Goal: Task Accomplishment & Management: Complete application form

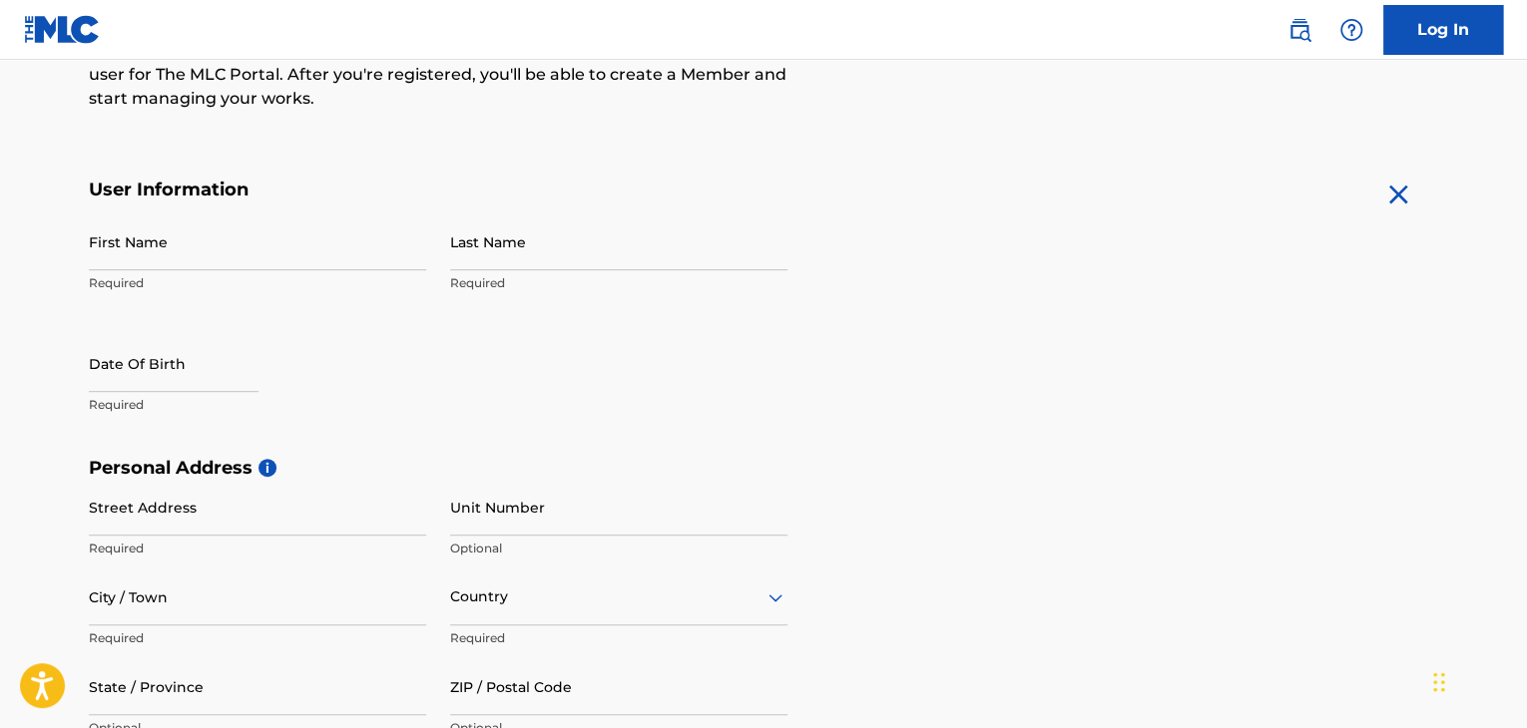
scroll to position [299, 0]
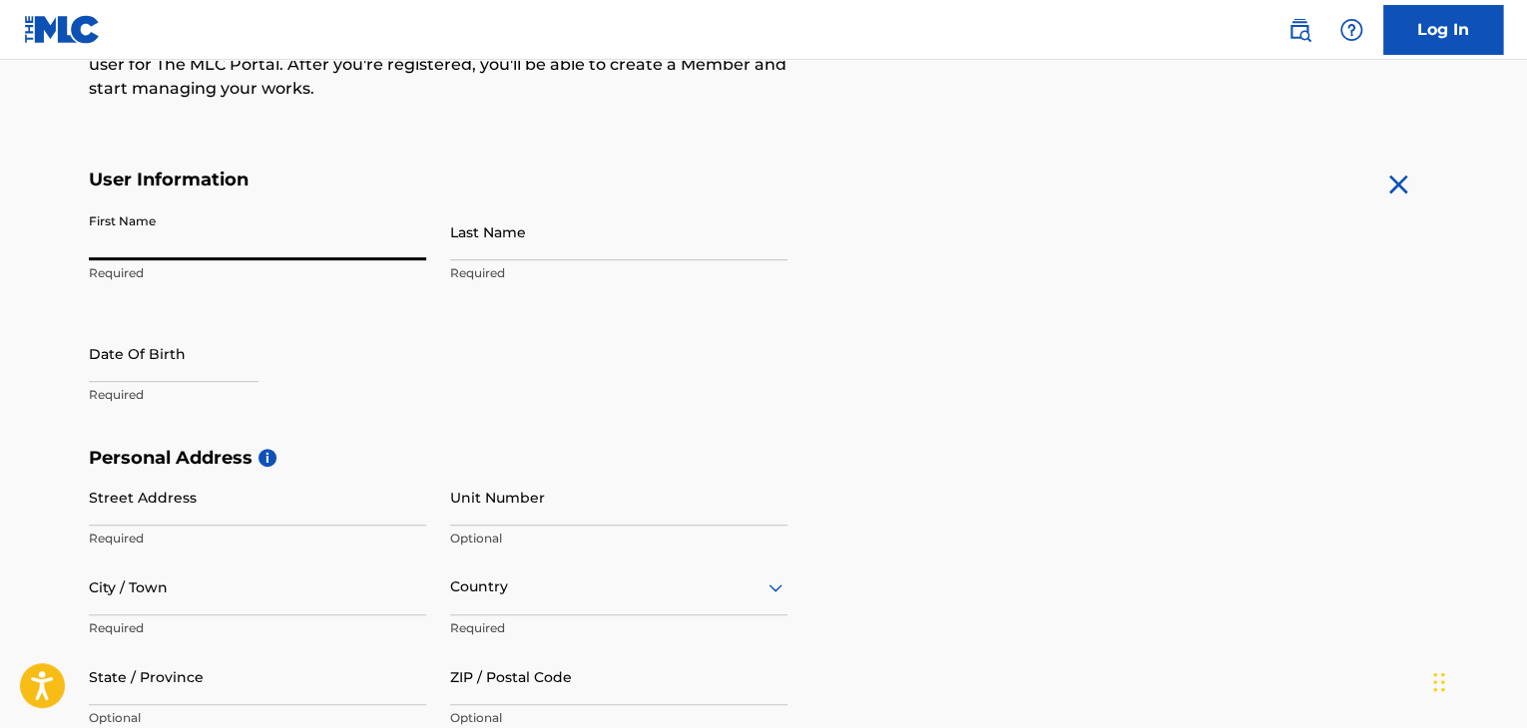
click at [160, 248] on input "First Name" at bounding box center [257, 232] width 337 height 57
type input "Sarva"
click at [510, 248] on input "Last Name" at bounding box center [618, 232] width 337 height 57
type input "[DEMOGRAPHIC_DATA]"
click at [161, 373] on input "text" at bounding box center [174, 353] width 170 height 57
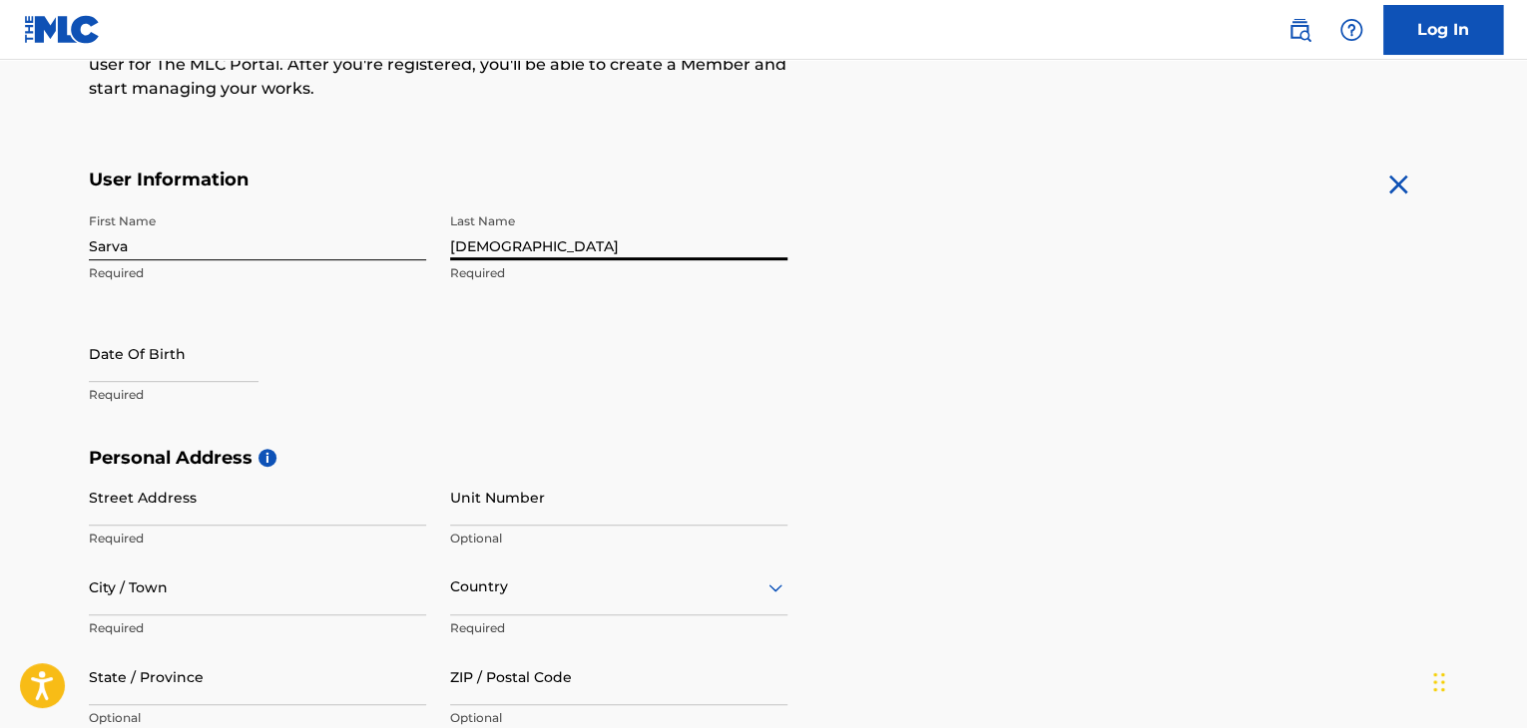
select select "7"
select select "2025"
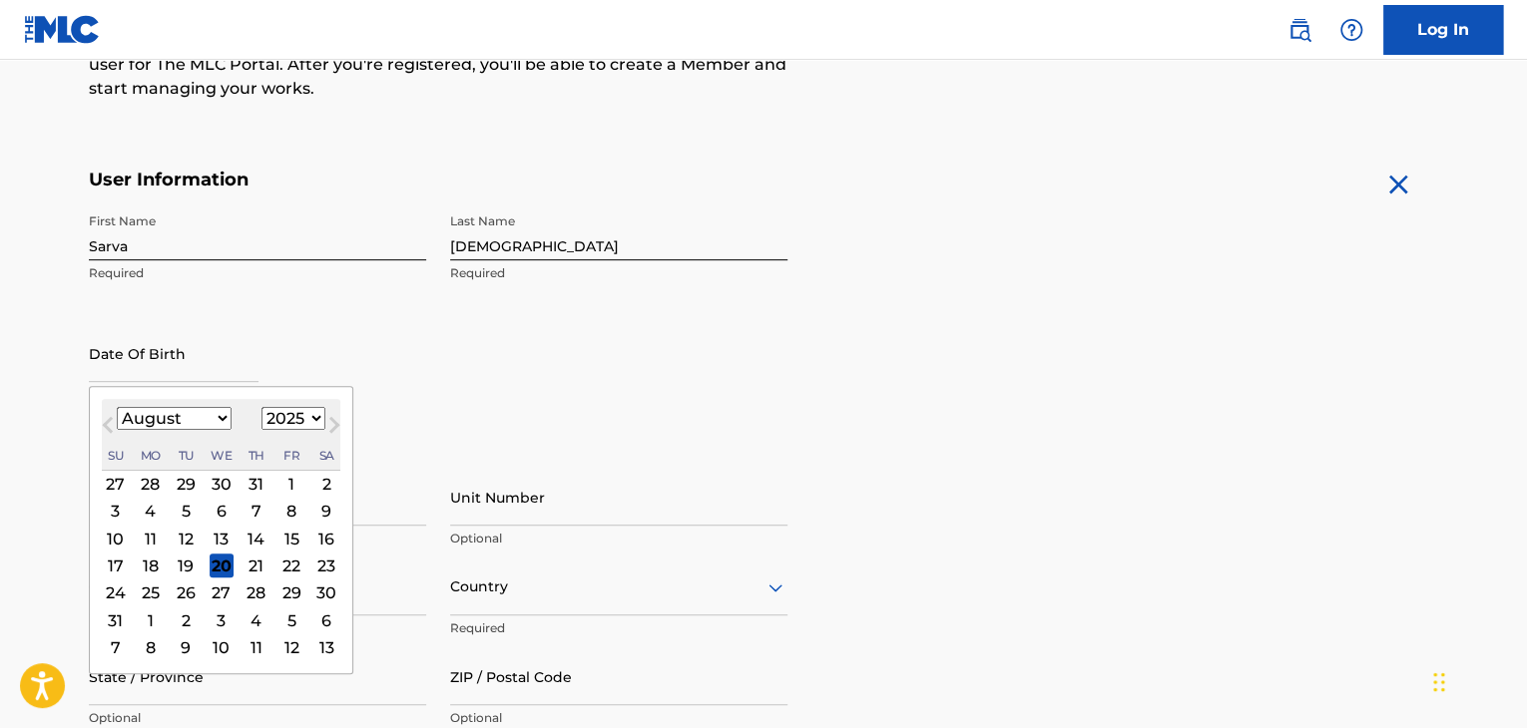
click at [456, 364] on div "First Name Sarva Required Last Name Shiva Required Date Of Birth Previous Month…" at bounding box center [438, 325] width 699 height 243
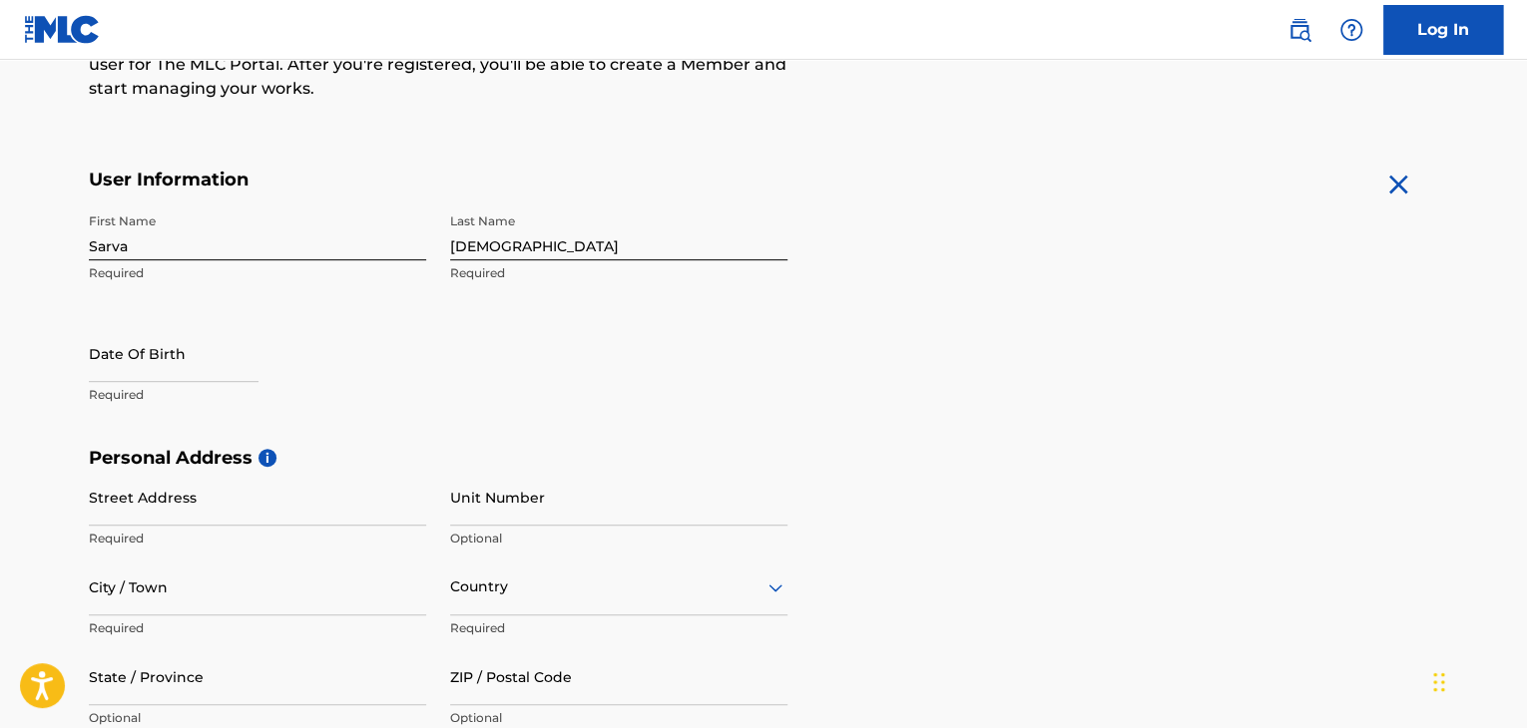
click at [153, 351] on input "text" at bounding box center [174, 353] width 170 height 57
select select "7"
select select "2025"
click at [0, 260] on main "The MLC uses identity verification before a user is registered to comply with K…" at bounding box center [763, 463] width 1527 height 1405
select select "7"
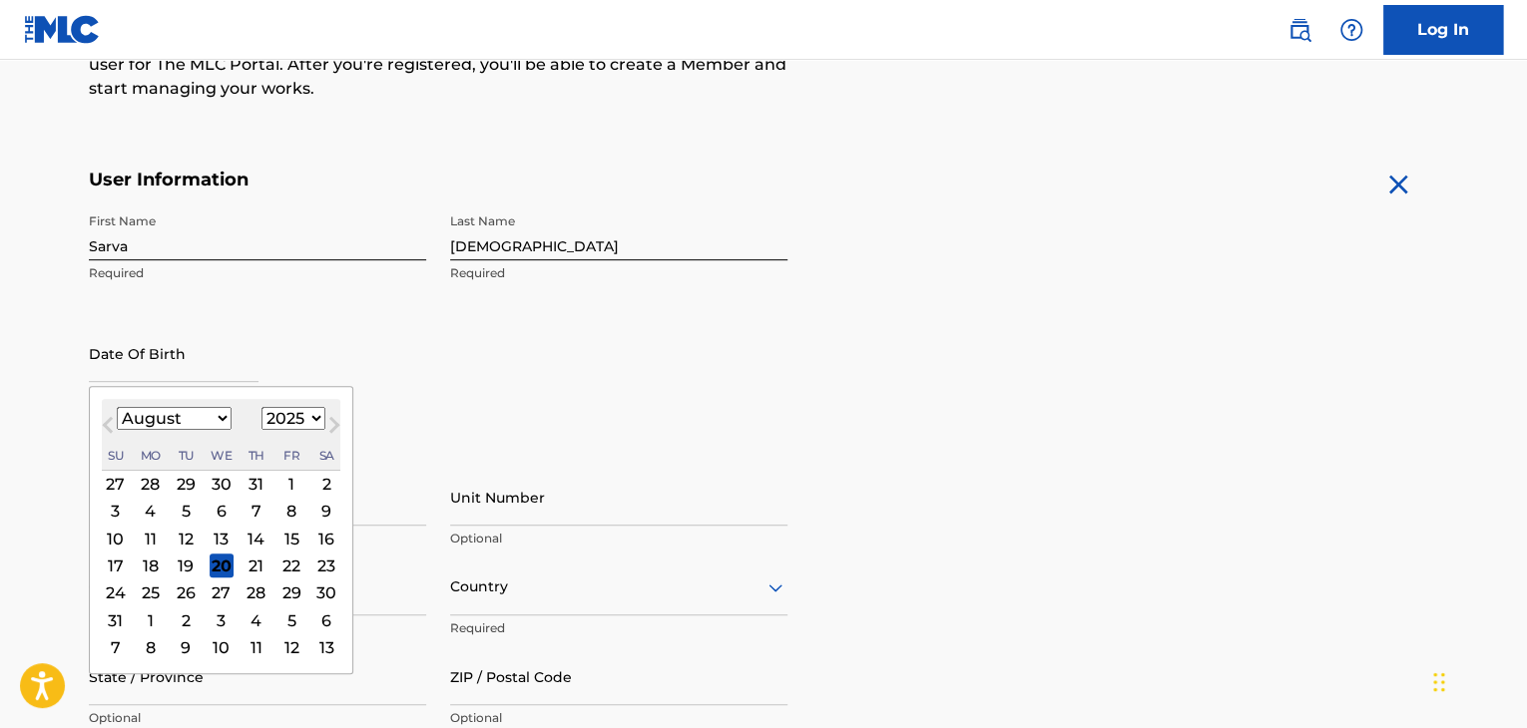
click at [168, 356] on input "text" at bounding box center [174, 353] width 170 height 57
click at [303, 421] on select "1900 1901 1902 1903 1904 1905 1906 1907 1908 1909 1910 1911 1912 1913 1914 1915…" at bounding box center [293, 418] width 64 height 23
select select "2003"
click at [261, 407] on select "1900 1901 1902 1903 1904 1905 1906 1907 1908 1909 1910 1911 1912 1913 1914 1915…" at bounding box center [293, 418] width 64 height 23
click at [172, 419] on select "January February March April May June July August September October November De…" at bounding box center [174, 418] width 115 height 23
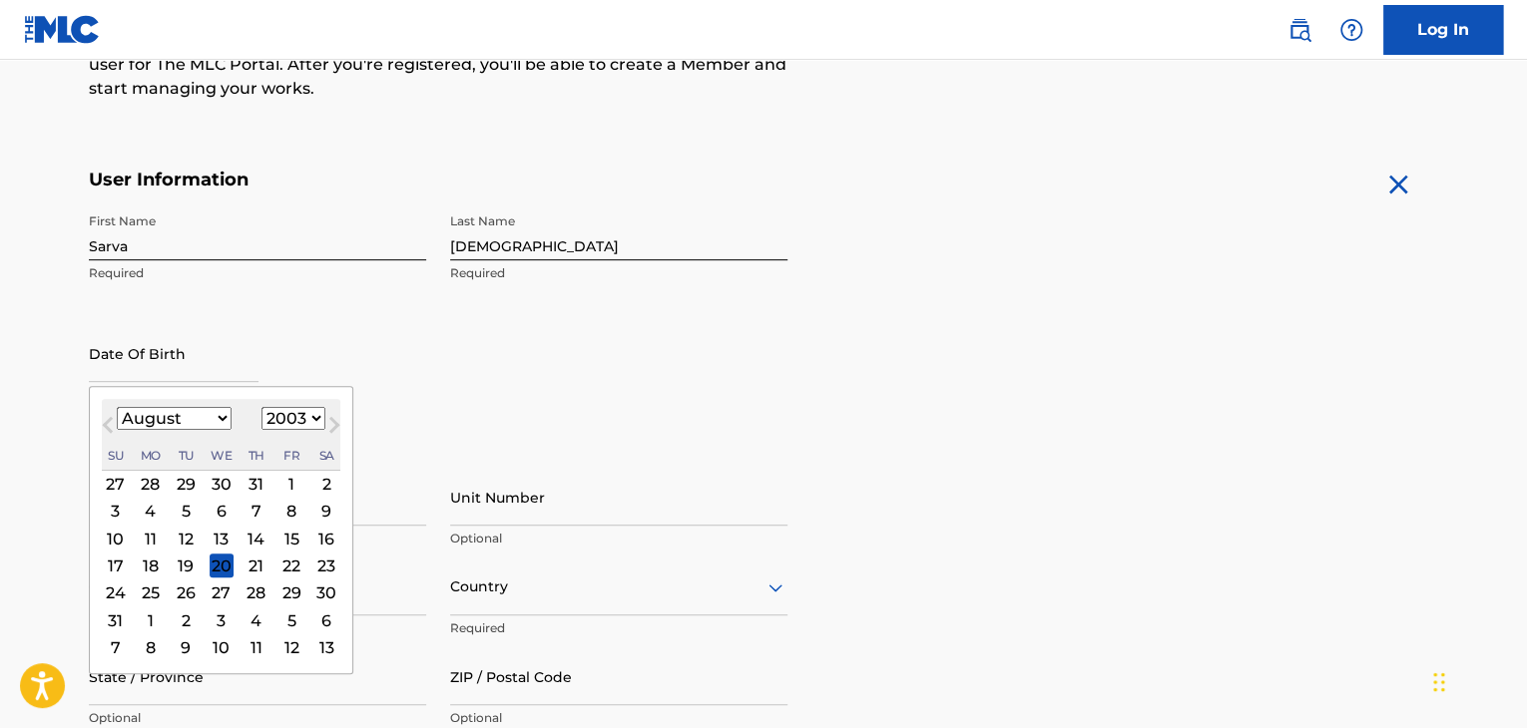
select select "2"
click at [117, 407] on select "January February March April May June July August September October November De…" at bounding box center [174, 418] width 115 height 23
click at [246, 537] on div "13" at bounding box center [256, 539] width 24 height 24
type input "March 13 2003"
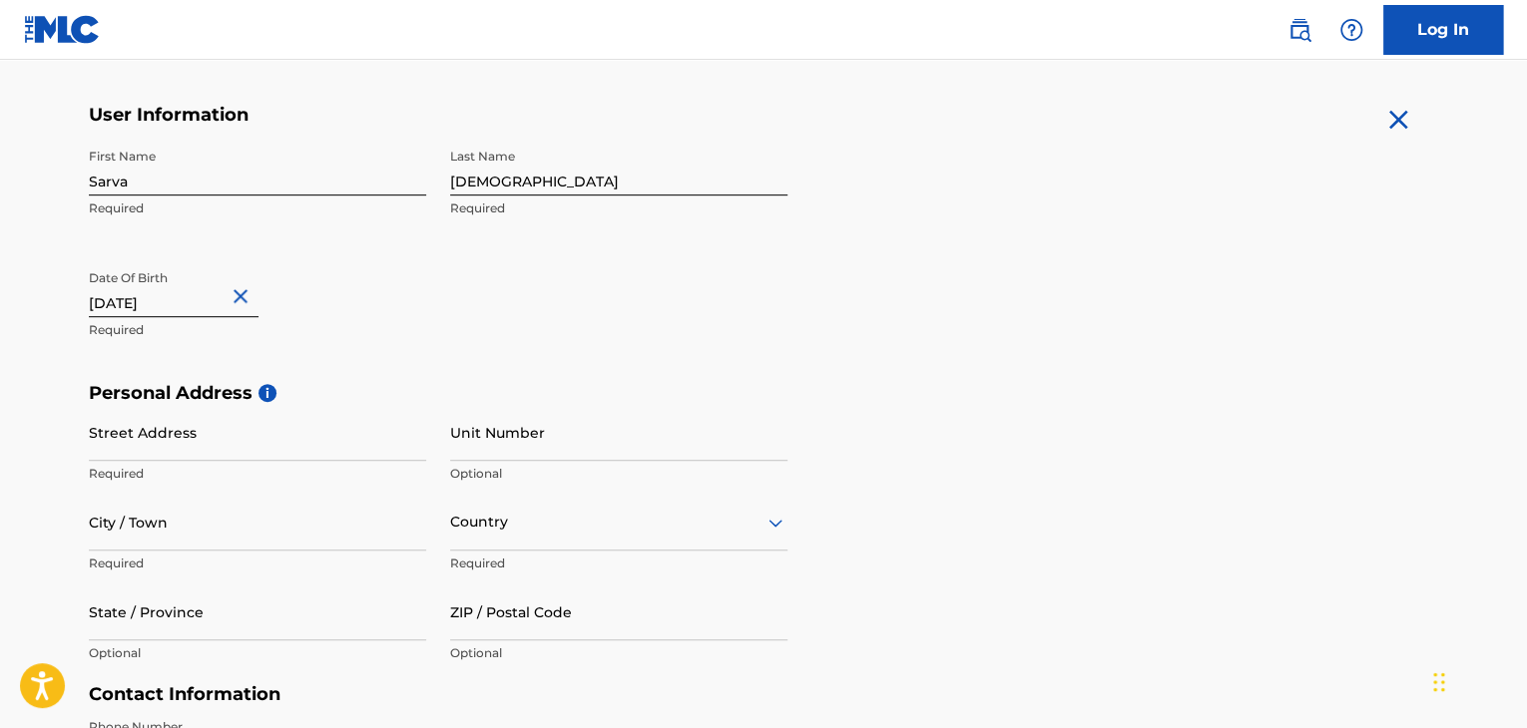
scroll to position [399, 0]
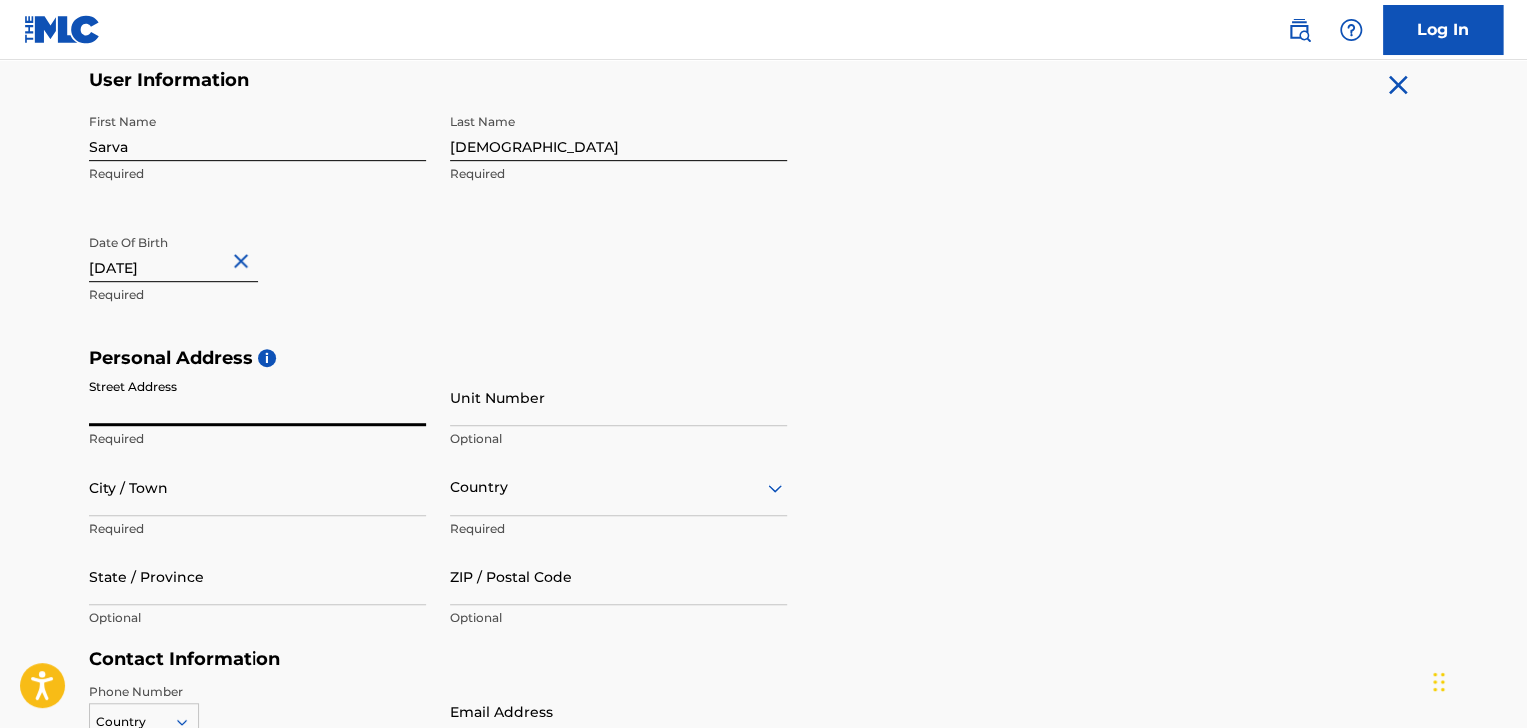
click at [137, 406] on input "Street Address" at bounding box center [257, 397] width 337 height 57
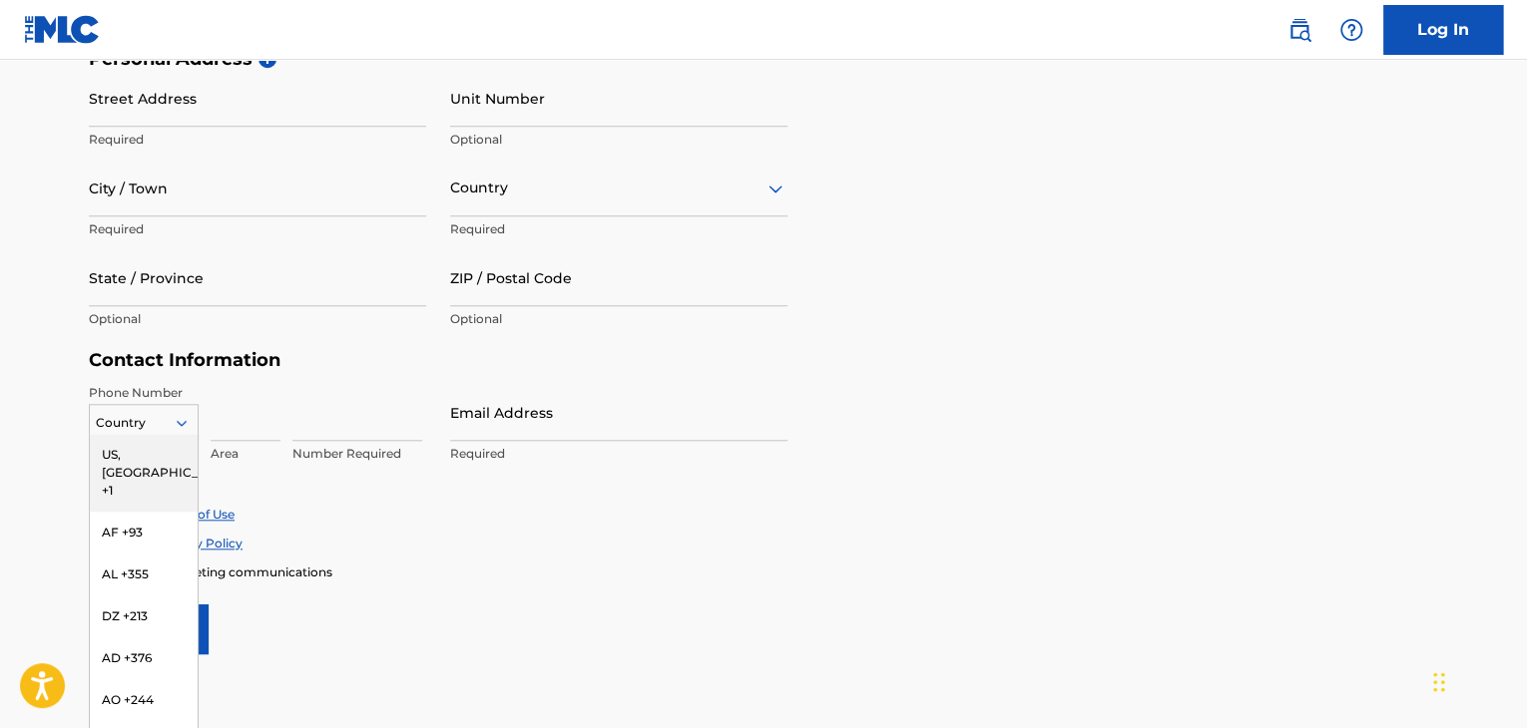
scroll to position [704, 0]
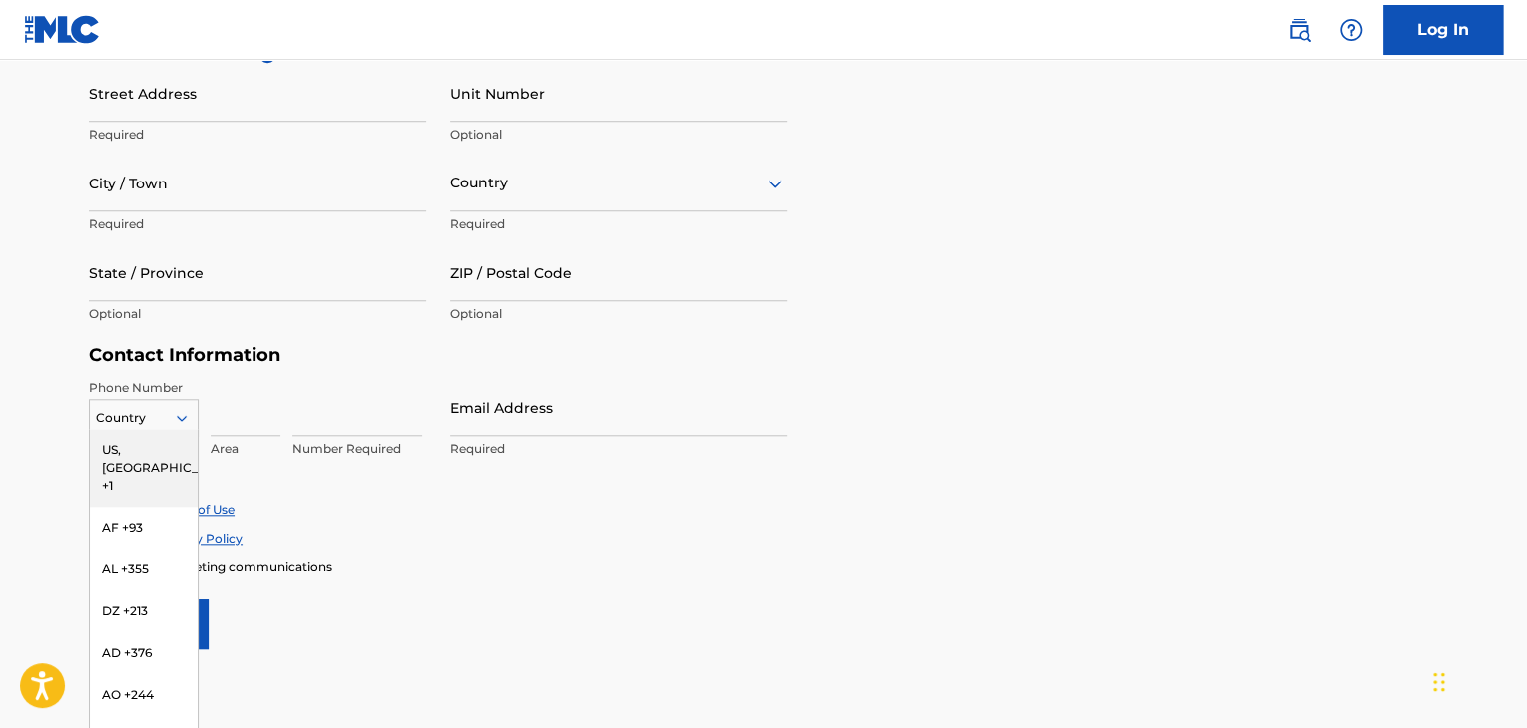
click at [164, 414] on div at bounding box center [144, 418] width 108 height 22
click at [128, 564] on div "IN +91" at bounding box center [144, 582] width 108 height 42
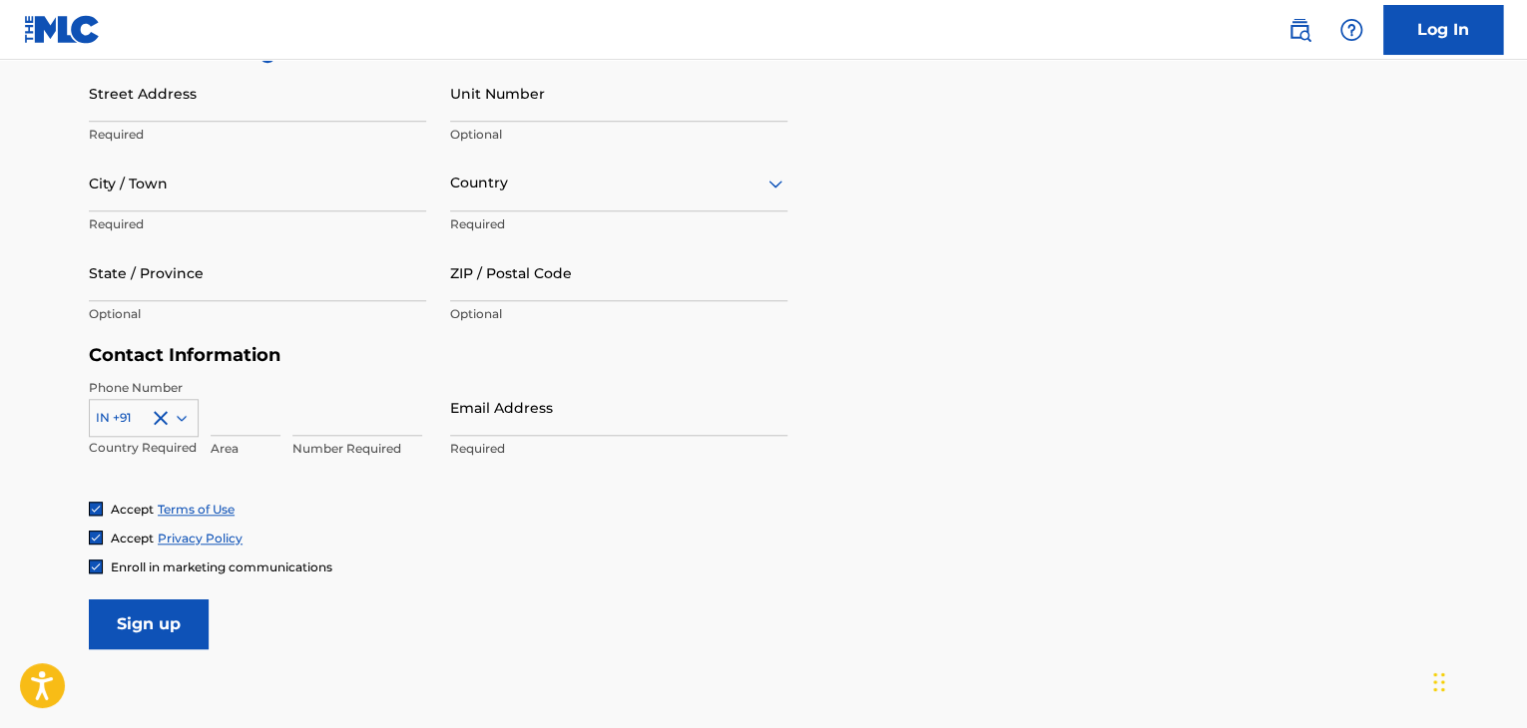
click at [239, 413] on input at bounding box center [246, 407] width 70 height 57
click at [447, 603] on form "User Information First Name Sarva Required Last Name Shiva Required Date Of Bir…" at bounding box center [763, 206] width 1349 height 885
click at [307, 413] on input at bounding box center [357, 407] width 130 height 57
type input "9075780413"
click at [236, 417] on input at bounding box center [246, 407] width 70 height 57
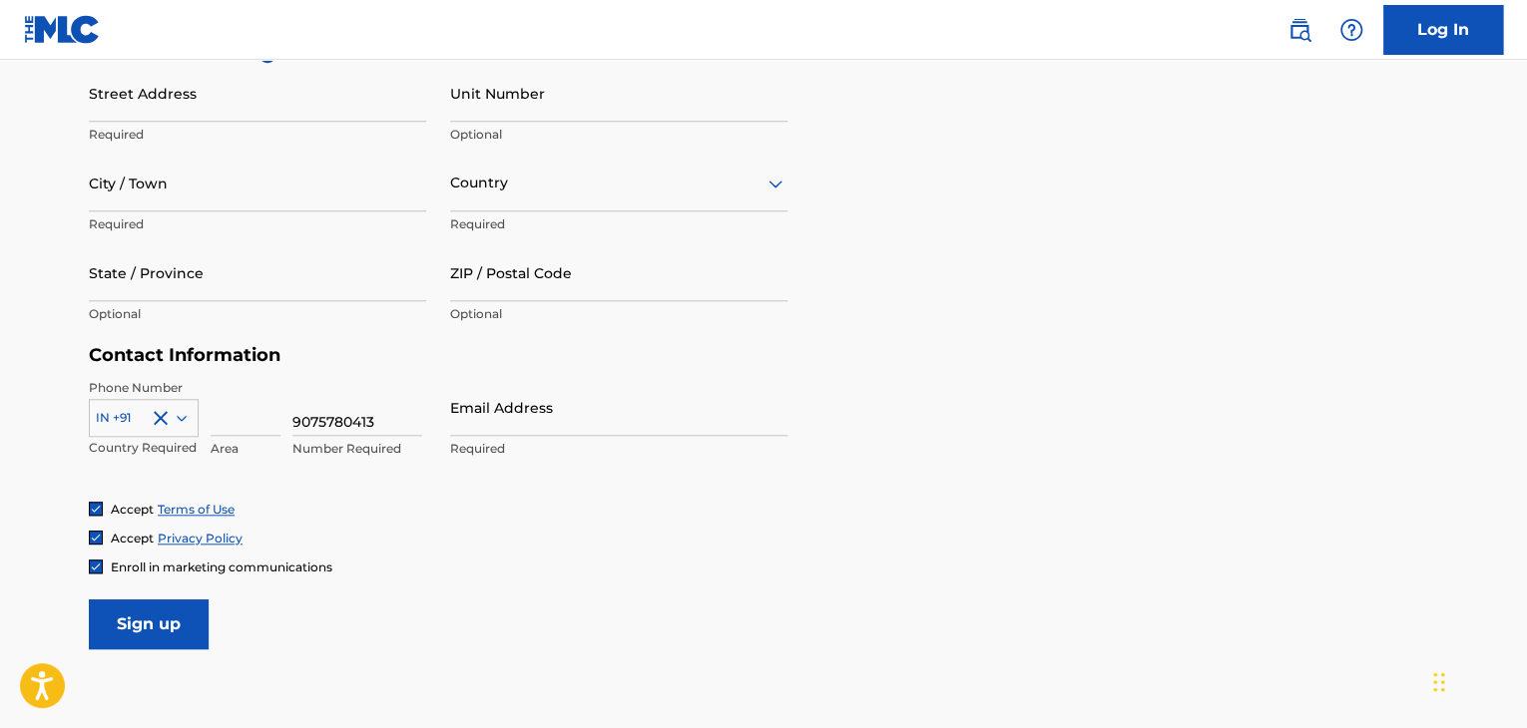
click at [503, 423] on input "Email Address" at bounding box center [618, 407] width 337 height 57
type input "[EMAIL_ADDRESS][DOMAIN_NAME]"
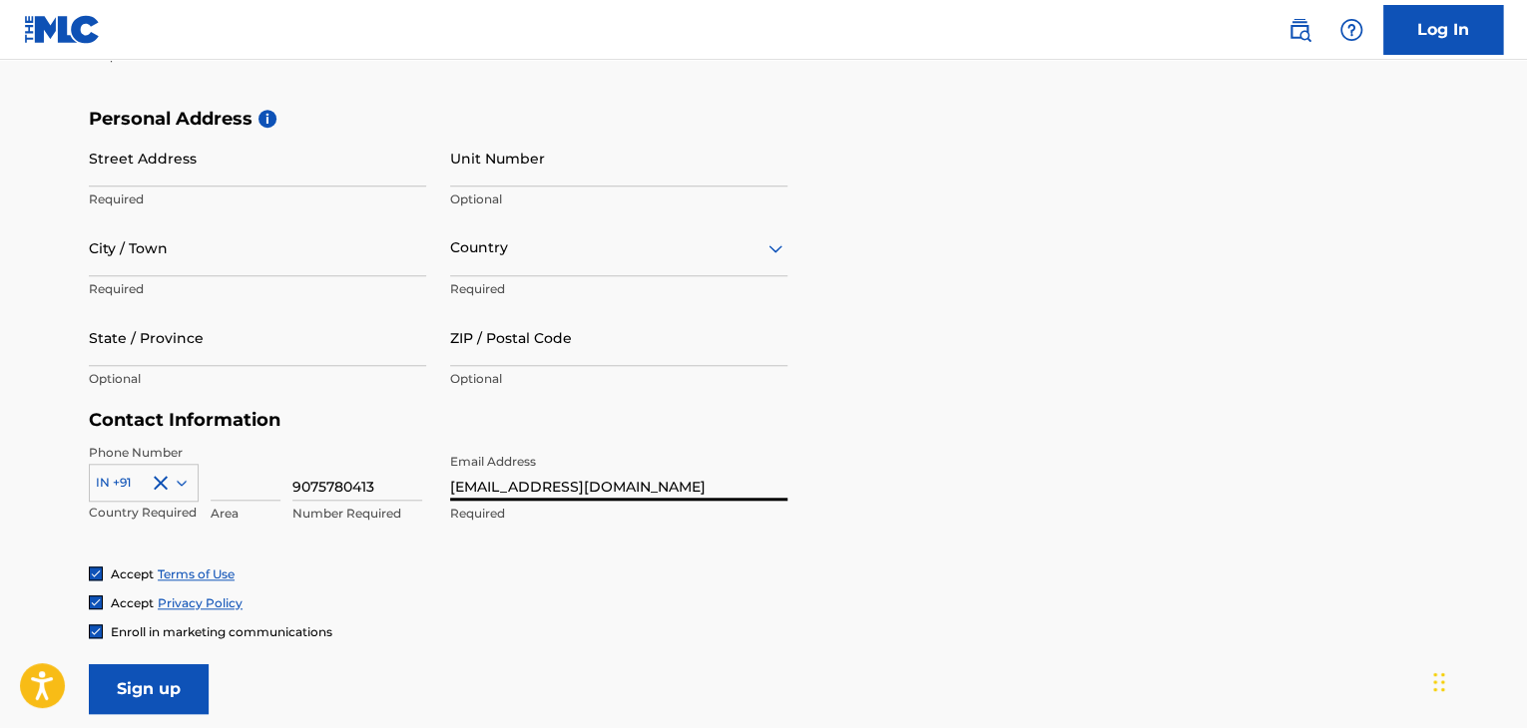
scroll to position [604, 0]
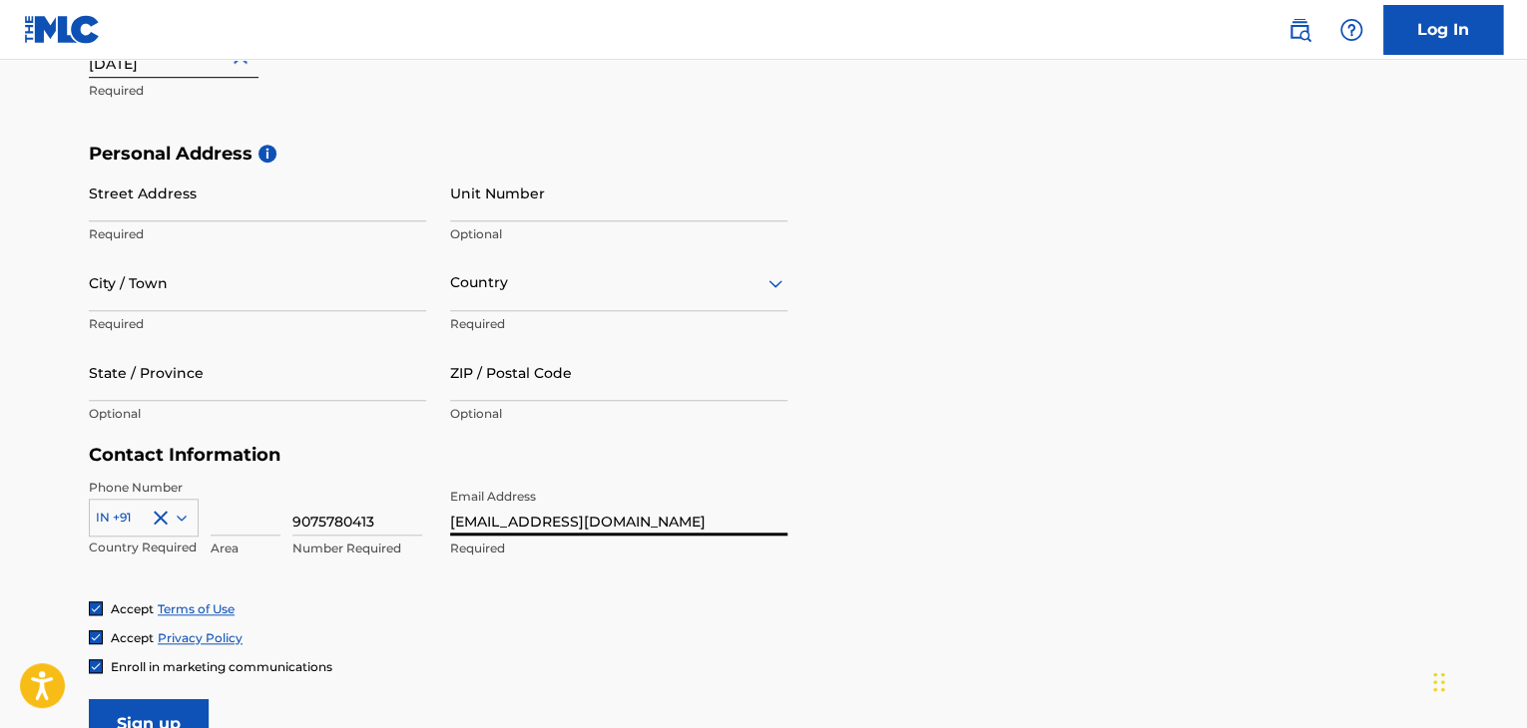
click at [171, 392] on input "State / Province" at bounding box center [257, 372] width 337 height 57
click at [138, 294] on input "City / Town" at bounding box center [257, 282] width 337 height 57
type input "Kolhapur"
click at [507, 303] on div "Country" at bounding box center [618, 282] width 337 height 57
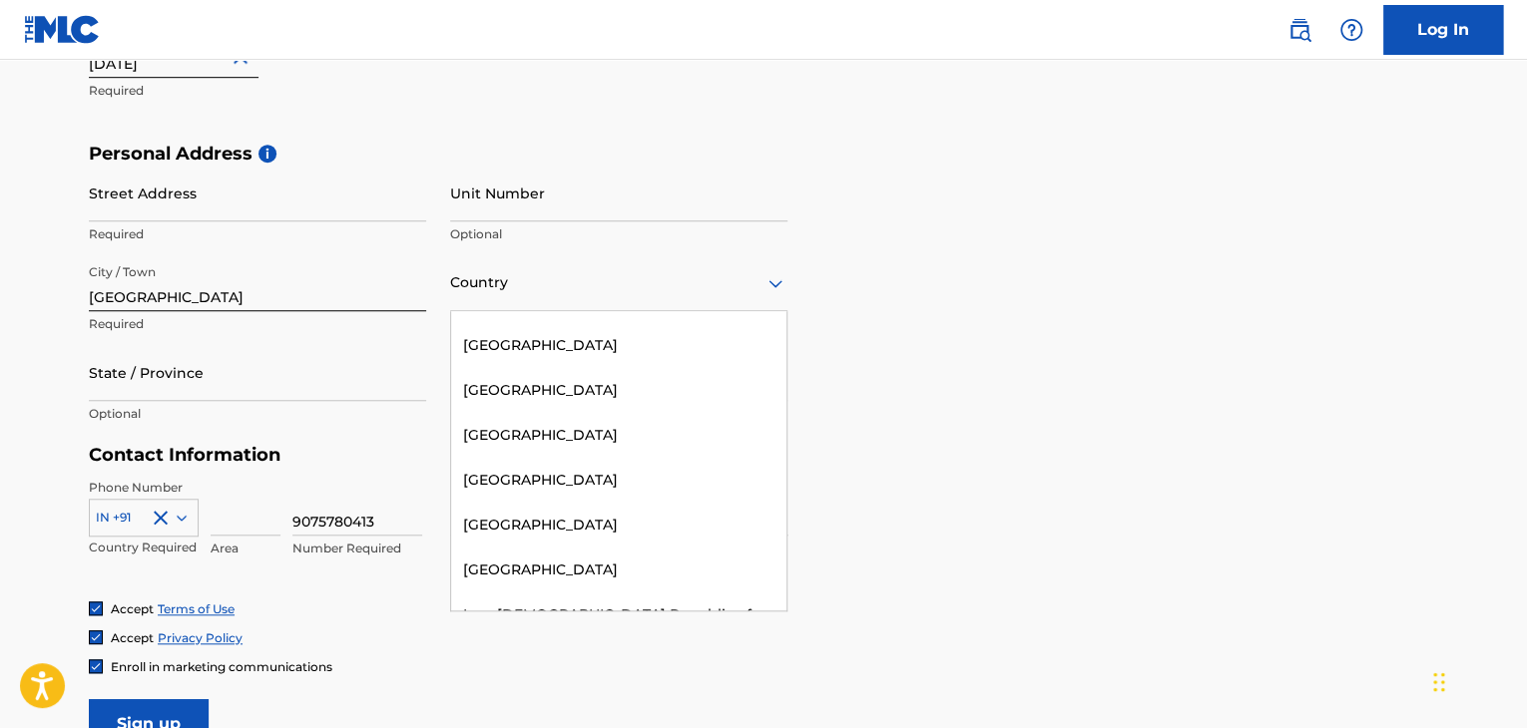
scroll to position [3992, 0]
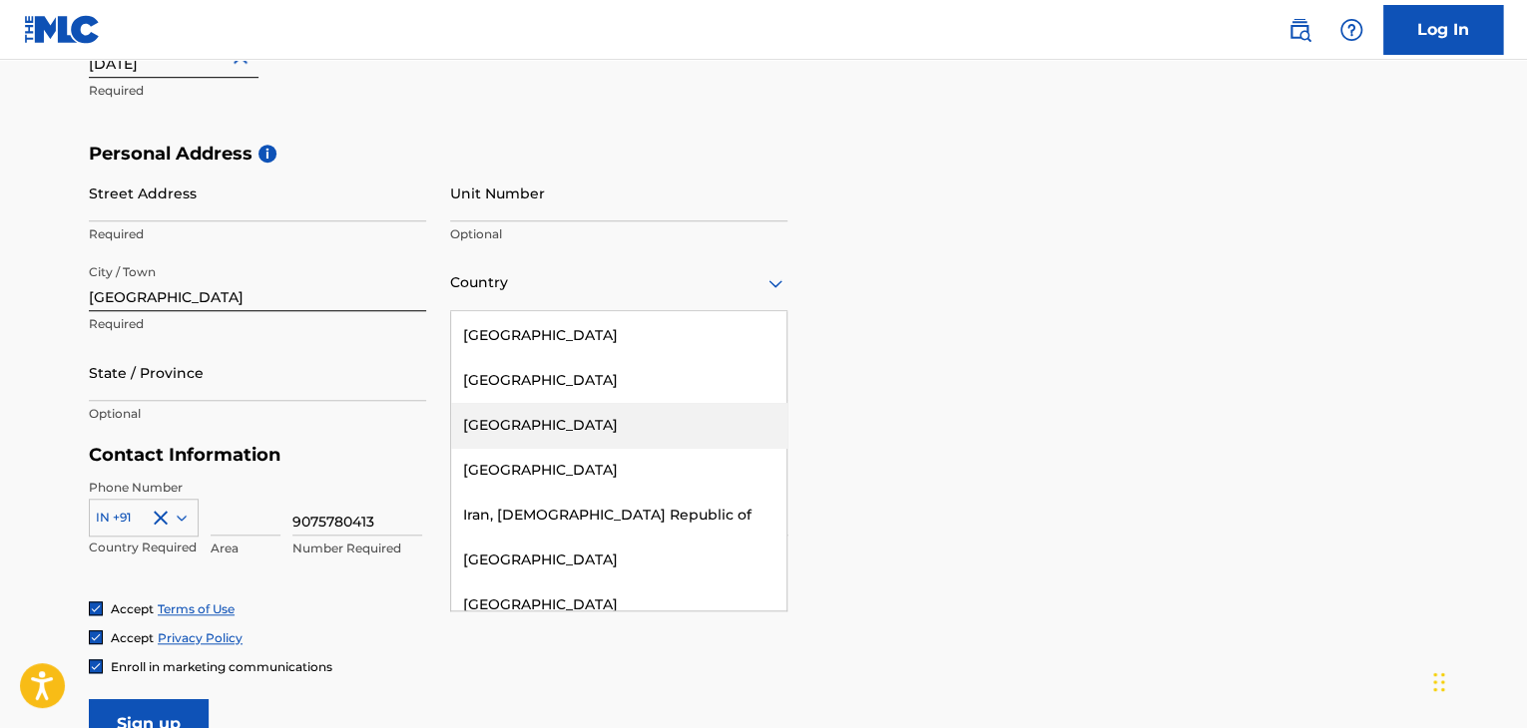
click at [510, 403] on div "[GEOGRAPHIC_DATA]" at bounding box center [618, 425] width 335 height 45
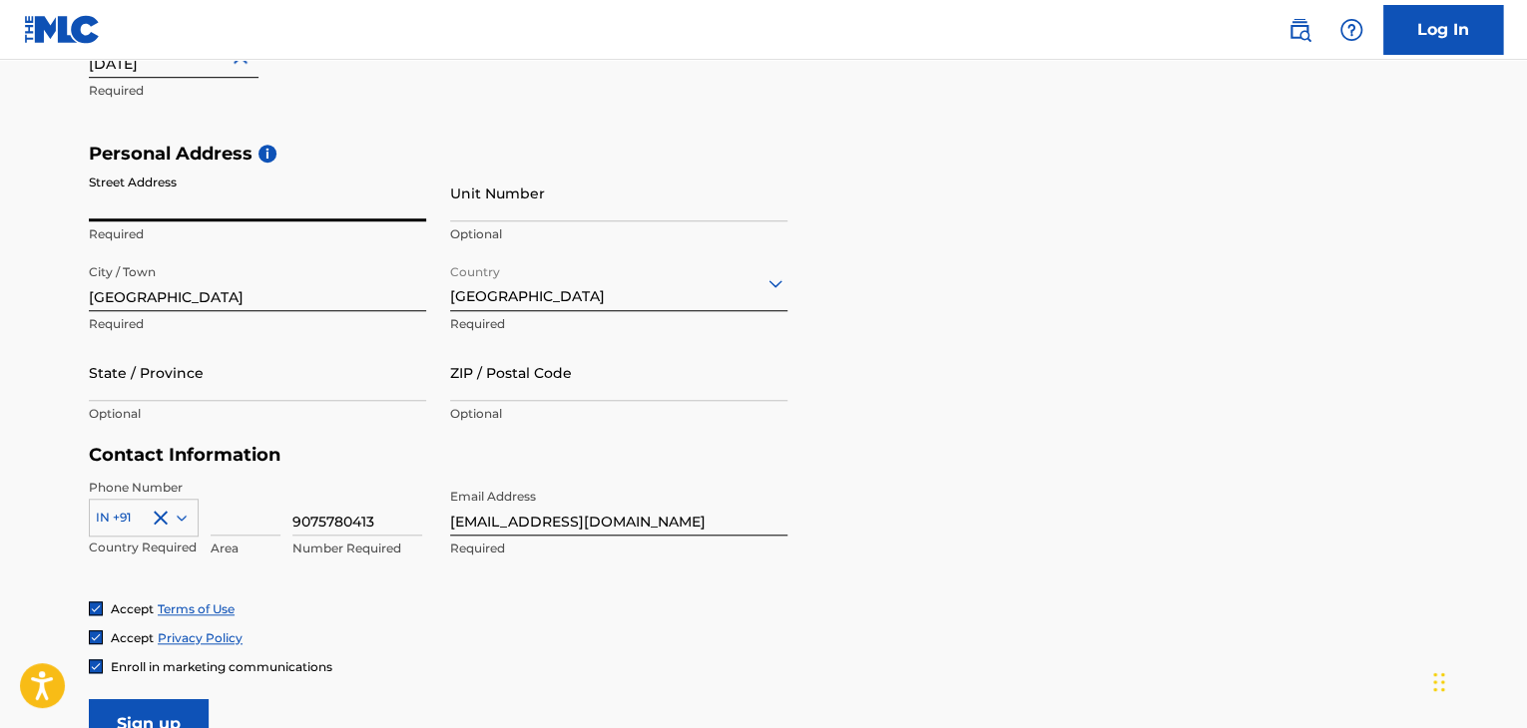
click at [128, 201] on input "Street Address" at bounding box center [257, 193] width 337 height 57
click at [559, 392] on input "ZIP / Postal Code" at bounding box center [618, 372] width 337 height 57
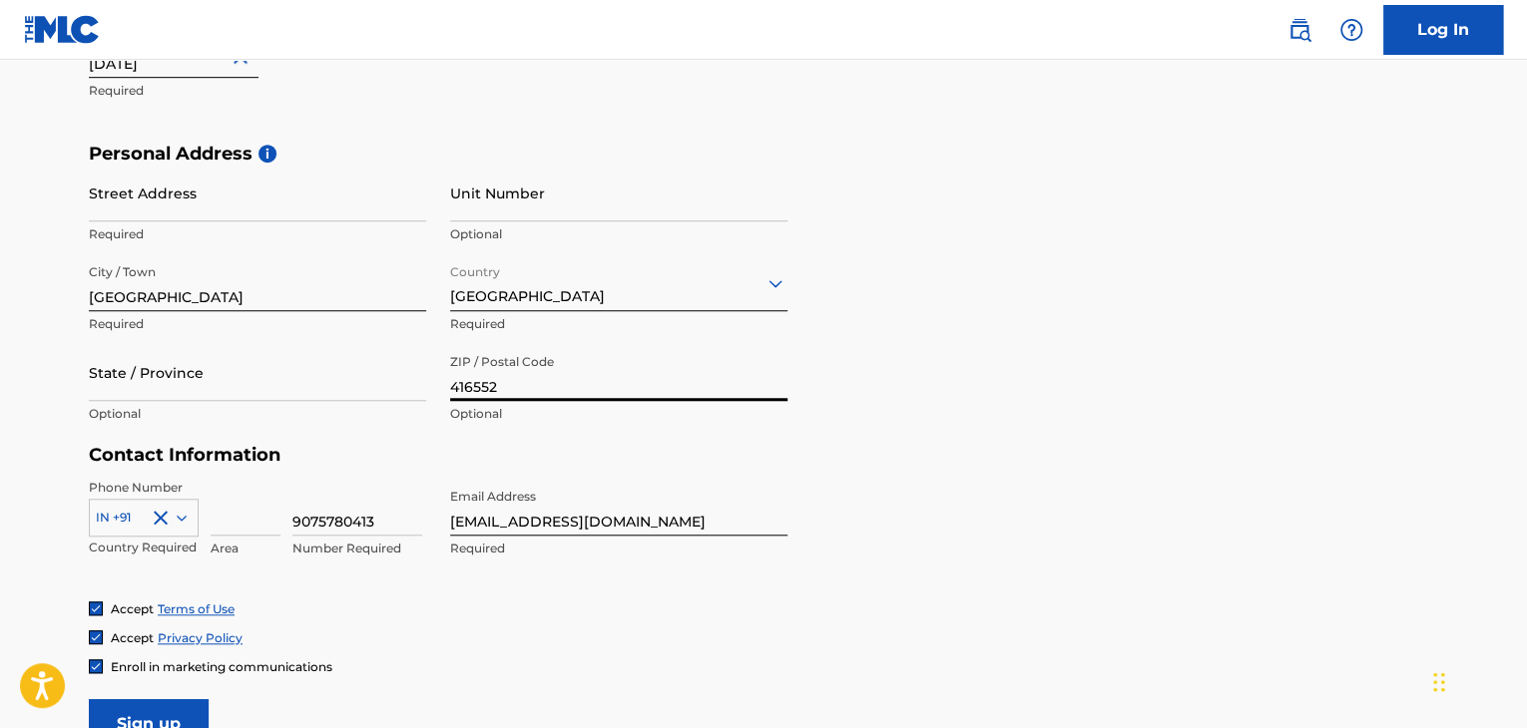
type input "416552"
click at [559, 450] on h5 "Contact Information" at bounding box center [438, 455] width 699 height 23
click at [216, 296] on input "Kolhapur" at bounding box center [257, 282] width 337 height 57
type input "K"
type input "Chandgad"
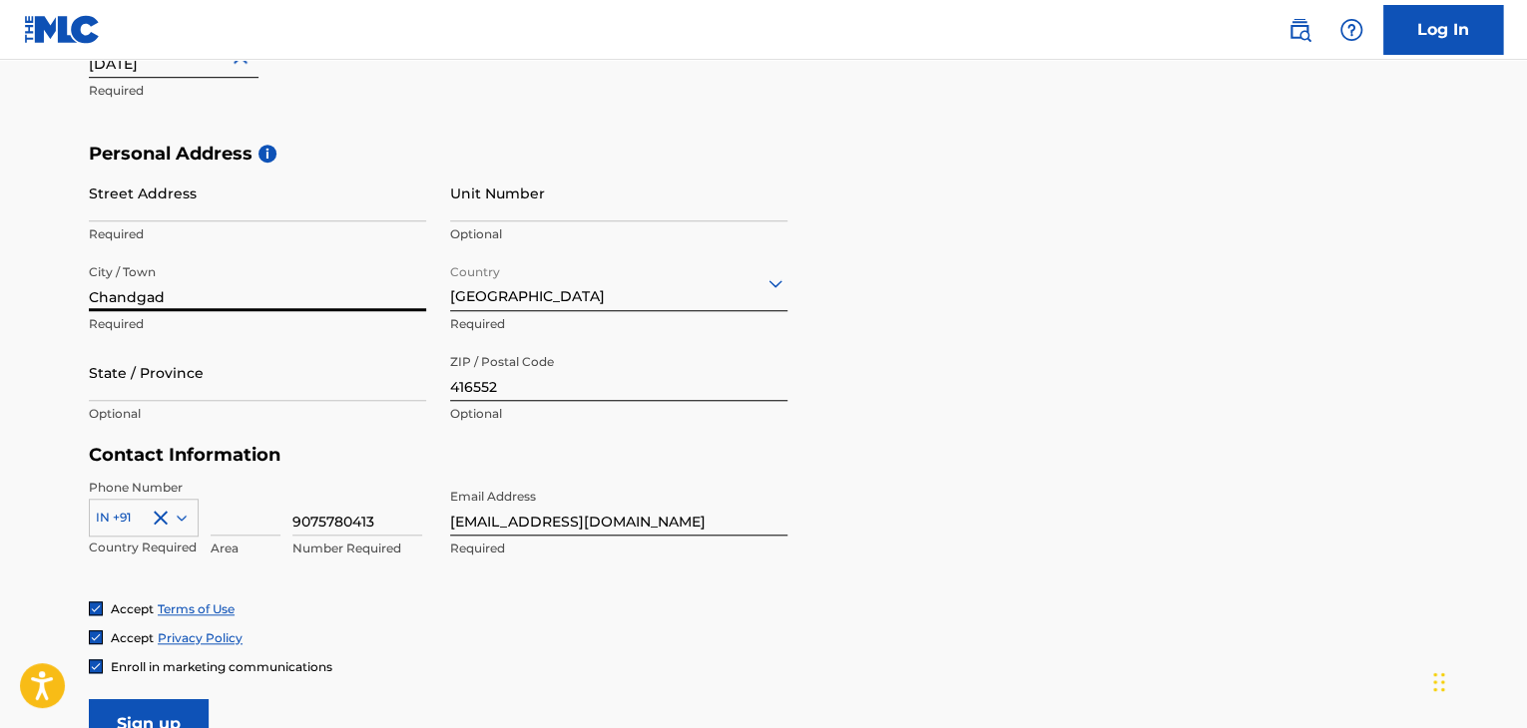
click at [143, 202] on input "Street Address" at bounding box center [257, 193] width 337 height 57
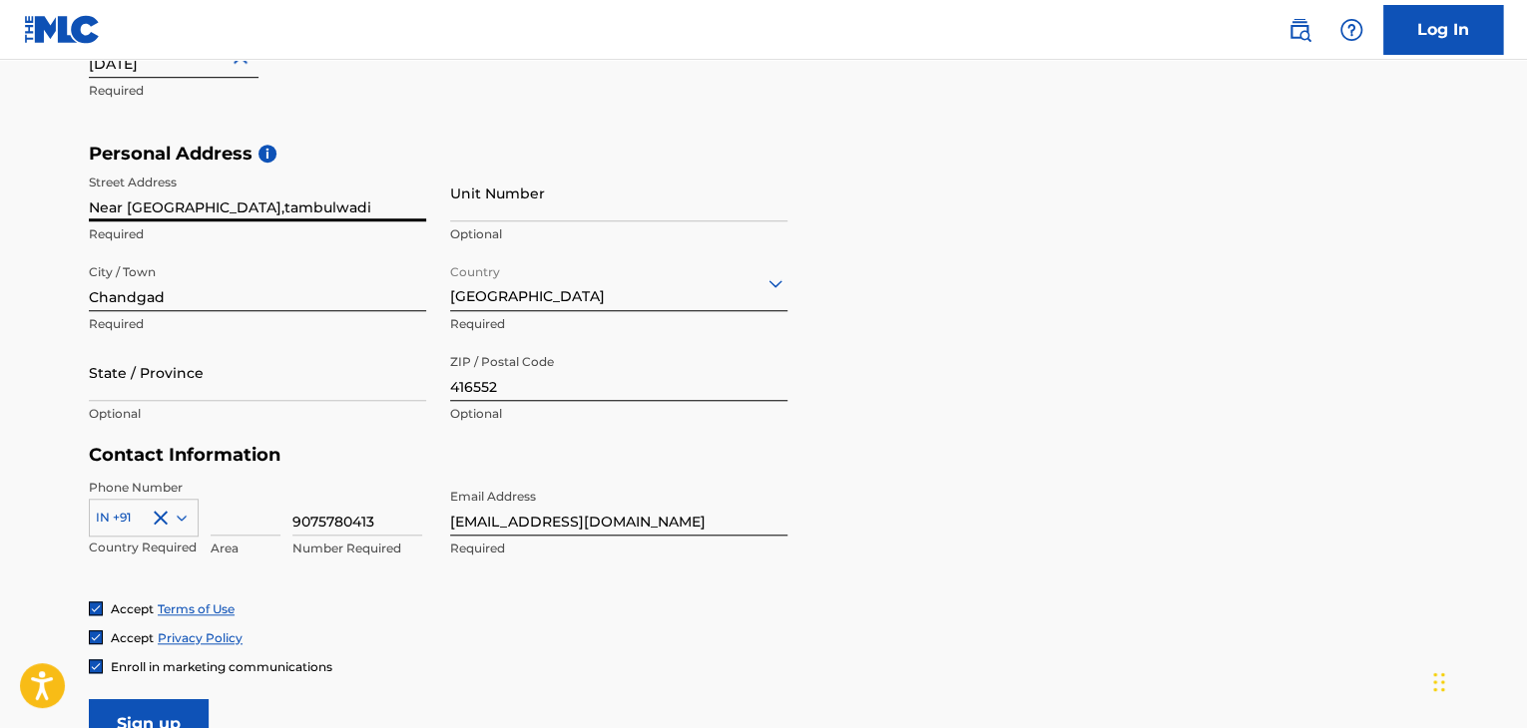
click at [239, 201] on input "Near rest house,tambulwadi" at bounding box center [257, 193] width 337 height 57
click at [208, 209] on input "Near rest house,tambulwadi" at bounding box center [257, 193] width 337 height 57
type input "Near rest house,Tambulwadi"
click at [382, 160] on h5 "Personal Address i" at bounding box center [763, 154] width 1349 height 23
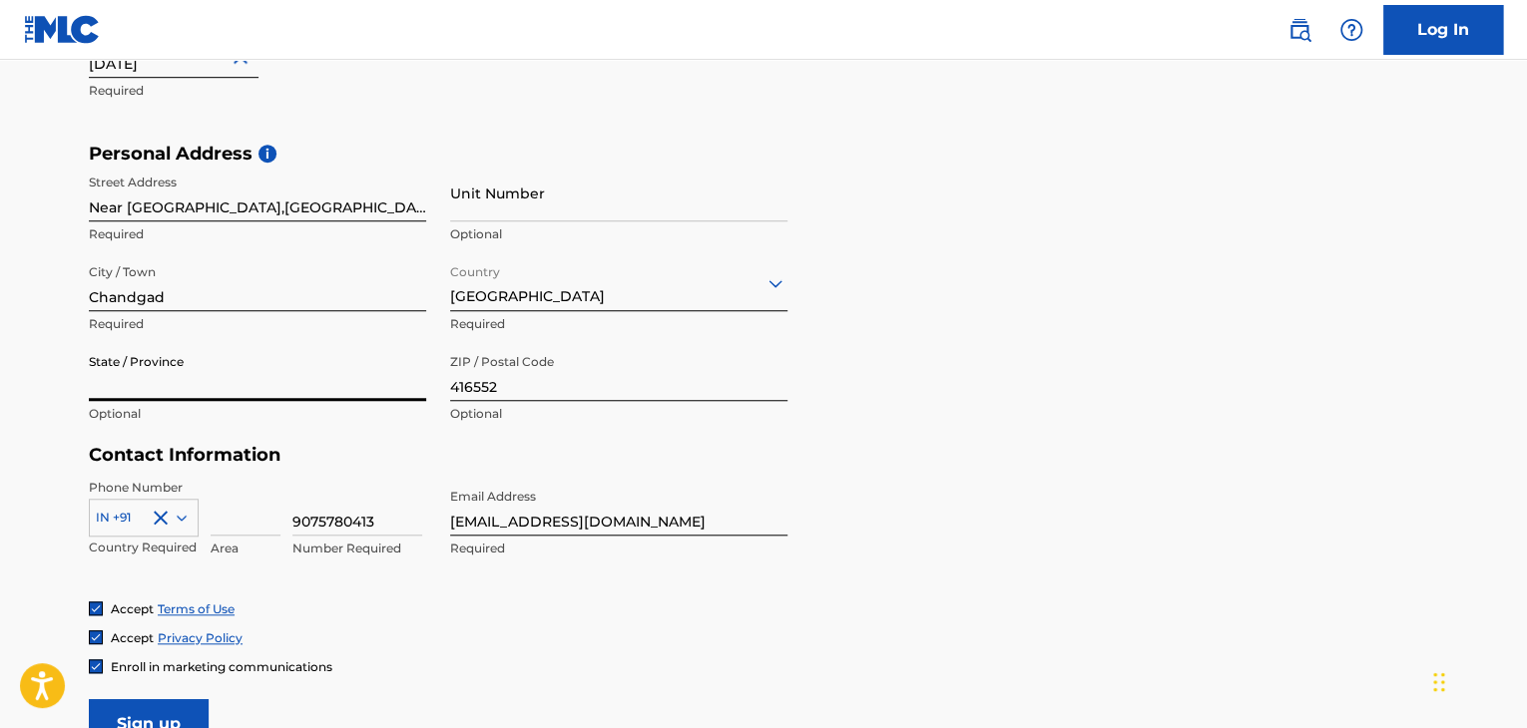
click at [156, 397] on input "State / Province" at bounding box center [257, 372] width 337 height 57
click at [20, 405] on main "The MLC uses identity verification before a user is registered to comply with K…" at bounding box center [763, 158] width 1527 height 1405
click at [142, 390] on input "Maharastra" at bounding box center [257, 372] width 337 height 57
click at [149, 387] on input "Maharastra" at bounding box center [257, 372] width 337 height 57
type input "Maharashtra"
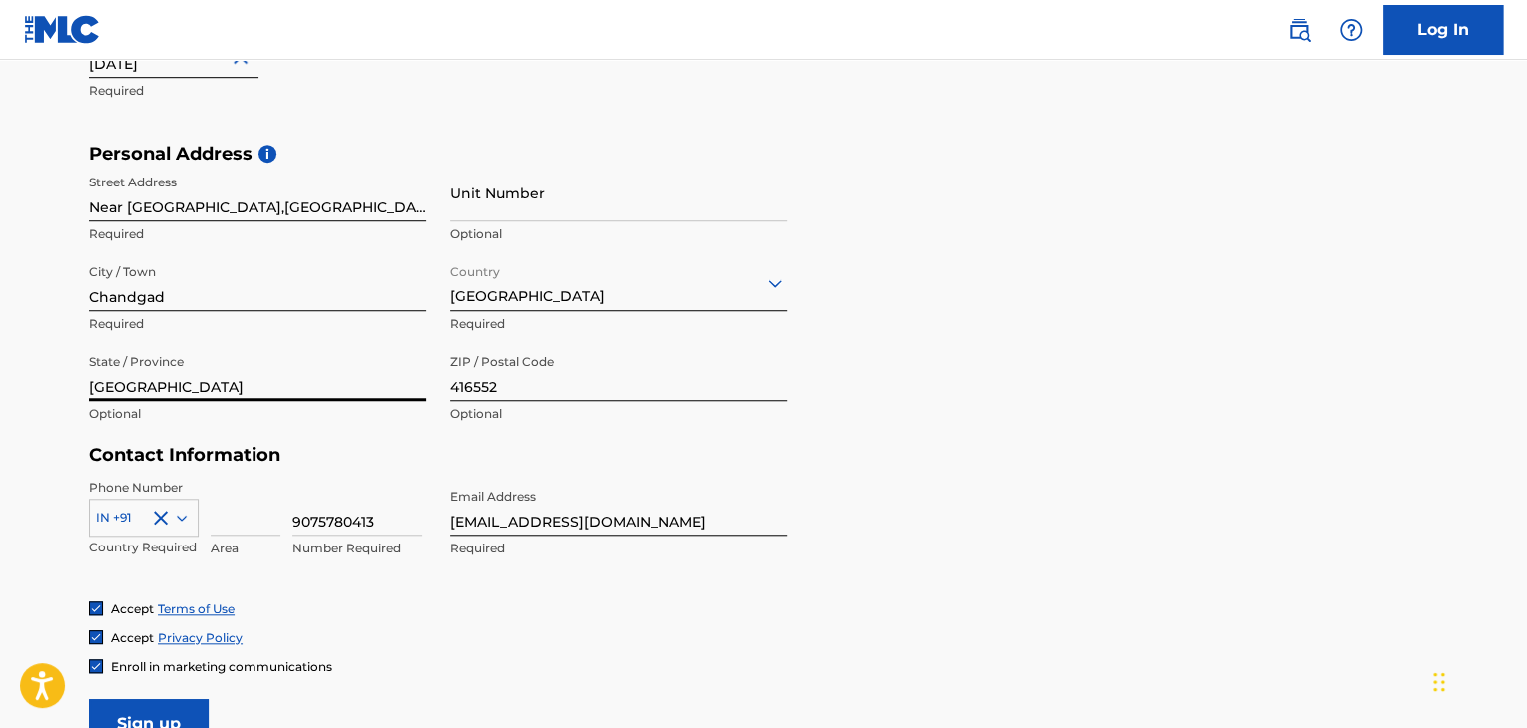
click at [1108, 419] on div "Personal Address i Street Address Near rest house,Tambulwadi Required Unit Numb…" at bounding box center [763, 294] width 1349 height 302
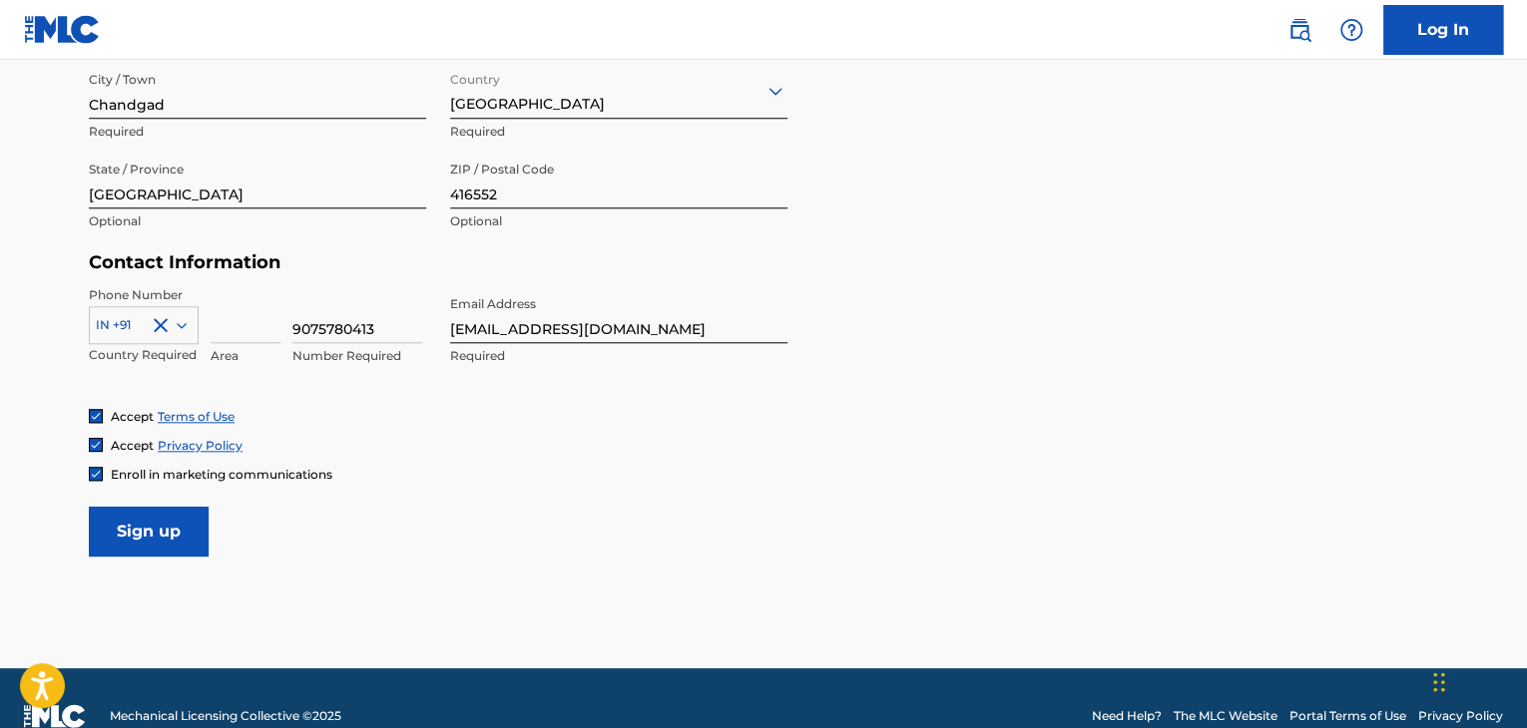
scroll to position [831, 0]
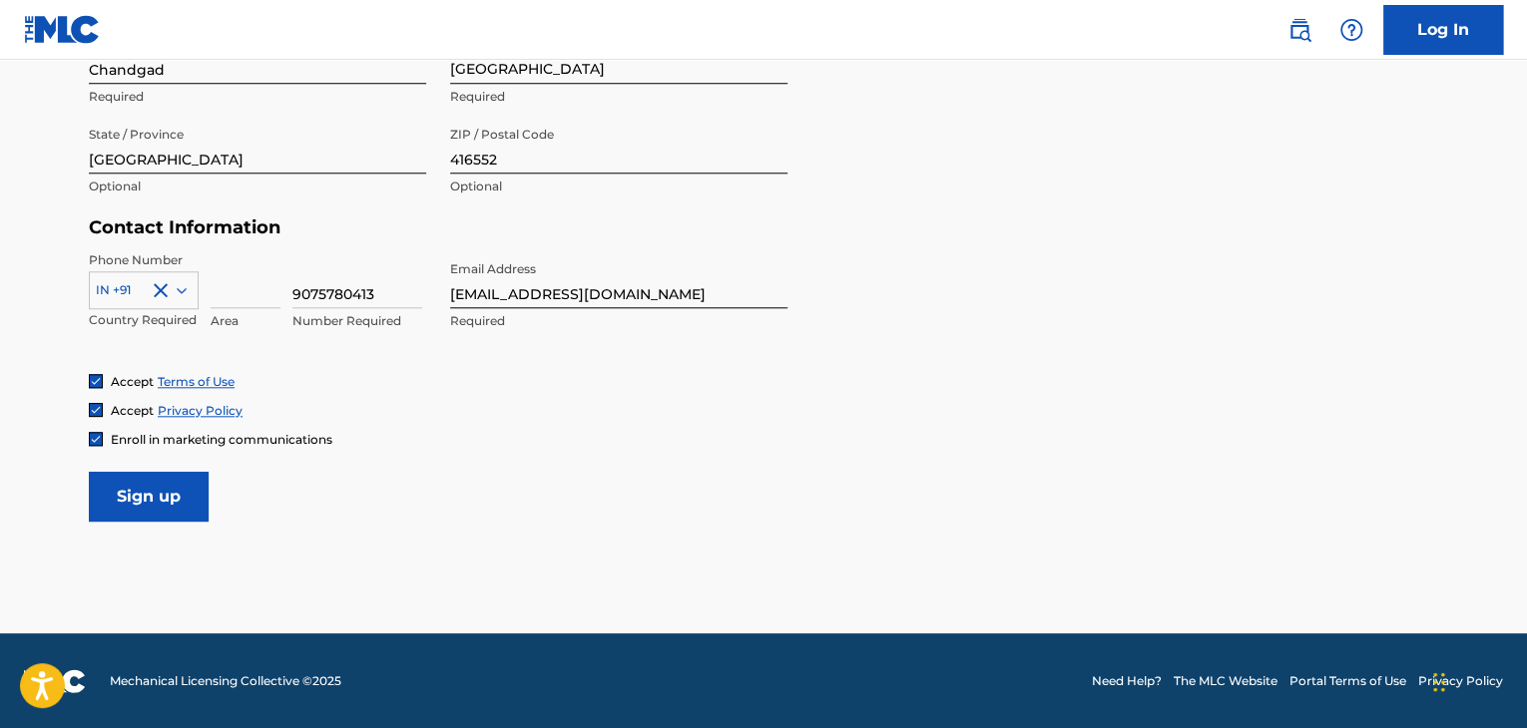
click at [171, 492] on input "Sign up" at bounding box center [149, 497] width 120 height 50
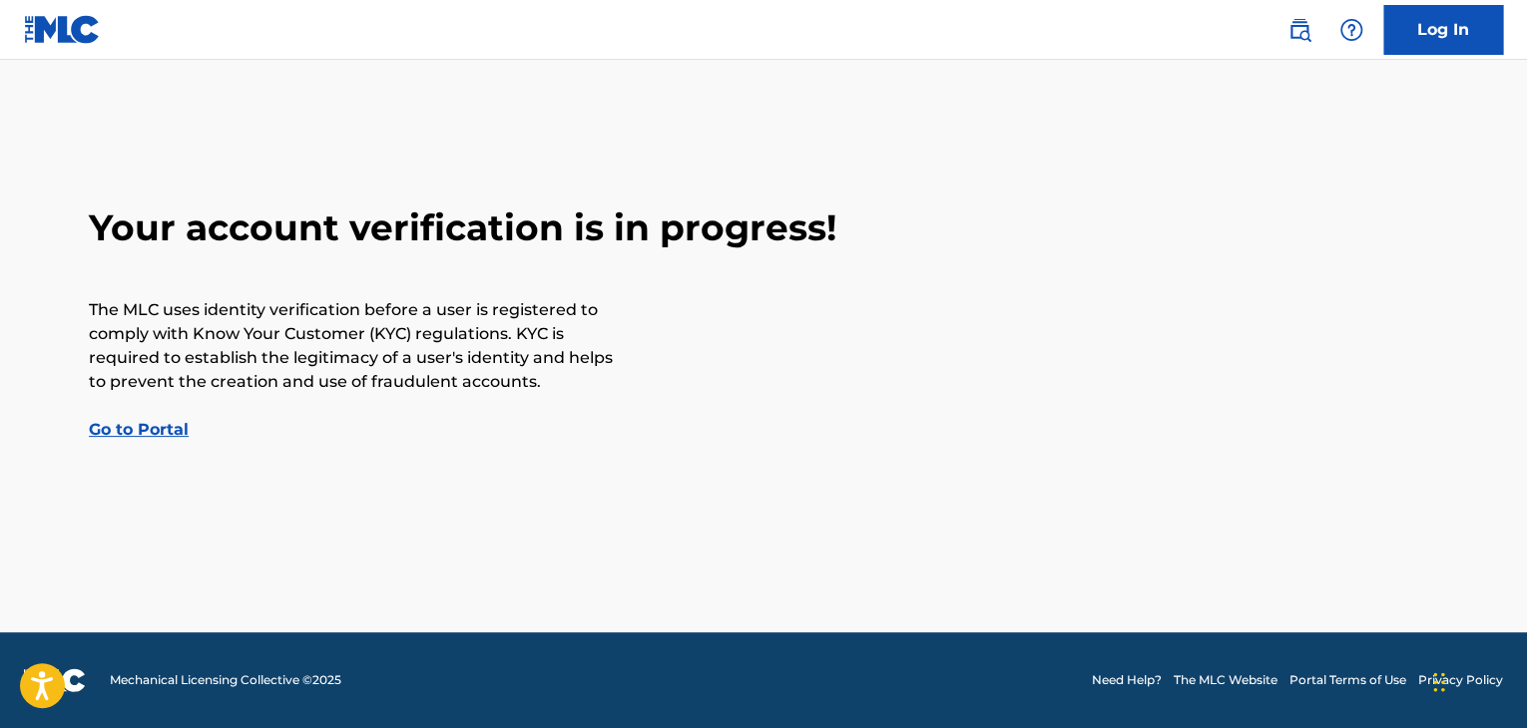
click at [123, 436] on link "Go to Portal" at bounding box center [139, 429] width 100 height 19
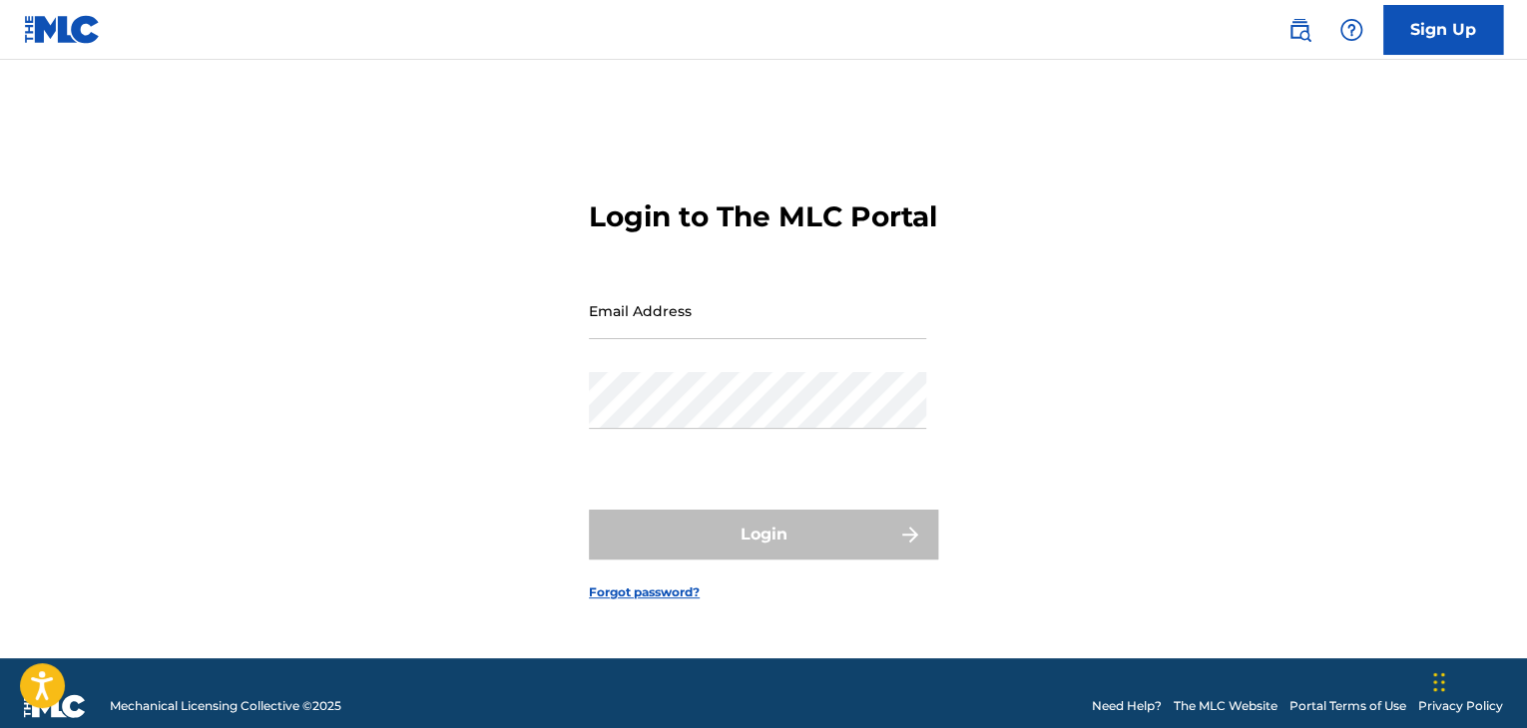
click at [629, 333] on input "Email Address" at bounding box center [757, 310] width 337 height 57
click at [531, 406] on div "Login to The MLC Portal Email Address Password Login Forgot password?" at bounding box center [763, 384] width 1397 height 549
click at [660, 336] on input "Email Address" at bounding box center [757, 310] width 337 height 57
type input "[EMAIL_ADDRESS][DOMAIN_NAME]"
click at [639, 602] on link "Forgot password?" at bounding box center [644, 593] width 111 height 18
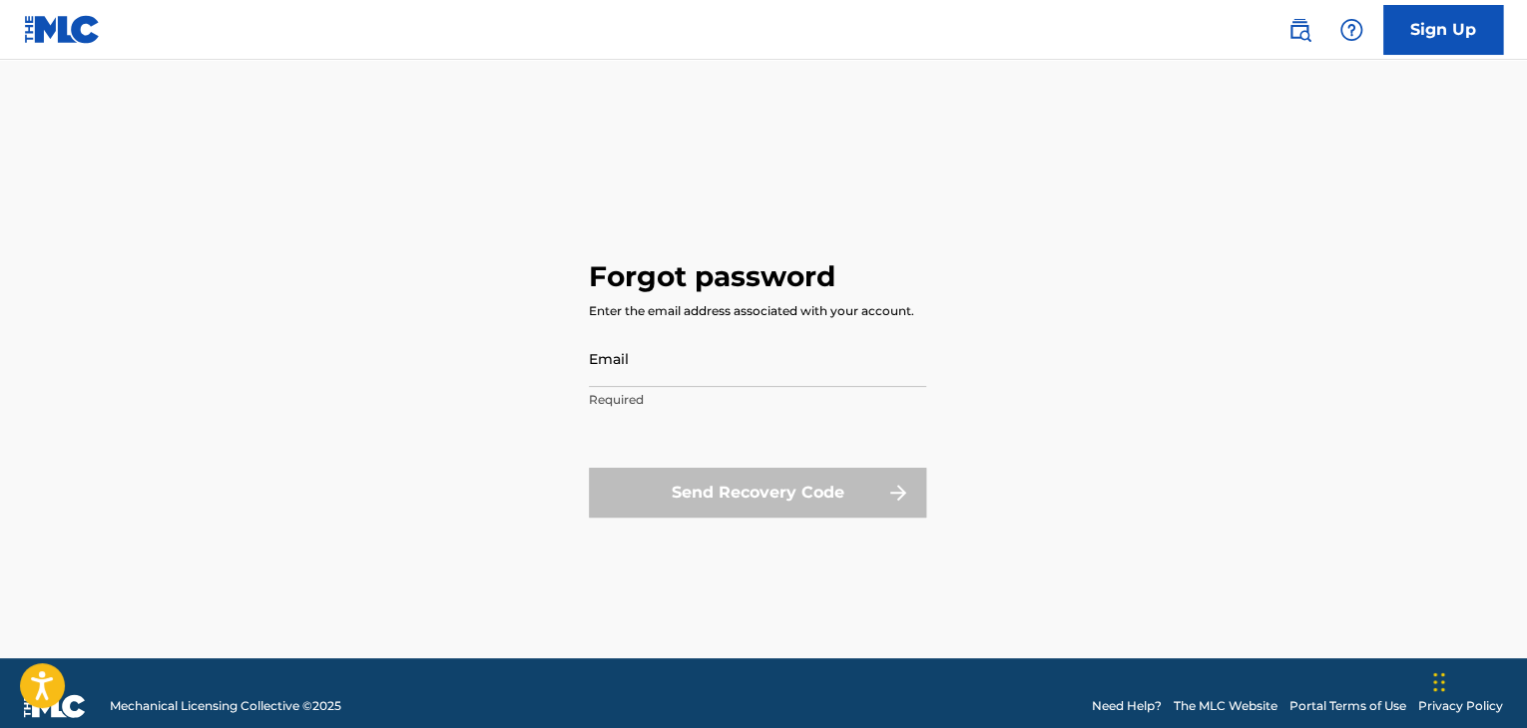
click at [640, 349] on input "Email" at bounding box center [757, 358] width 337 height 57
type input "[EMAIL_ADDRESS][DOMAIN_NAME]"
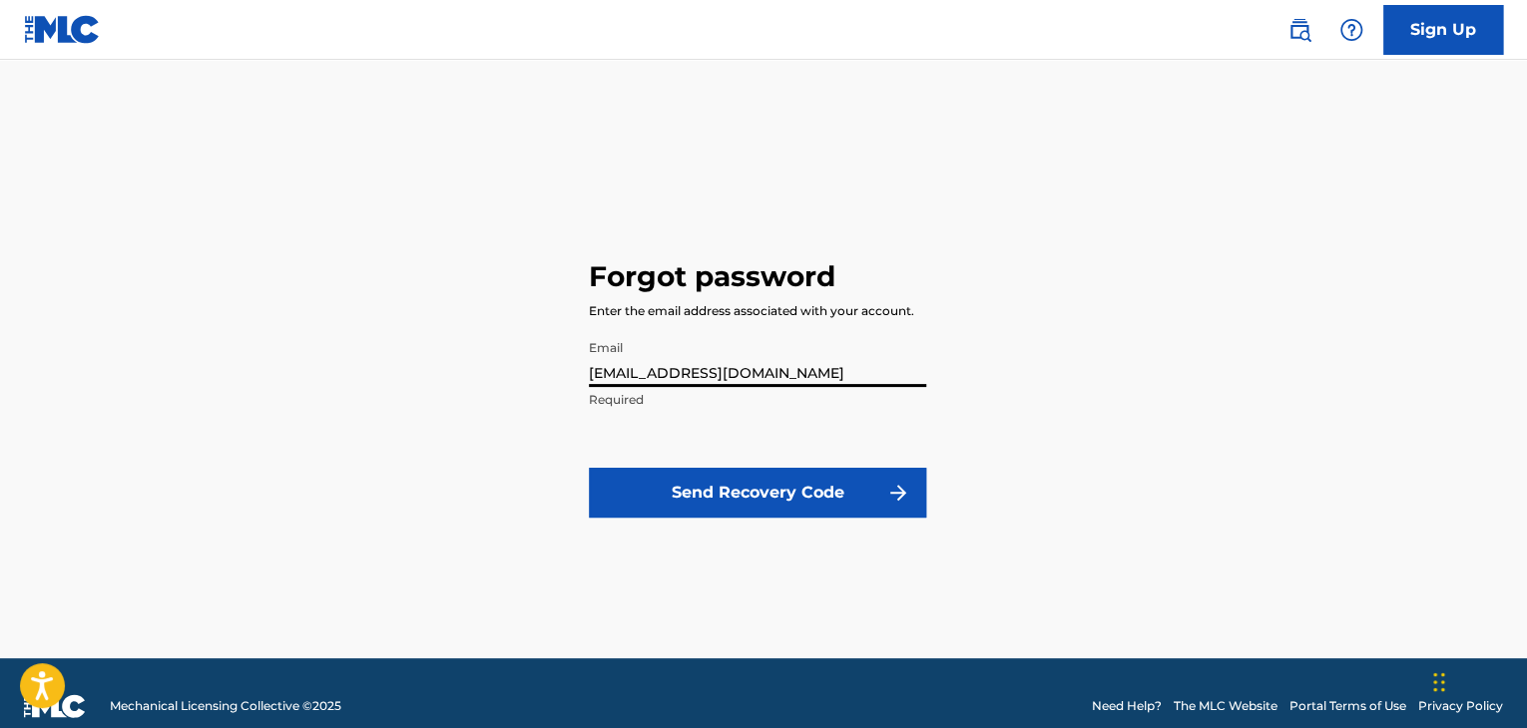
click at [719, 488] on button "Send Recovery Code" at bounding box center [757, 493] width 337 height 50
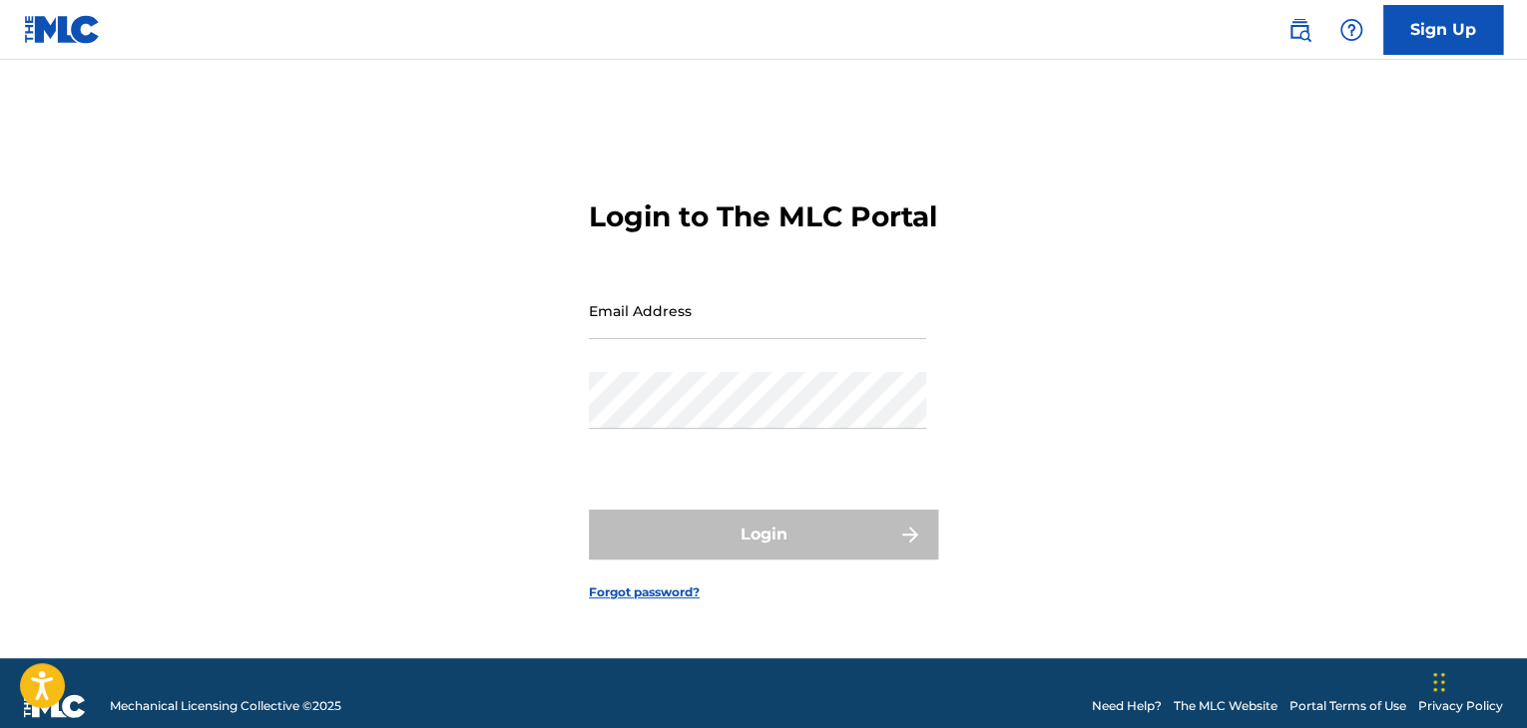
click at [808, 316] on input "Email Address" at bounding box center [757, 310] width 337 height 57
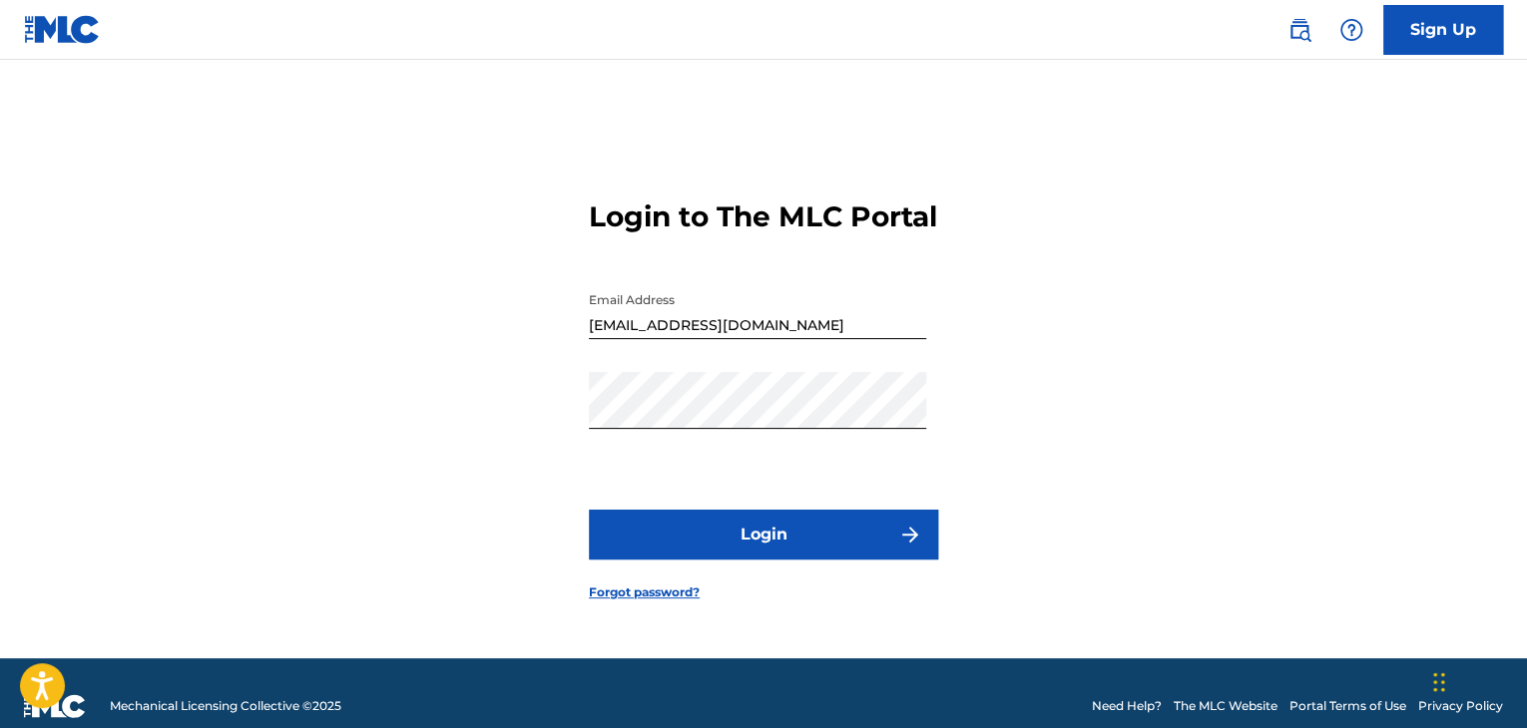
click at [822, 553] on button "Login" at bounding box center [763, 535] width 349 height 50
click at [828, 339] on input "[EMAIL_ADDRESS][DOMAIN_NAME]" at bounding box center [757, 310] width 337 height 57
type input "s"
click at [837, 323] on input "sarva" at bounding box center [757, 310] width 337 height 57
click at [927, 560] on button "Login" at bounding box center [763, 535] width 349 height 50
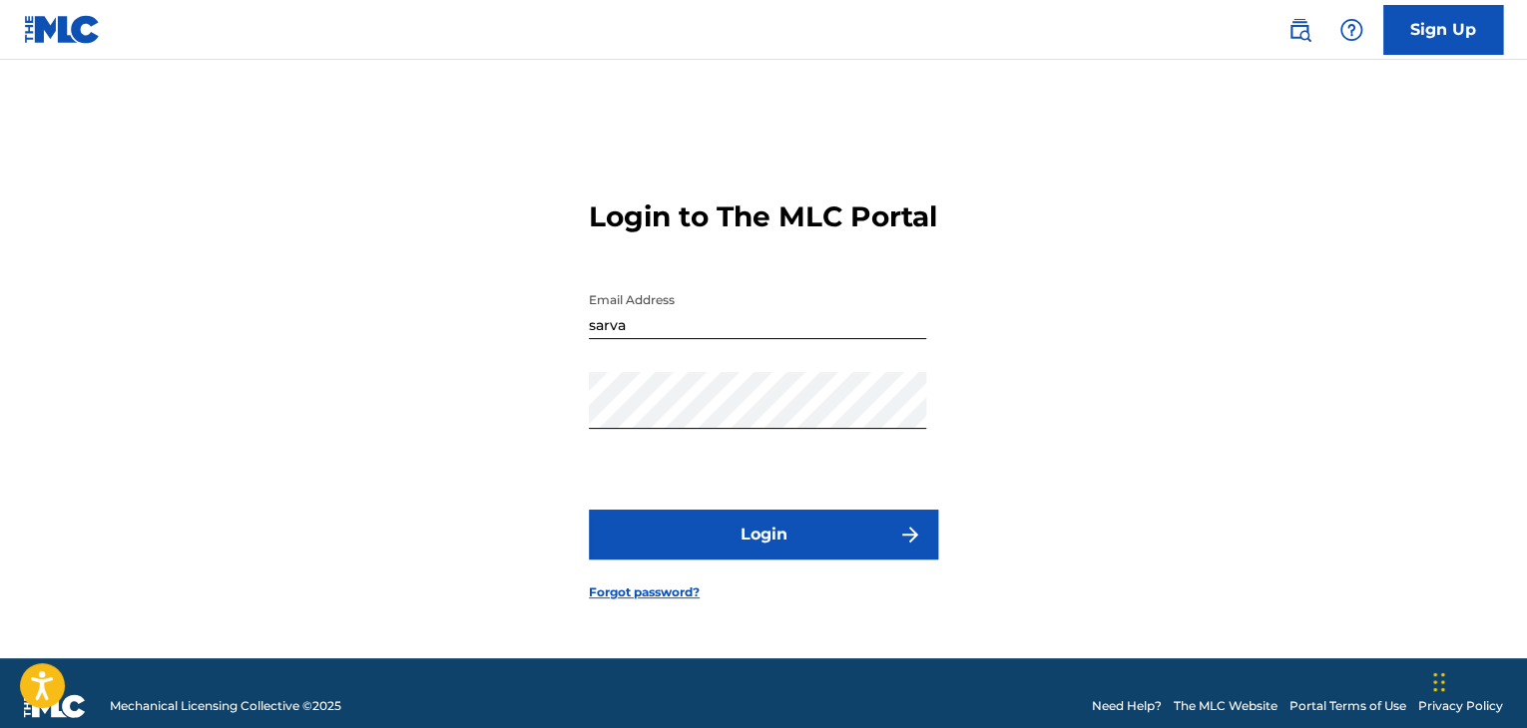
click at [665, 339] on input "sarva" at bounding box center [757, 310] width 337 height 57
type input "[EMAIL_ADDRESS][DOMAIN_NAME]"
click at [740, 523] on form "Login to The MLC Portal Email Address sarvashivanmh@gmail.com Password Login Fo…" at bounding box center [763, 384] width 349 height 549
click at [743, 549] on button "Login" at bounding box center [763, 535] width 349 height 50
click at [645, 602] on link "Forgot password?" at bounding box center [644, 593] width 111 height 18
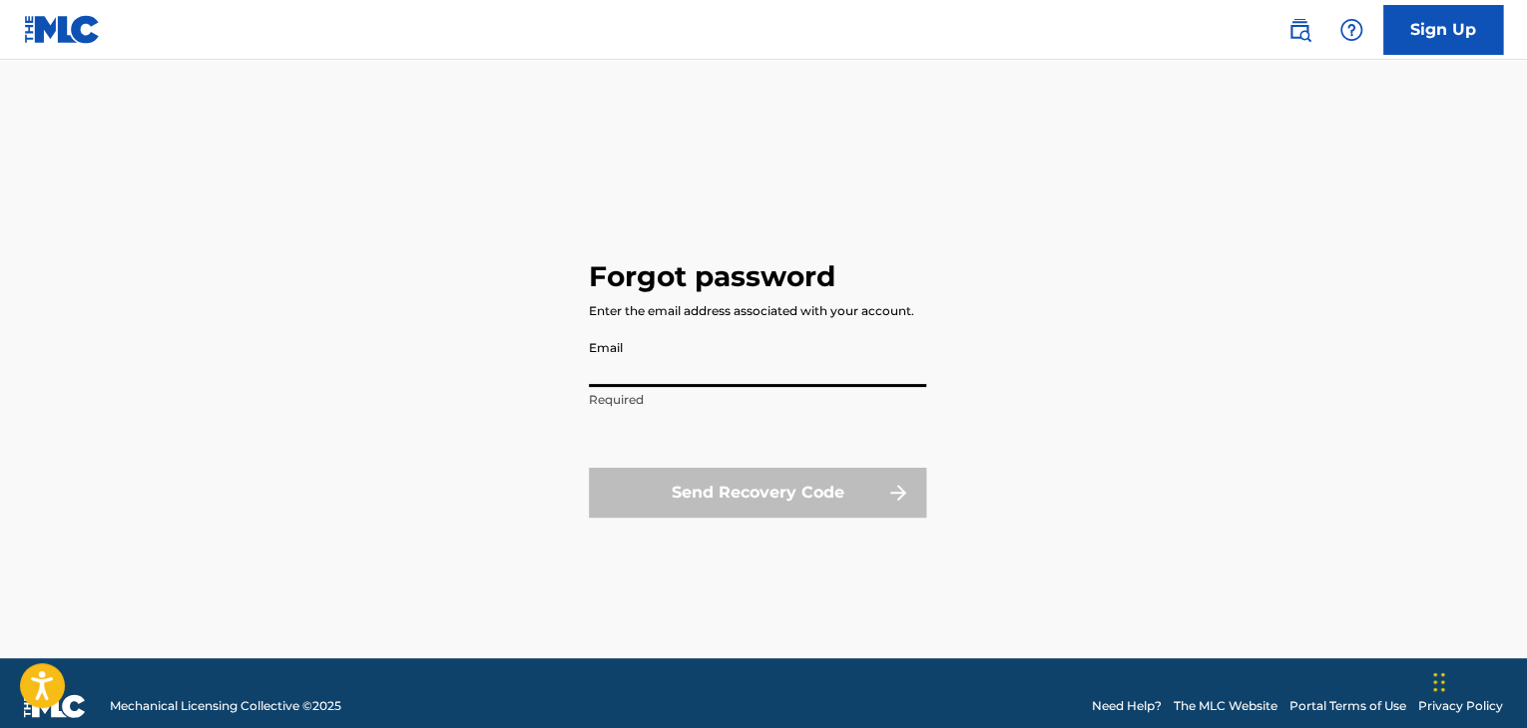
click at [673, 365] on input "Email" at bounding box center [757, 358] width 337 height 57
type input "[EMAIL_ADDRESS][DOMAIN_NAME]"
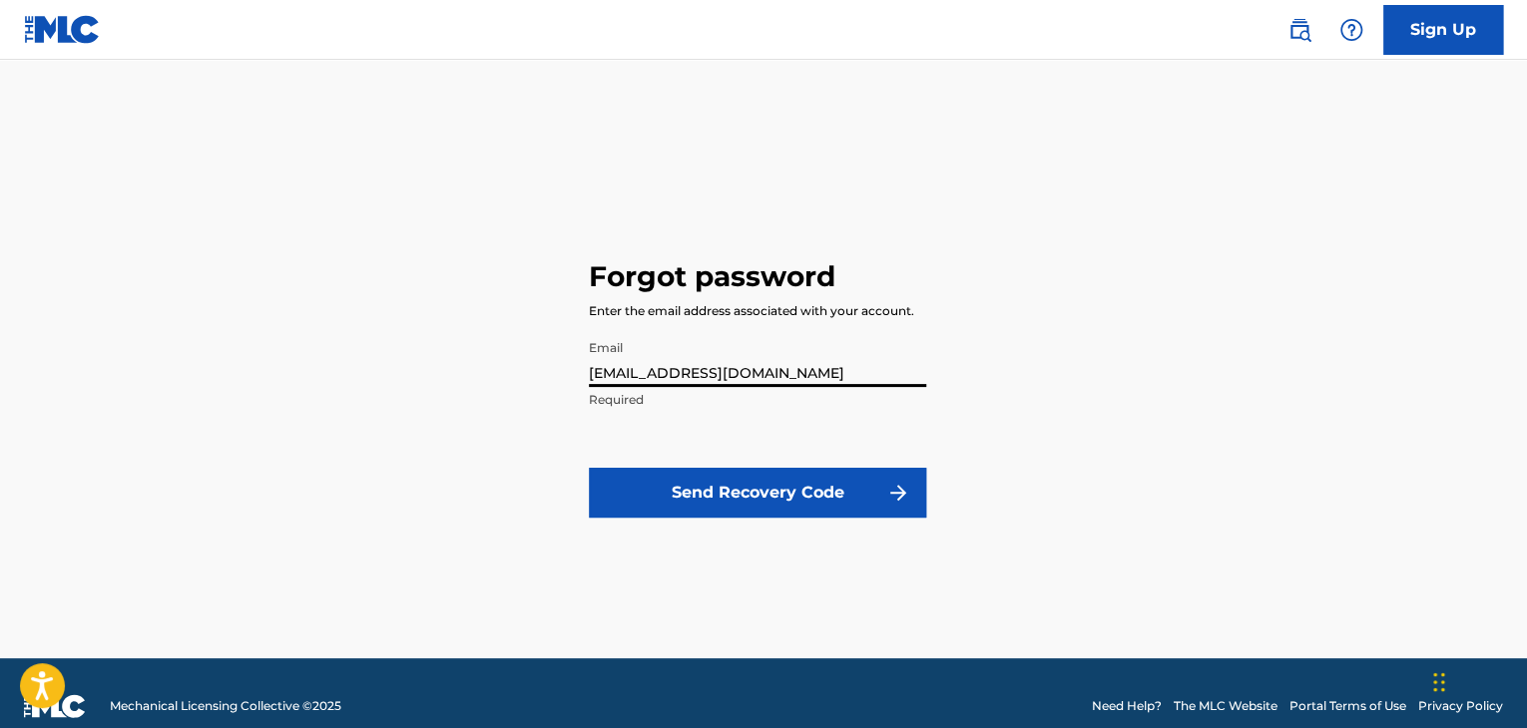
click at [701, 493] on button "Send Recovery Code" at bounding box center [757, 493] width 337 height 50
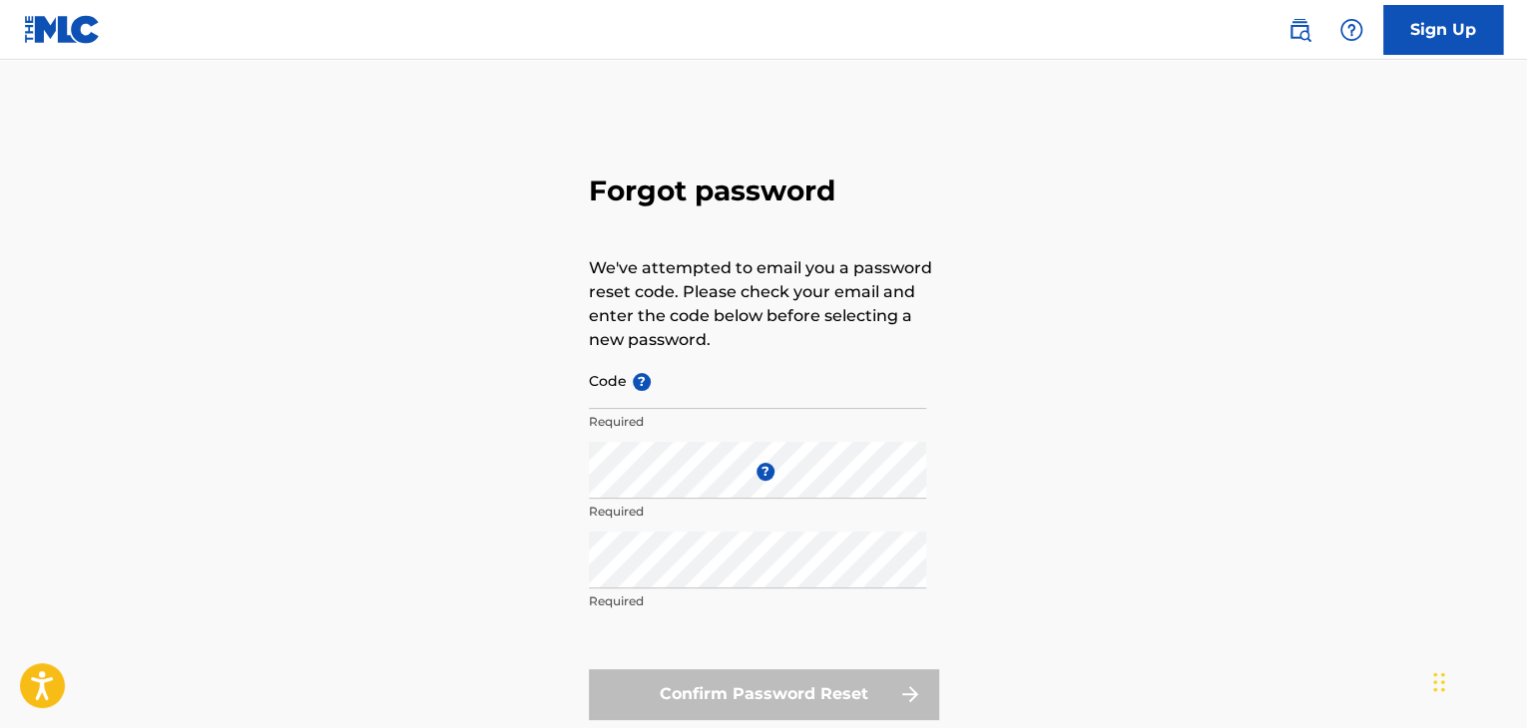
click at [697, 380] on input "Code ?" at bounding box center [757, 380] width 337 height 57
paste input "FP_ce31d62f277a4c98757009f9d8d1"
type input "FP_ce31d62f277a4c98757009f9d8d1"
click at [1175, 436] on div "Forgot password We've attempted to email you a password reset code. Please chec…" at bounding box center [763, 443] width 1397 height 666
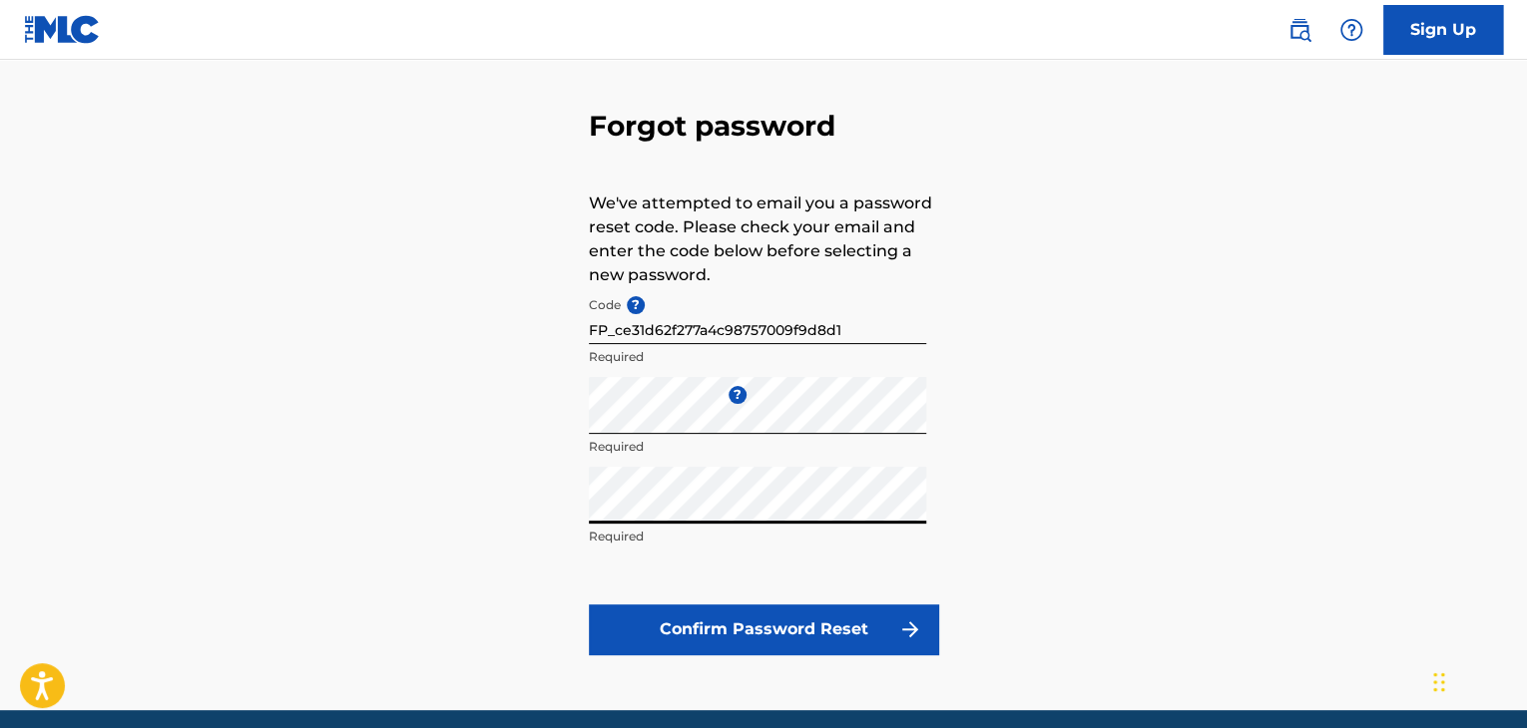
scroll to position [100, 0]
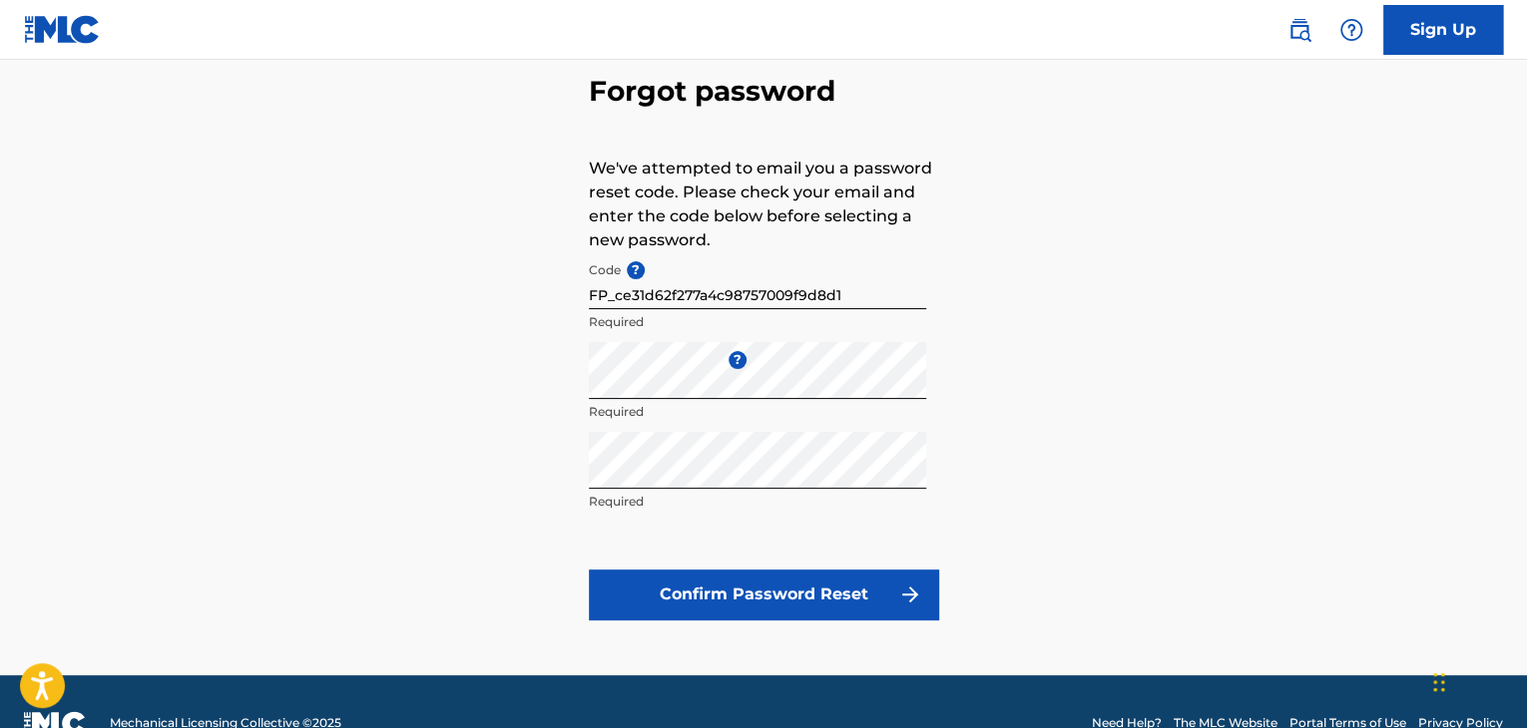
click at [717, 585] on button "Confirm Password Reset" at bounding box center [763, 595] width 349 height 50
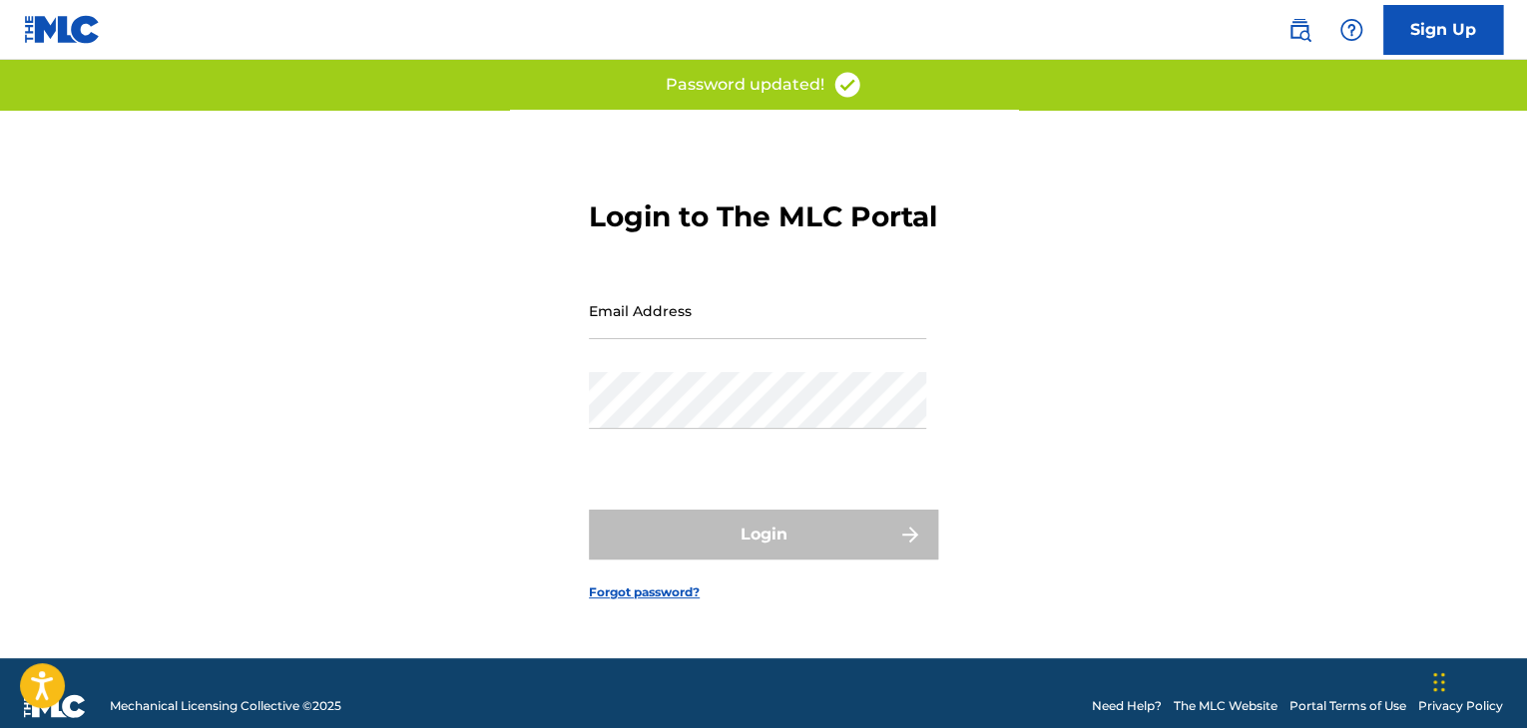
click at [662, 338] on input "Email Address" at bounding box center [757, 310] width 337 height 57
type input "[EMAIL_ADDRESS][DOMAIN_NAME]"
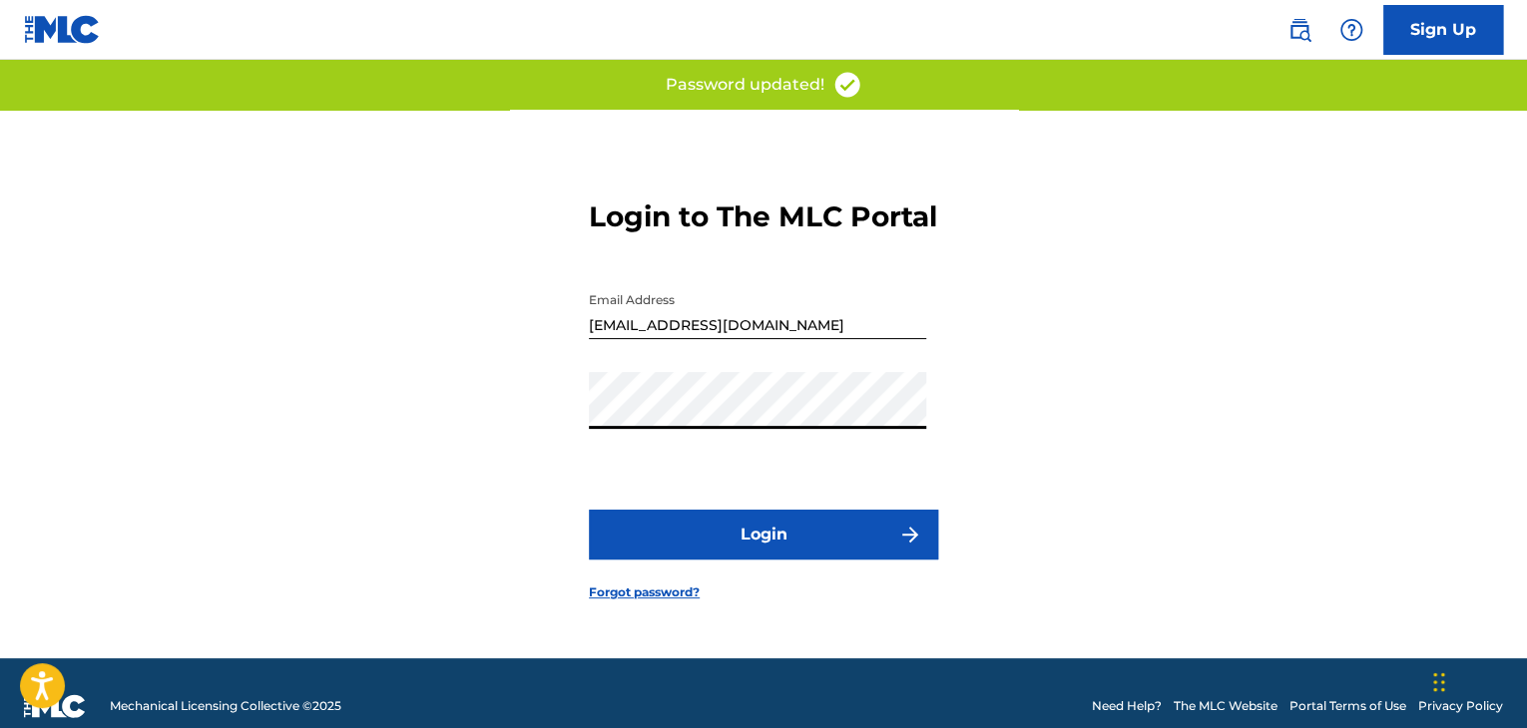
click at [628, 547] on button "Login" at bounding box center [763, 535] width 349 height 50
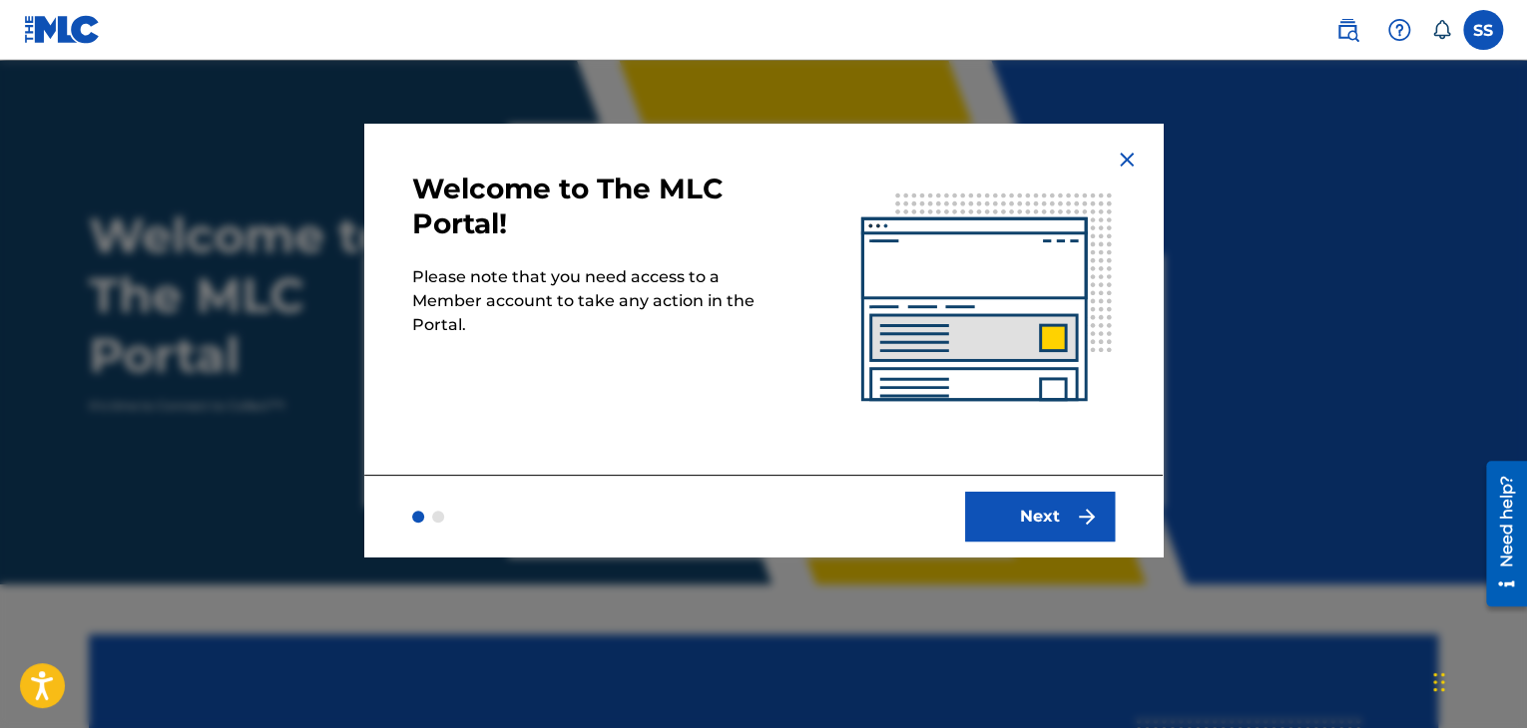
click at [1018, 492] on button "Next" at bounding box center [1040, 517] width 150 height 50
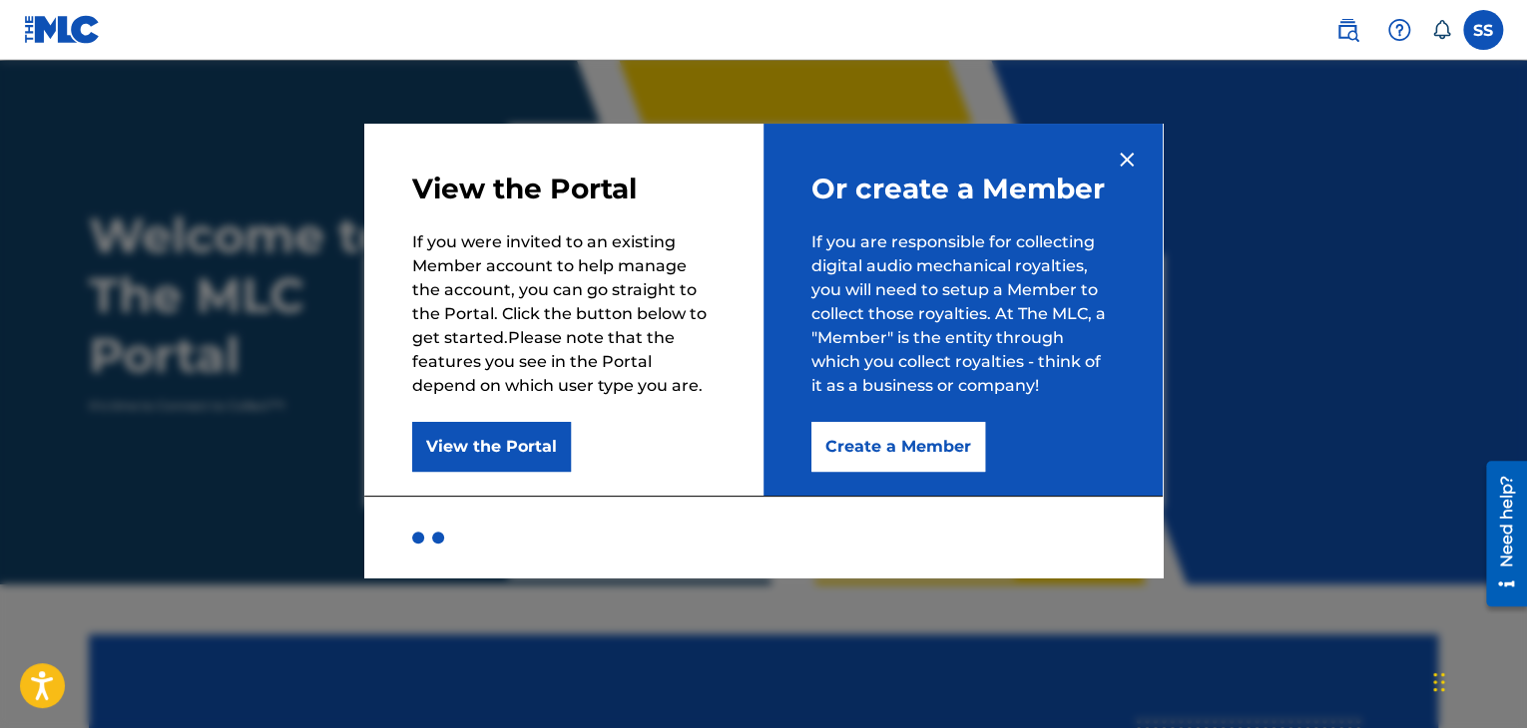
click at [894, 441] on button "Create a Member" at bounding box center [898, 447] width 174 height 50
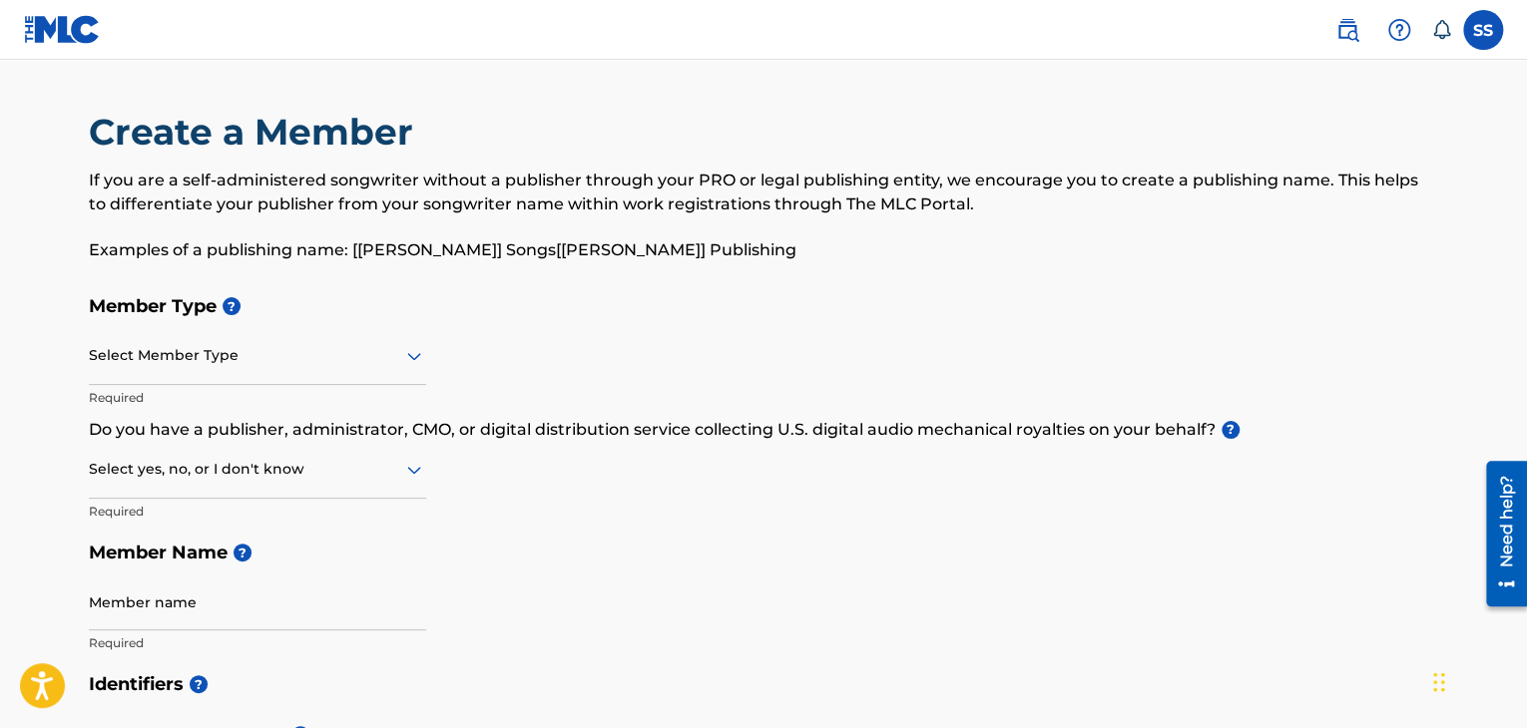
click at [203, 361] on div at bounding box center [257, 355] width 337 height 25
click at [291, 361] on div at bounding box center [257, 355] width 337 height 25
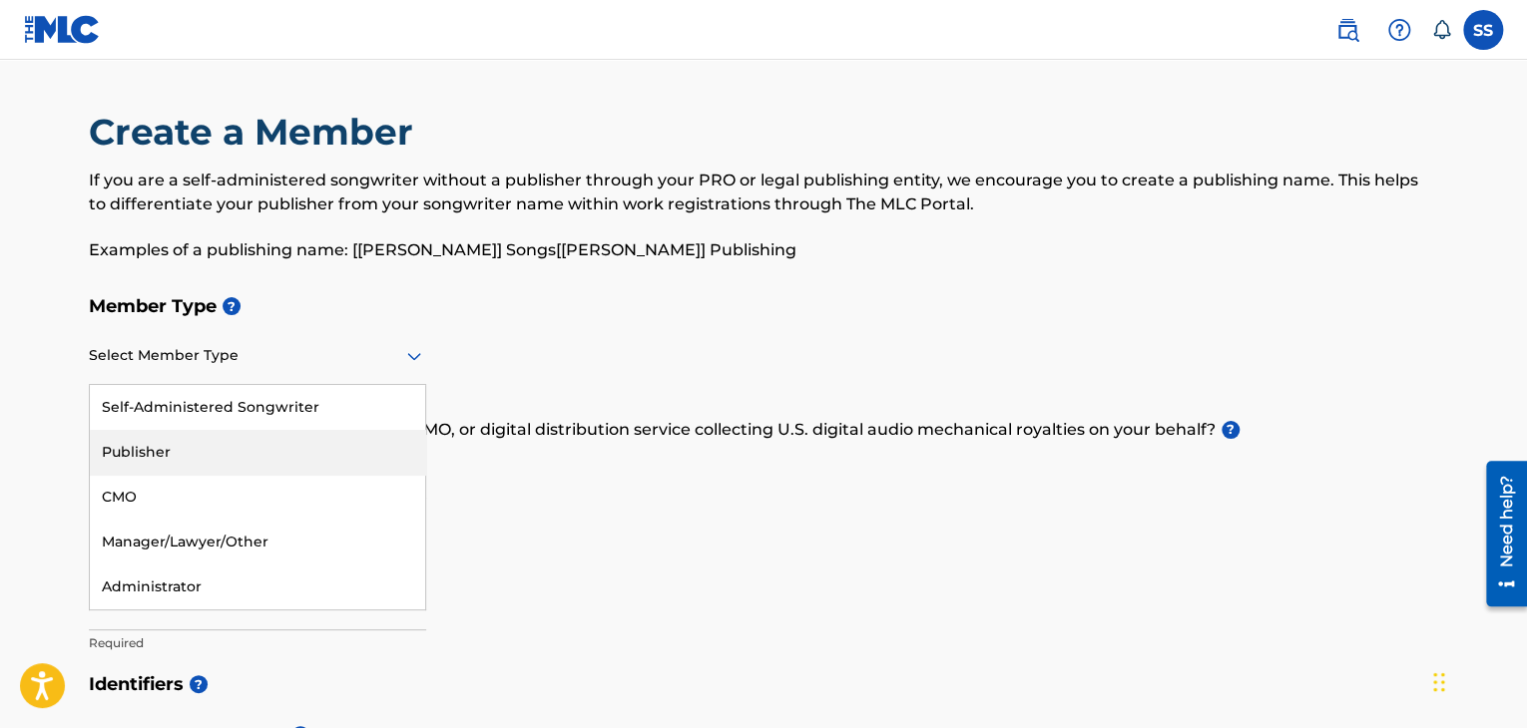
click at [202, 453] on div "Publisher" at bounding box center [257, 452] width 335 height 45
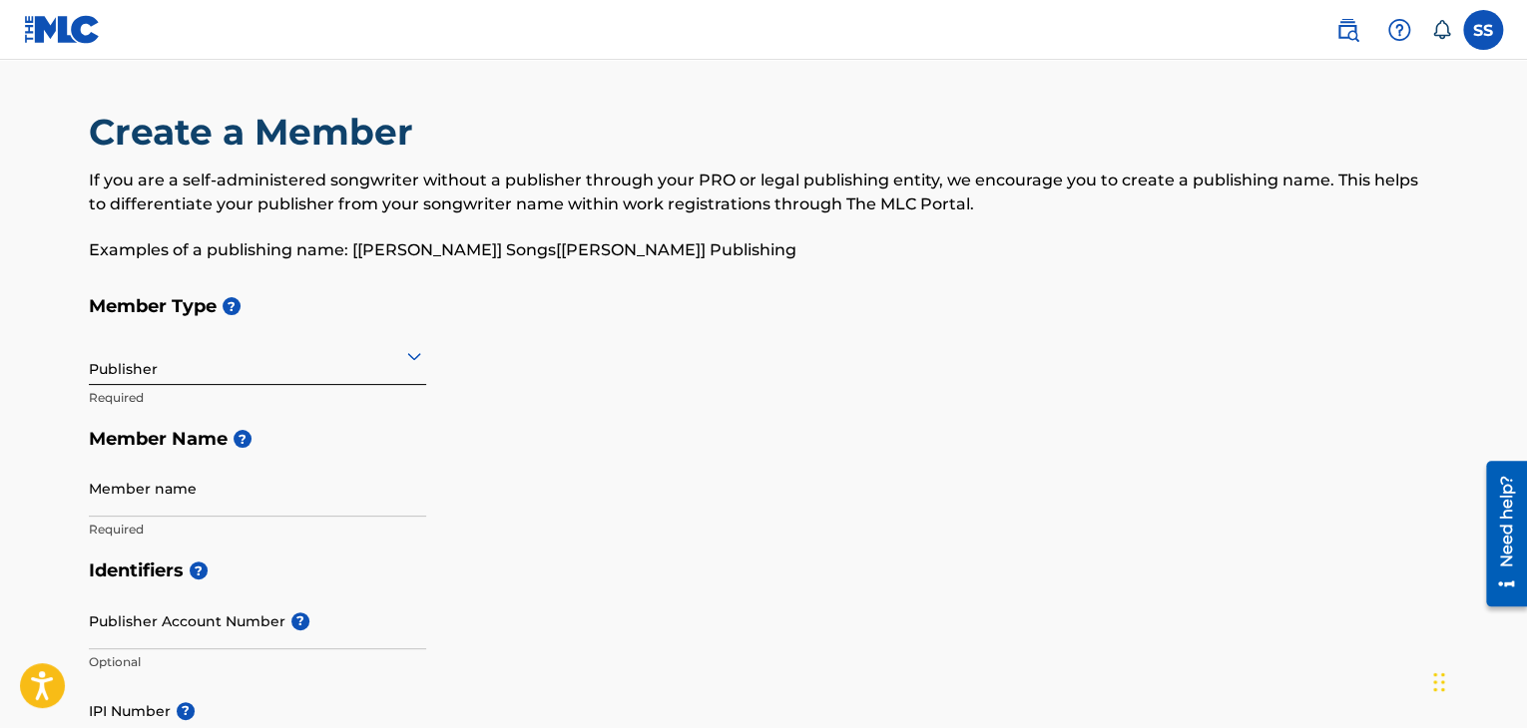
click at [241, 370] on div "Publisher" at bounding box center [257, 355] width 337 height 49
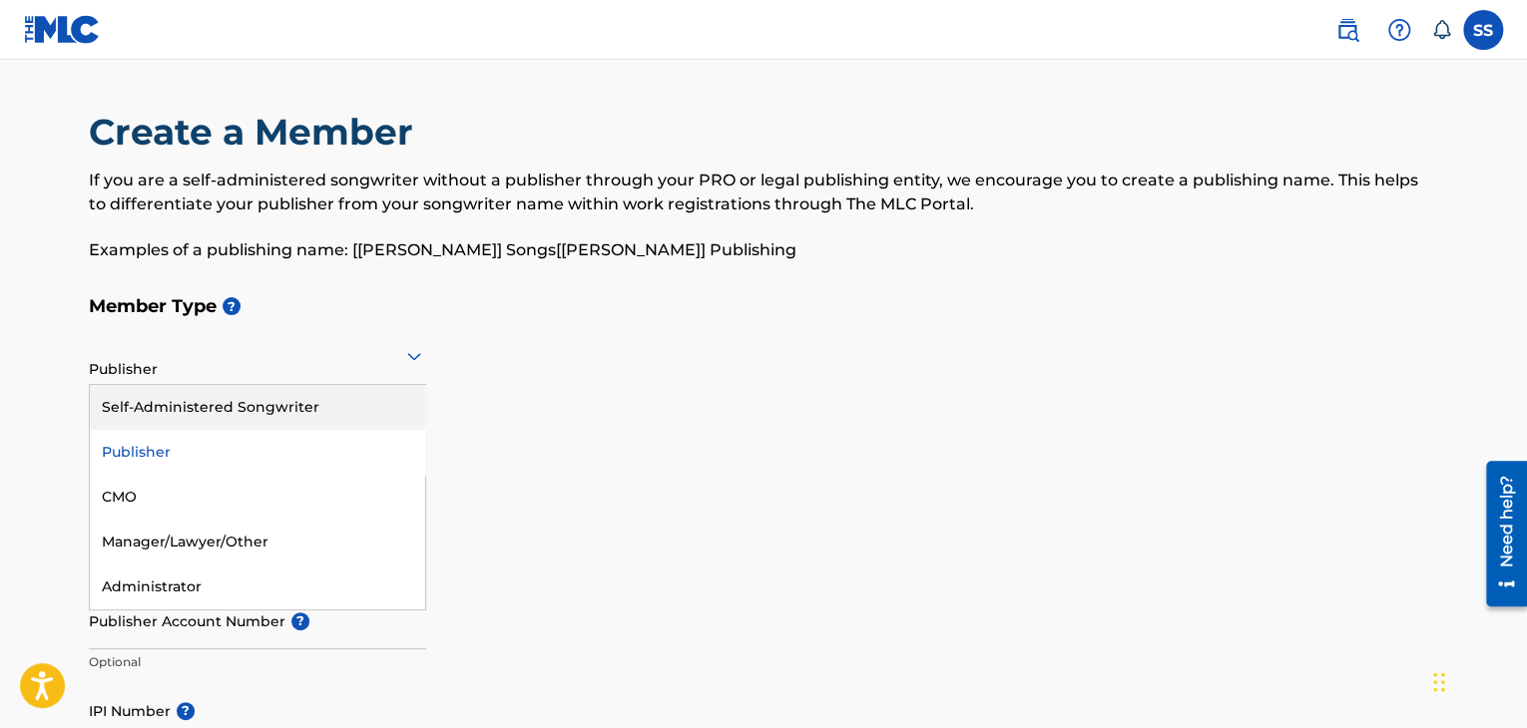
click at [233, 389] on div "Self-Administered Songwriter" at bounding box center [257, 407] width 335 height 45
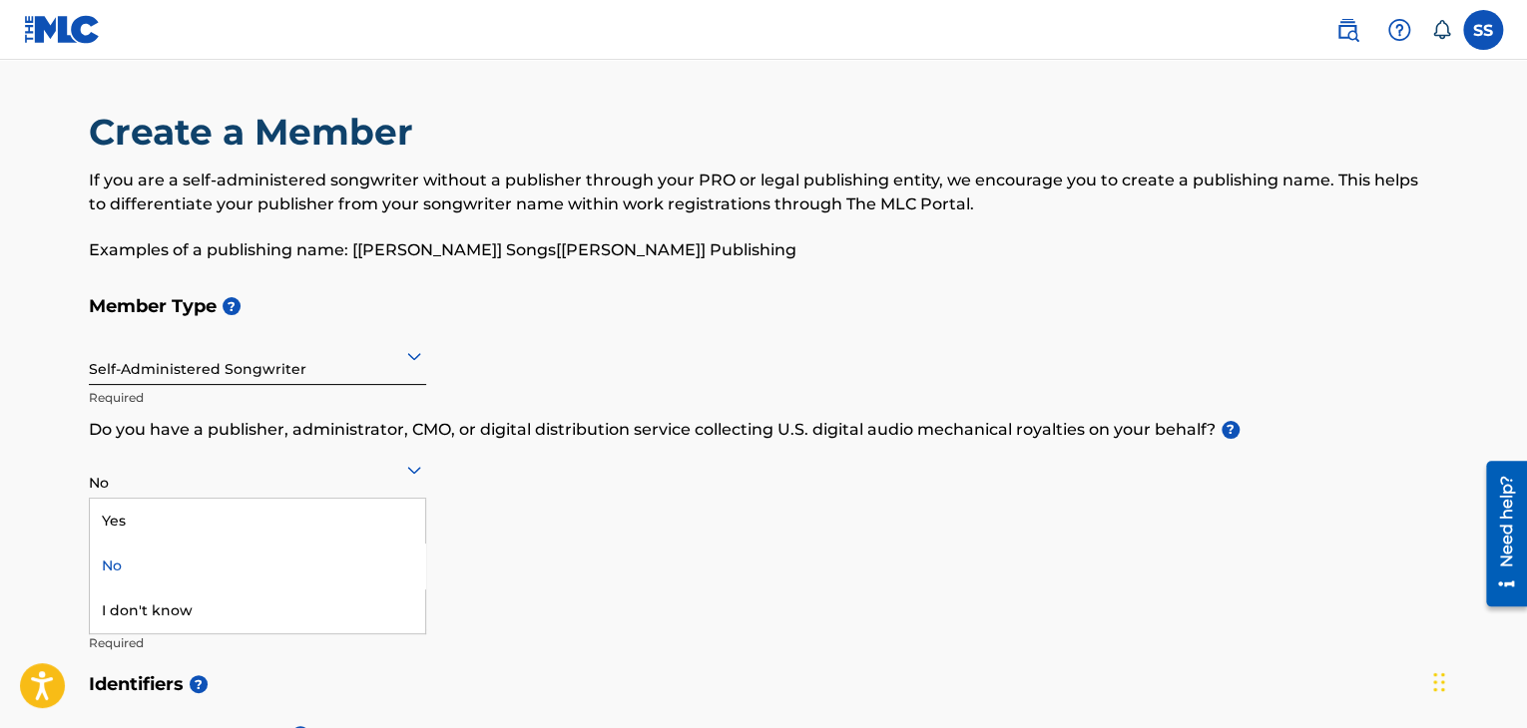
click at [189, 481] on div at bounding box center [257, 469] width 337 height 25
click at [367, 465] on div at bounding box center [257, 469] width 337 height 25
click at [313, 507] on div "Yes" at bounding box center [257, 521] width 335 height 45
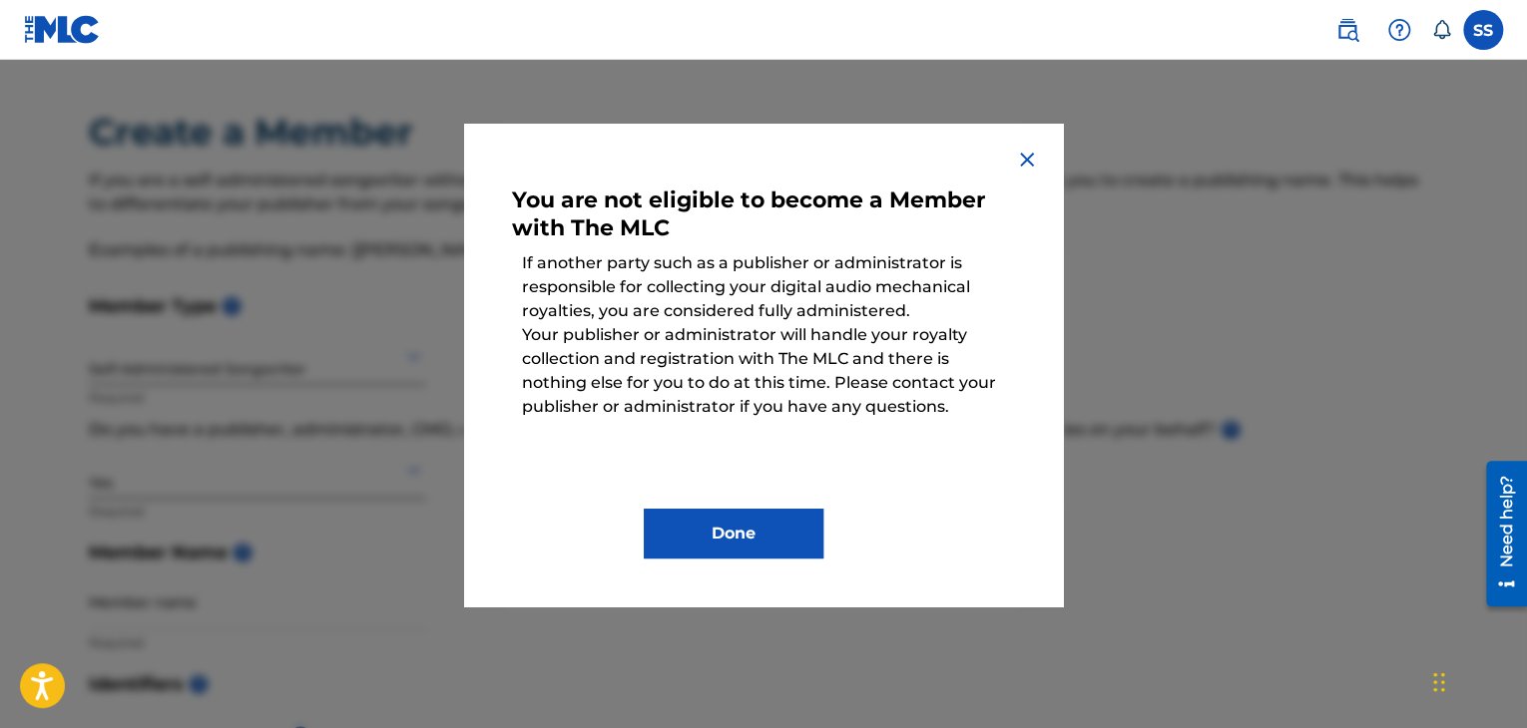
click at [1030, 161] on img at bounding box center [1027, 160] width 24 height 24
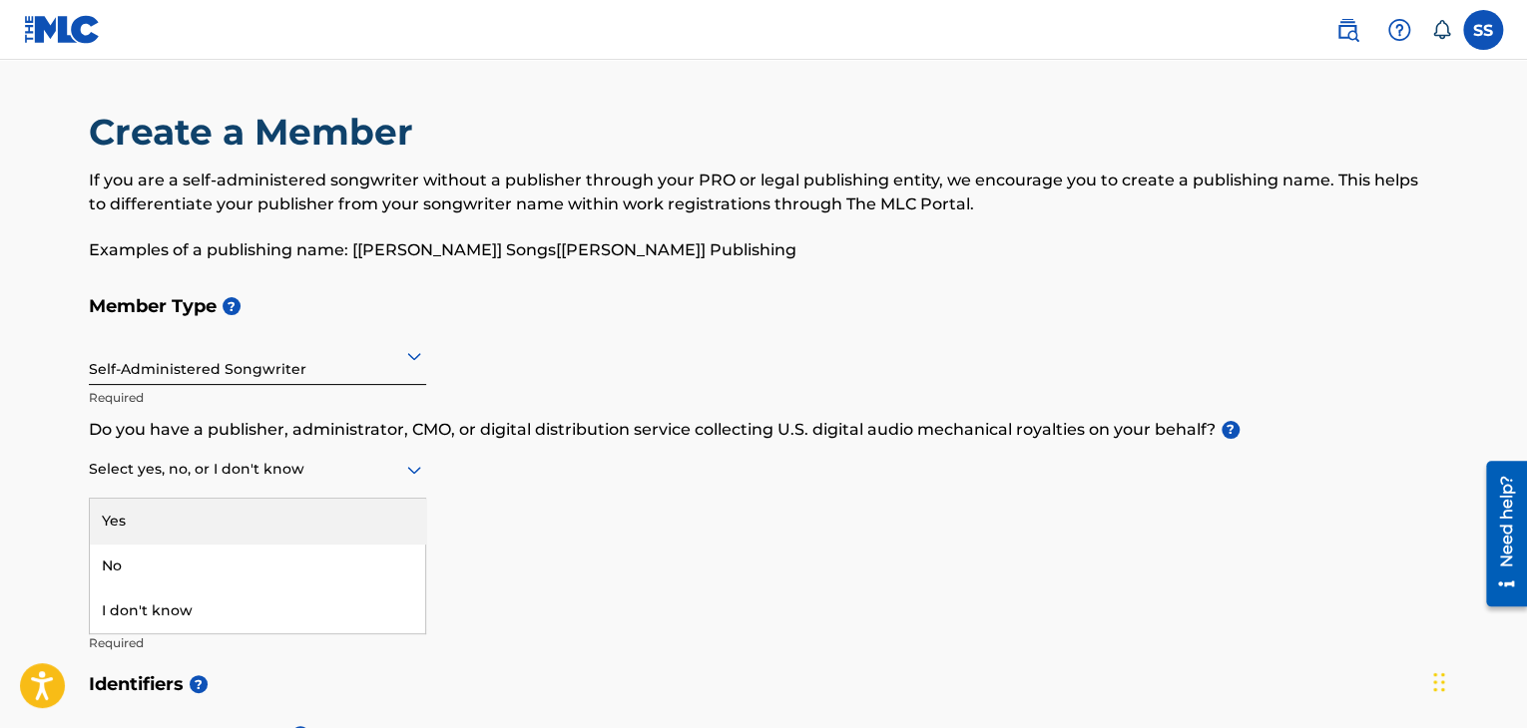
click at [296, 487] on div "Select yes, no, or I don't know" at bounding box center [257, 470] width 337 height 57
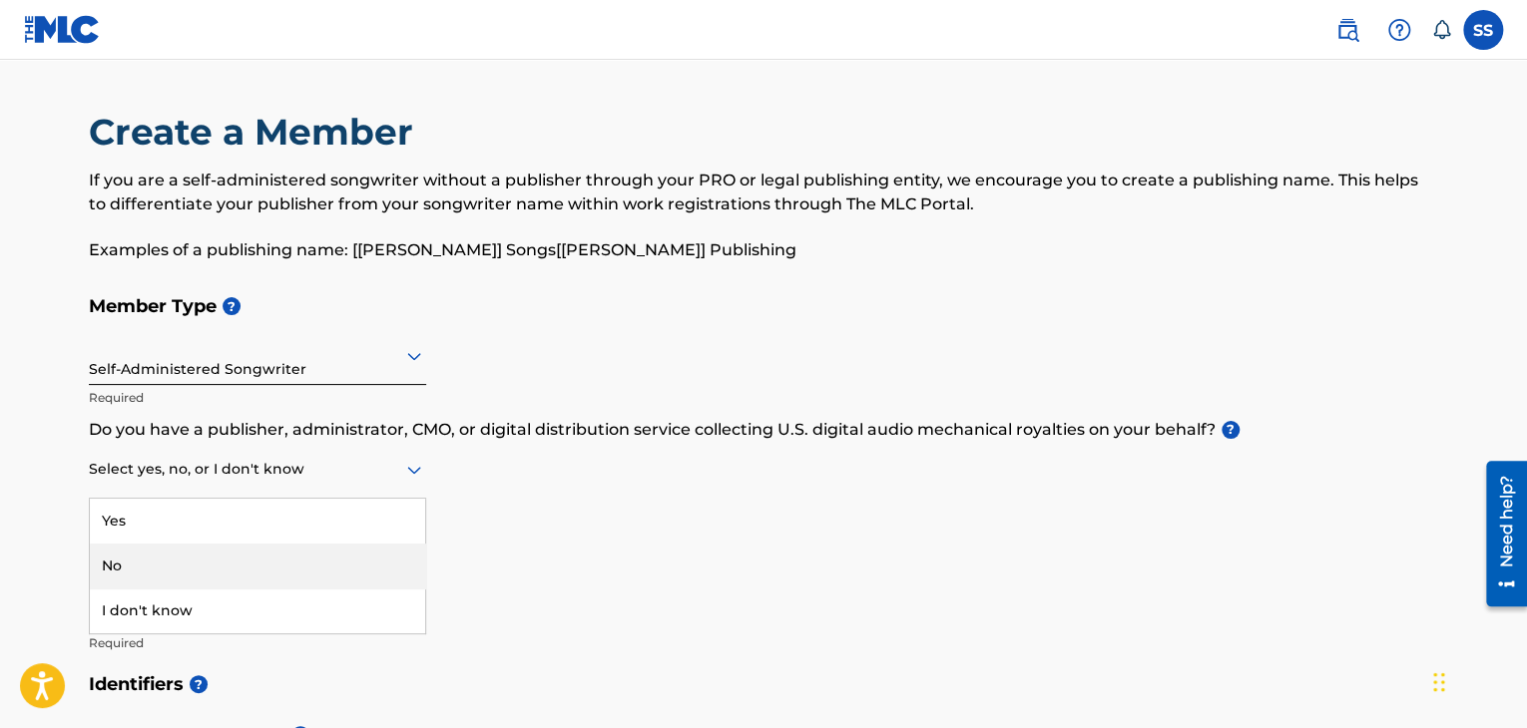
click at [218, 567] on div "No" at bounding box center [257, 566] width 335 height 45
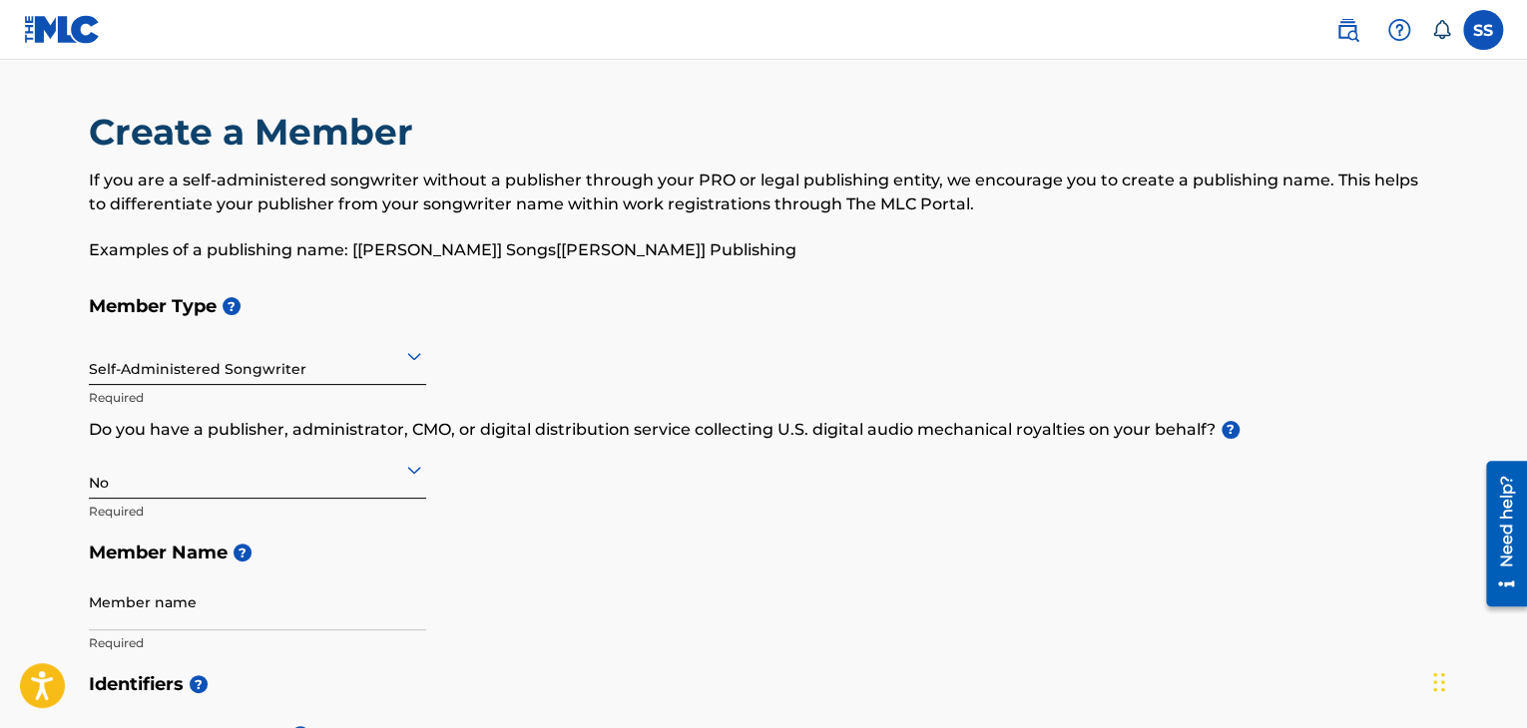
click at [230, 480] on div at bounding box center [257, 469] width 337 height 25
click at [212, 607] on div "I don't know" at bounding box center [257, 611] width 335 height 45
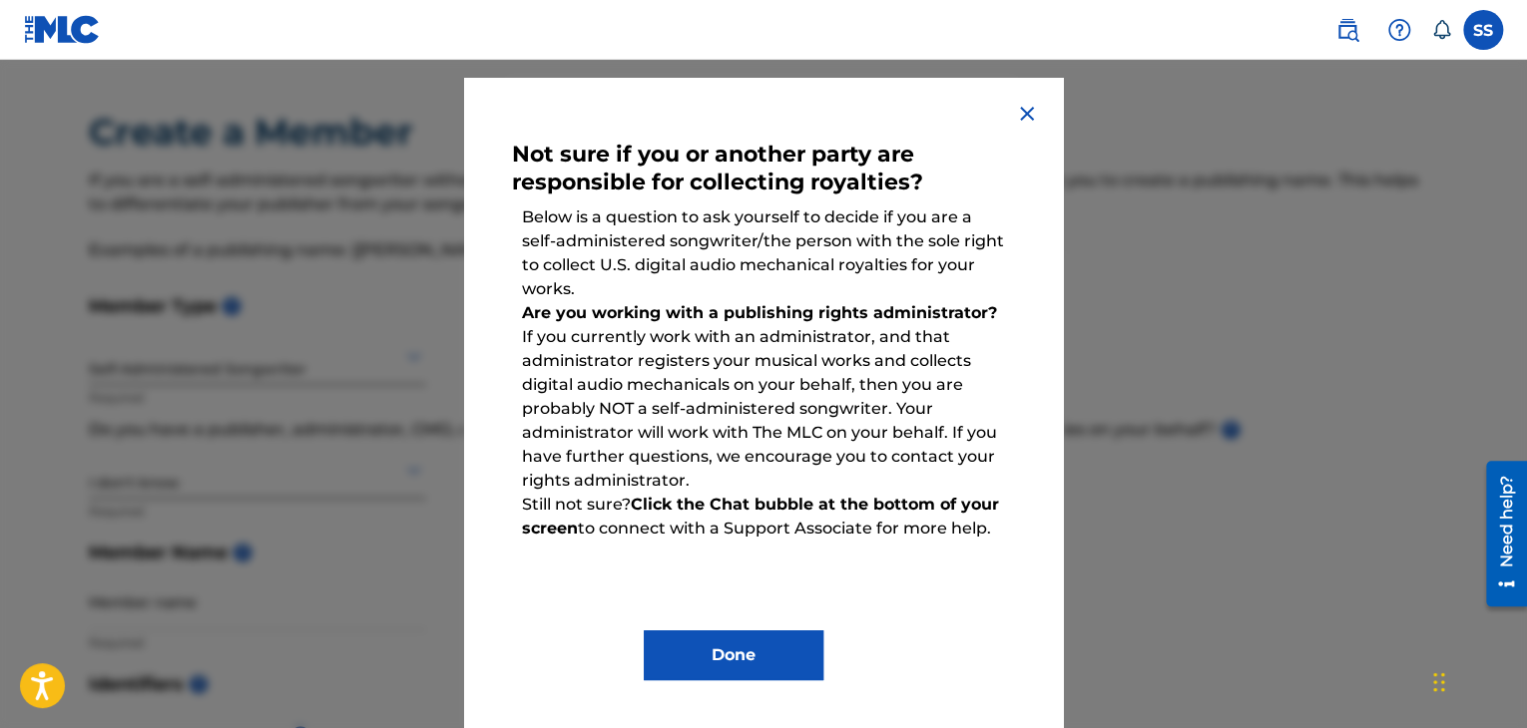
scroll to position [100, 0]
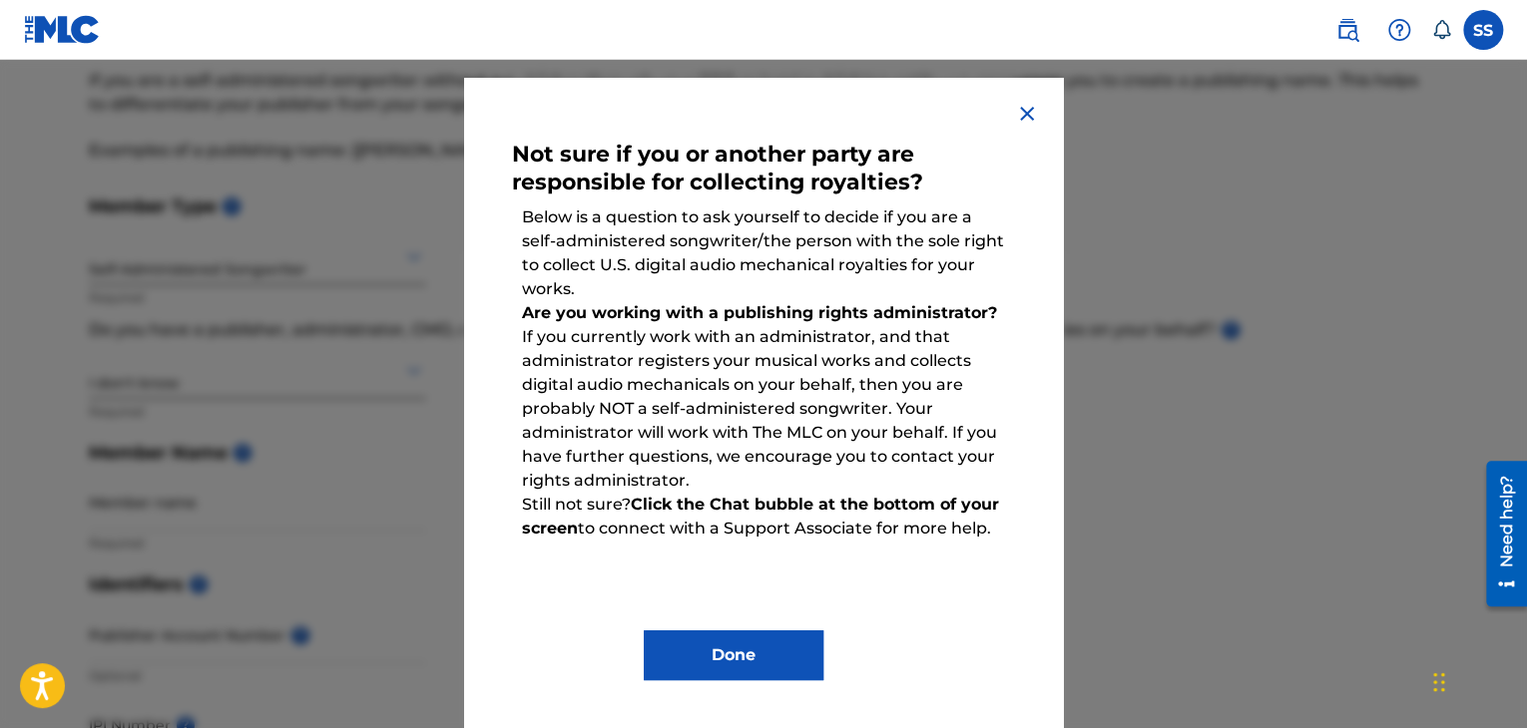
click at [756, 660] on button "Done" at bounding box center [734, 656] width 180 height 50
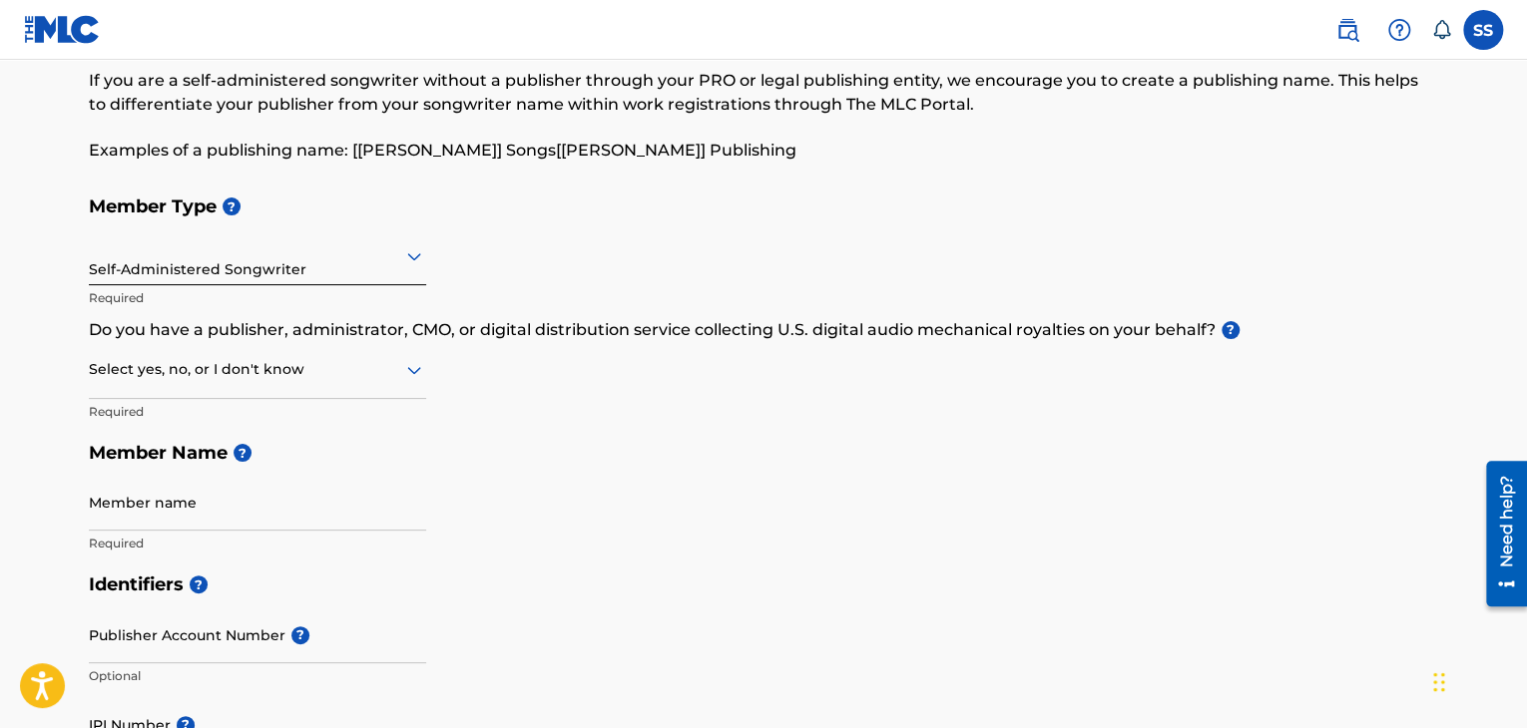
click at [267, 356] on div "Select yes, no, or I don't know" at bounding box center [257, 370] width 337 height 57
click at [279, 417] on div "Yes" at bounding box center [257, 421] width 335 height 45
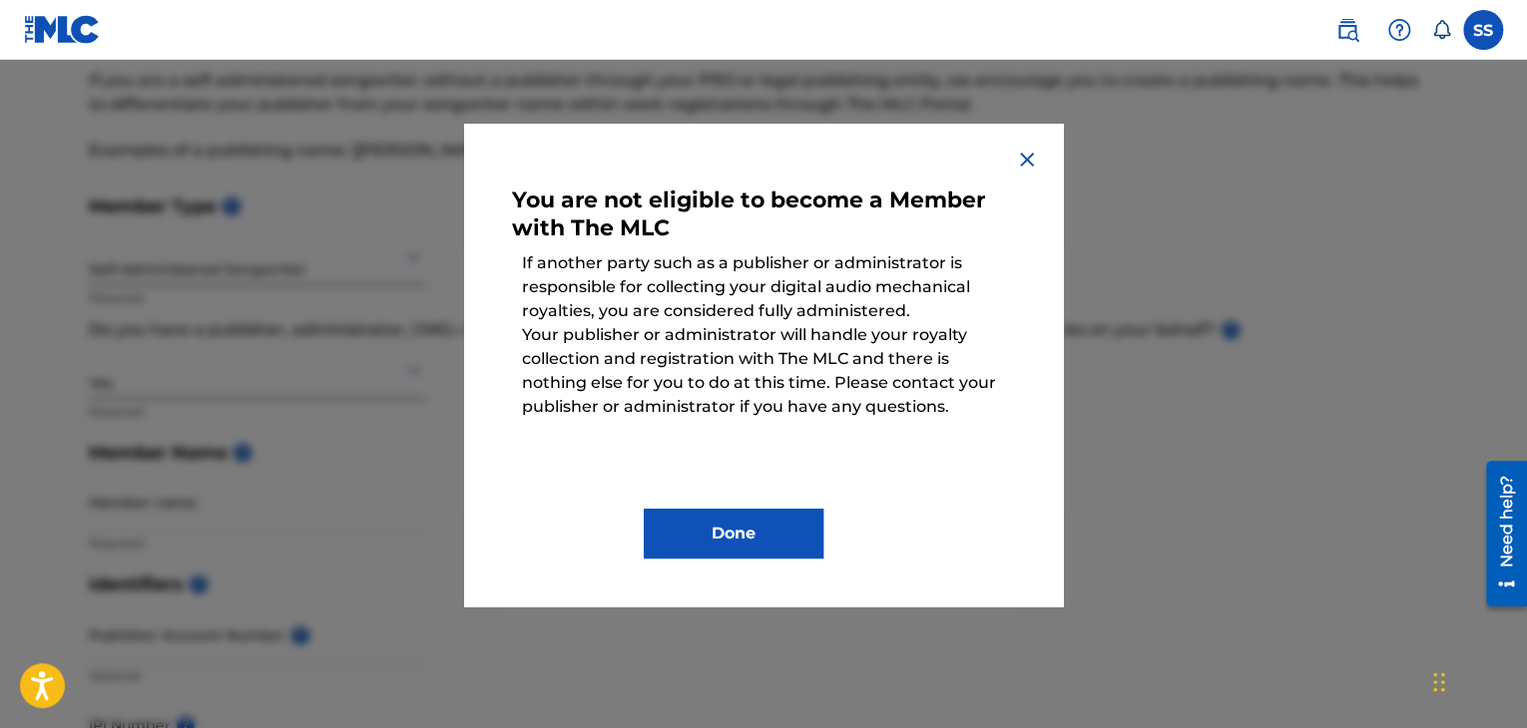
click at [765, 532] on button "Done" at bounding box center [734, 534] width 180 height 50
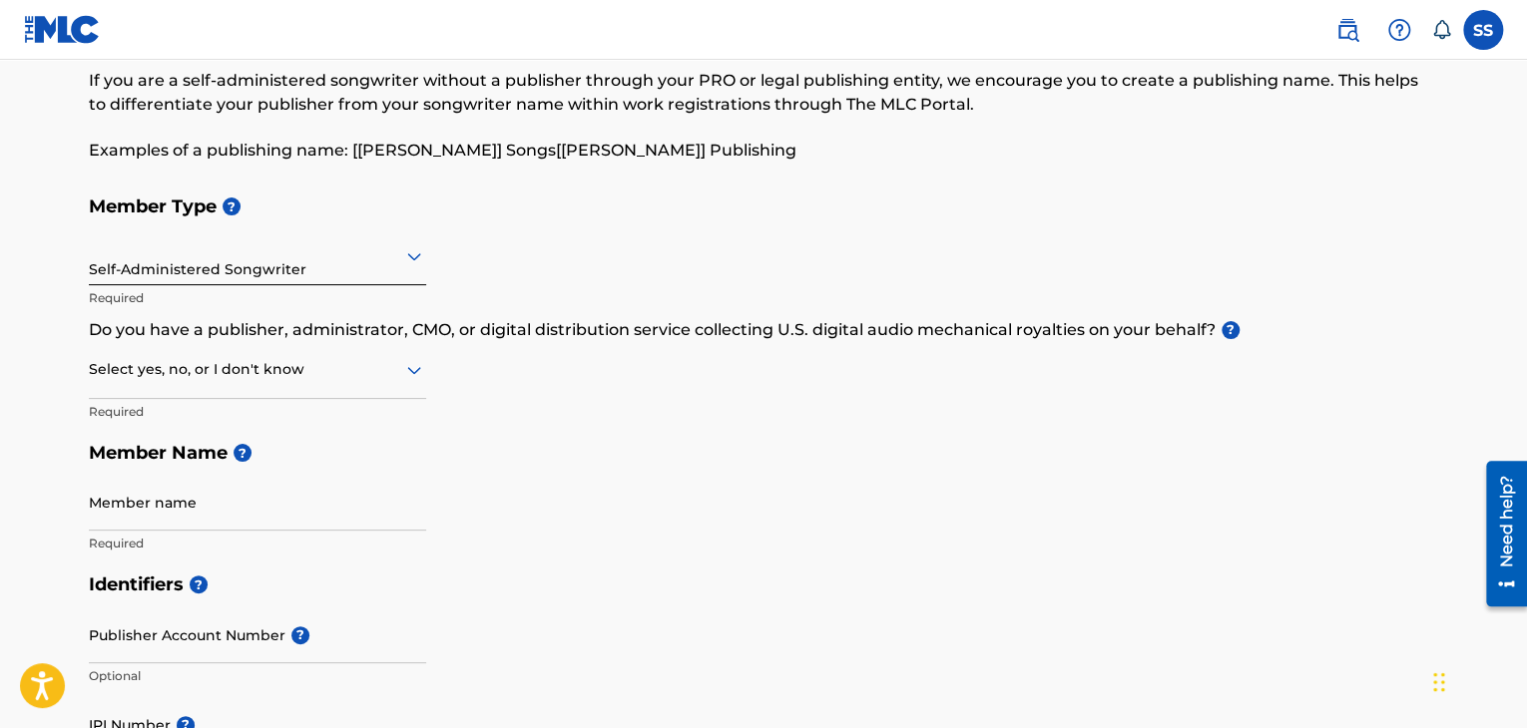
click at [253, 394] on div "Select yes, no, or I don't know" at bounding box center [257, 370] width 337 height 57
click at [192, 467] on div "No" at bounding box center [257, 466] width 335 height 45
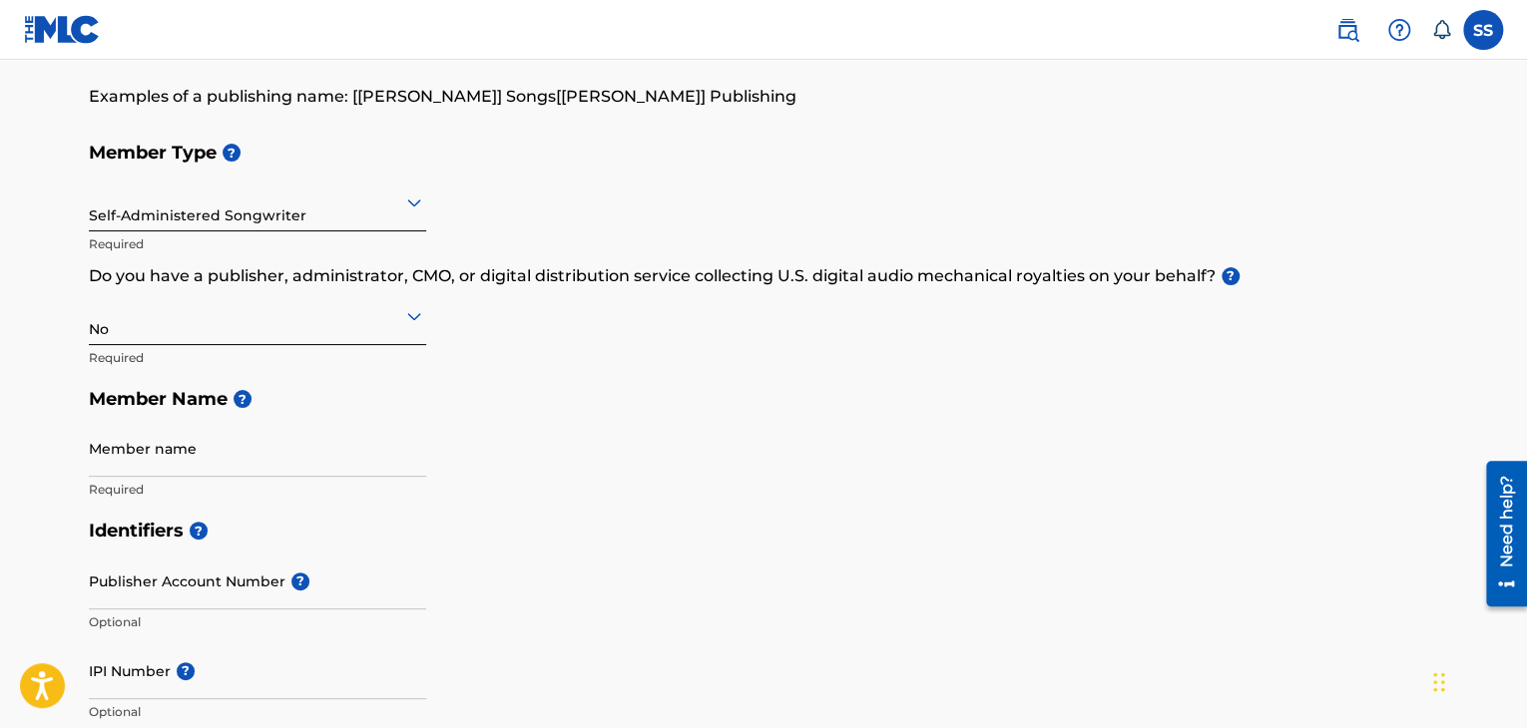
scroll to position [200, 0]
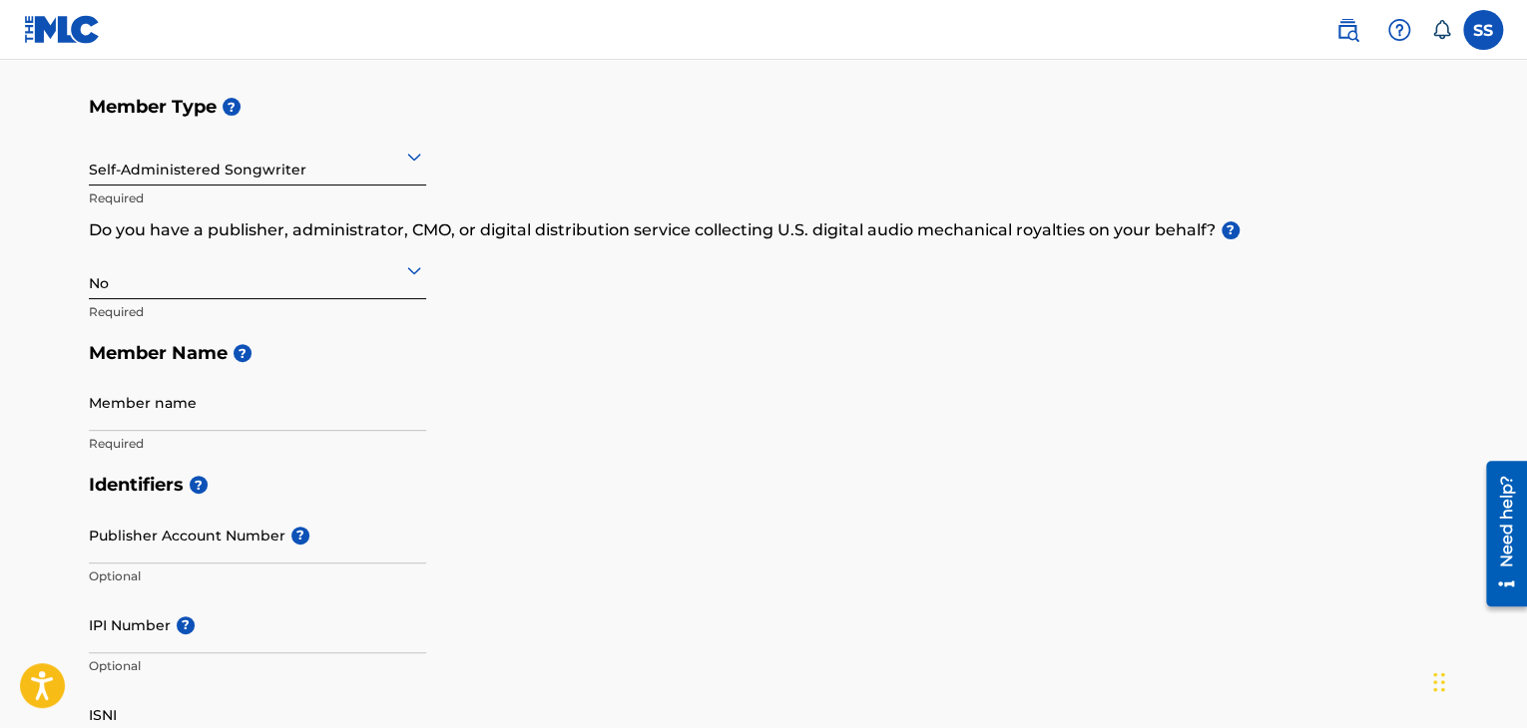
click at [150, 409] on input "Member name" at bounding box center [257, 402] width 337 height 57
type input "SarvaShiva"
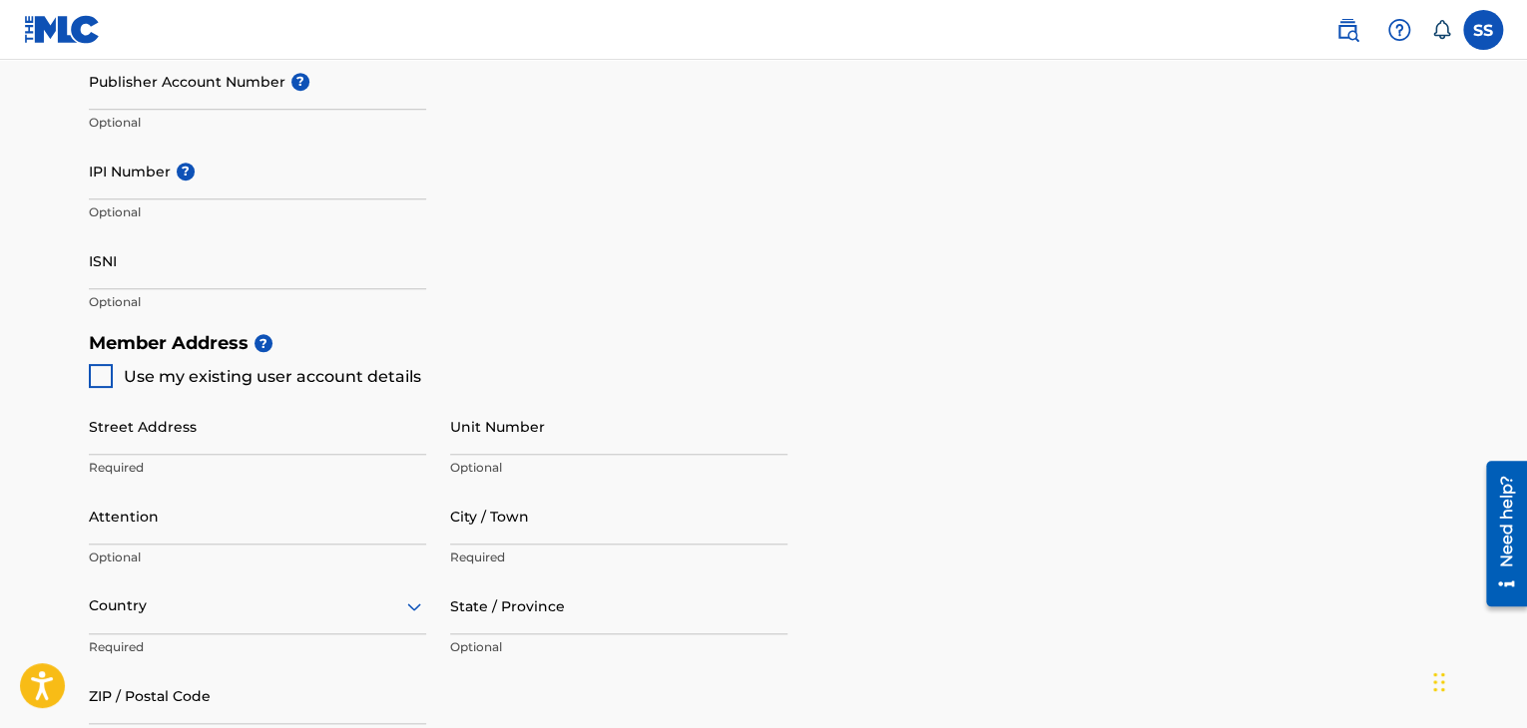
scroll to position [699, 0]
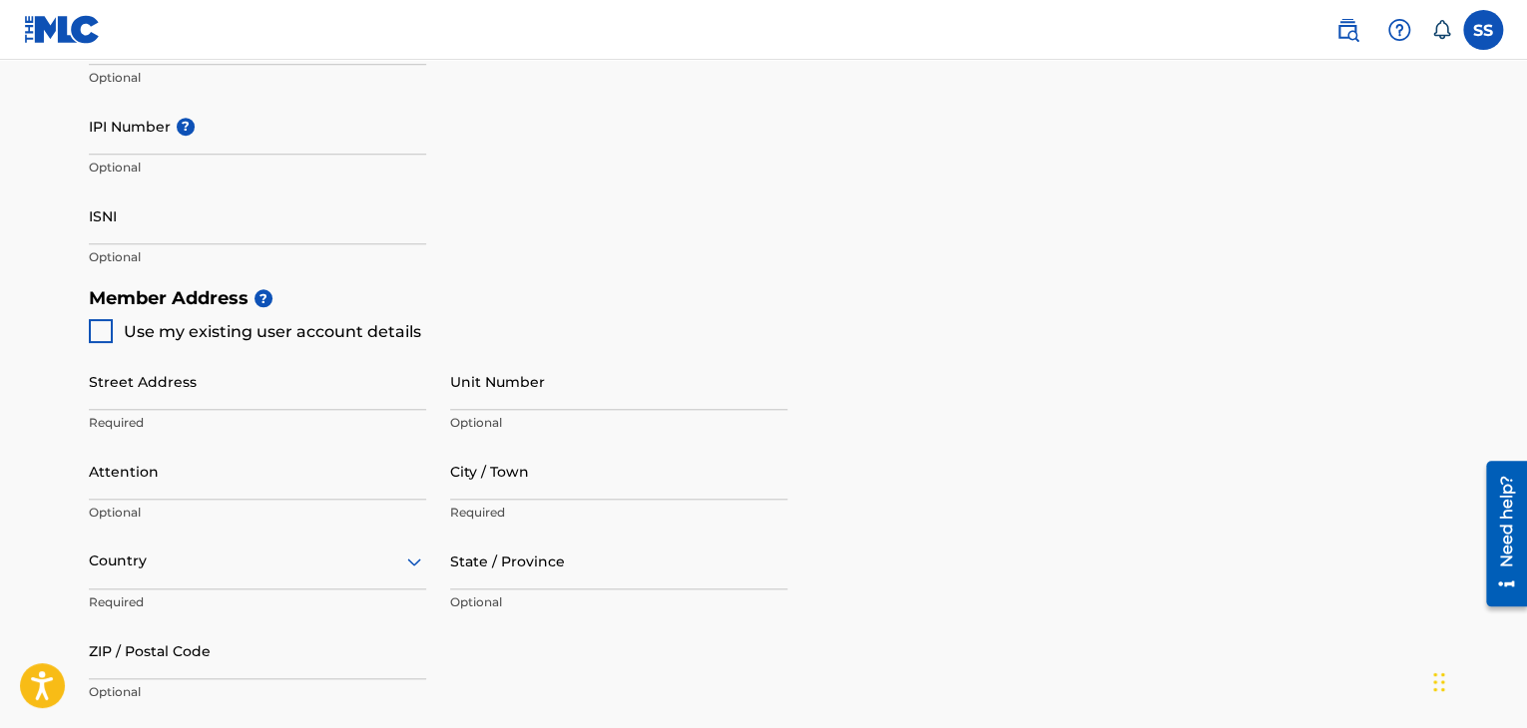
click at [107, 332] on div at bounding box center [101, 331] width 24 height 24
type input "Near [GEOGRAPHIC_DATA],[GEOGRAPHIC_DATA]"
type input "Chandgad"
type input "[GEOGRAPHIC_DATA]"
type input "416552"
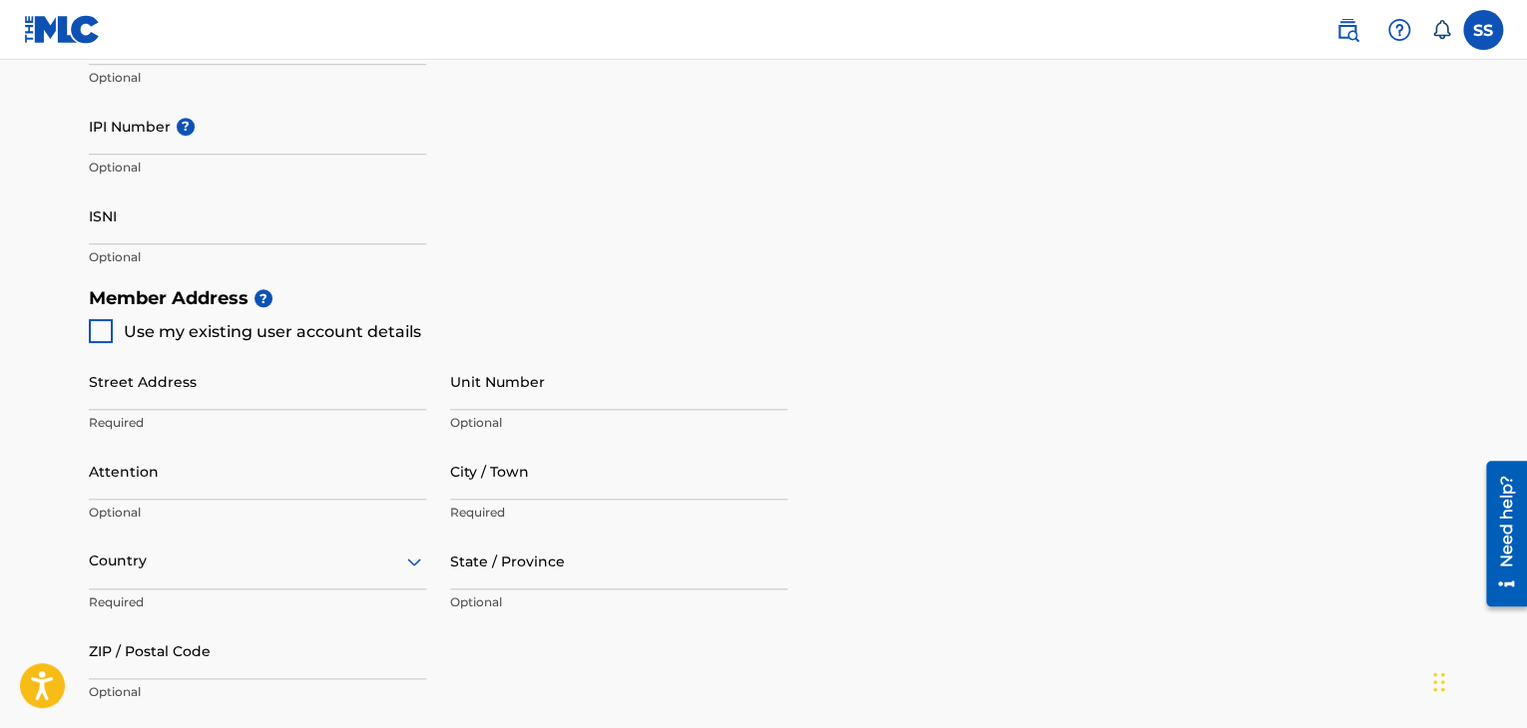
type input "9075780413"
type input "[EMAIL_ADDRESS][DOMAIN_NAME]"
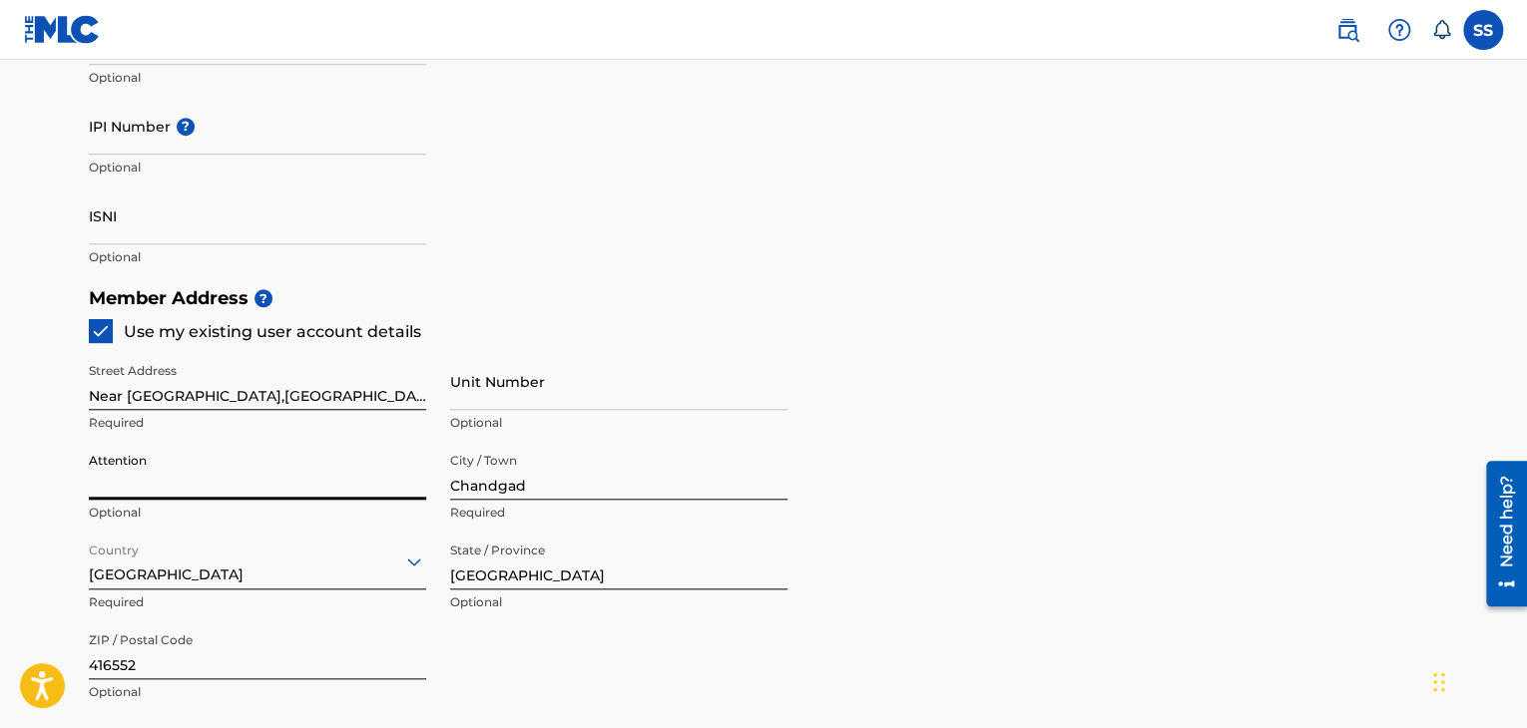
click at [183, 471] on input "Attention" at bounding box center [257, 471] width 337 height 57
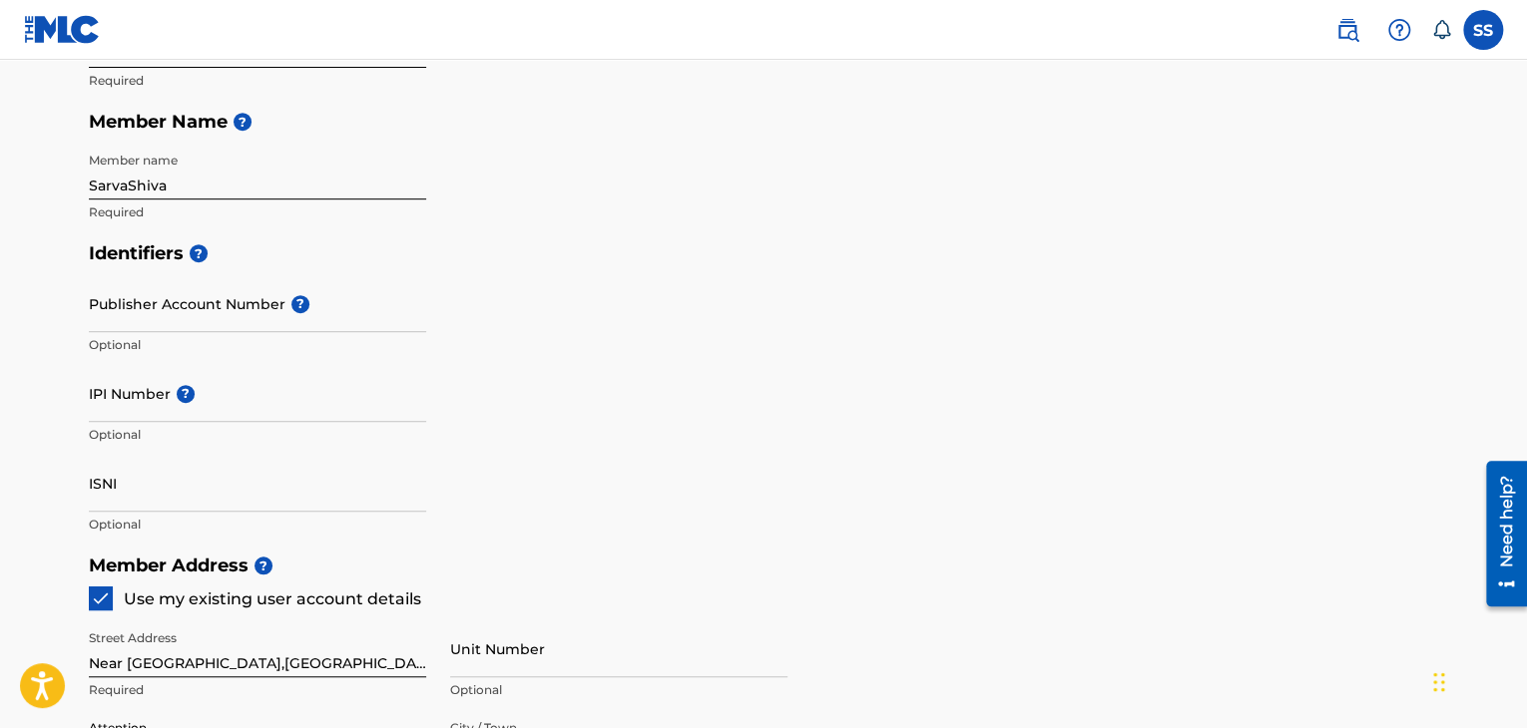
scroll to position [399, 0]
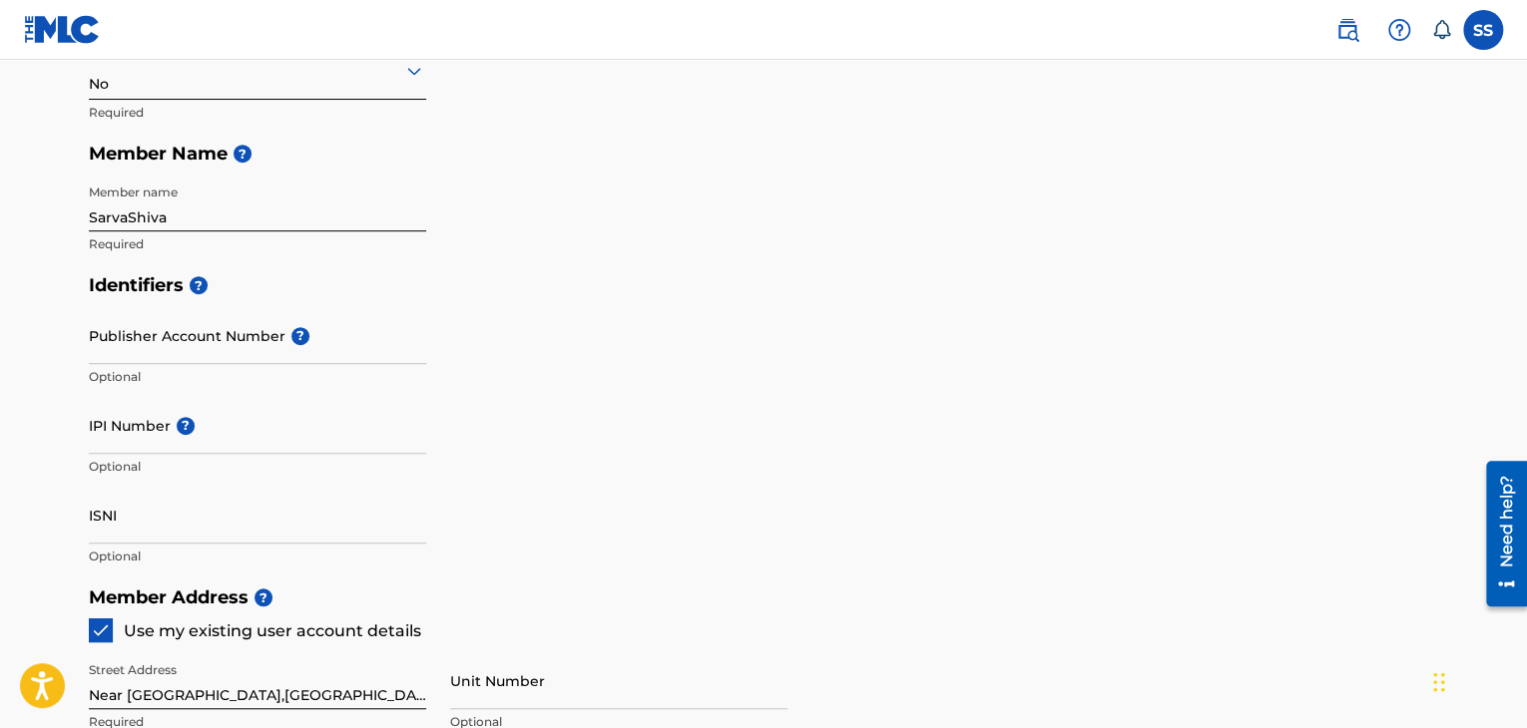
click at [159, 438] on input "IPI Number ?" at bounding box center [257, 425] width 337 height 57
paste input "01184839320"
type input "01184839320"
click at [688, 408] on div "Identifiers ? Publisher Account Number ? Optional IPI Number ? 01184839320 Opti…" at bounding box center [763, 420] width 1349 height 312
click at [188, 528] on input "ISNI" at bounding box center [257, 515] width 337 height 57
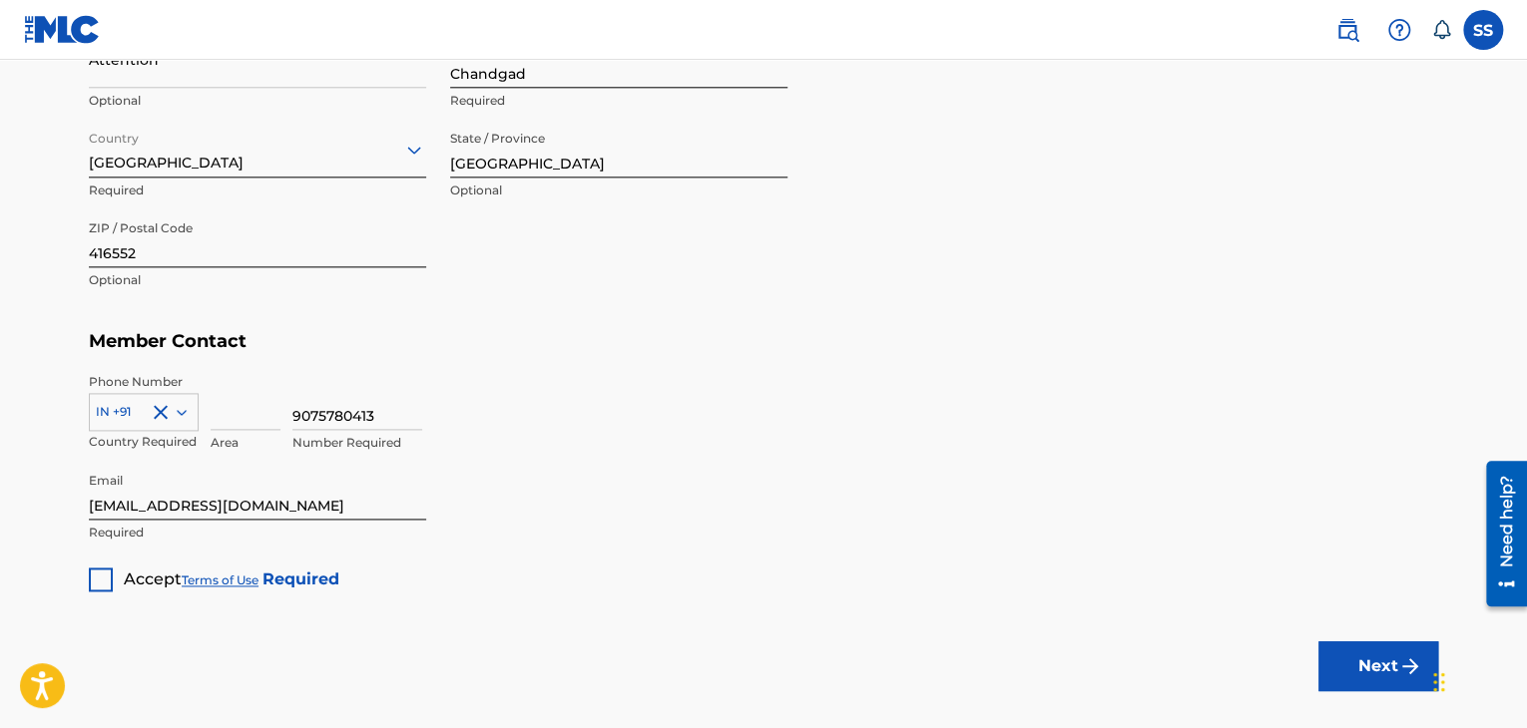
scroll to position [1218, 0]
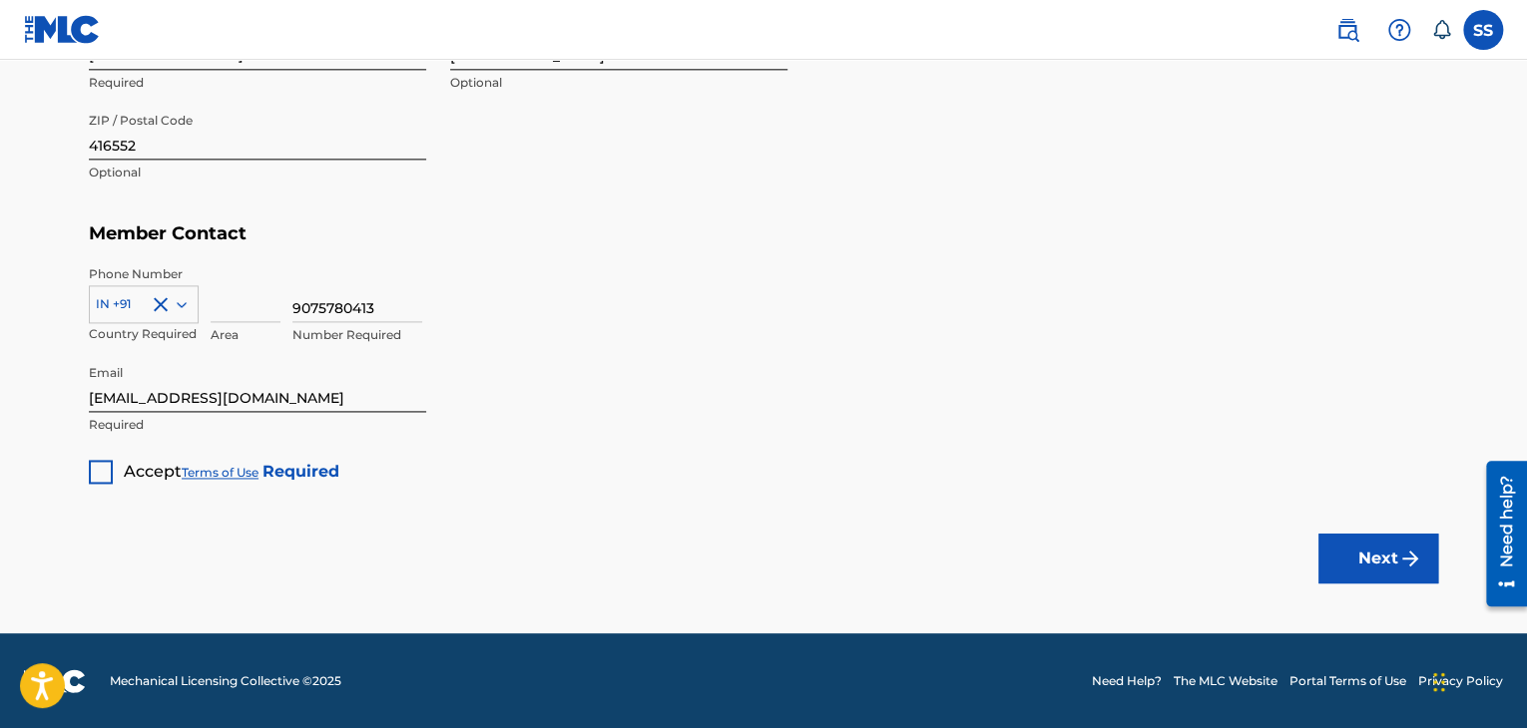
click at [97, 468] on div at bounding box center [101, 472] width 24 height 24
click at [1376, 550] on button "Next" at bounding box center [1378, 559] width 120 height 50
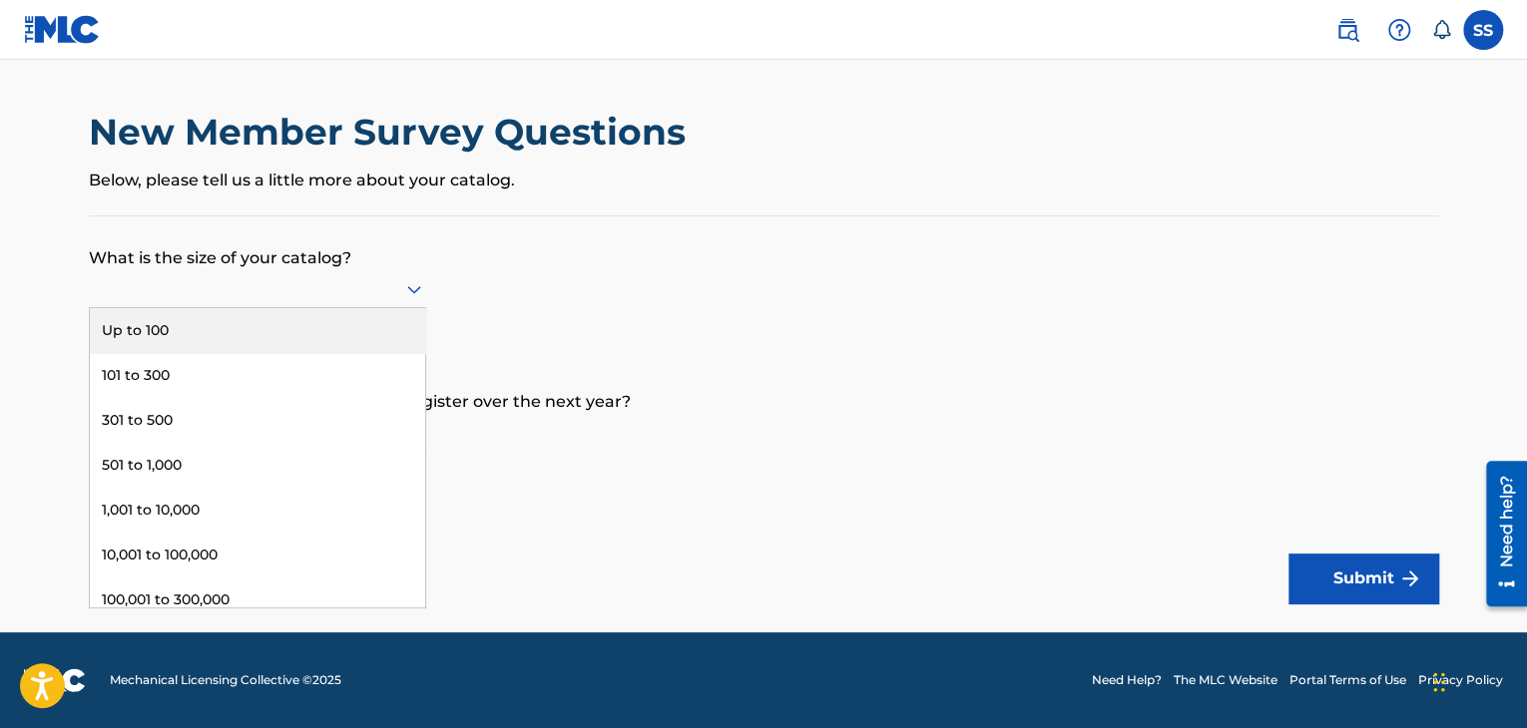
click at [216, 294] on div at bounding box center [257, 288] width 337 height 25
click at [68, 325] on div "New Member Survey Questions Below, please tell us a little more about your cata…" at bounding box center [763, 357] width 1397 height 494
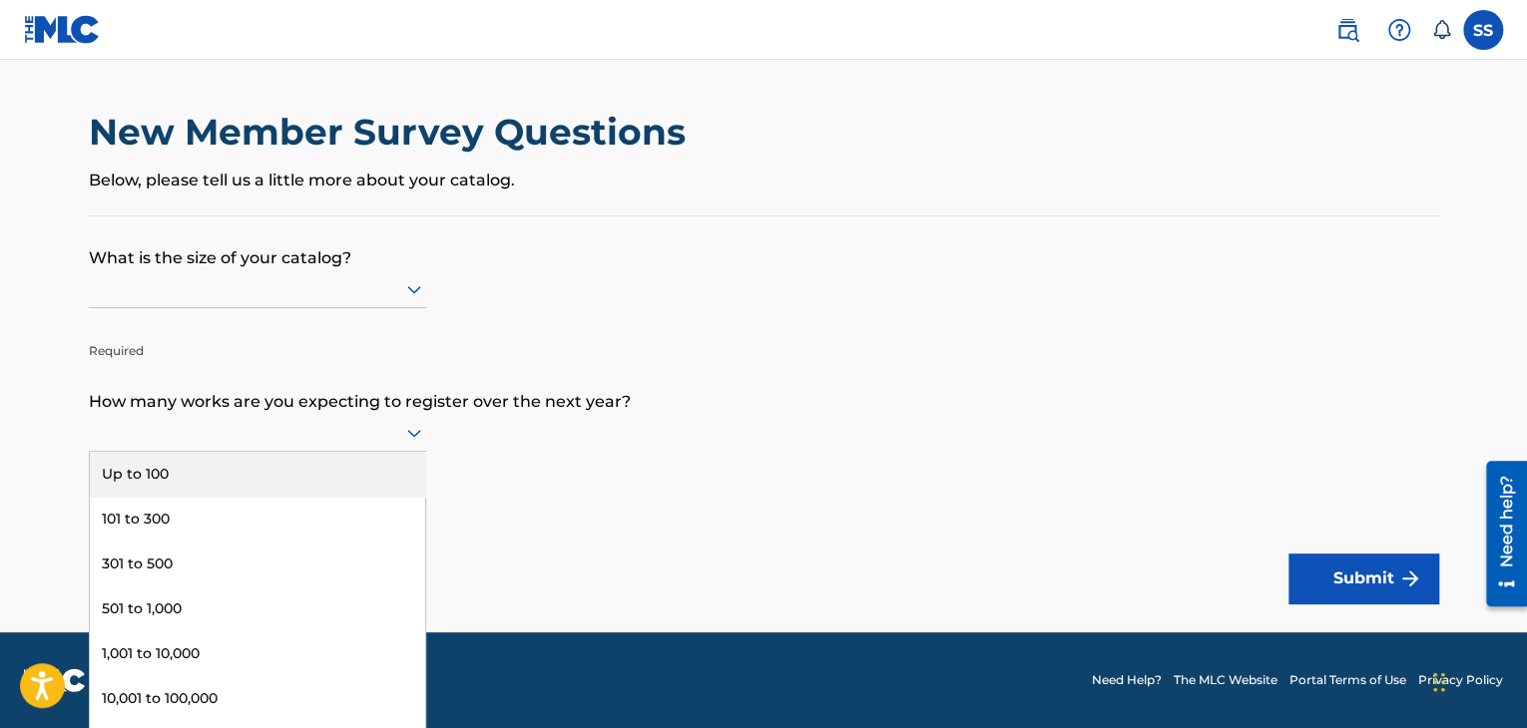
click at [310, 444] on div at bounding box center [257, 433] width 337 height 38
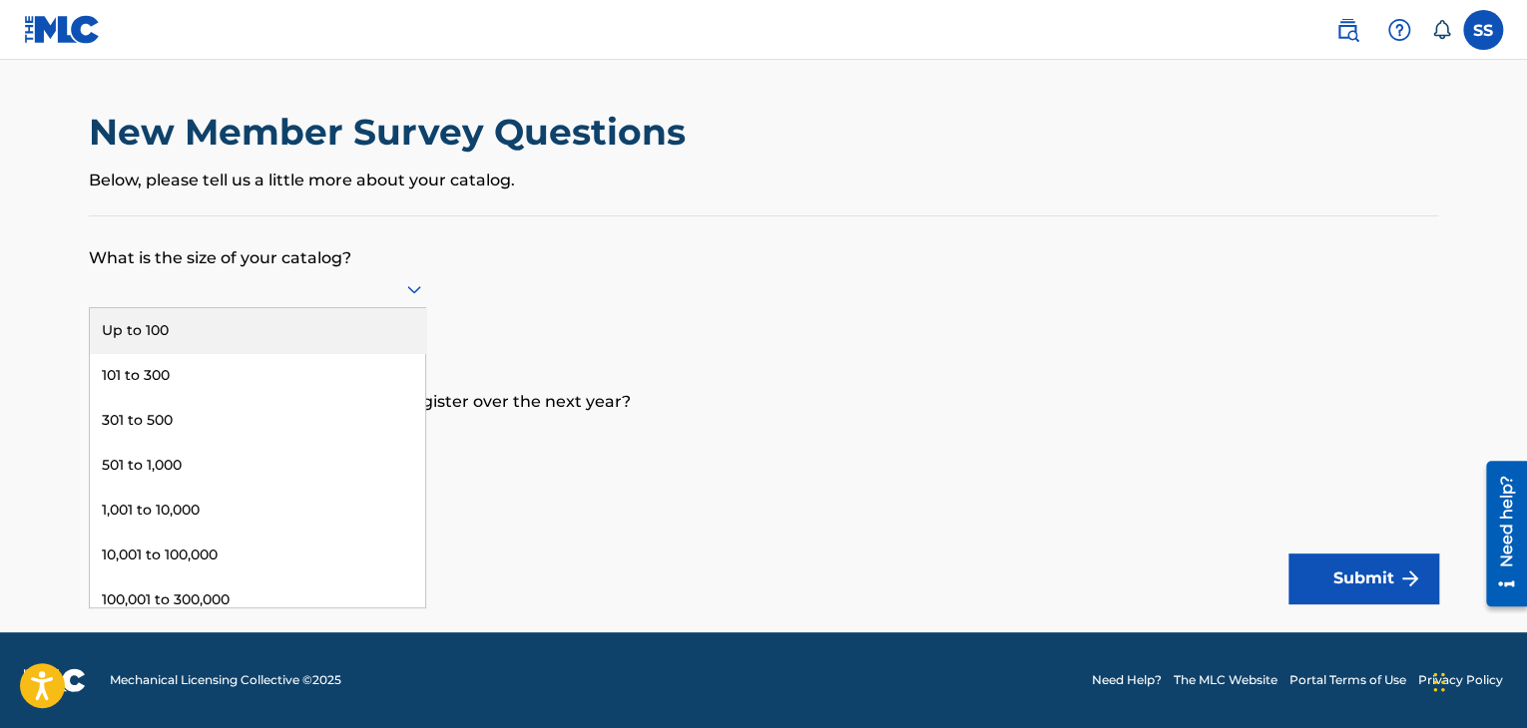
click at [202, 289] on div at bounding box center [257, 288] width 337 height 25
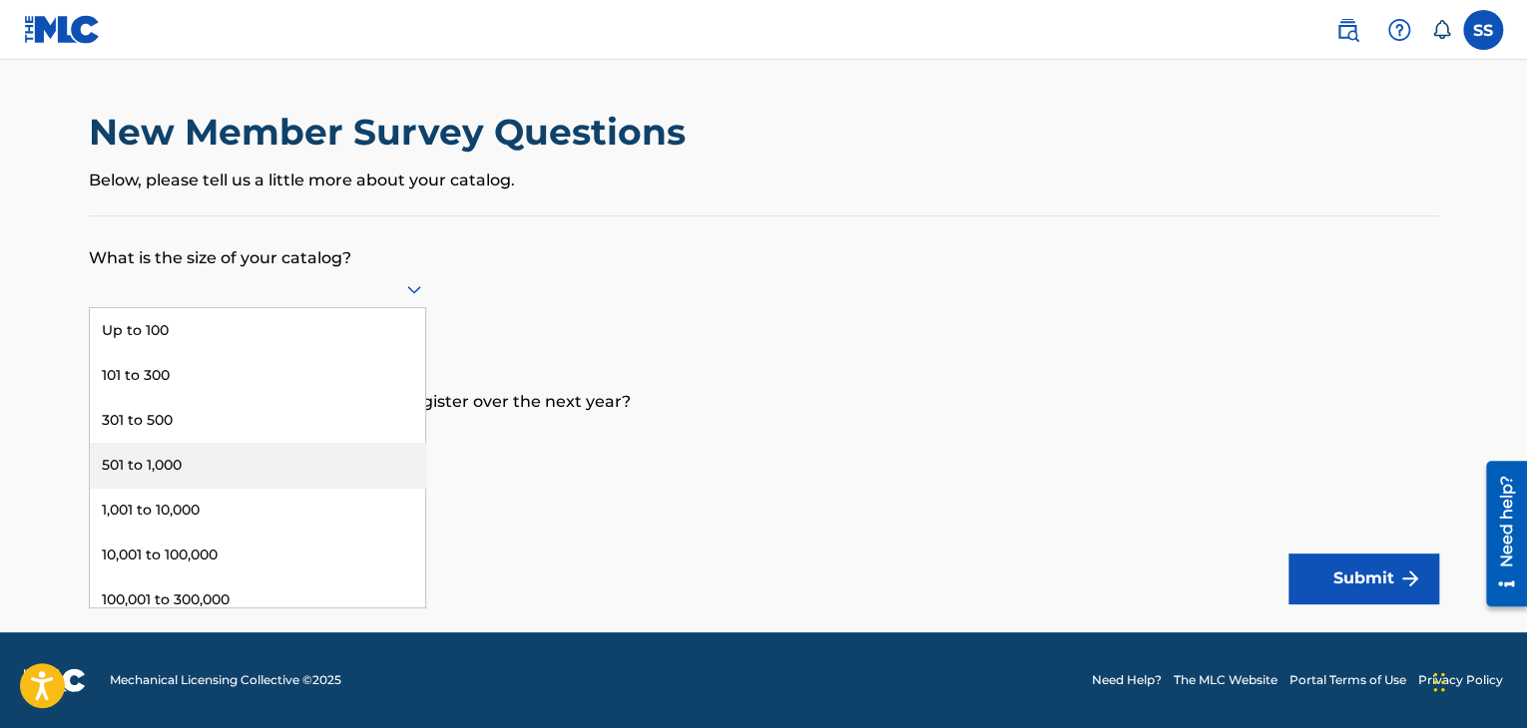
click at [188, 479] on div "501 to 1,000" at bounding box center [257, 465] width 335 height 45
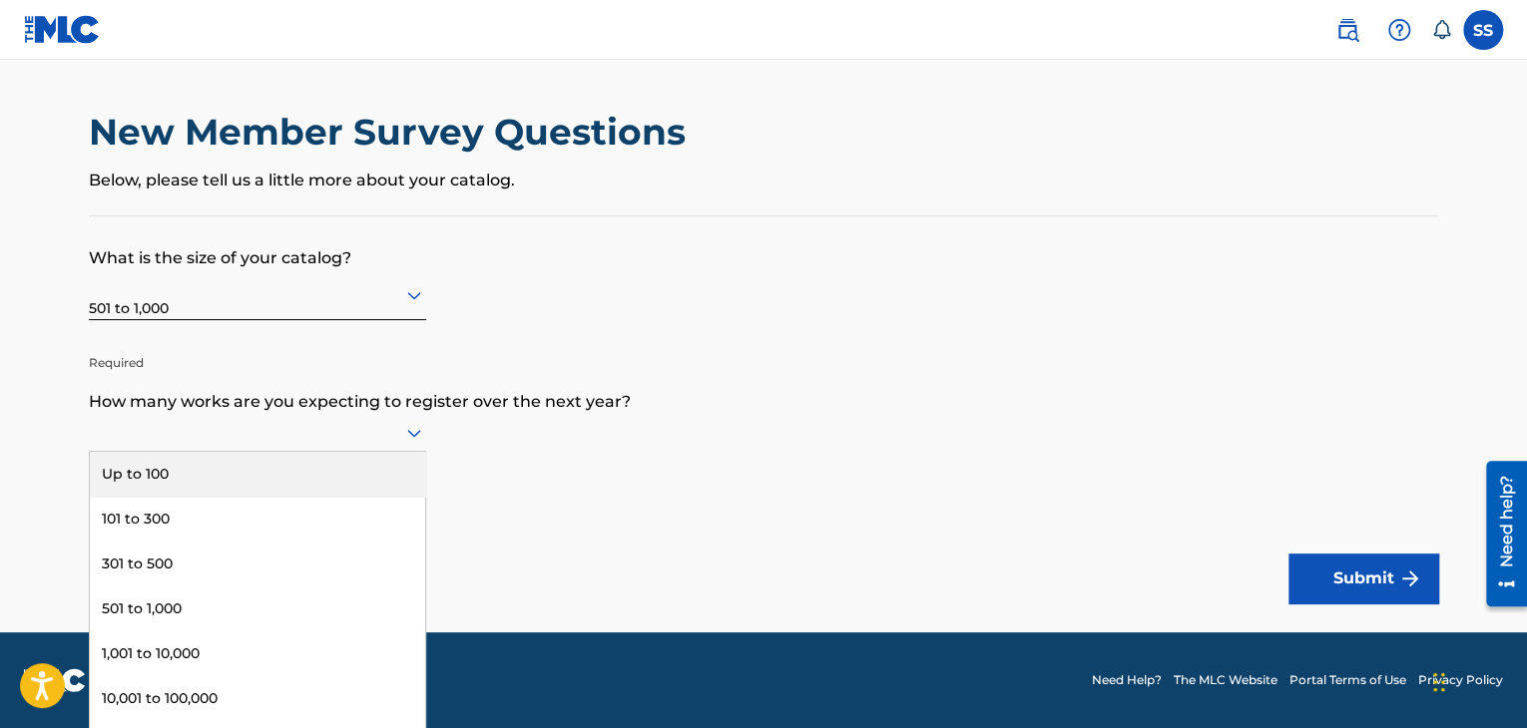
click at [133, 443] on div at bounding box center [257, 432] width 337 height 25
click at [130, 468] on div "Up to 100" at bounding box center [257, 474] width 335 height 45
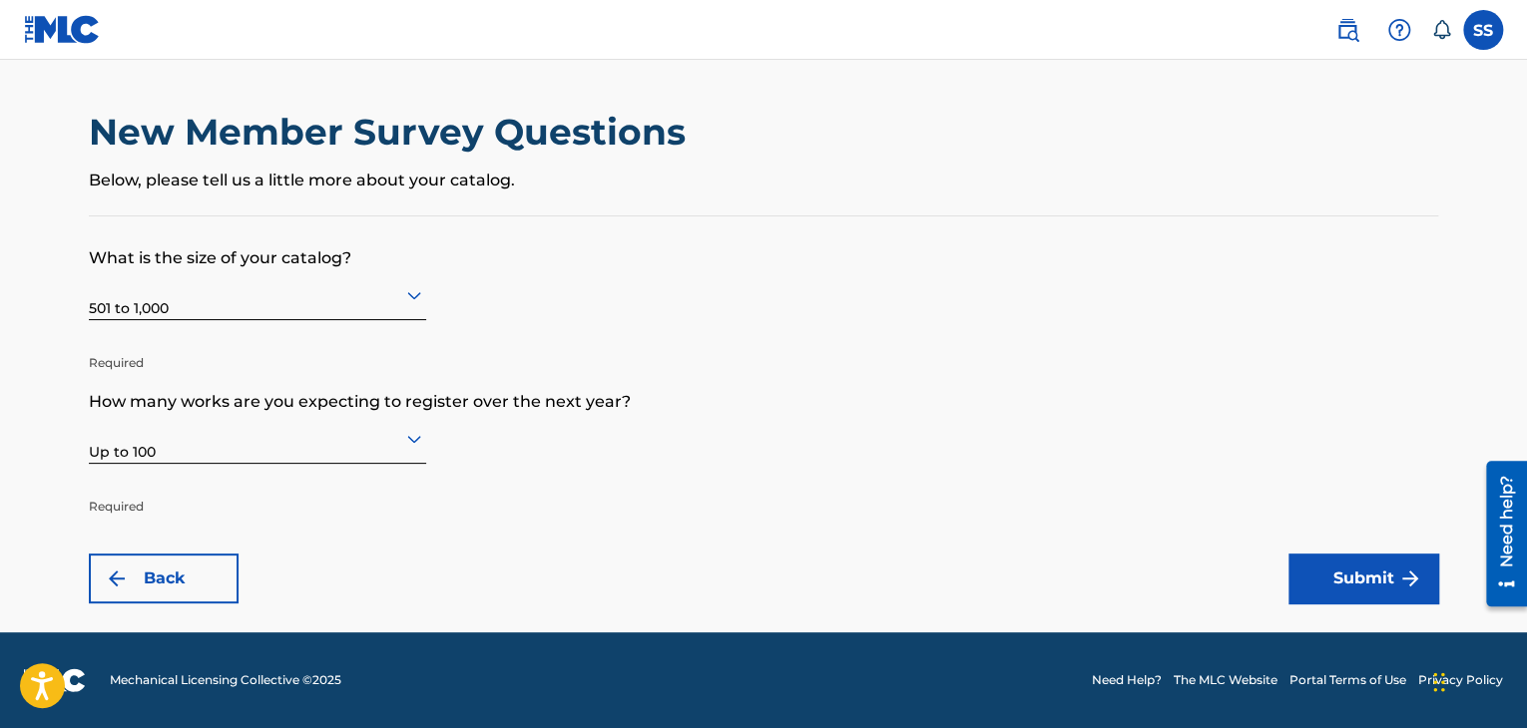
click at [277, 284] on div at bounding box center [257, 294] width 337 height 25
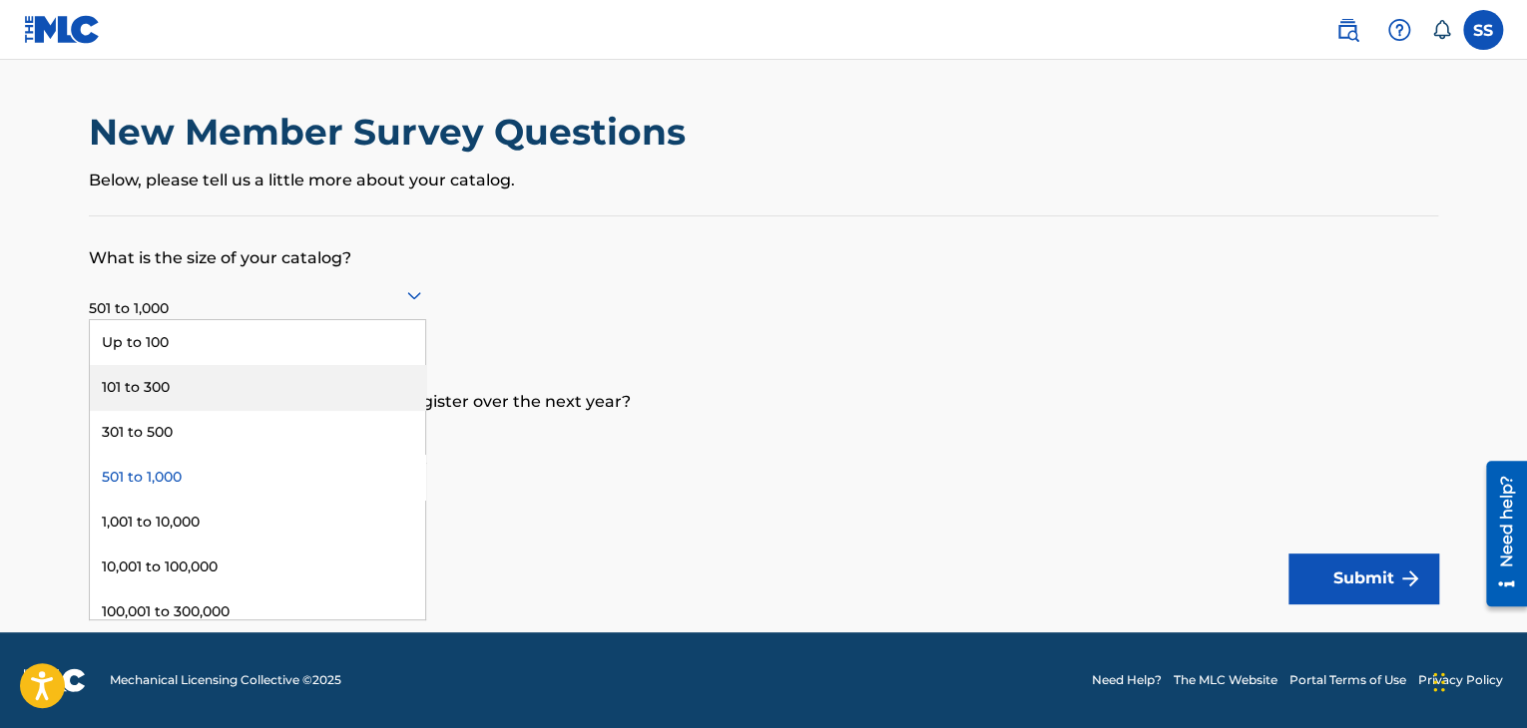
scroll to position [104, 0]
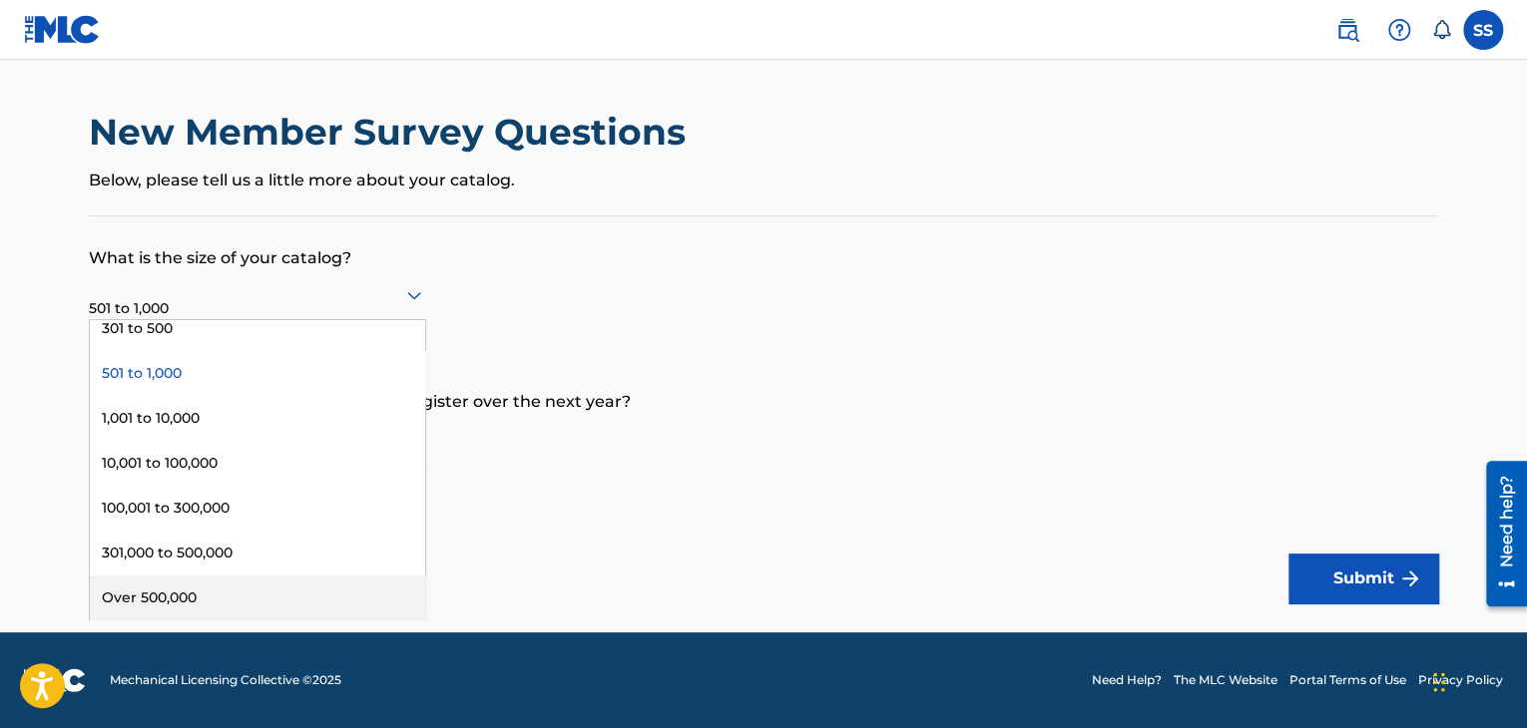
click at [232, 584] on div "Over 500,000" at bounding box center [257, 598] width 335 height 45
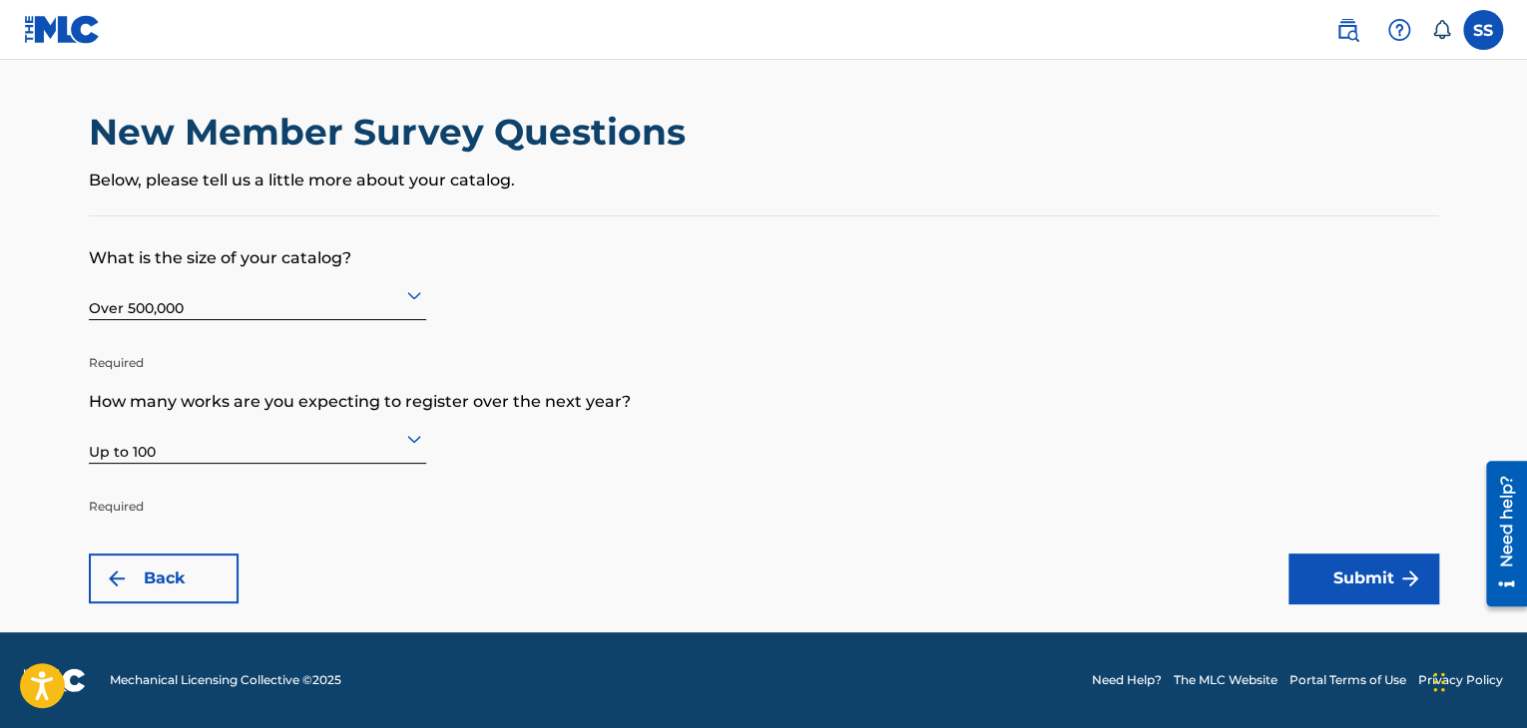
click at [0, 384] on main "New Member Survey Questions Below, please tell us a little more about your cata…" at bounding box center [763, 346] width 1527 height 573
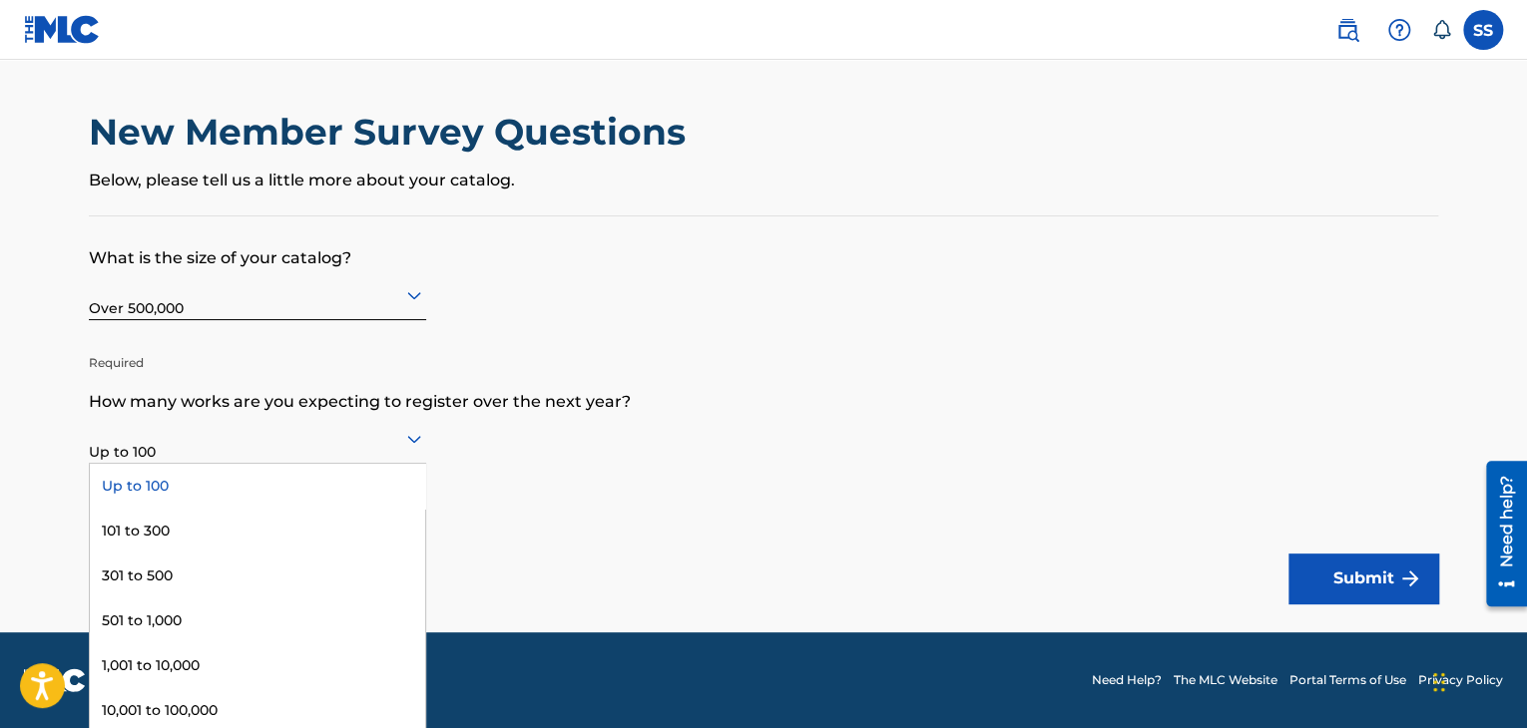
scroll to position [0, 0]
click at [341, 423] on div "Up to 100" at bounding box center [257, 438] width 337 height 49
click at [266, 560] on div "301 to 500" at bounding box center [257, 576] width 335 height 45
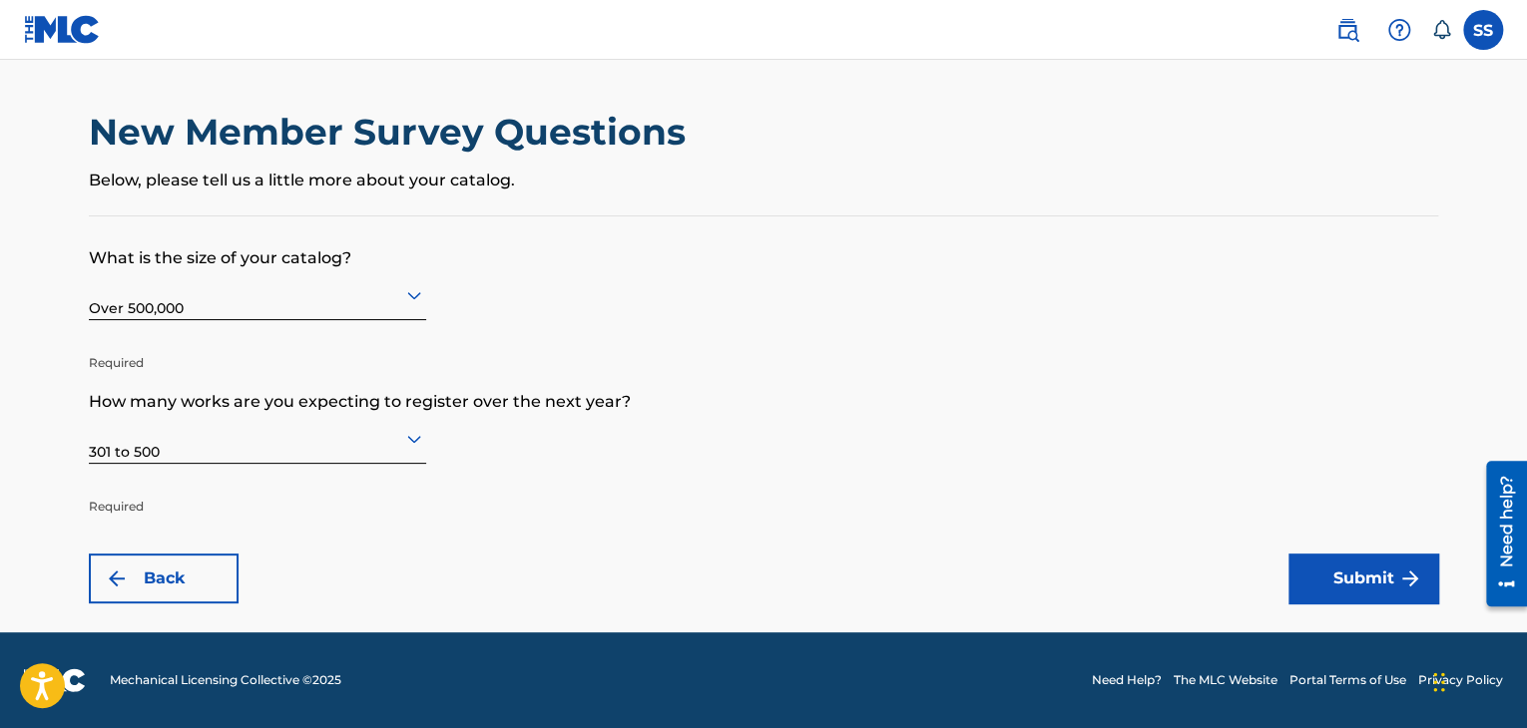
click at [0, 376] on main "New Member Survey Questions Below, please tell us a little more about your cata…" at bounding box center [763, 346] width 1527 height 573
click at [1396, 587] on button "Submit" at bounding box center [1363, 579] width 150 height 50
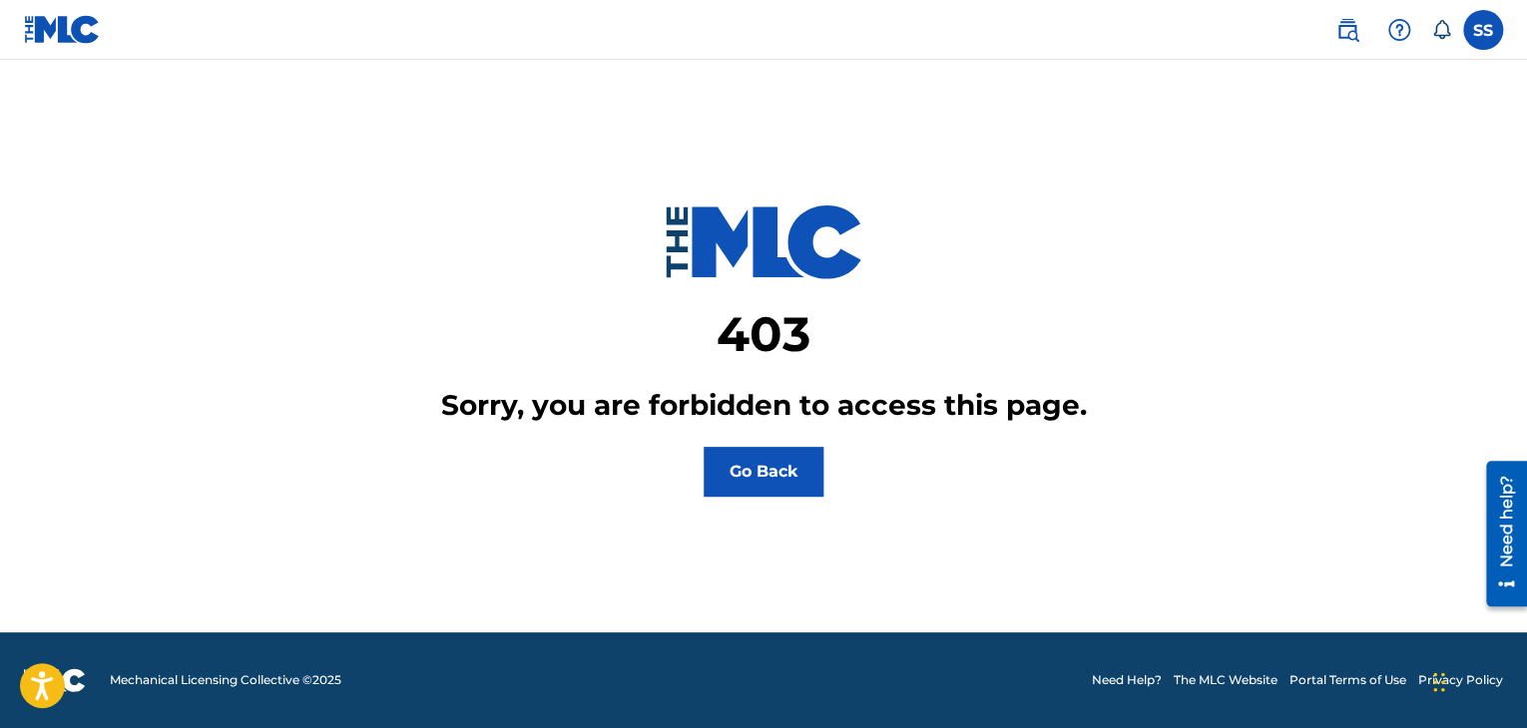
click at [791, 481] on button "Go Back" at bounding box center [764, 472] width 120 height 50
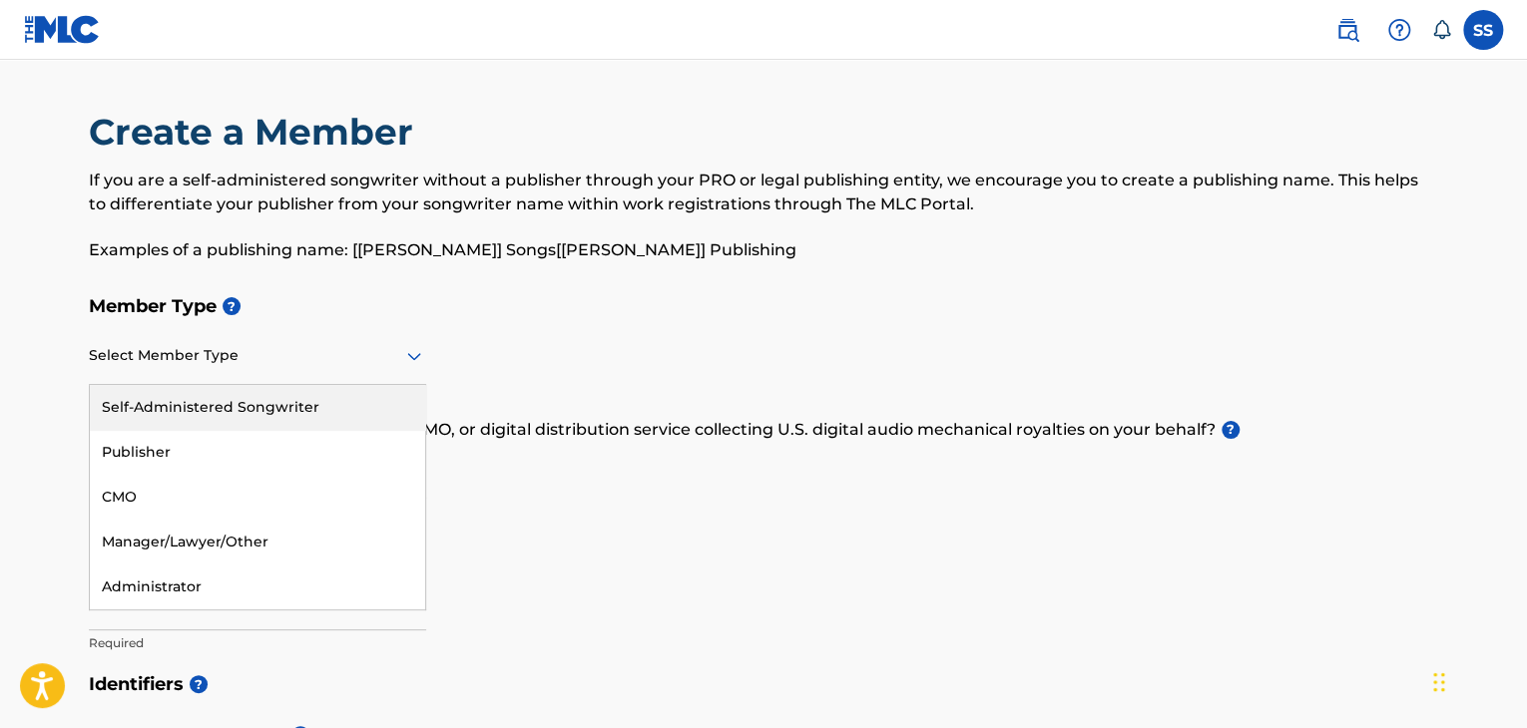
click at [299, 347] on div at bounding box center [257, 355] width 337 height 25
click at [232, 392] on div "Self-Administered Songwriter" at bounding box center [257, 407] width 335 height 45
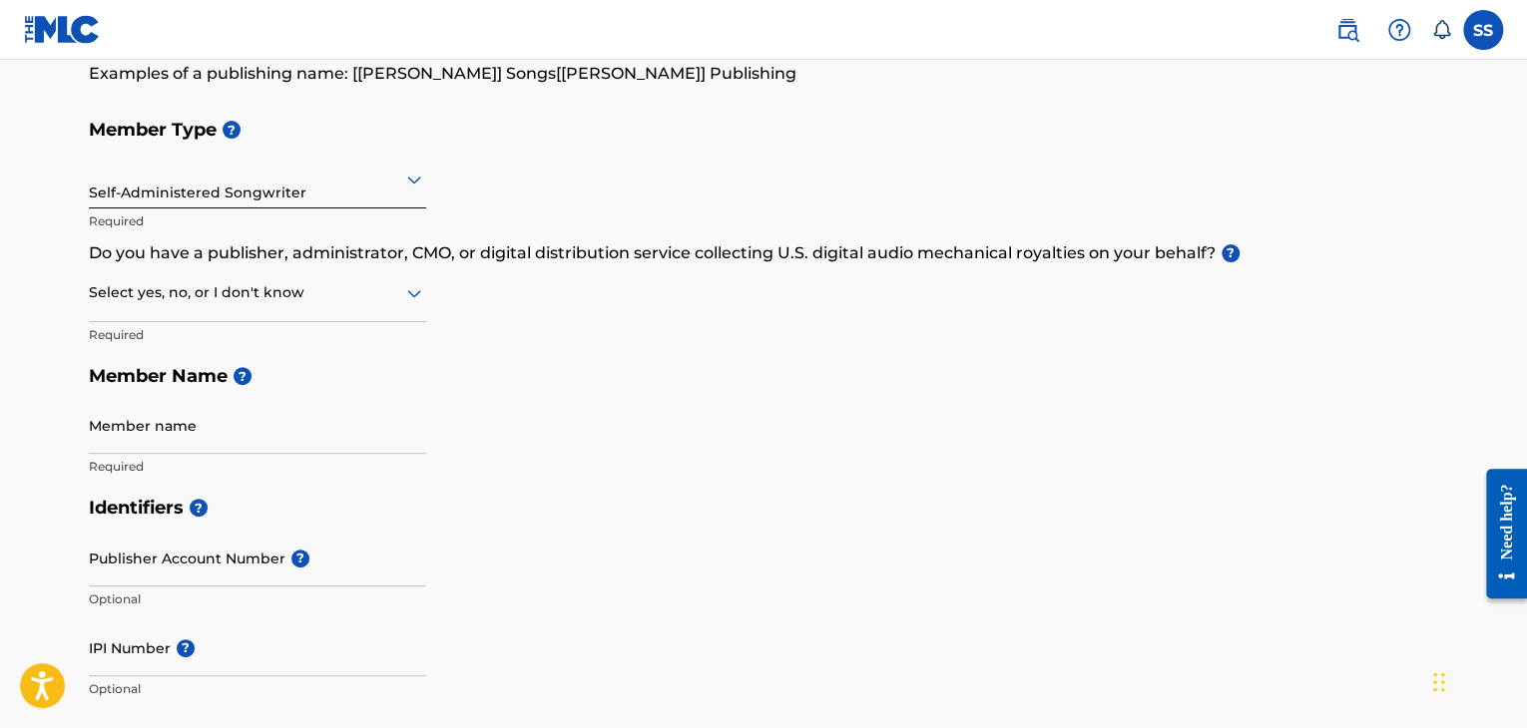
scroll to position [200, 0]
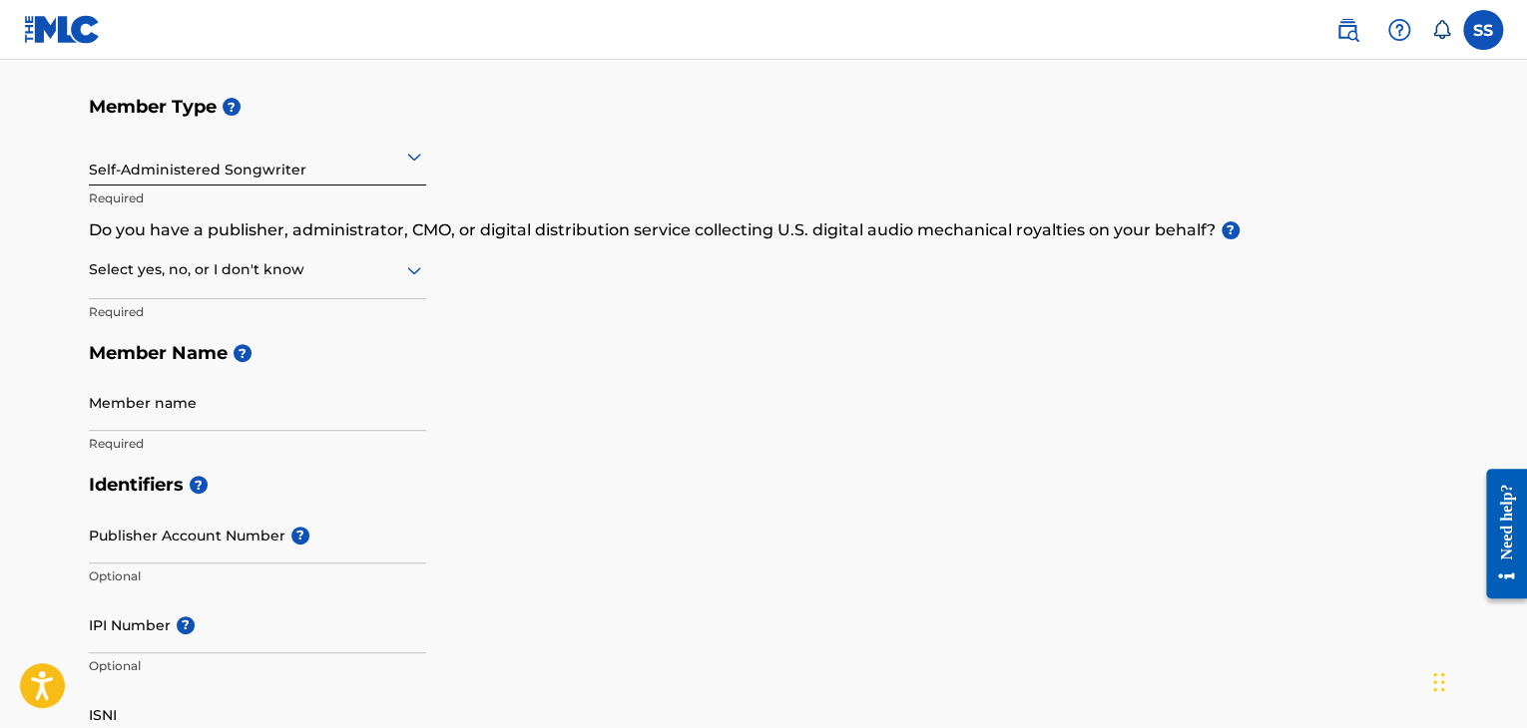
click at [241, 264] on div at bounding box center [257, 269] width 337 height 25
click at [163, 356] on div "No" at bounding box center [257, 366] width 335 height 45
click at [185, 422] on input "Member name" at bounding box center [257, 402] width 337 height 57
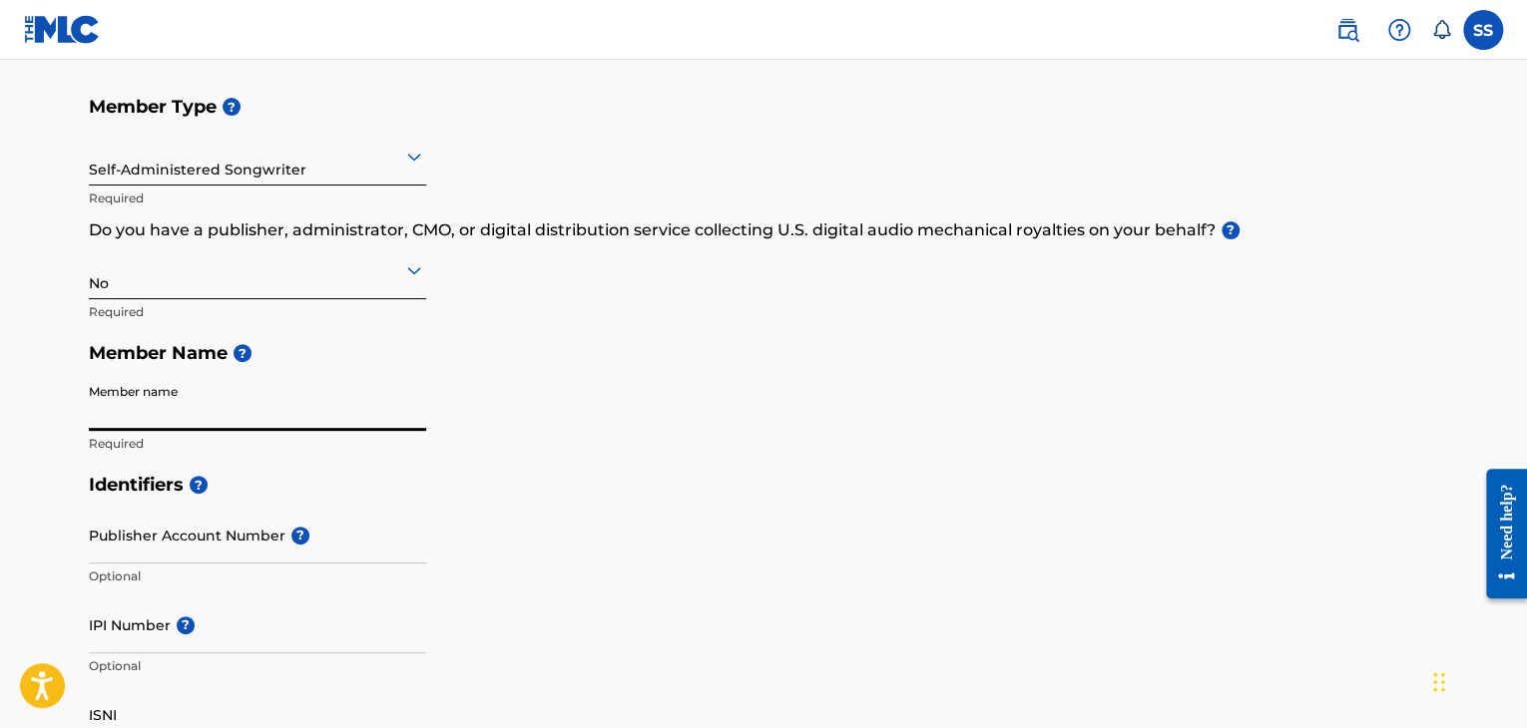
type input "SarvaShiva"
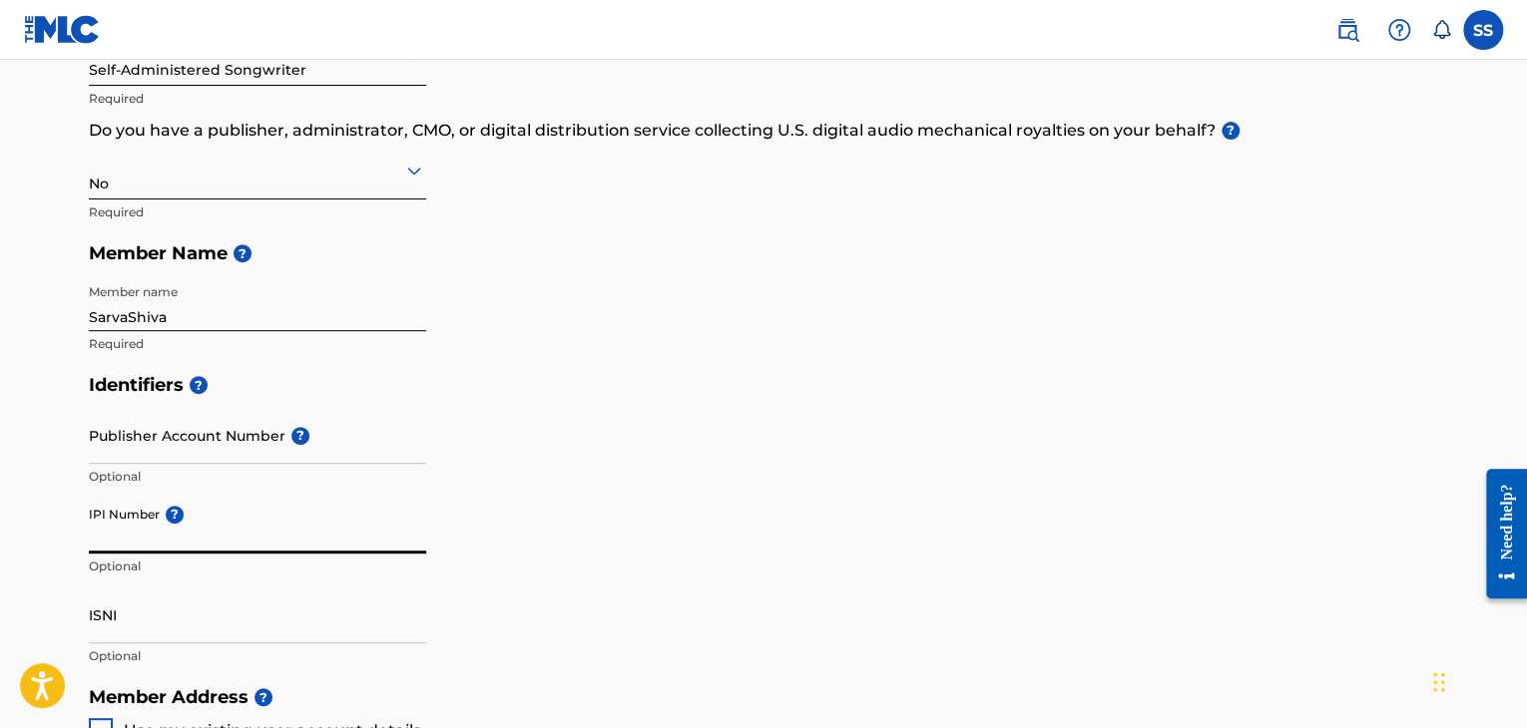
click at [159, 540] on input "IPI Number ?" at bounding box center [257, 525] width 337 height 57
type input "01184839320"
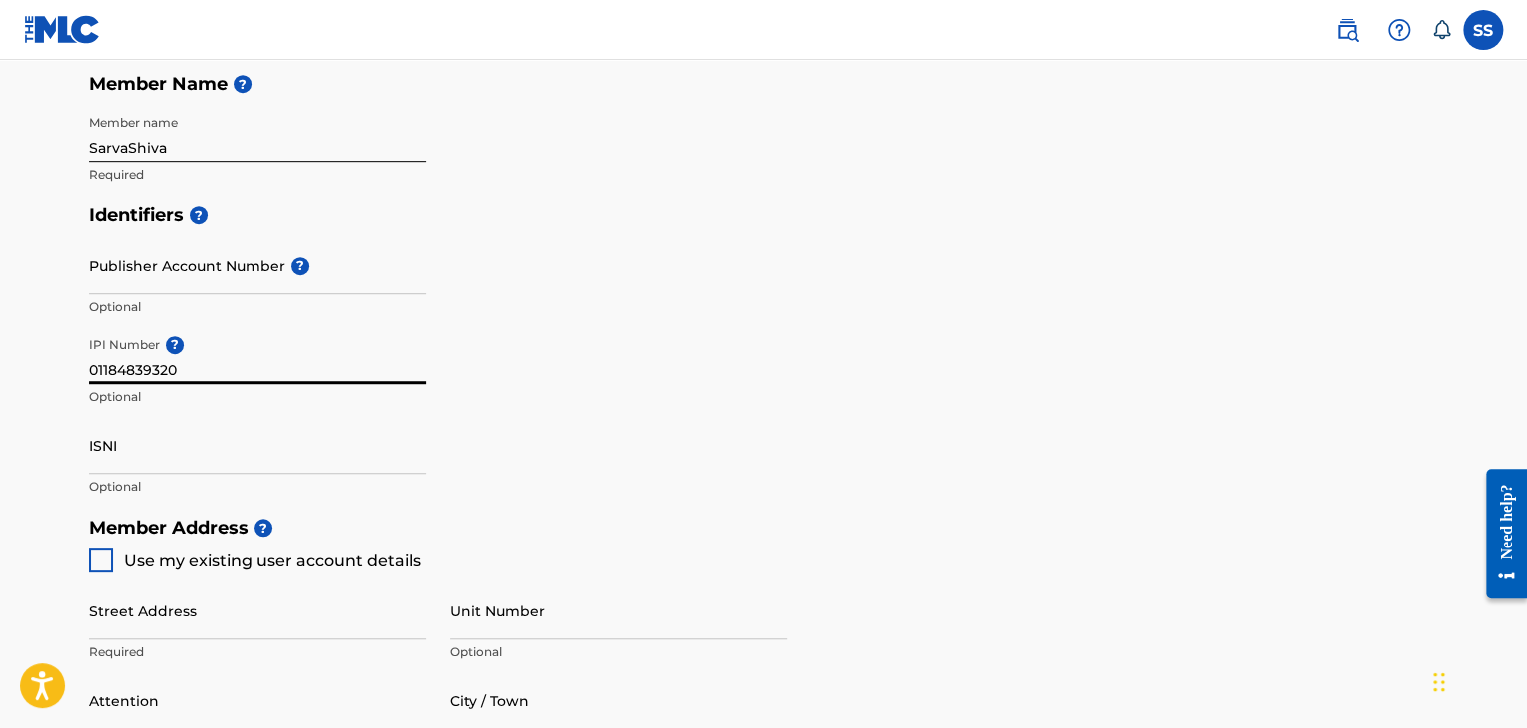
scroll to position [499, 0]
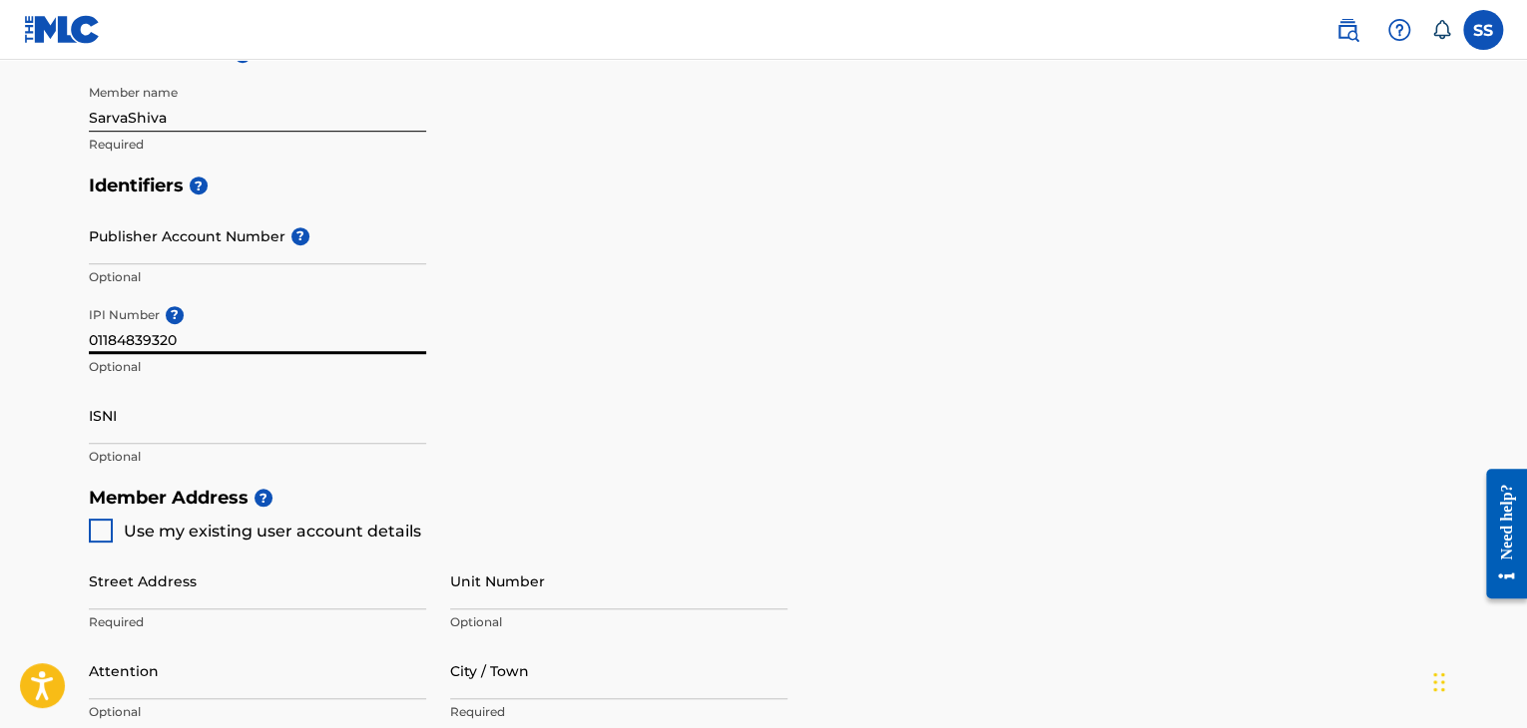
click at [112, 527] on div at bounding box center [101, 531] width 24 height 24
type input "Near [GEOGRAPHIC_DATA],[GEOGRAPHIC_DATA]"
type input "Chandgad"
type input "[GEOGRAPHIC_DATA]"
type input "416552"
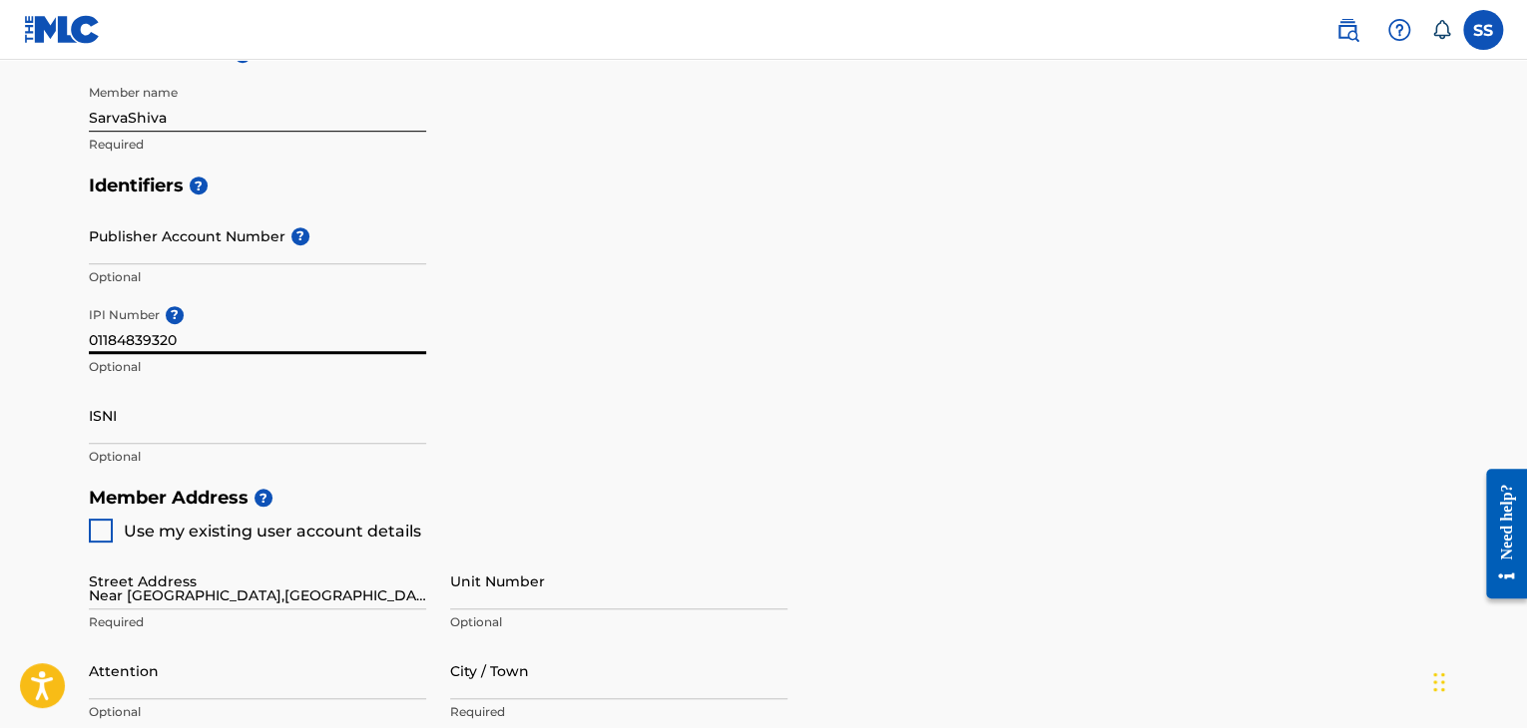
type input "9075780413"
type input "[EMAIL_ADDRESS][DOMAIN_NAME]"
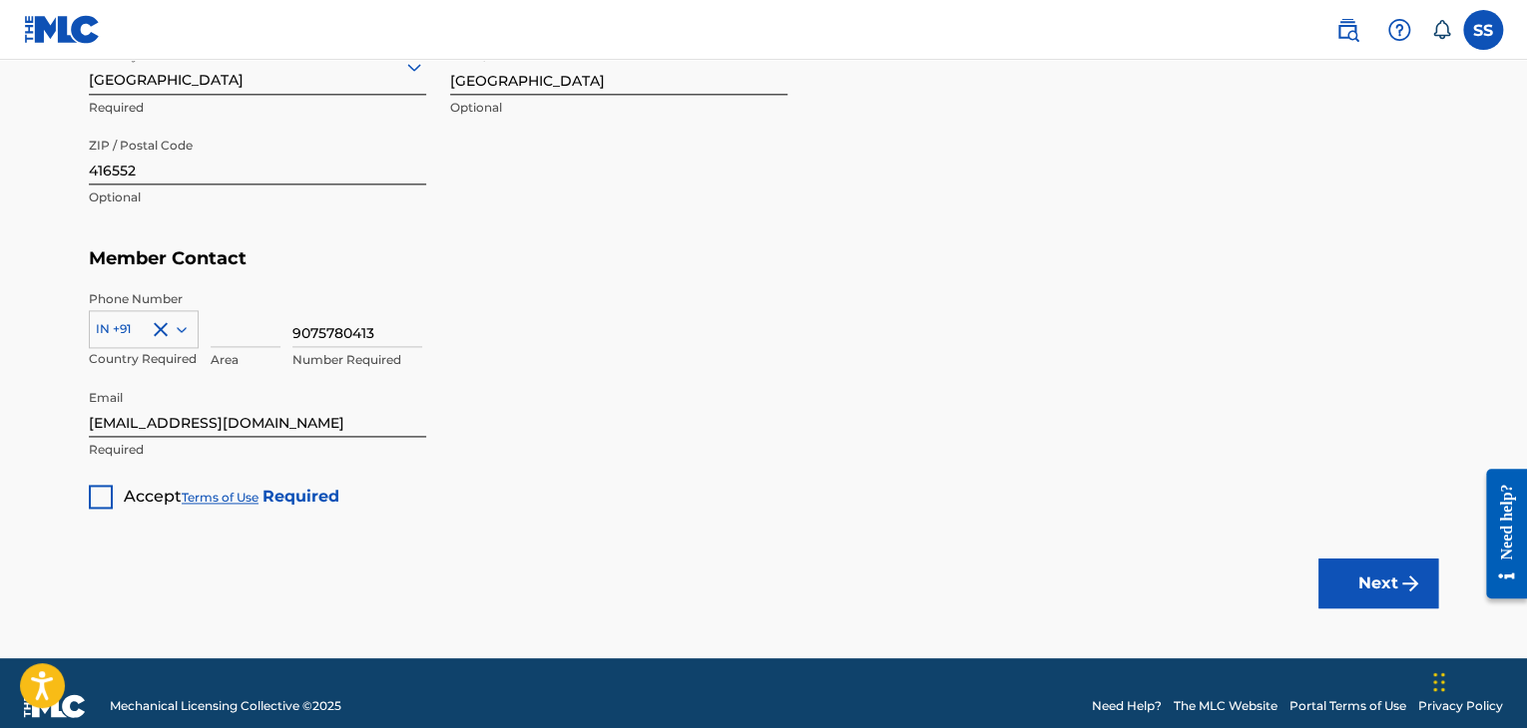
scroll to position [1197, 0]
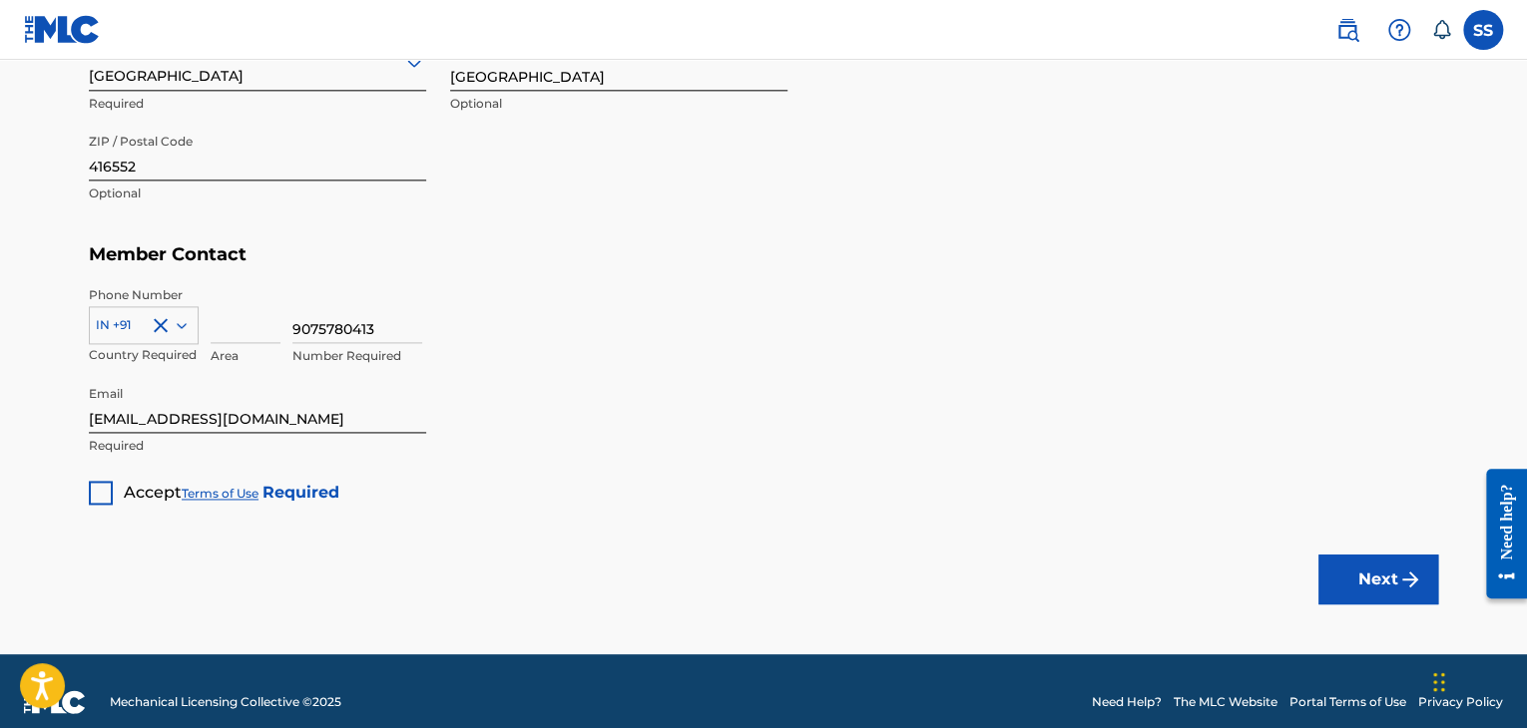
click at [101, 490] on div at bounding box center [101, 493] width 24 height 24
click at [1366, 584] on button "Next" at bounding box center [1378, 580] width 120 height 50
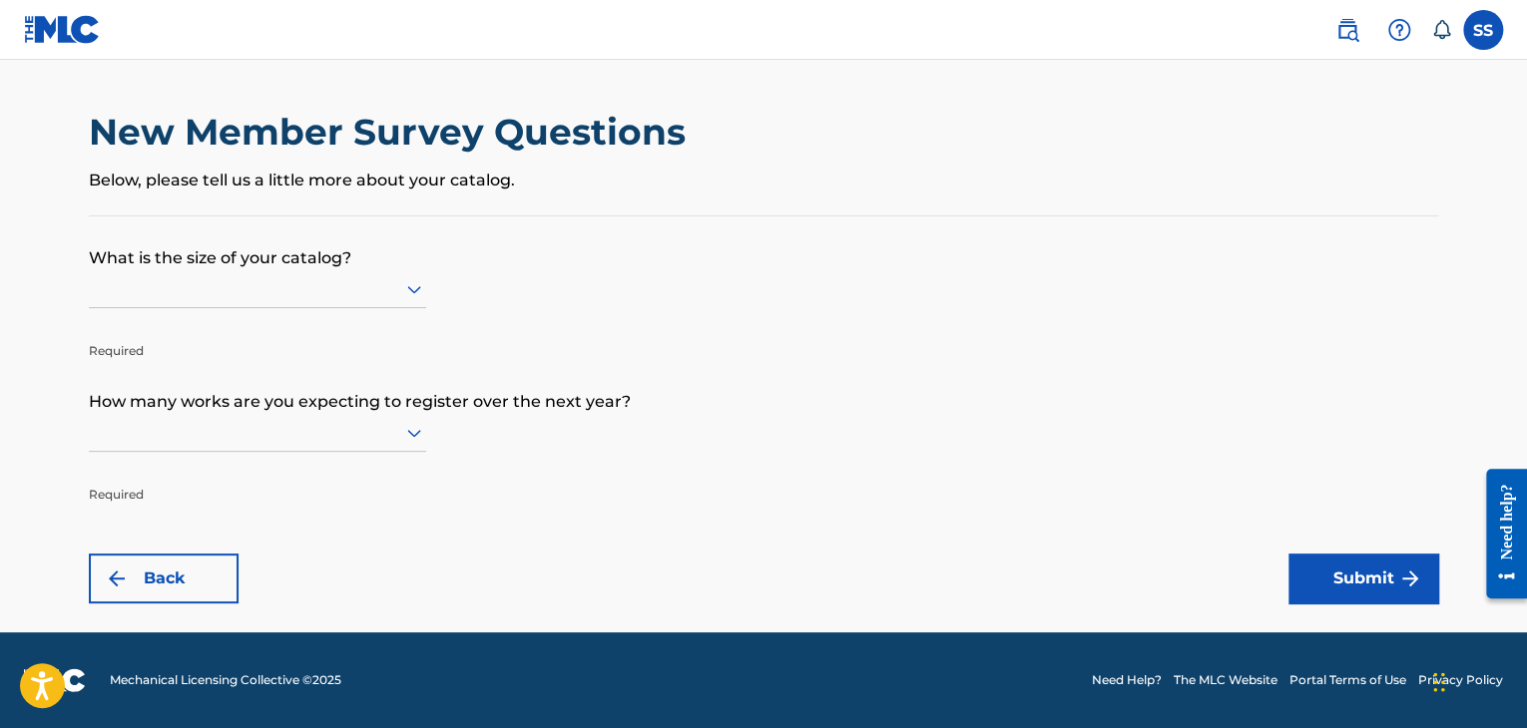
click at [212, 291] on div at bounding box center [257, 288] width 337 height 25
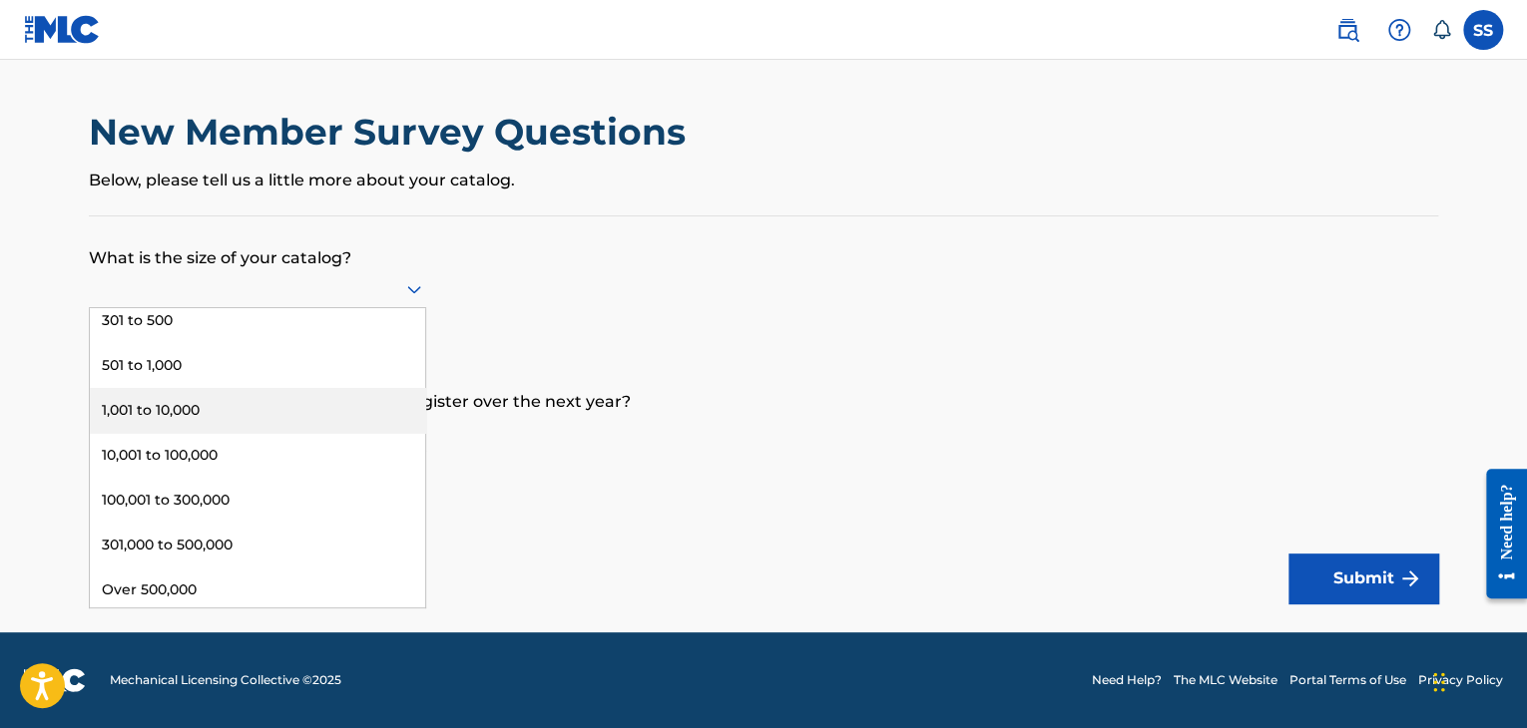
scroll to position [104, 0]
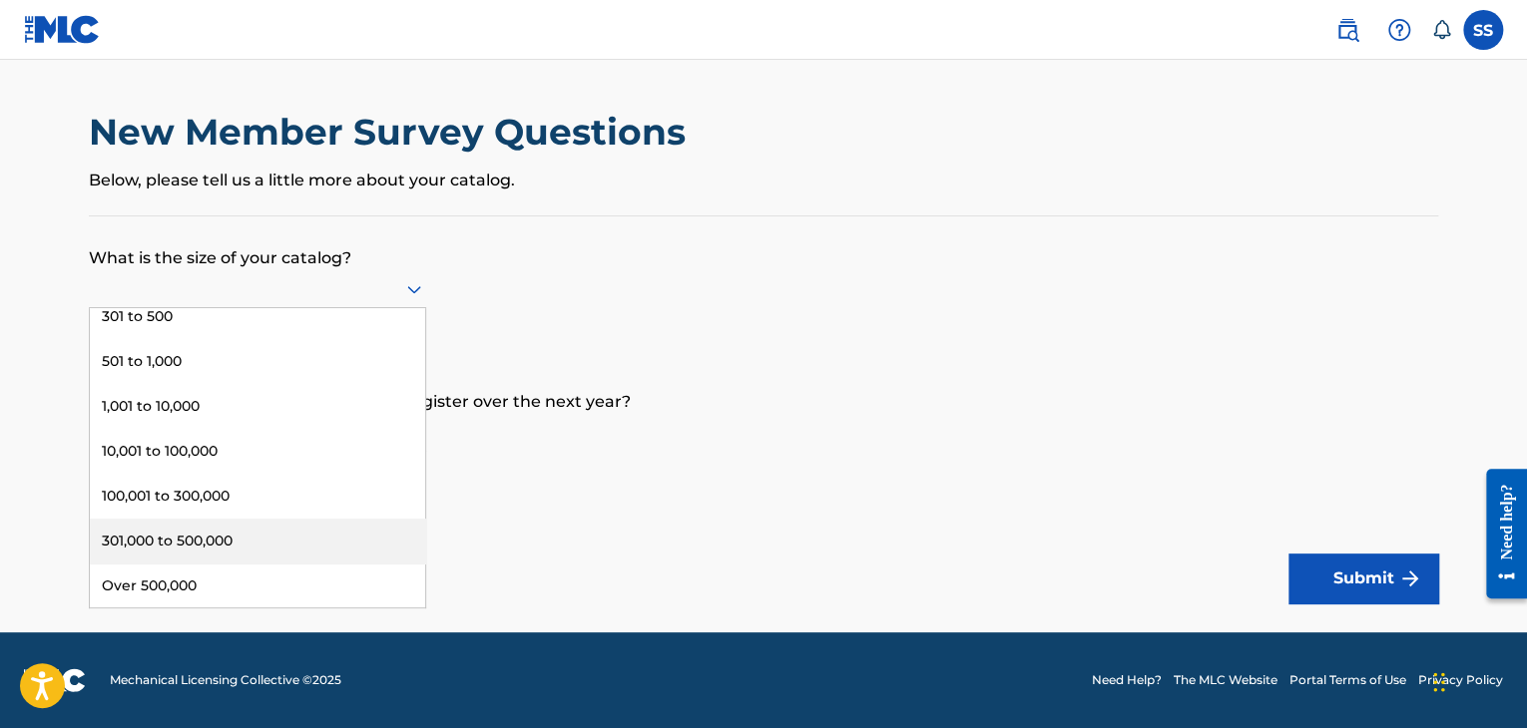
click at [196, 583] on div "Over 500,000" at bounding box center [257, 586] width 335 height 45
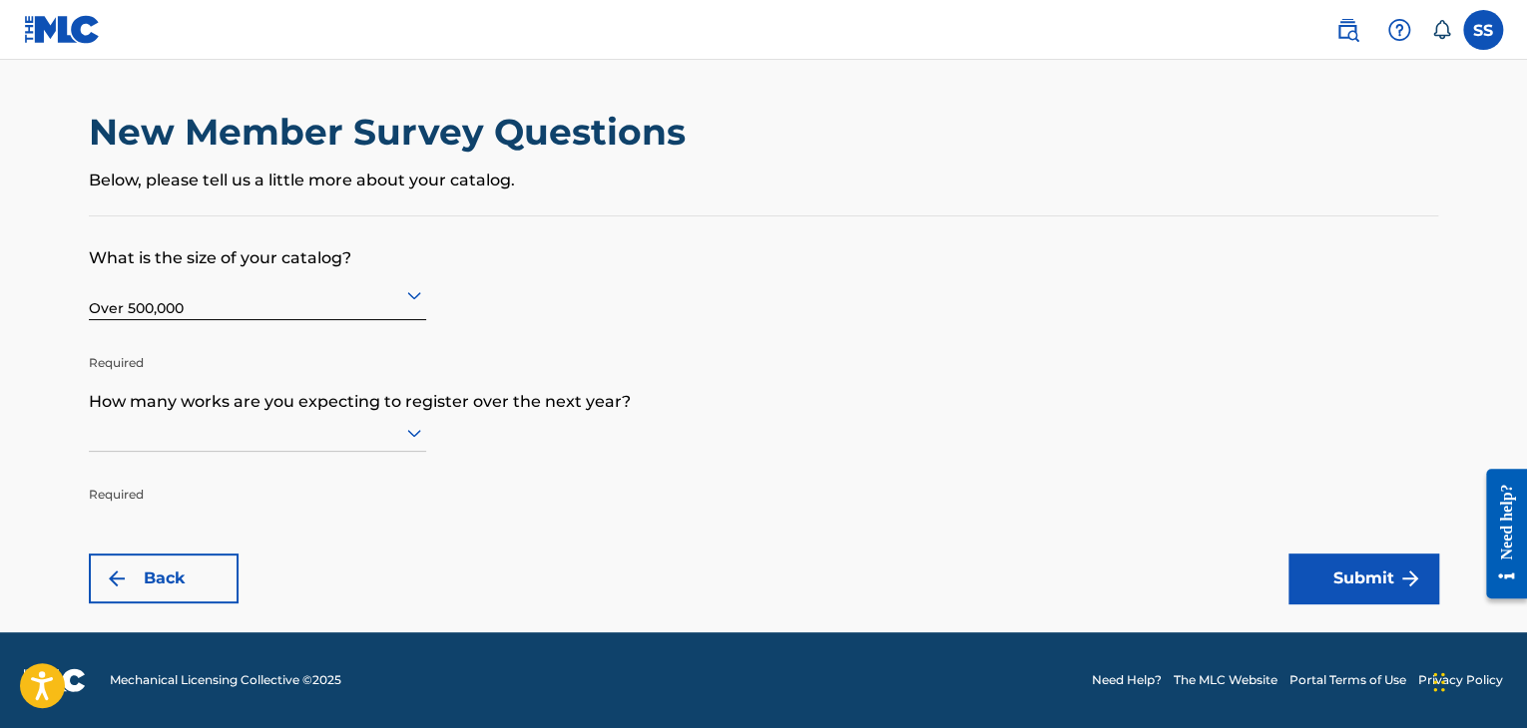
click at [184, 439] on div at bounding box center [257, 432] width 337 height 25
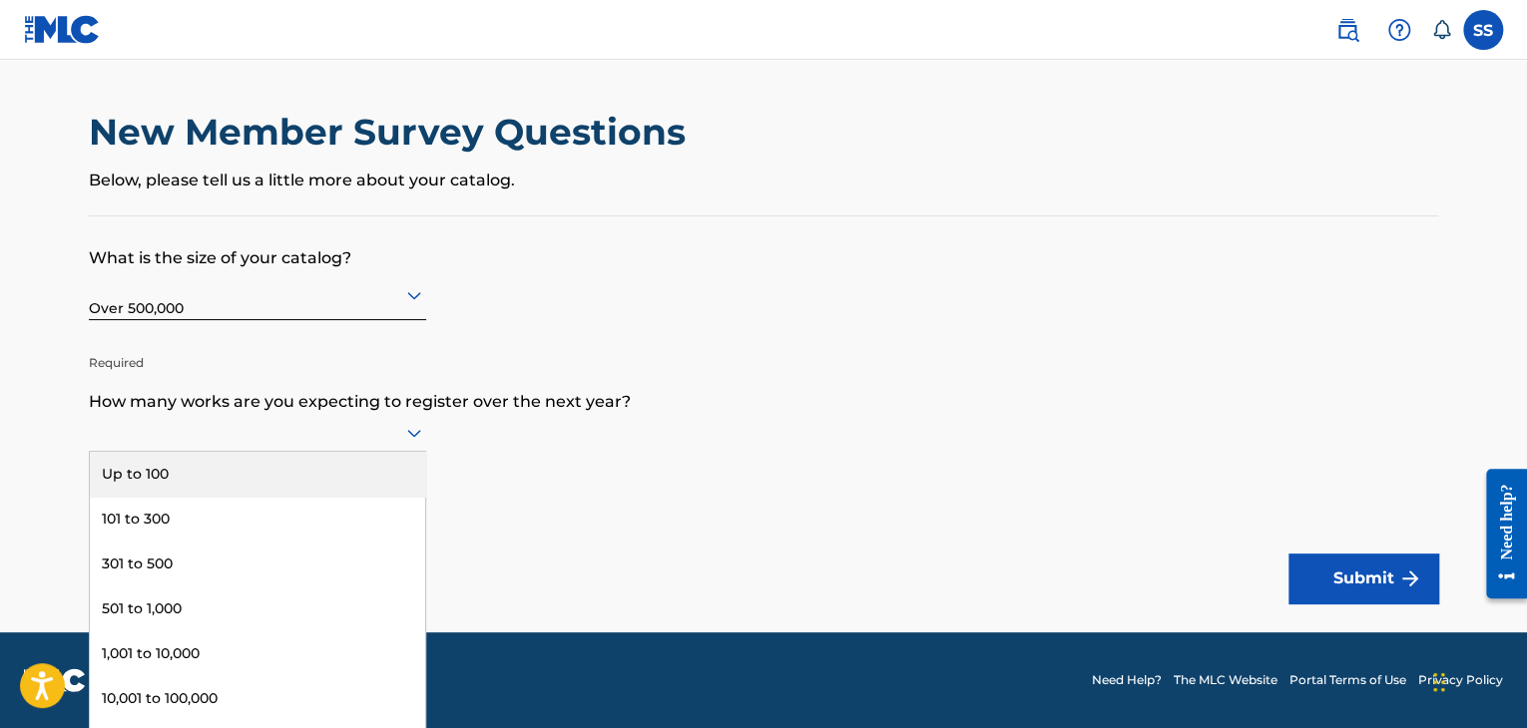
scroll to position [0, 0]
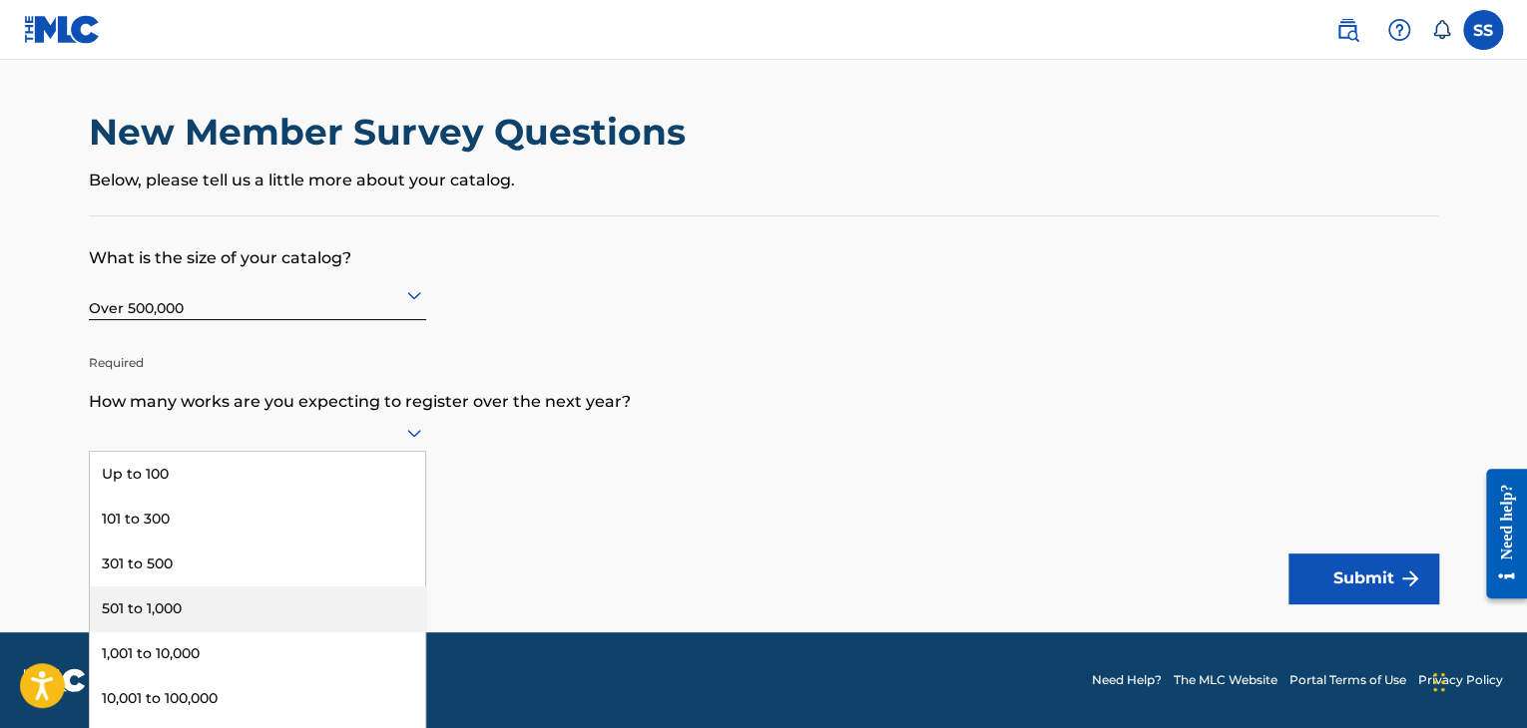
click at [167, 592] on div "501 to 1,000" at bounding box center [257, 609] width 335 height 45
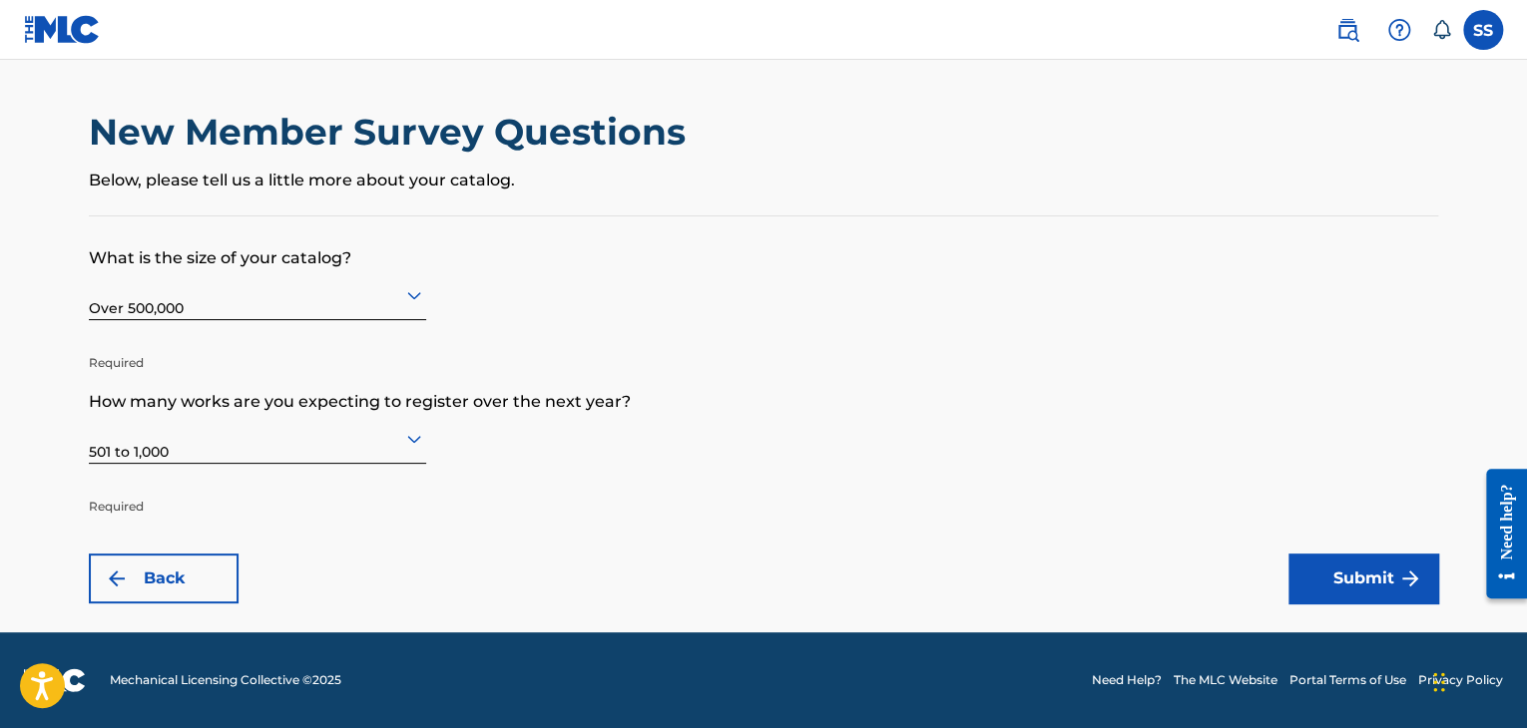
click at [1417, 564] on button "Submit" at bounding box center [1363, 579] width 150 height 50
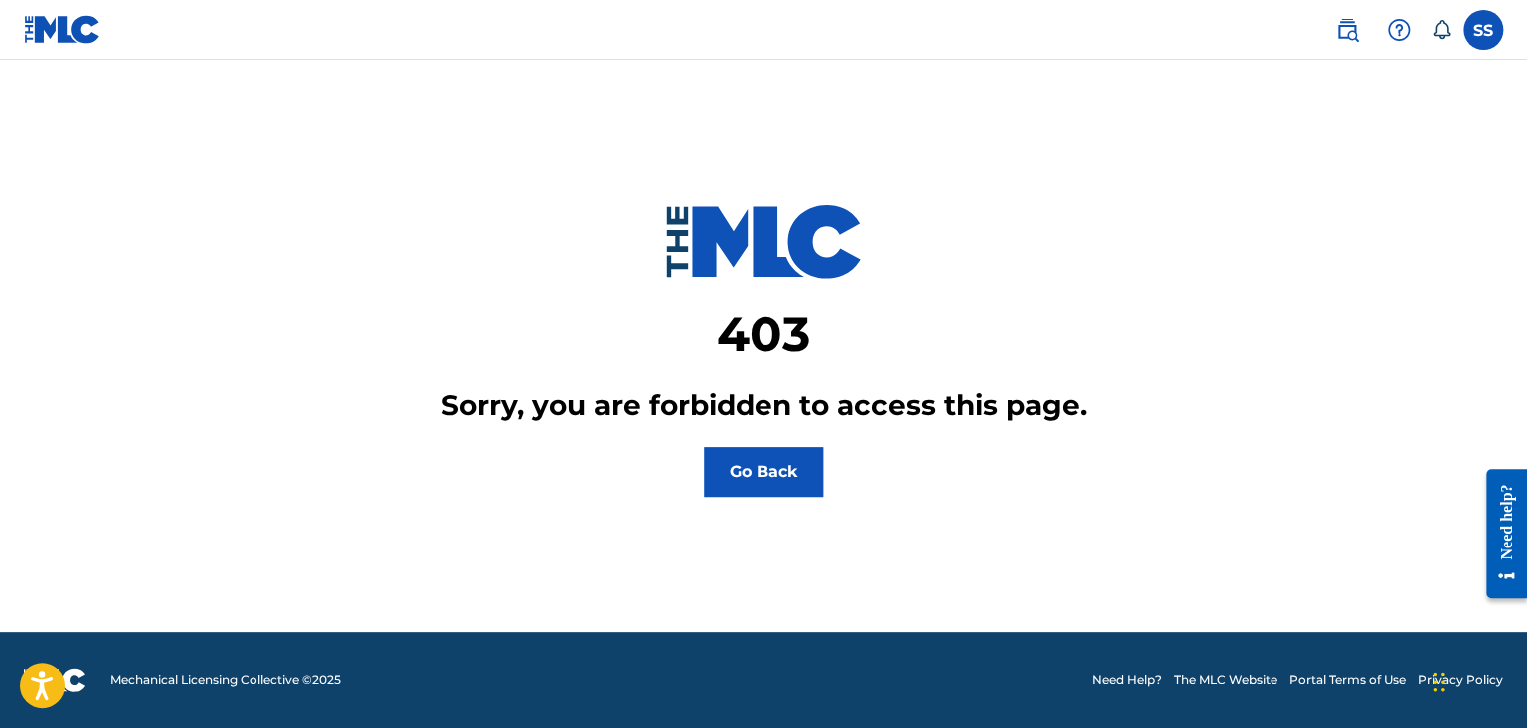
click at [809, 471] on button "Go Back" at bounding box center [764, 472] width 120 height 50
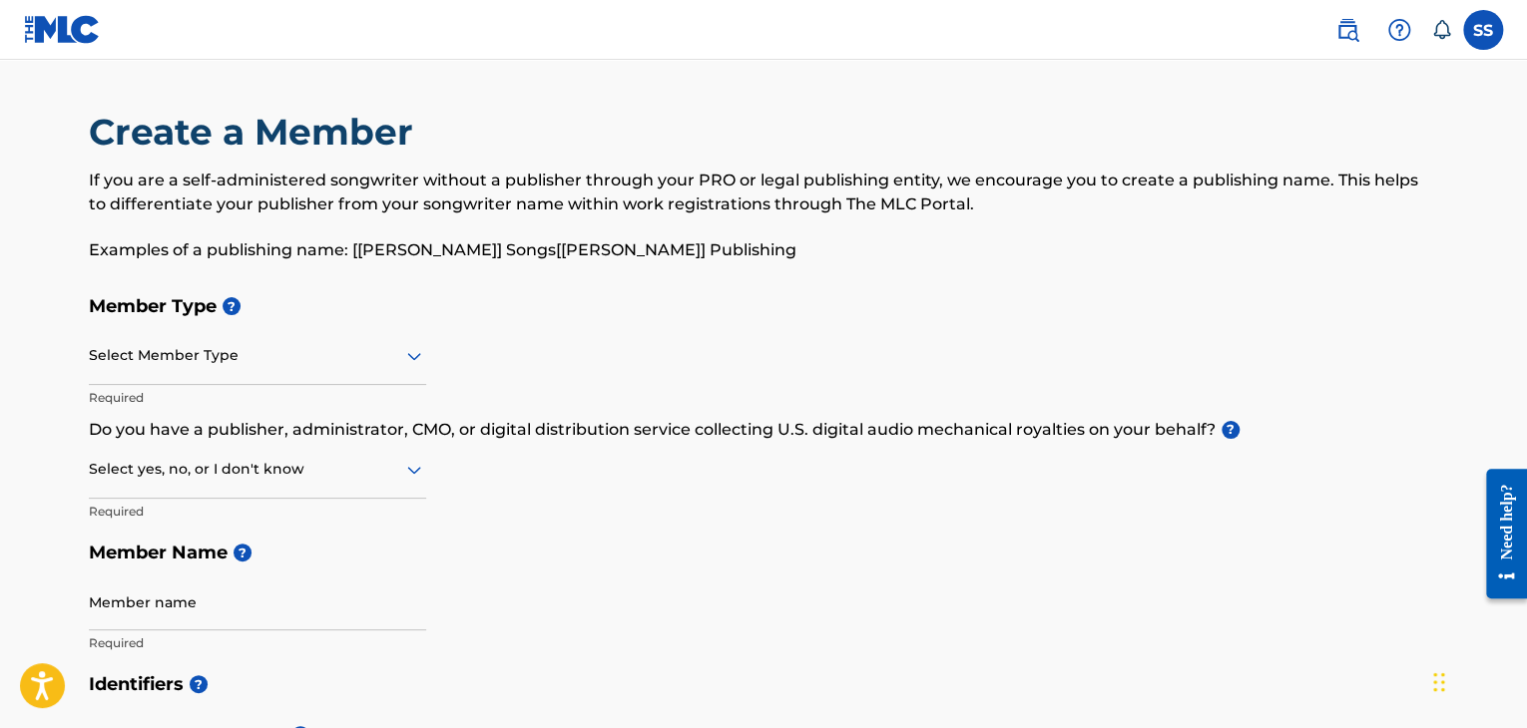
click at [208, 359] on div at bounding box center [257, 355] width 337 height 25
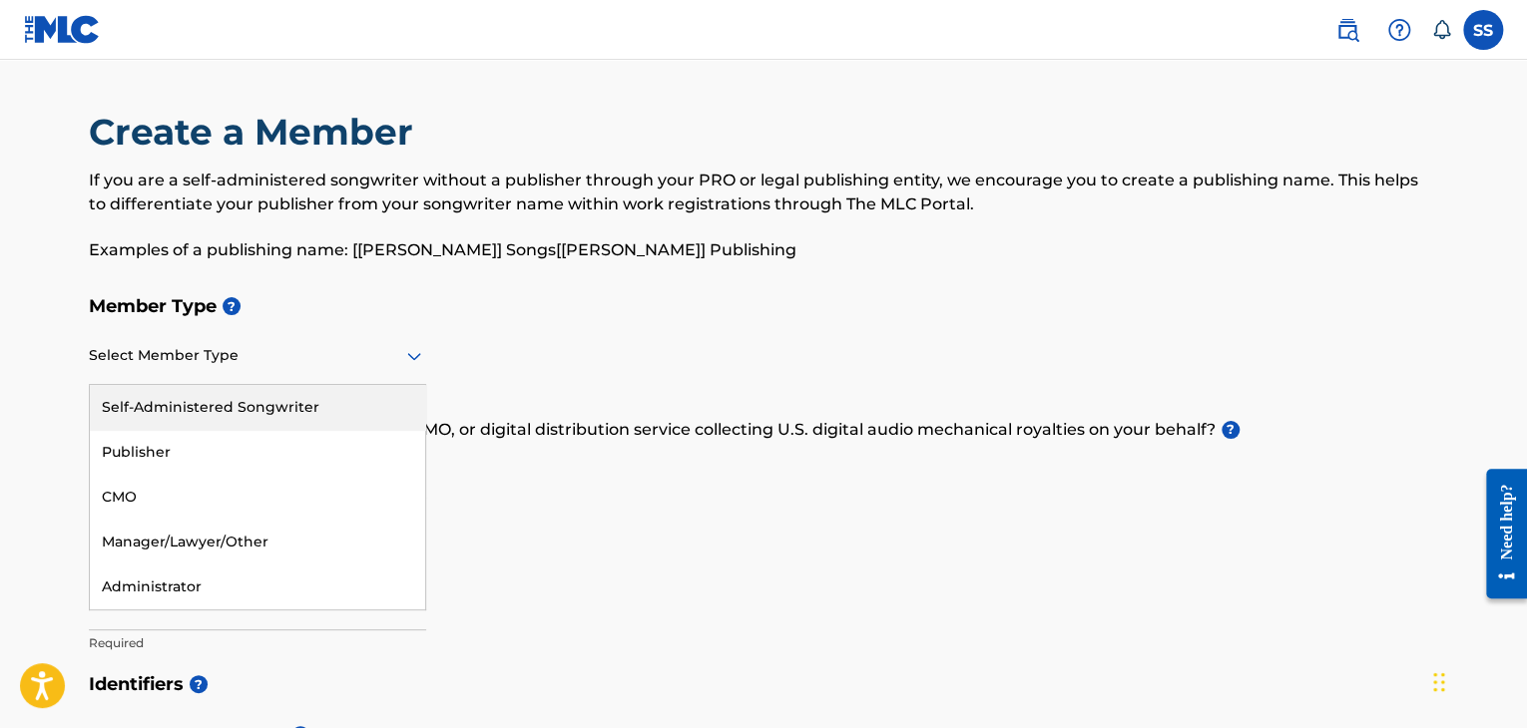
click at [201, 392] on div "Self-Administered Songwriter" at bounding box center [257, 407] width 335 height 45
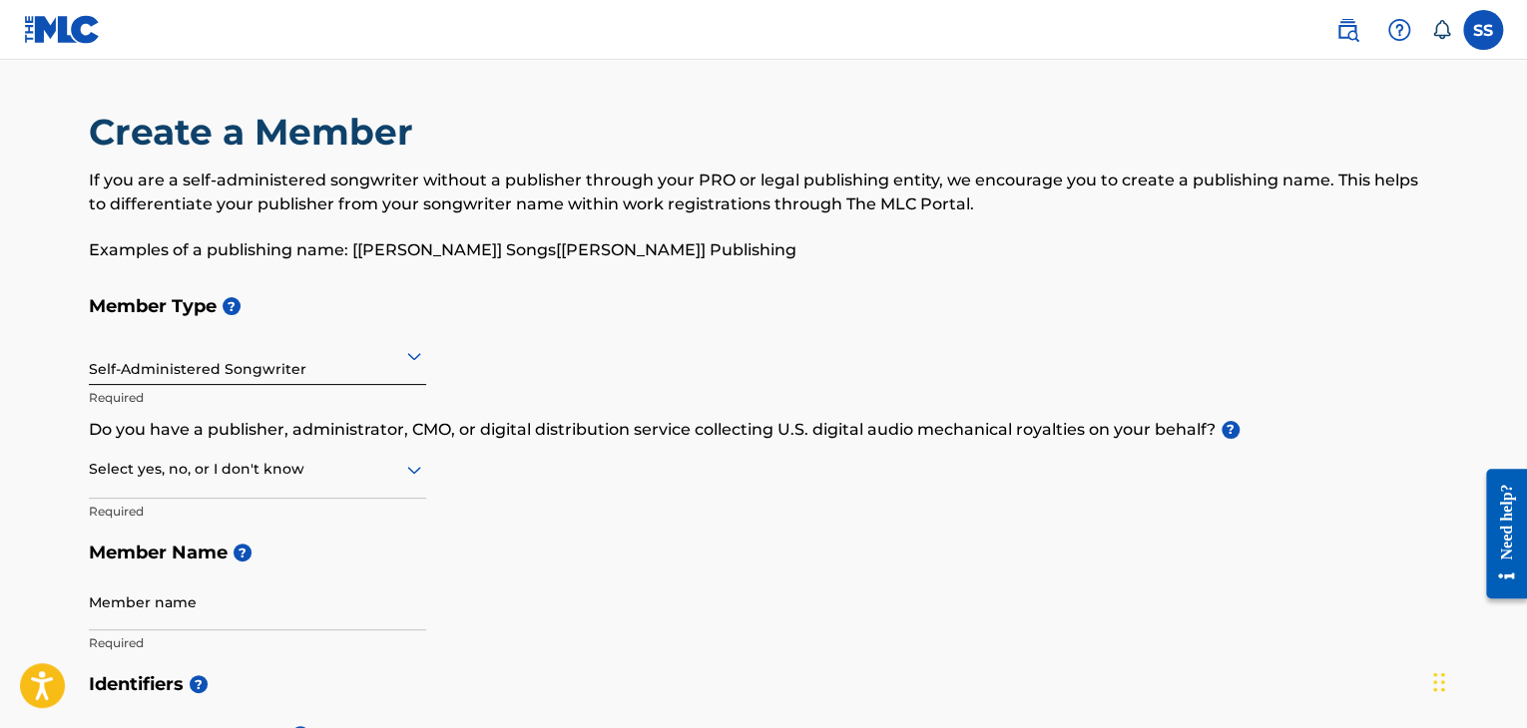
click at [261, 477] on div at bounding box center [257, 469] width 337 height 25
click at [218, 524] on div "Yes" at bounding box center [257, 521] width 335 height 45
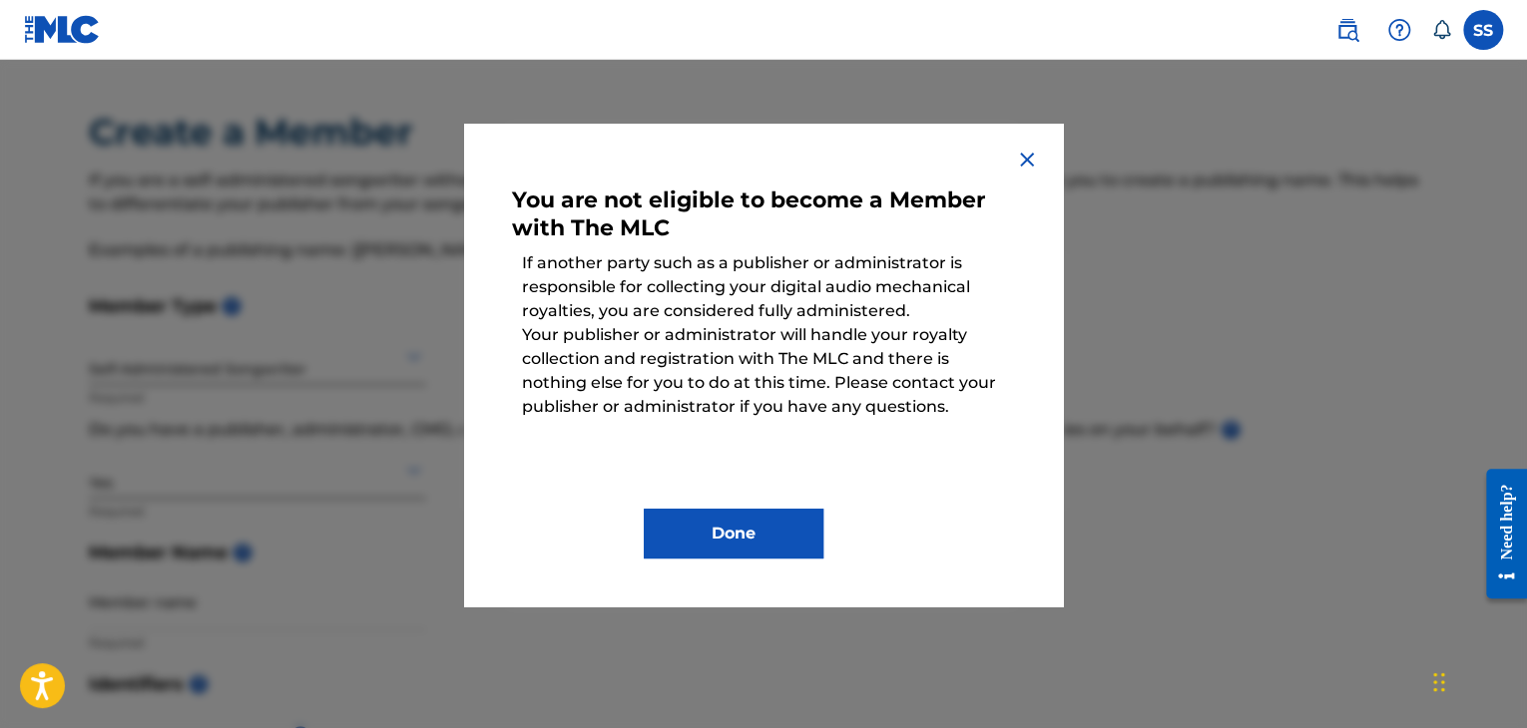
click at [740, 565] on div "You are not eligible to become a Member with The MLC If another party such as a…" at bounding box center [763, 365] width 599 height 483
click at [726, 519] on button "Done" at bounding box center [734, 534] width 180 height 50
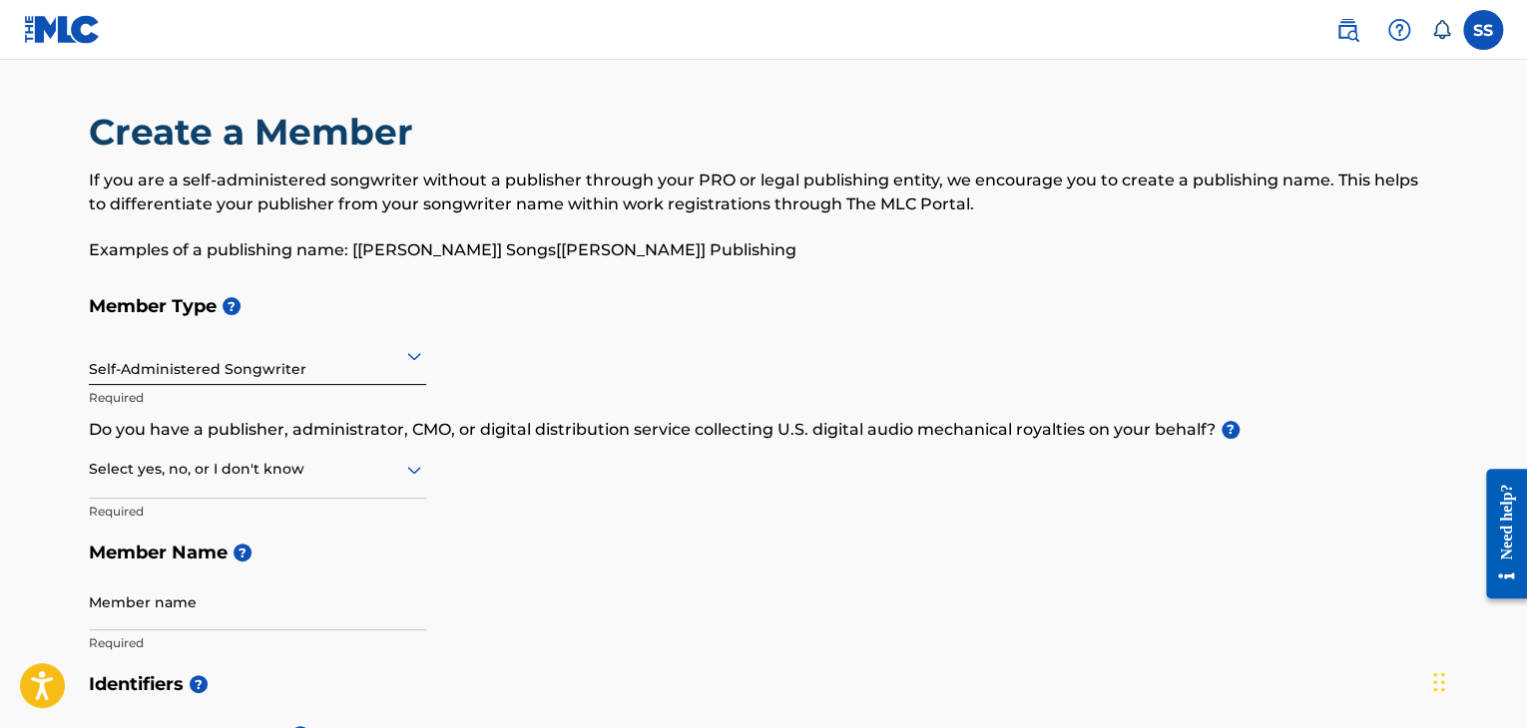
click at [180, 455] on div "Select yes, no, or I don't know" at bounding box center [257, 470] width 337 height 57
click at [175, 554] on div "No" at bounding box center [257, 566] width 335 height 45
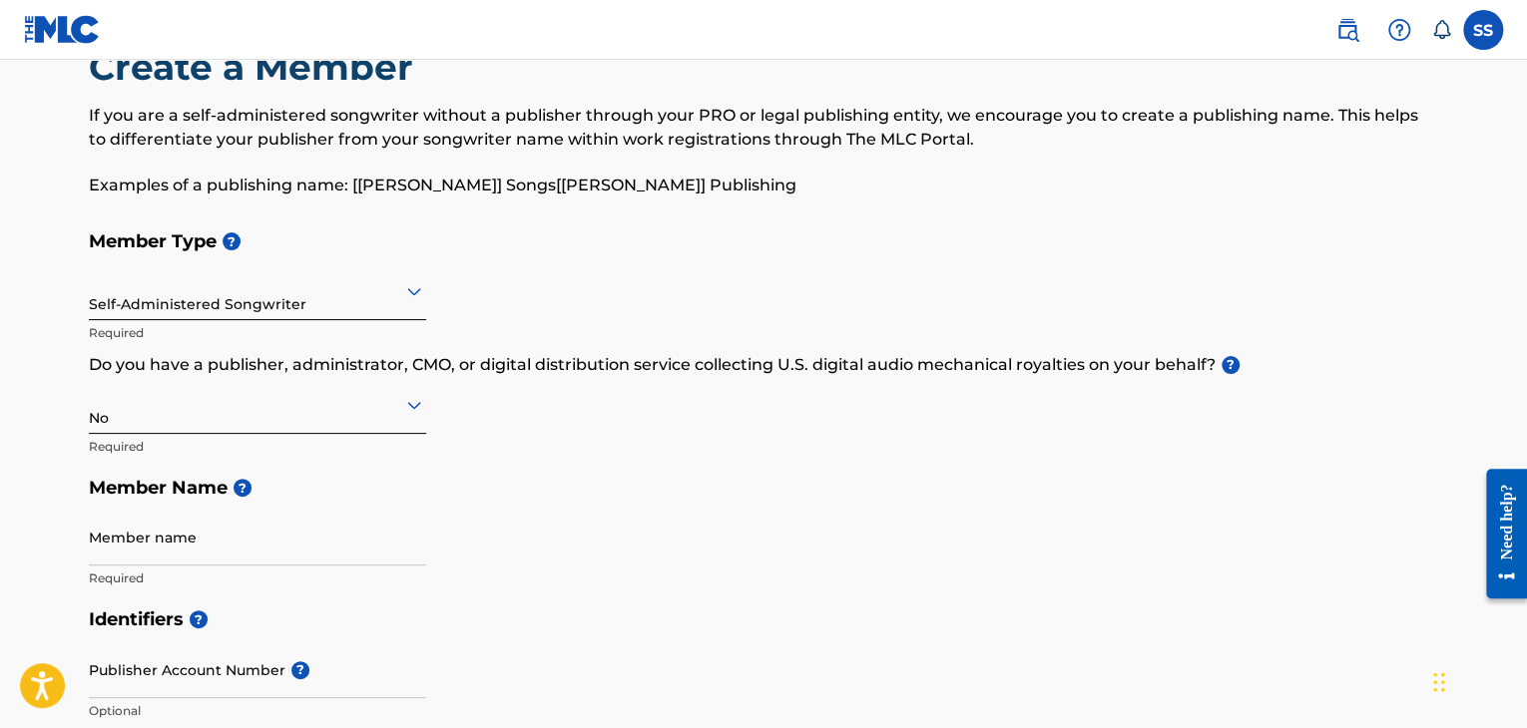
scroll to position [100, 0]
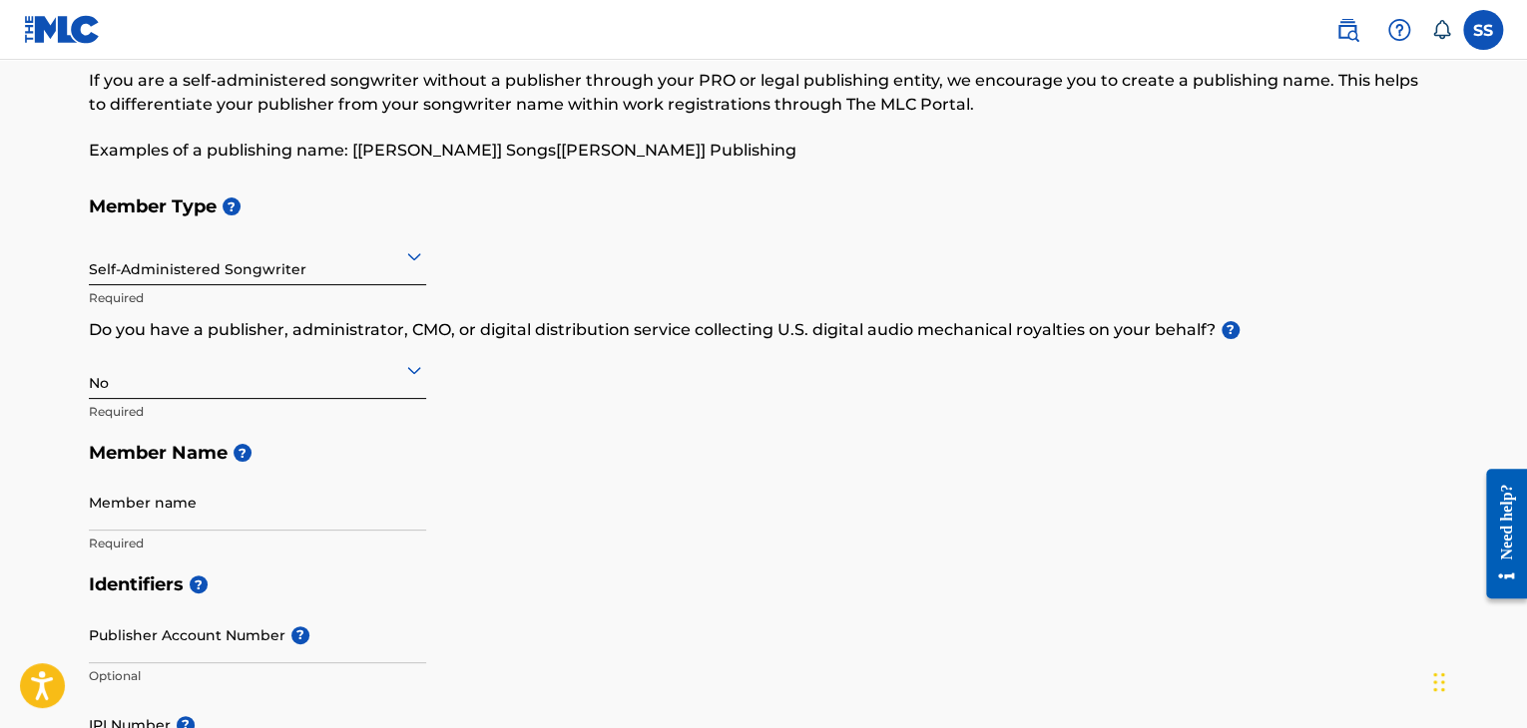
click at [195, 496] on input "Member name" at bounding box center [257, 502] width 337 height 57
type input "SarvaShiva"
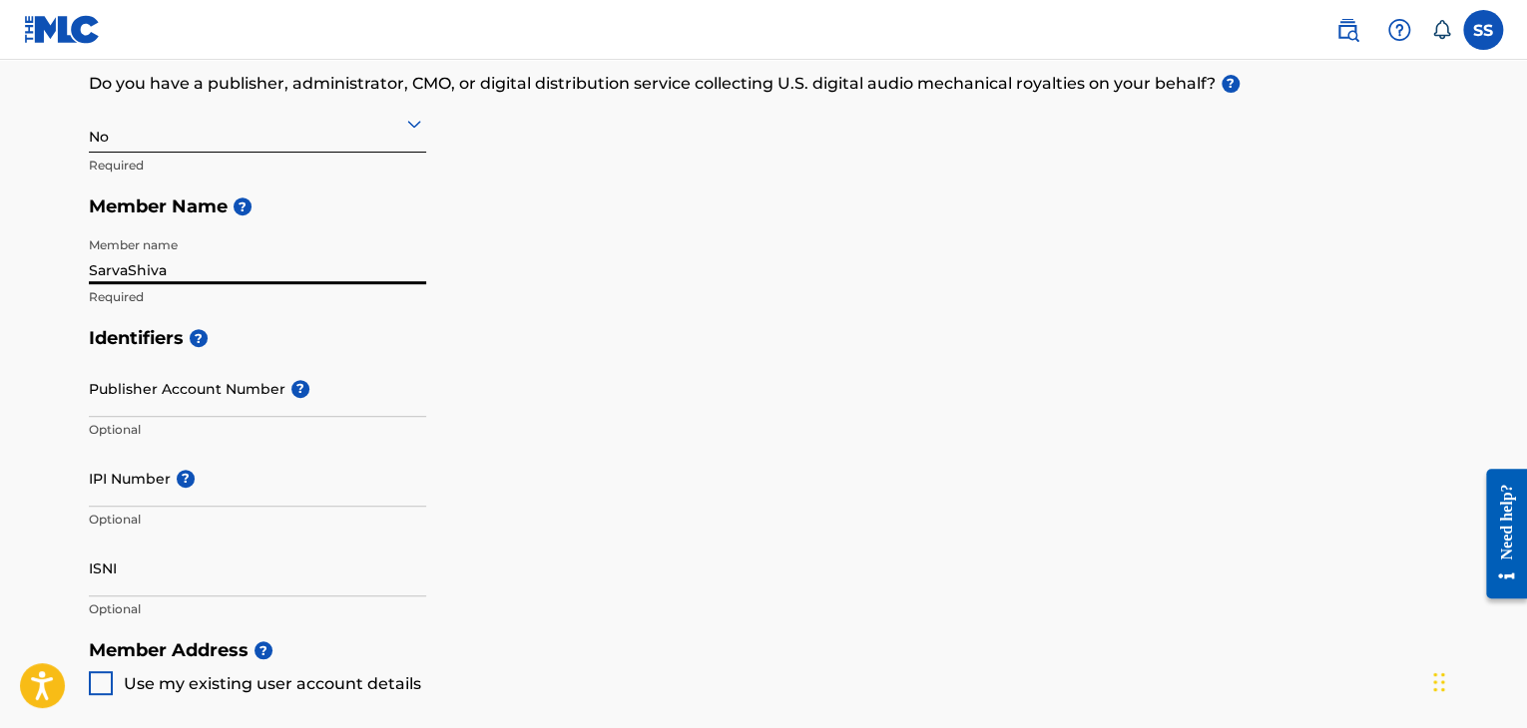
scroll to position [399, 0]
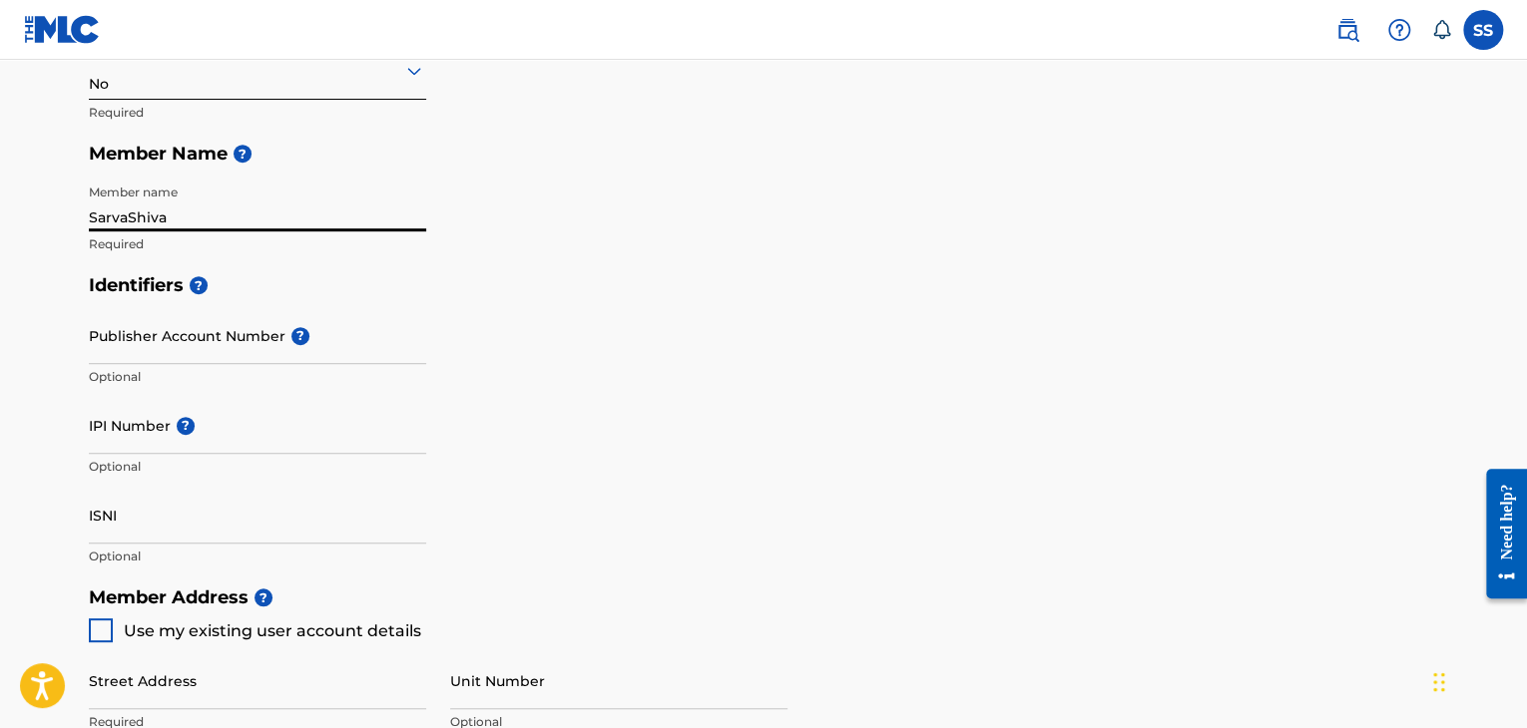
click at [141, 435] on input "IPI Number ?" at bounding box center [257, 425] width 337 height 57
type input "01184839320"
click at [186, 528] on input "ISNI" at bounding box center [257, 515] width 337 height 57
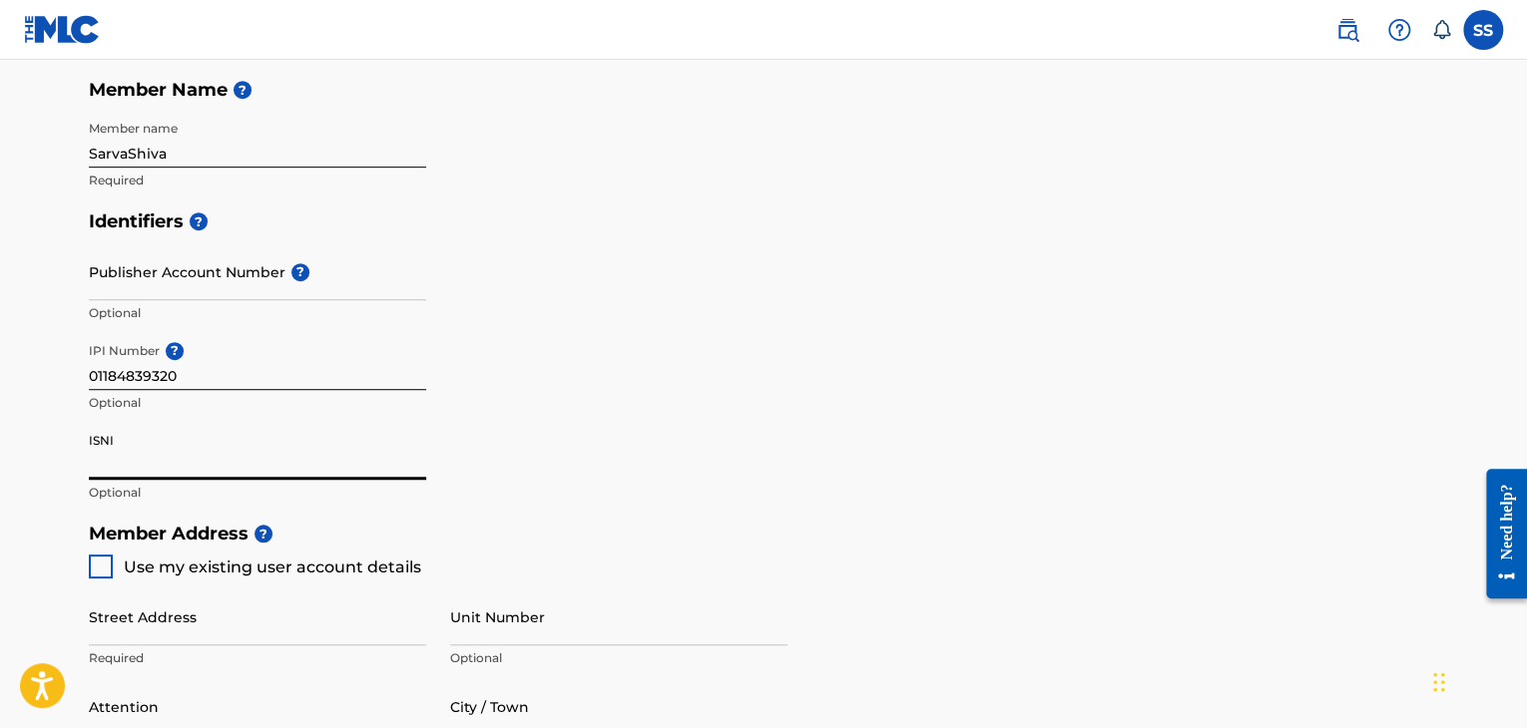
scroll to position [499, 0]
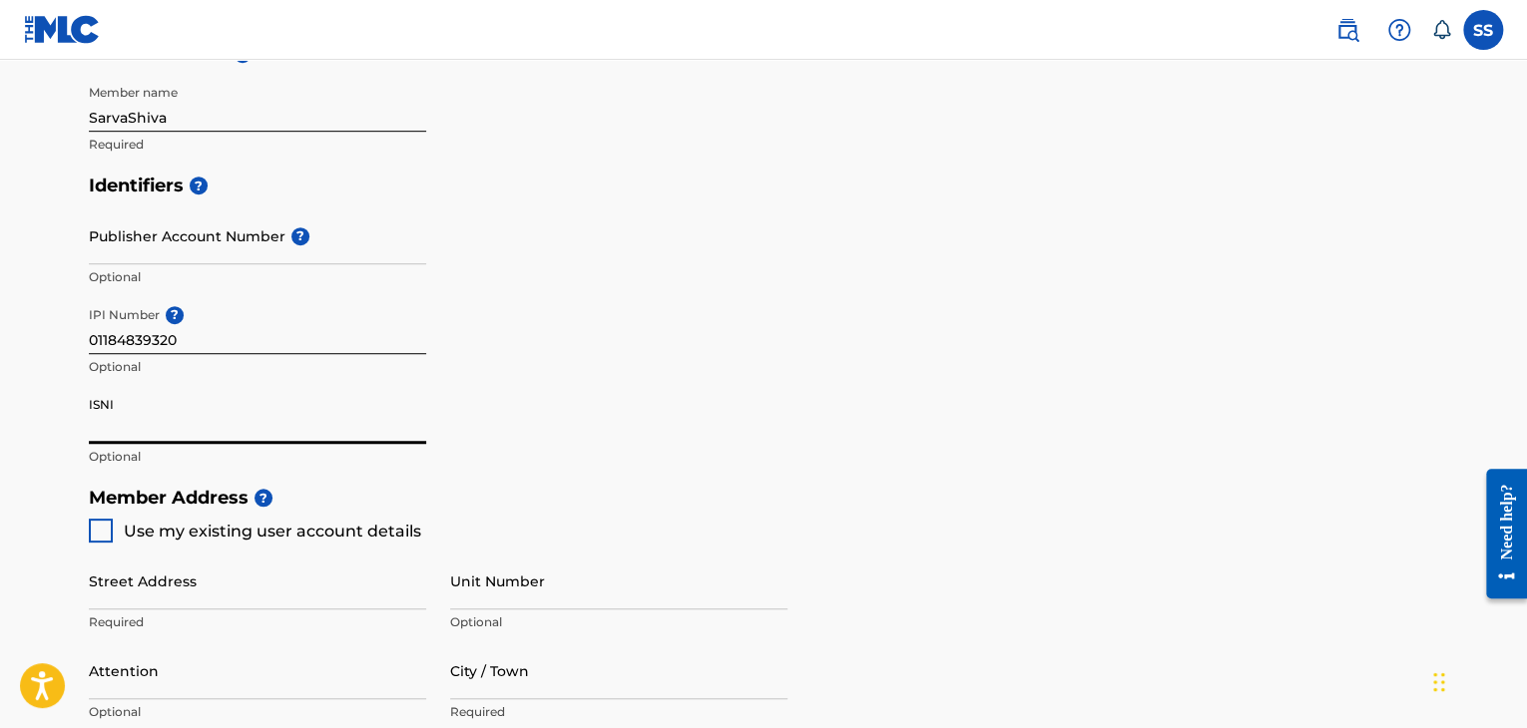
click at [109, 536] on div at bounding box center [101, 531] width 24 height 24
type input "Near [GEOGRAPHIC_DATA],[GEOGRAPHIC_DATA]"
type input "Chandgad"
type input "[GEOGRAPHIC_DATA]"
type input "416552"
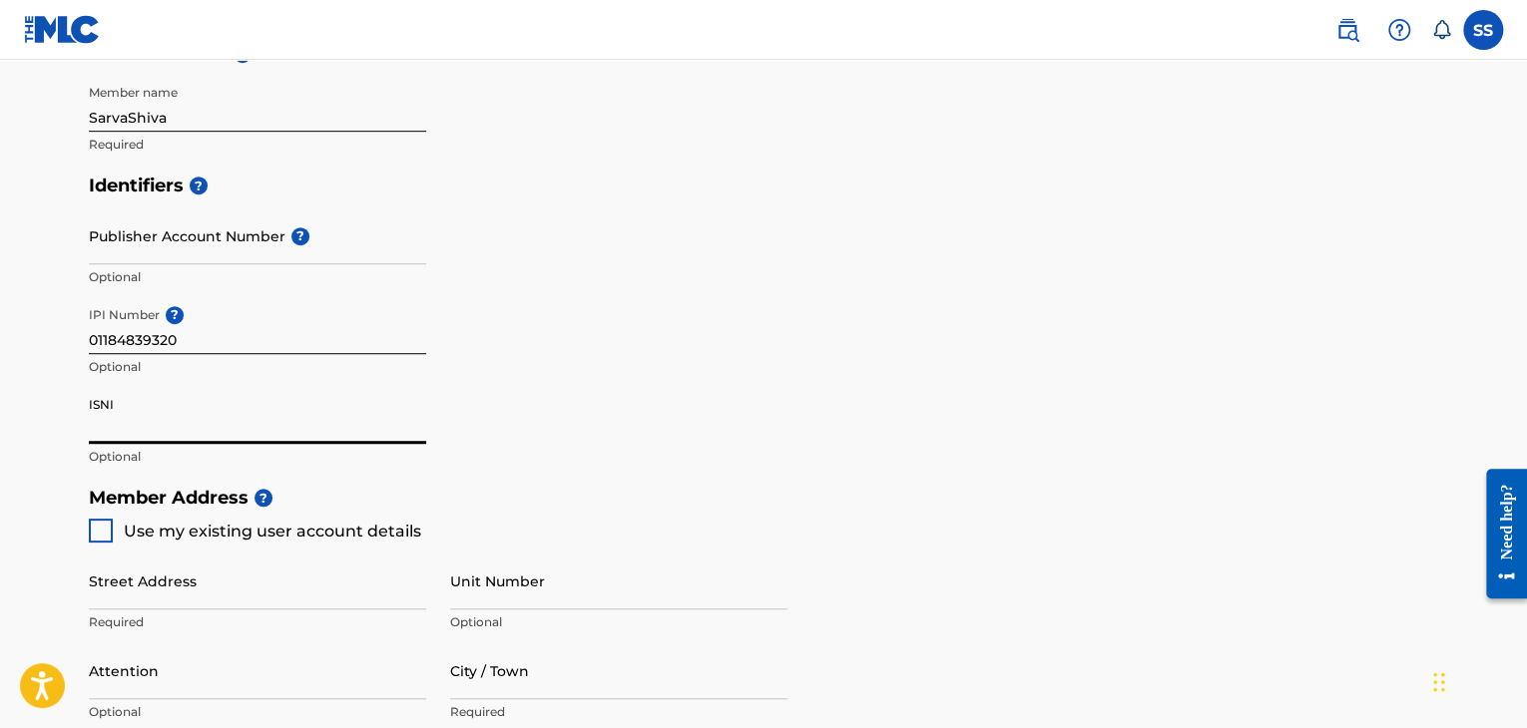
type input "9075780413"
type input "[EMAIL_ADDRESS][DOMAIN_NAME]"
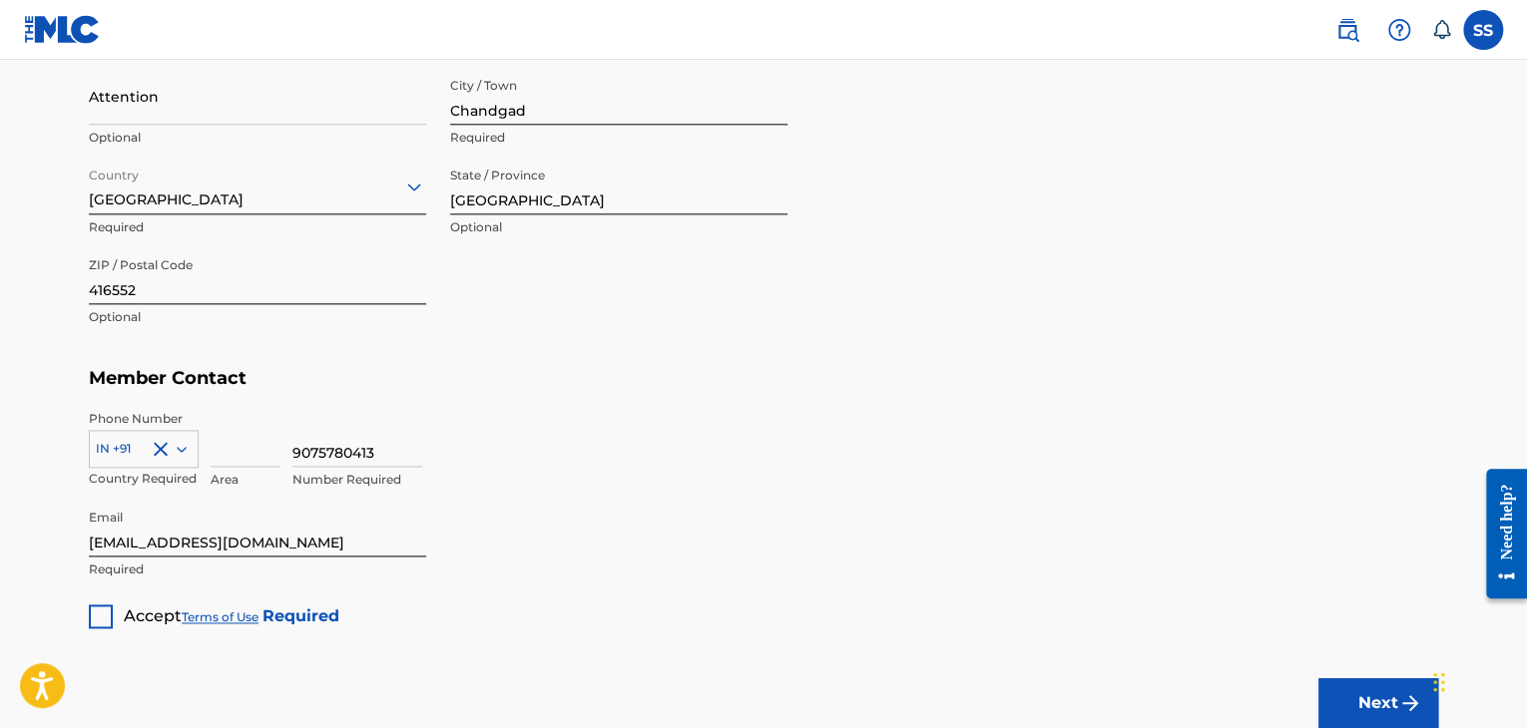
scroll to position [1098, 0]
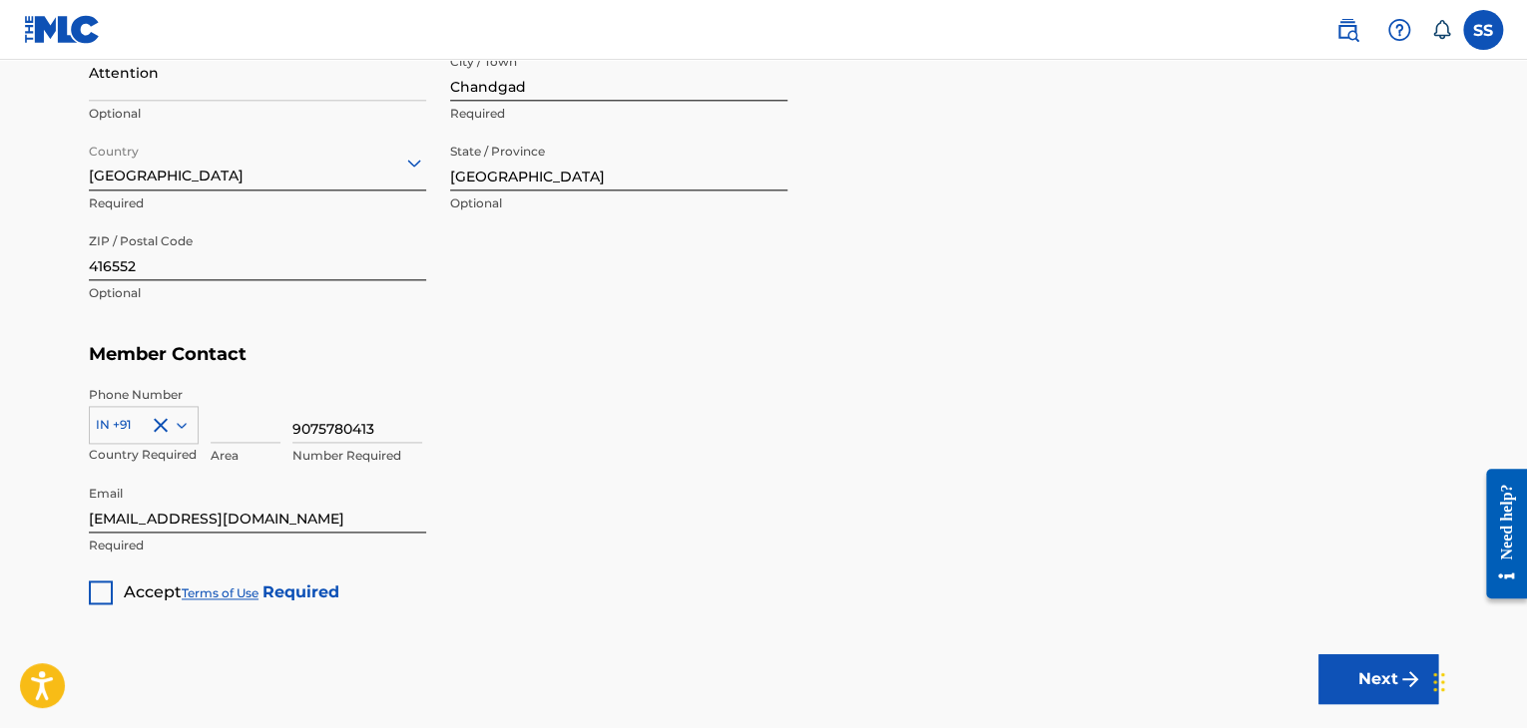
click at [91, 584] on div at bounding box center [101, 593] width 24 height 24
click at [1402, 696] on button "Next" at bounding box center [1378, 680] width 120 height 50
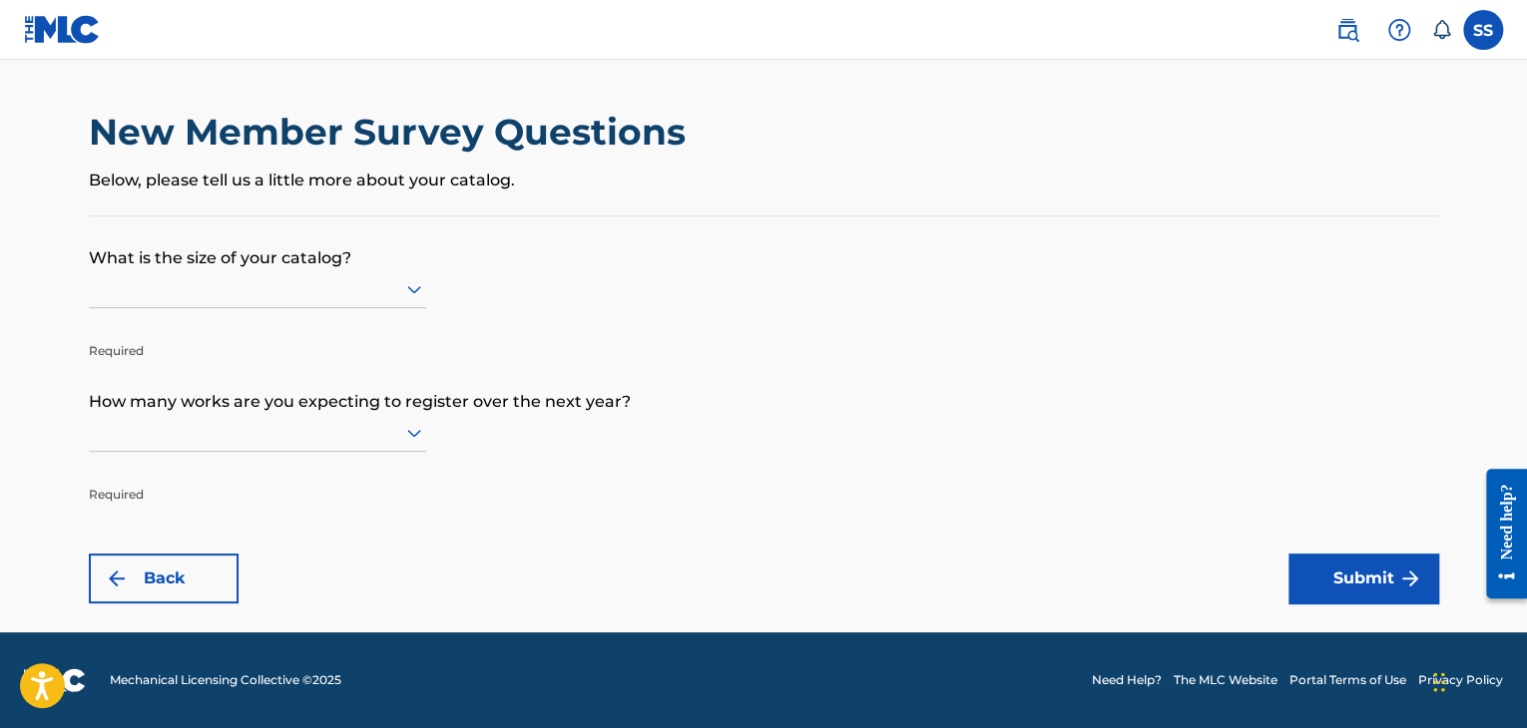
click at [1503, 534] on div "Need help?" at bounding box center [1506, 521] width 27 height 76
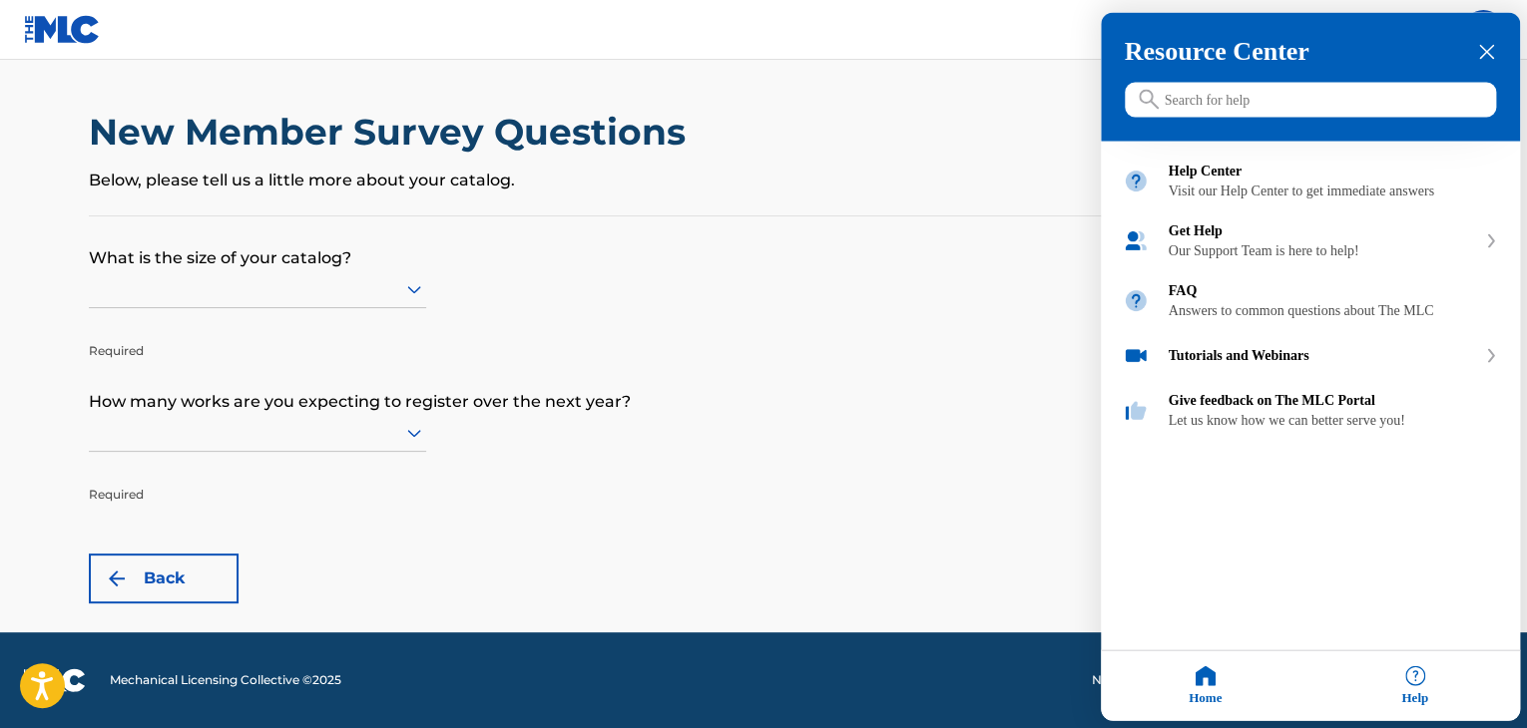
click at [899, 492] on div at bounding box center [763, 364] width 1527 height 728
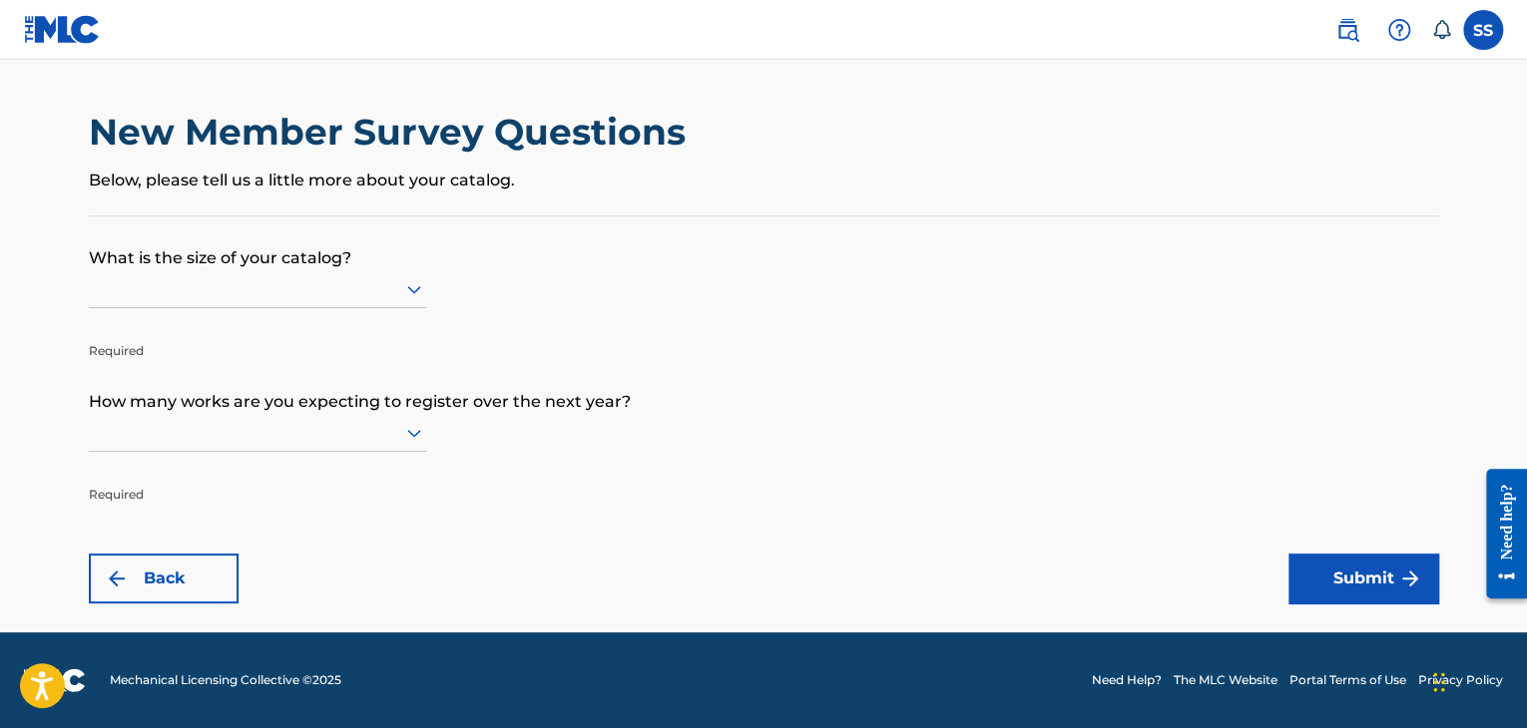
click at [412, 297] on icon at bounding box center [414, 289] width 24 height 24
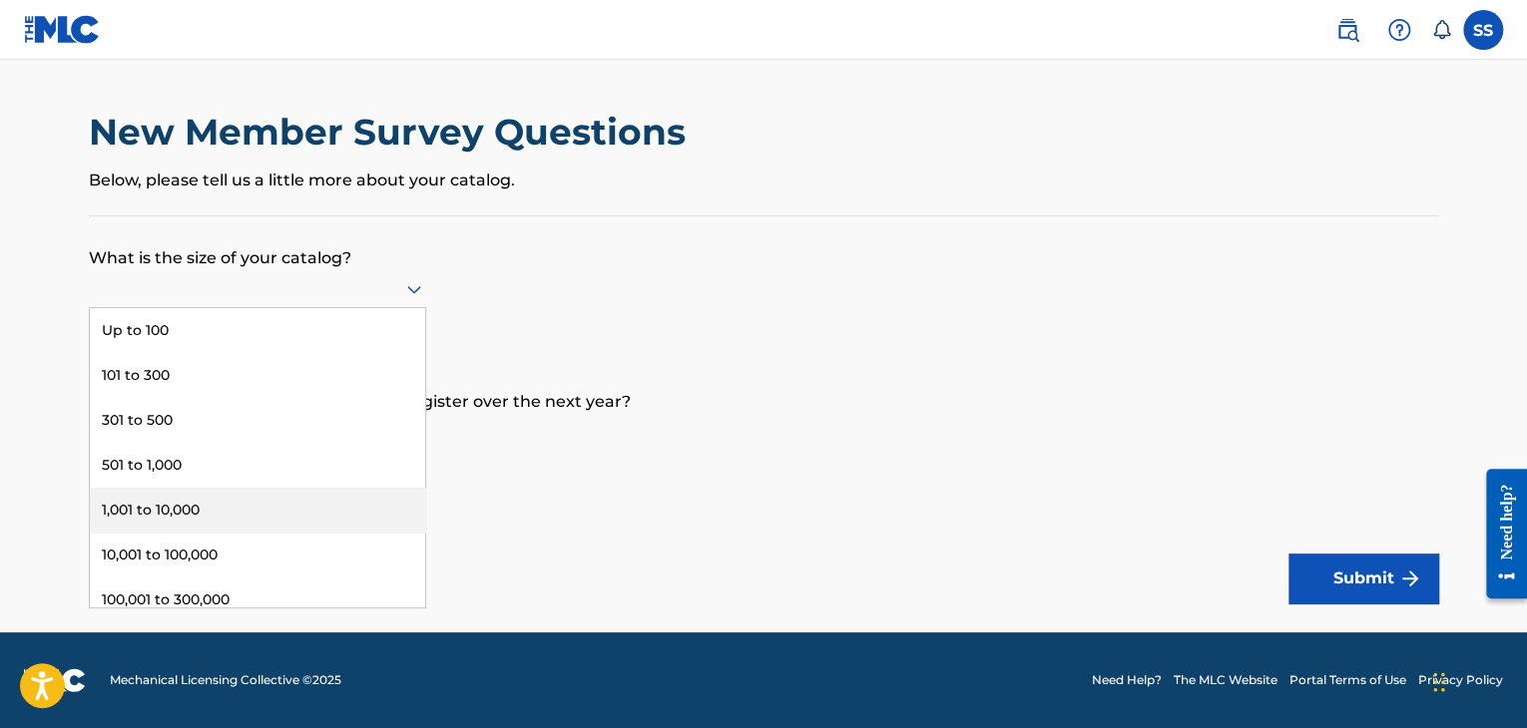
click at [218, 518] on div "1,001 to 10,000" at bounding box center [257, 510] width 335 height 45
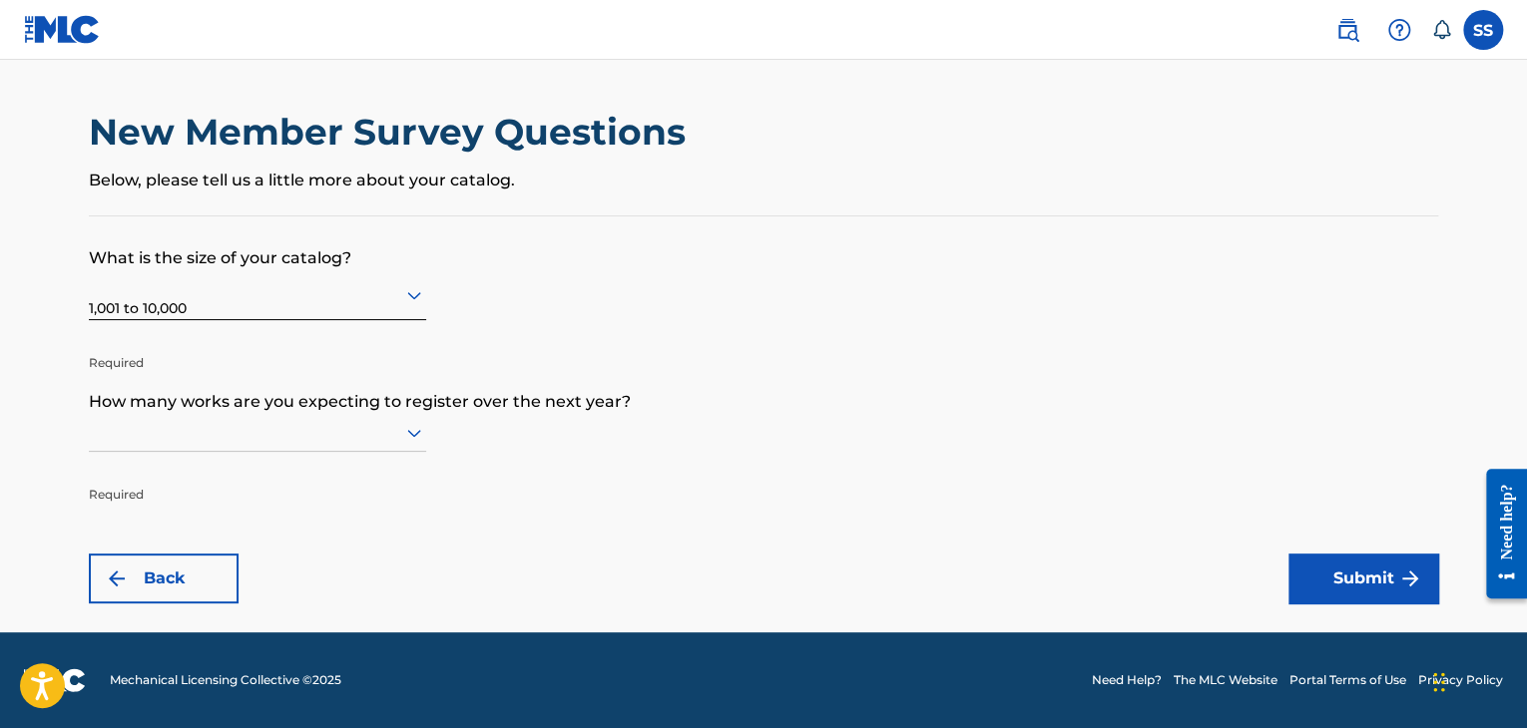
click at [180, 433] on div at bounding box center [257, 432] width 337 height 25
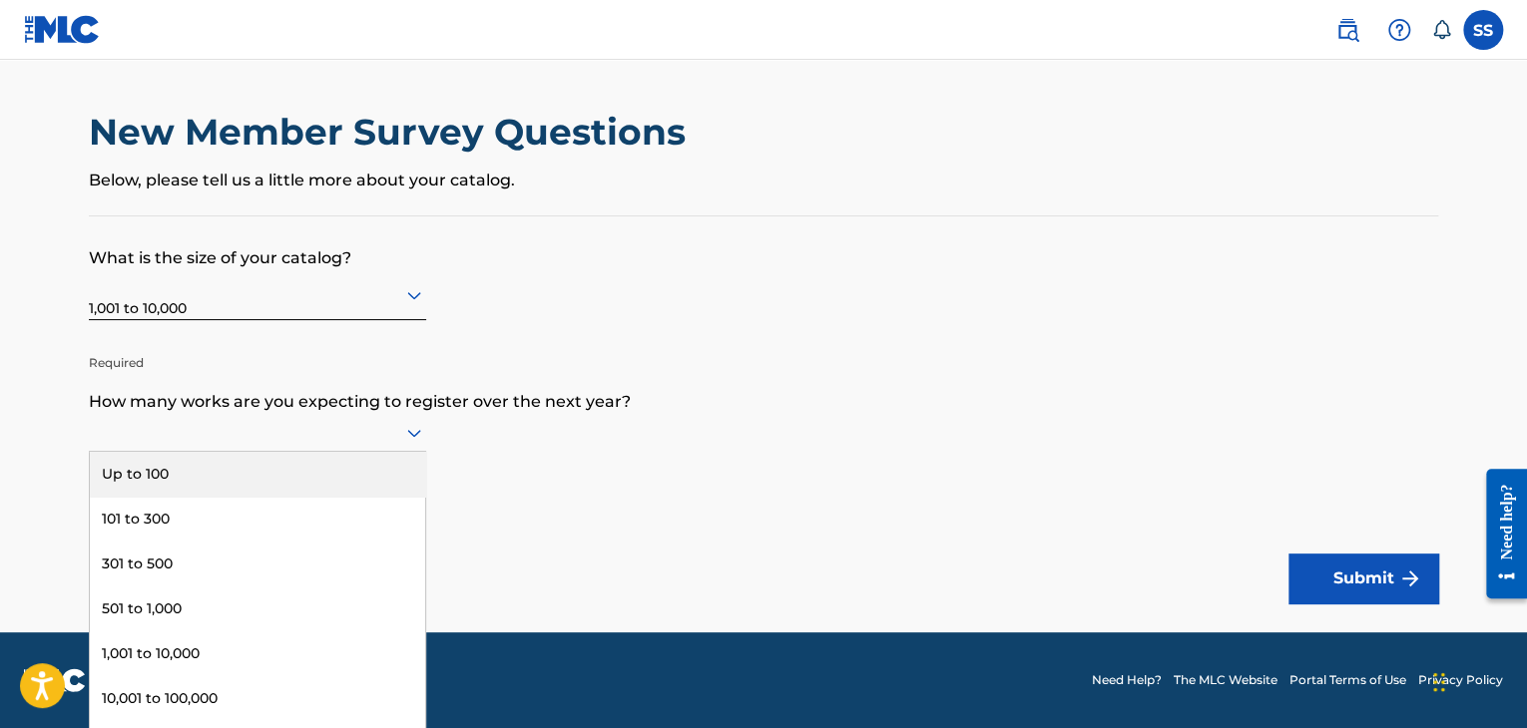
click at [186, 484] on div "Up to 100" at bounding box center [257, 474] width 335 height 45
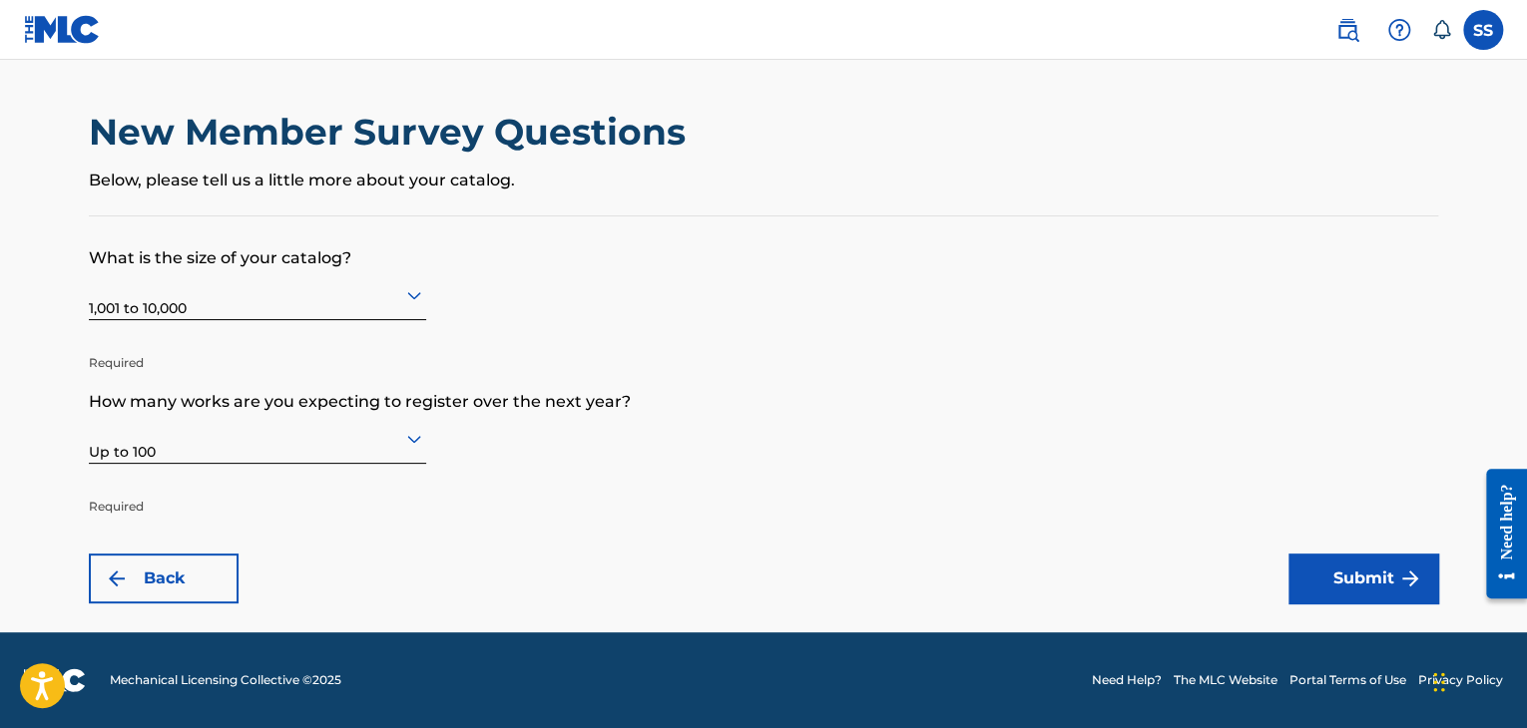
click at [1306, 596] on button "Submit" at bounding box center [1363, 579] width 150 height 50
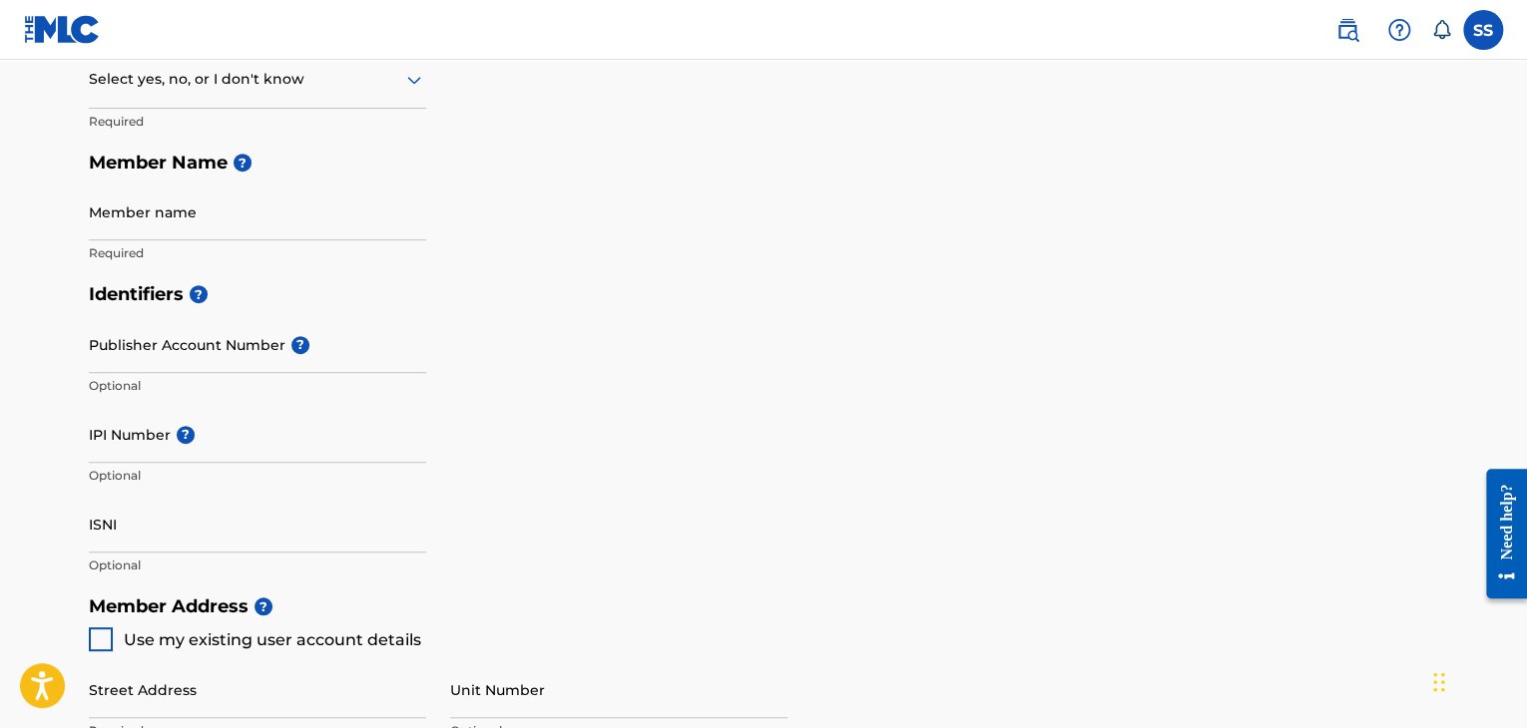
scroll to position [499, 0]
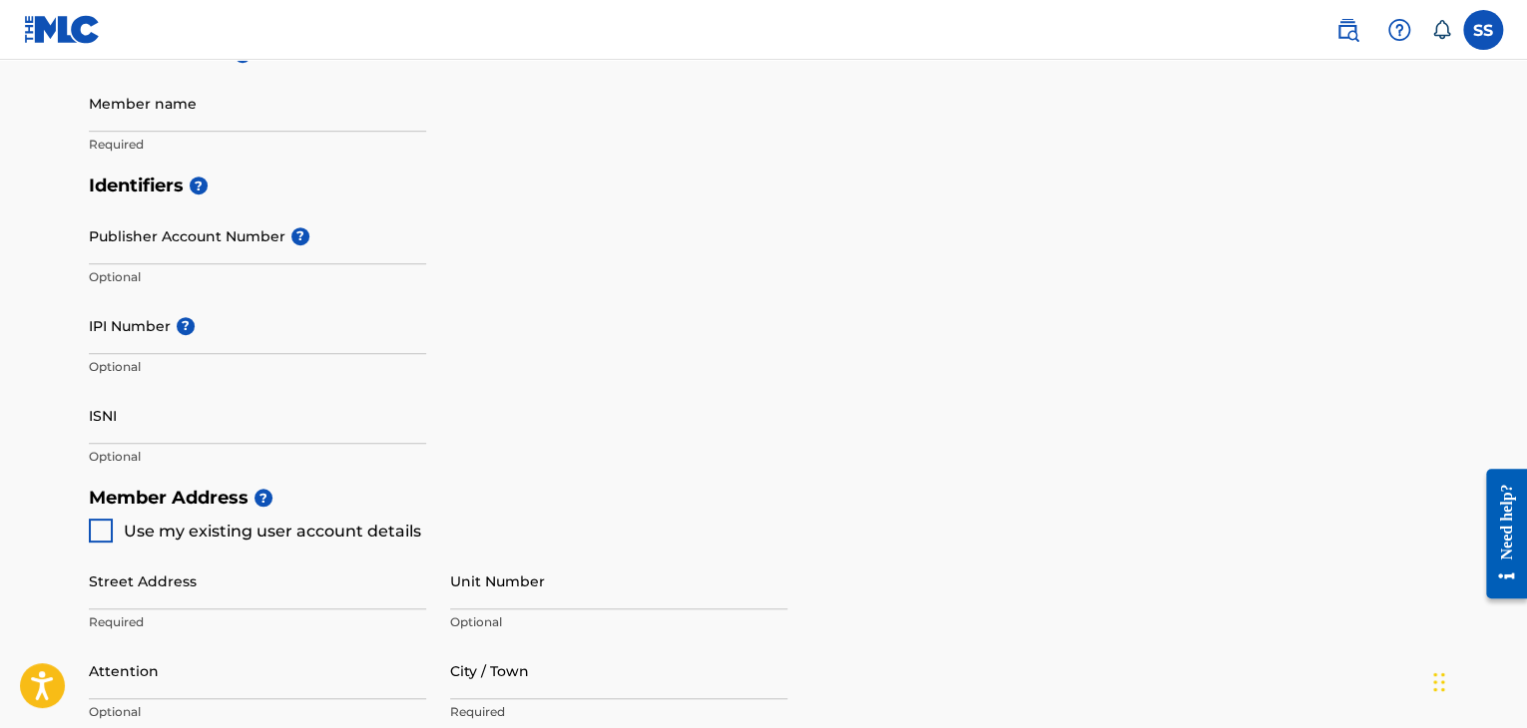
click at [177, 334] on span "?" at bounding box center [186, 326] width 18 height 18
click at [177, 334] on input "IPI Number ?" at bounding box center [257, 325] width 337 height 57
click at [823, 462] on div "Identifiers ? Publisher Account Number ? Optional IPI Number ? Optional ISNI Op…" at bounding box center [763, 321] width 1349 height 312
click at [206, 319] on input "IPI Number ?" at bounding box center [257, 325] width 337 height 57
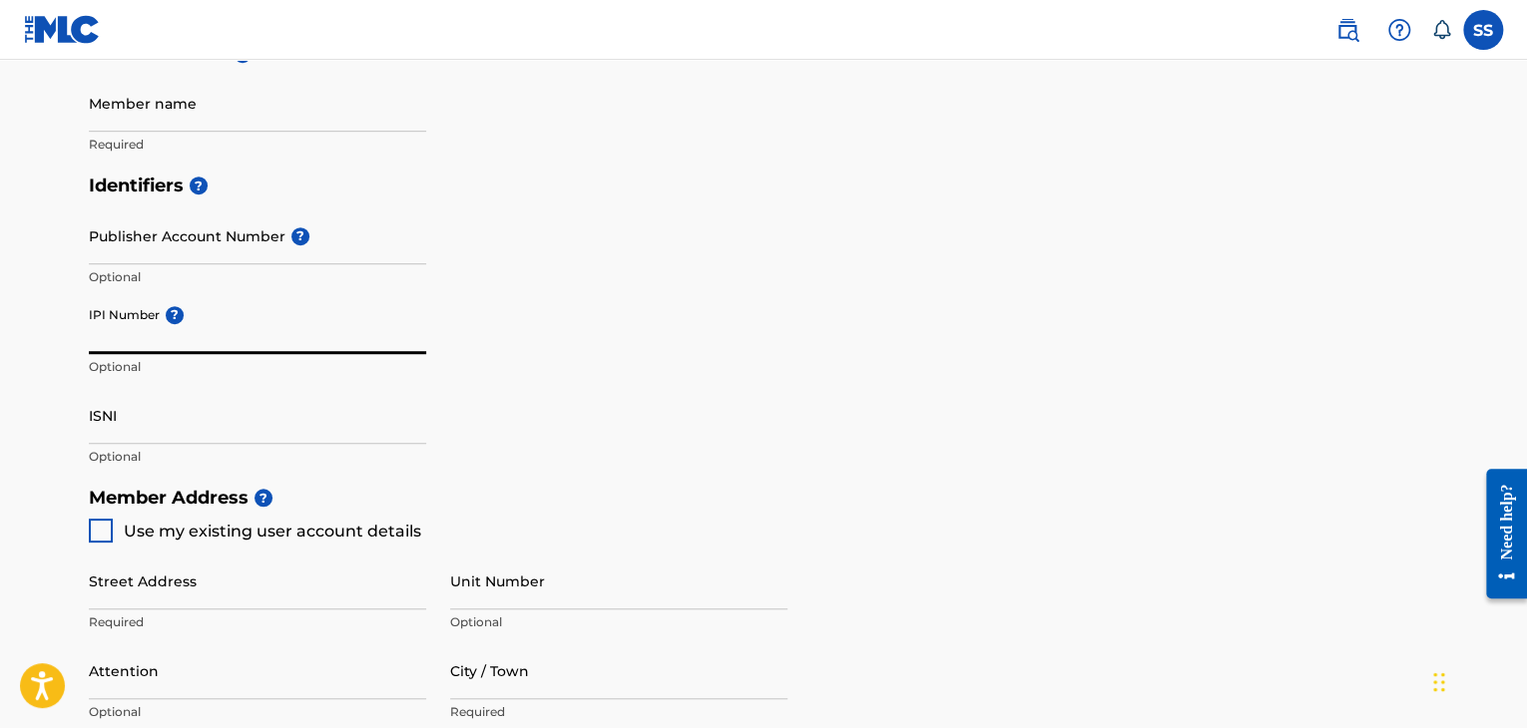
type input "01184839320"
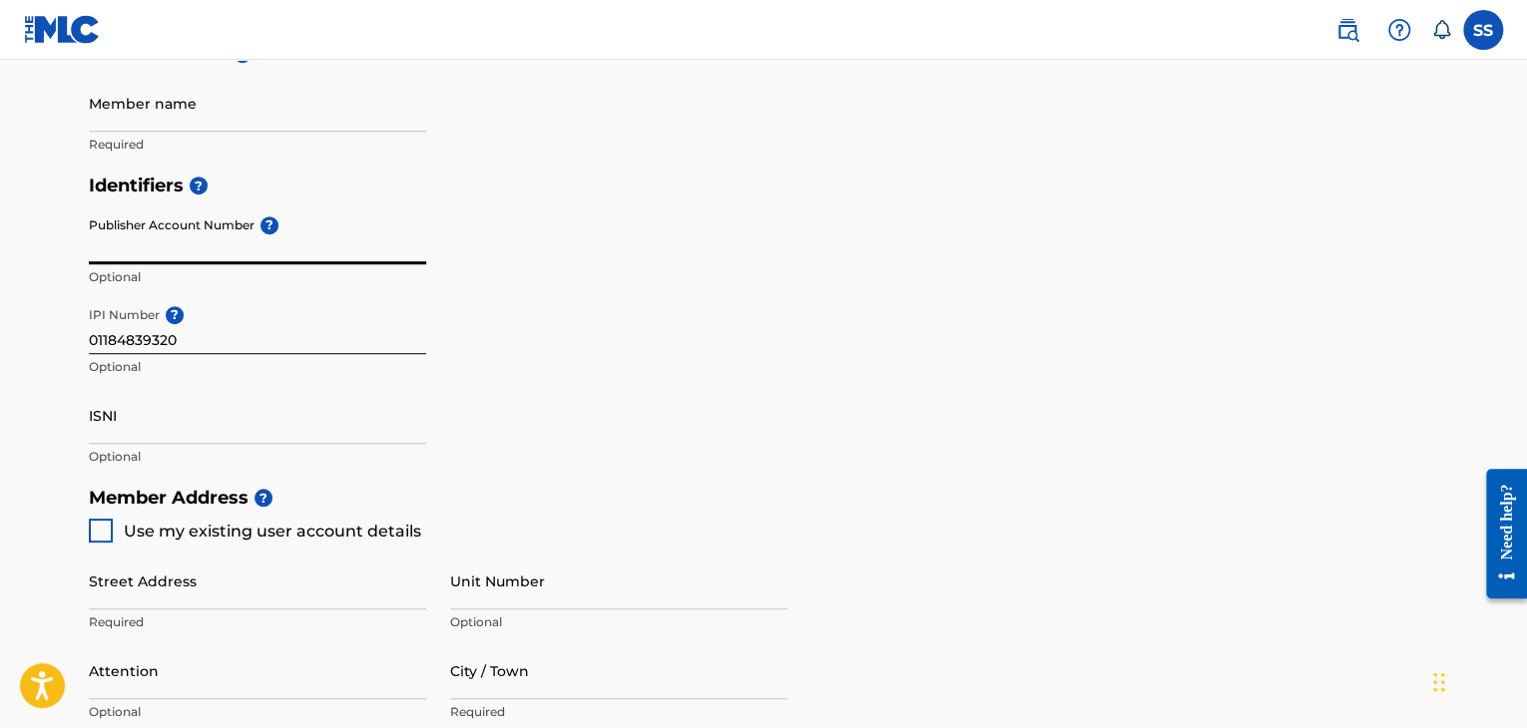
click at [142, 248] on input "Publisher Account Number ?" at bounding box center [257, 236] width 337 height 57
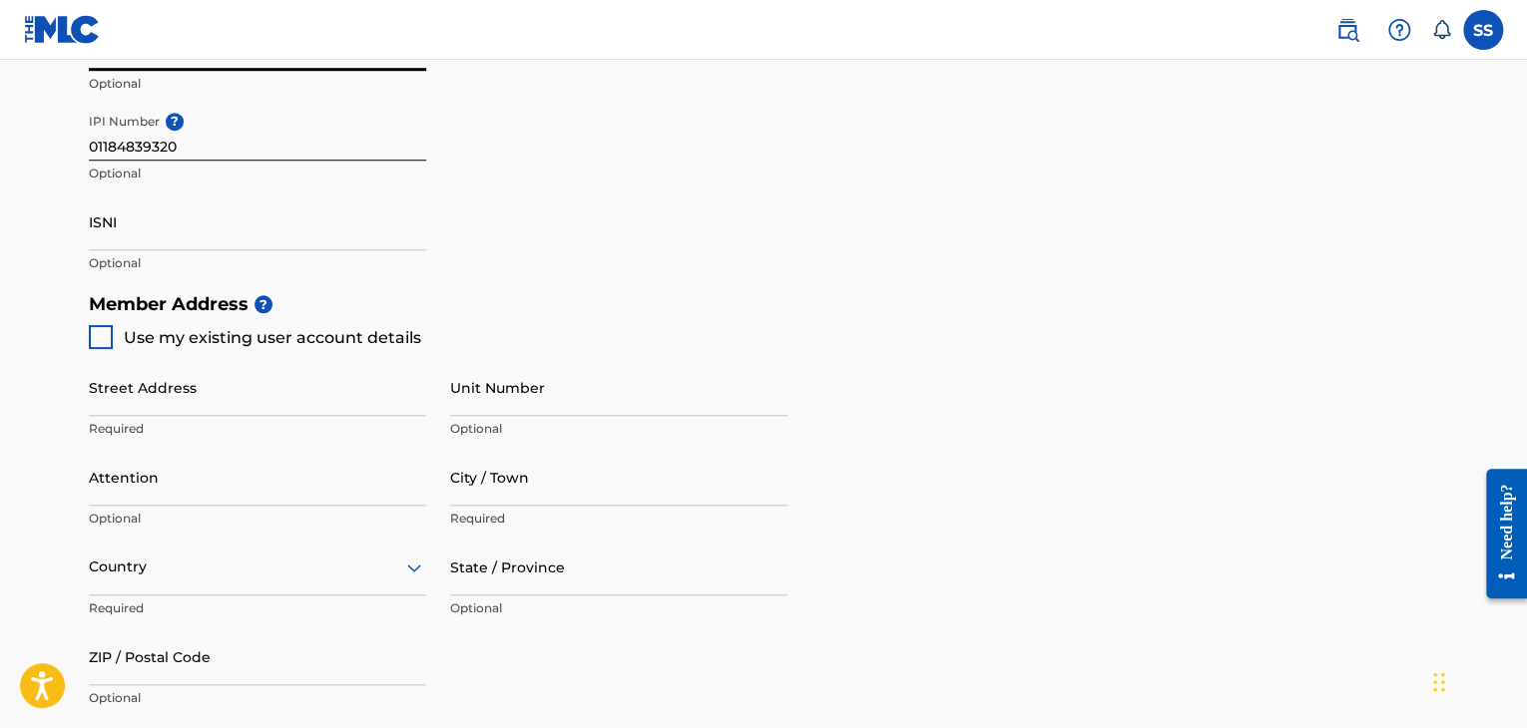
scroll to position [699, 0]
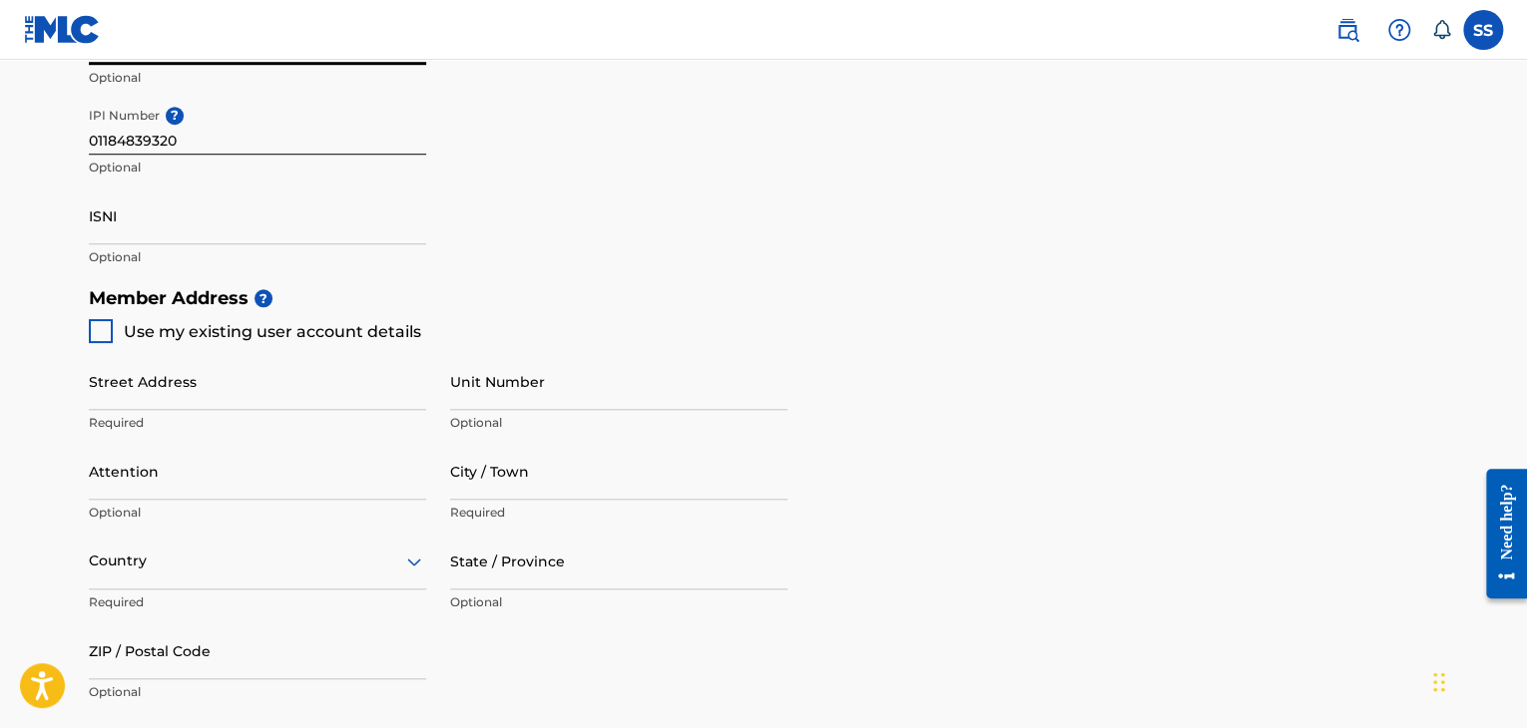
click at [102, 332] on div at bounding box center [101, 331] width 24 height 24
type input "Near [GEOGRAPHIC_DATA],[GEOGRAPHIC_DATA]"
type input "Chandgad"
type input "[GEOGRAPHIC_DATA]"
type input "416552"
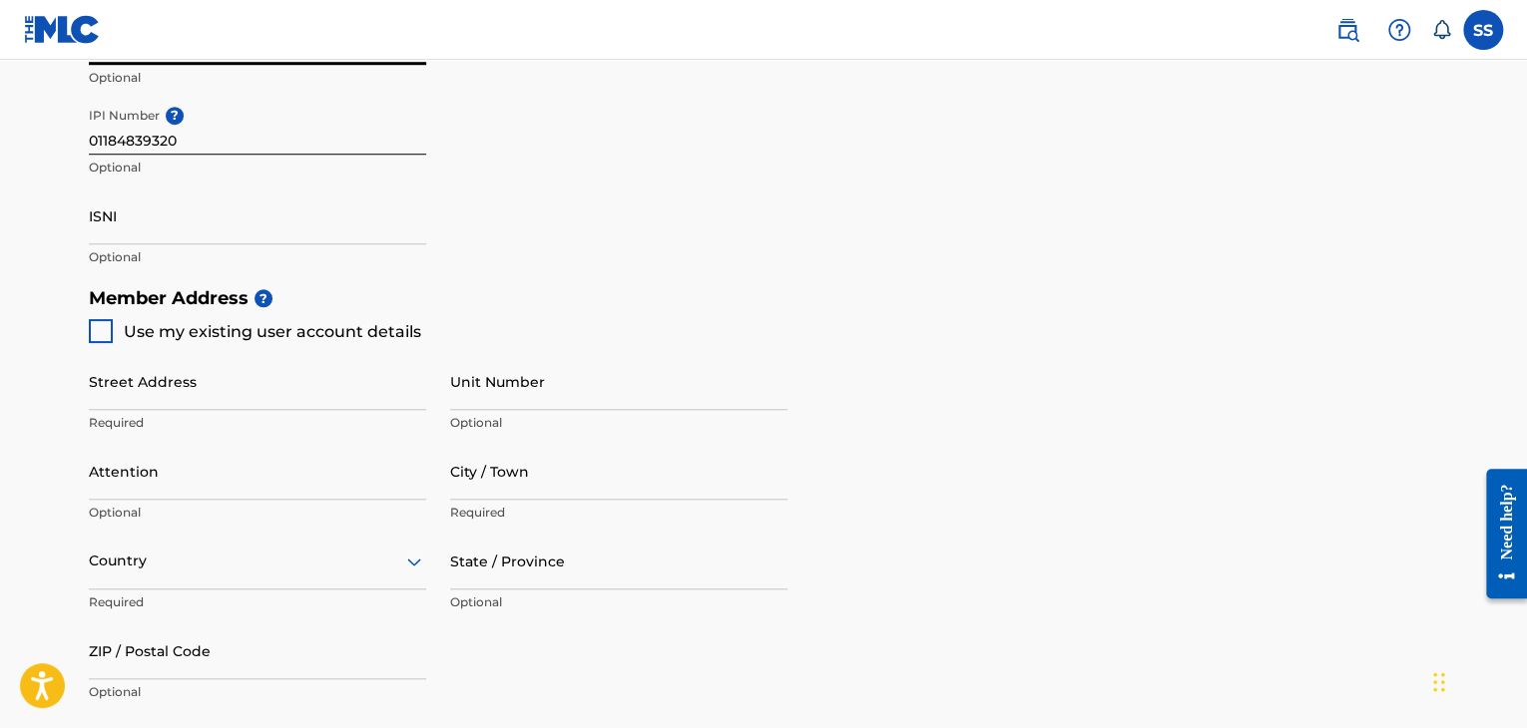
type input "9075780413"
type input "[EMAIL_ADDRESS][DOMAIN_NAME]"
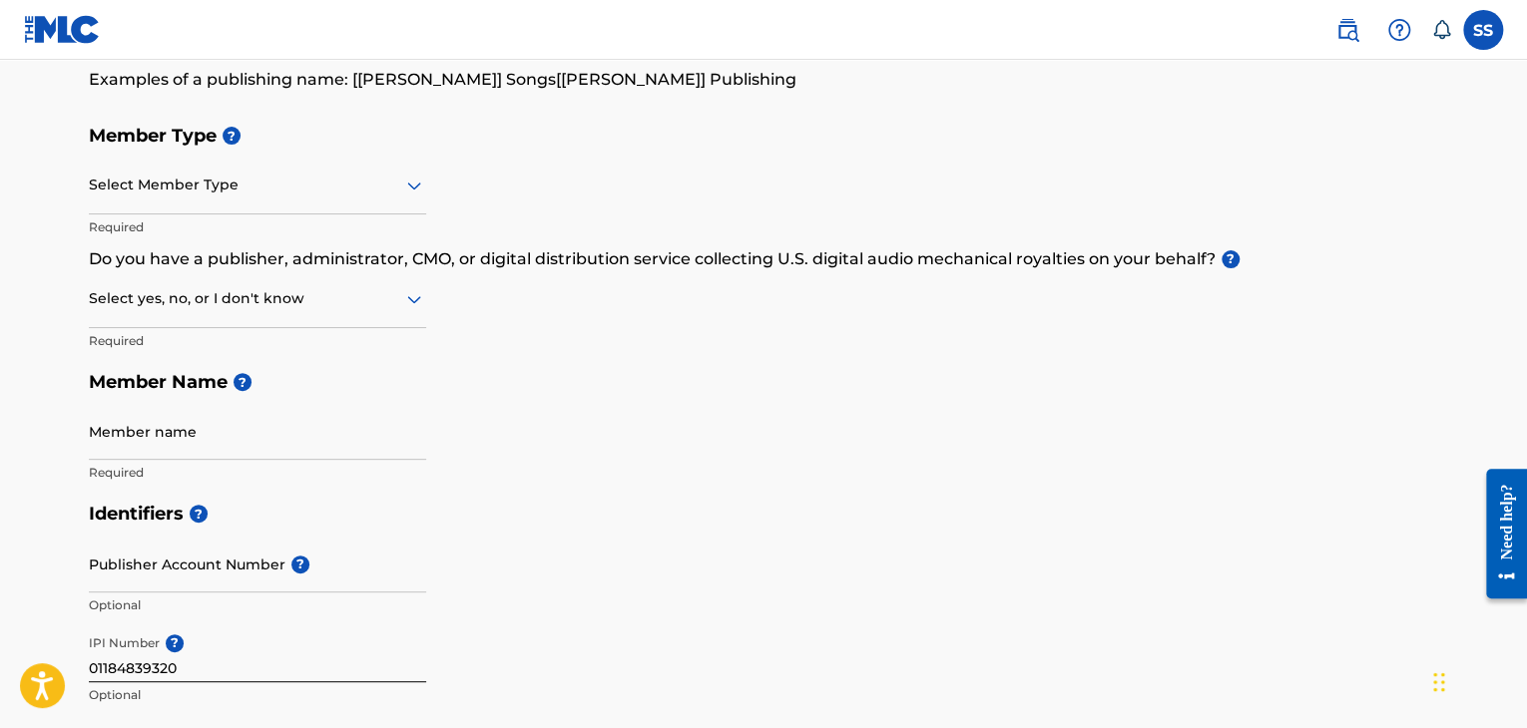
scroll to position [100, 0]
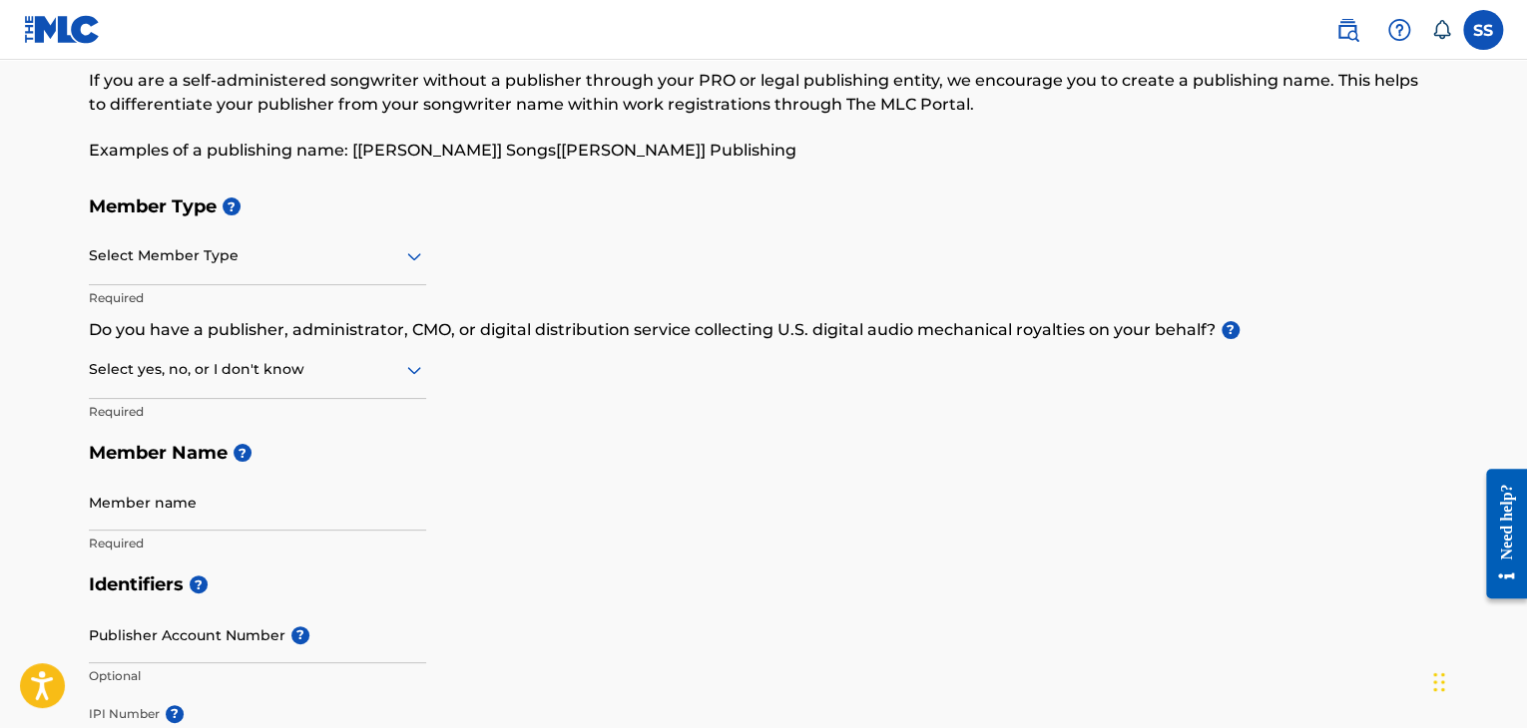
click at [135, 234] on div "Select Member Type" at bounding box center [257, 257] width 337 height 57
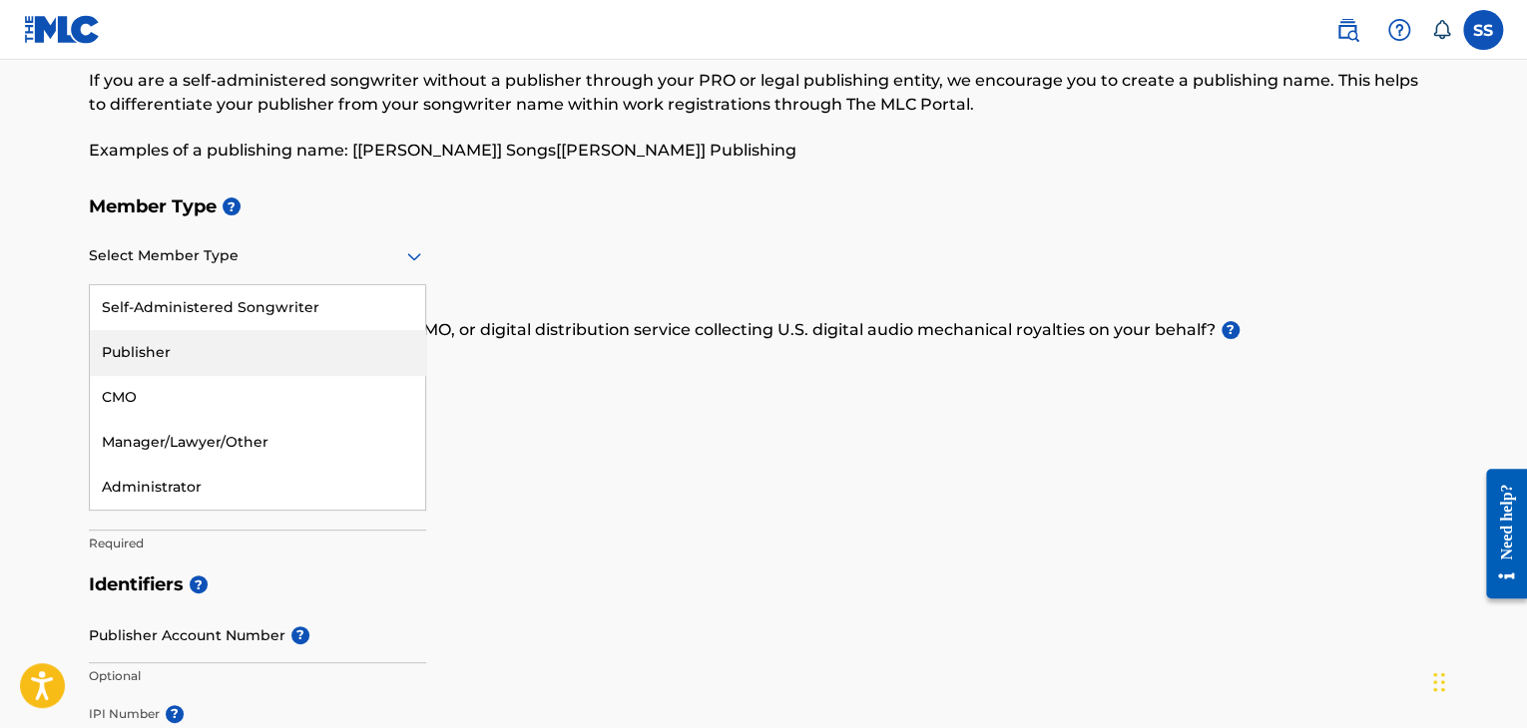
click at [167, 351] on div "Publisher" at bounding box center [257, 352] width 335 height 45
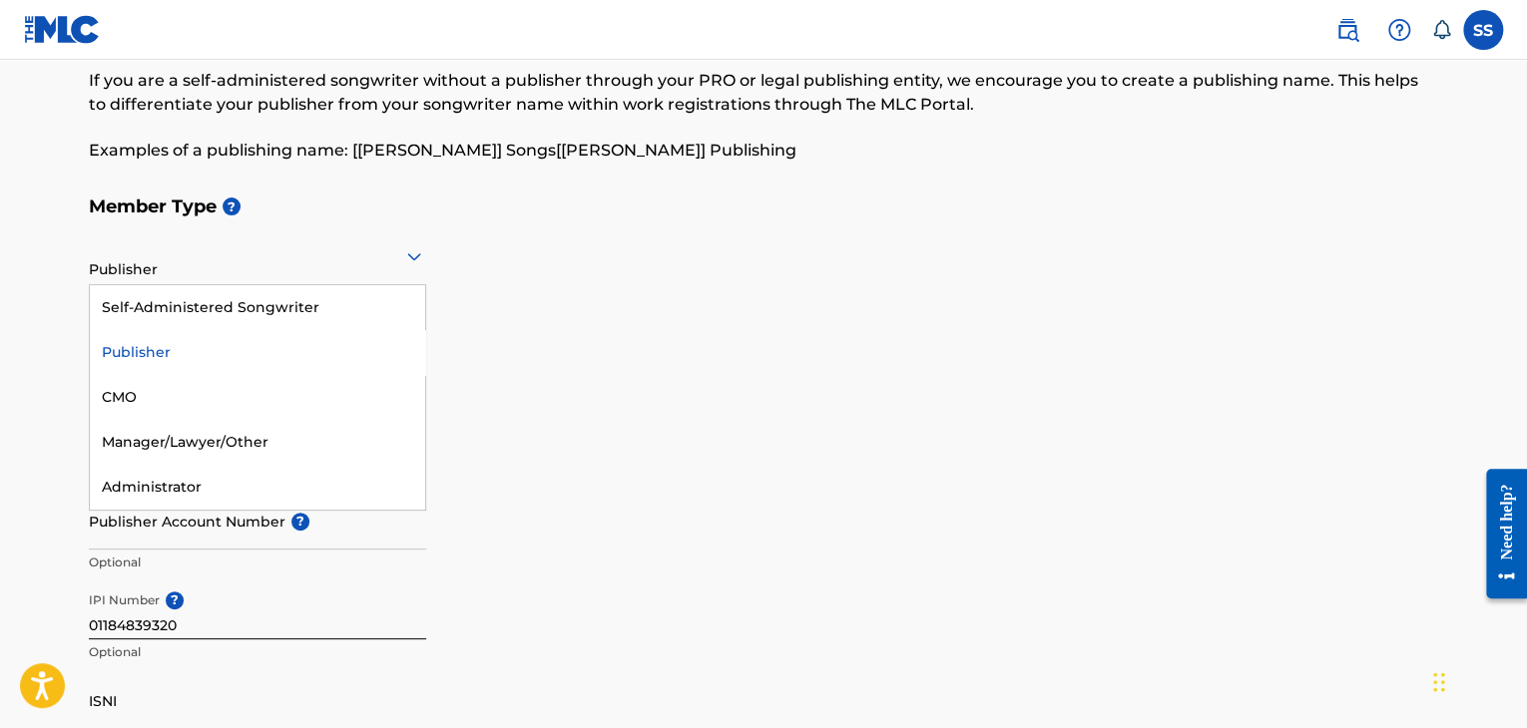
click at [170, 267] on div at bounding box center [257, 255] width 337 height 25
click at [176, 380] on div "CMO" at bounding box center [257, 397] width 335 height 45
click at [208, 275] on div "CMO" at bounding box center [257, 256] width 337 height 49
click at [202, 434] on div "Manager/Lawyer/Other" at bounding box center [257, 442] width 335 height 45
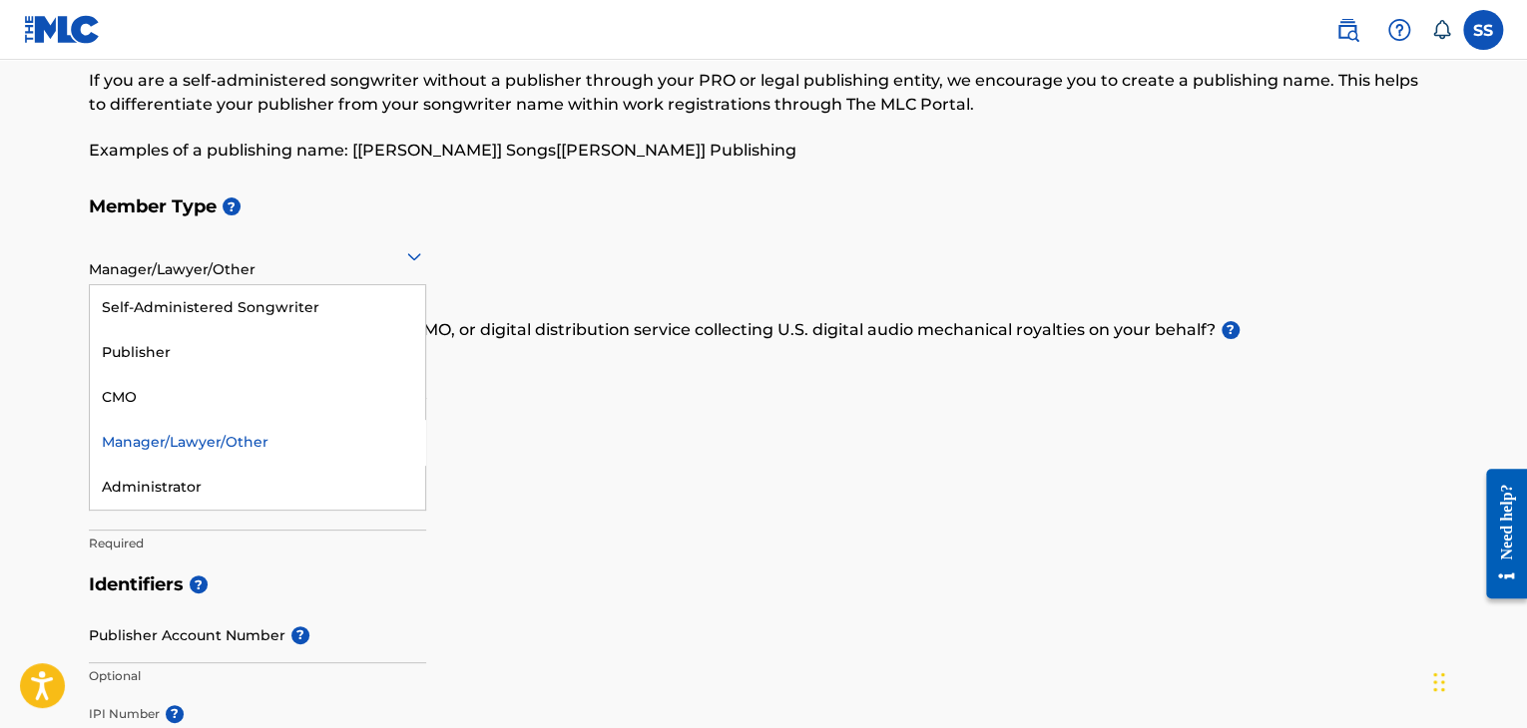
click at [247, 272] on div "Manager/Lawyer/Other" at bounding box center [257, 256] width 337 height 49
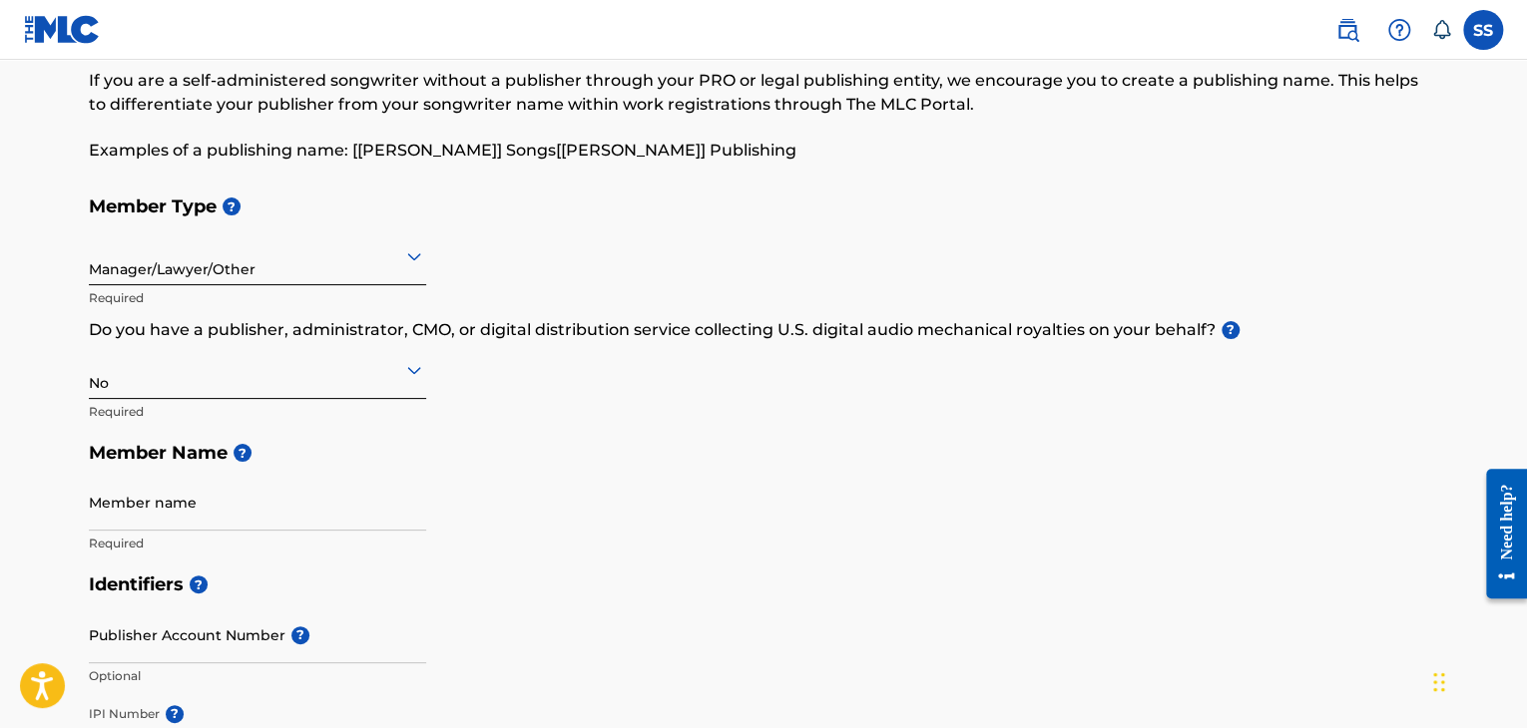
click at [567, 214] on h5 "Member Type ?" at bounding box center [763, 207] width 1349 height 43
click at [330, 243] on div at bounding box center [257, 255] width 337 height 25
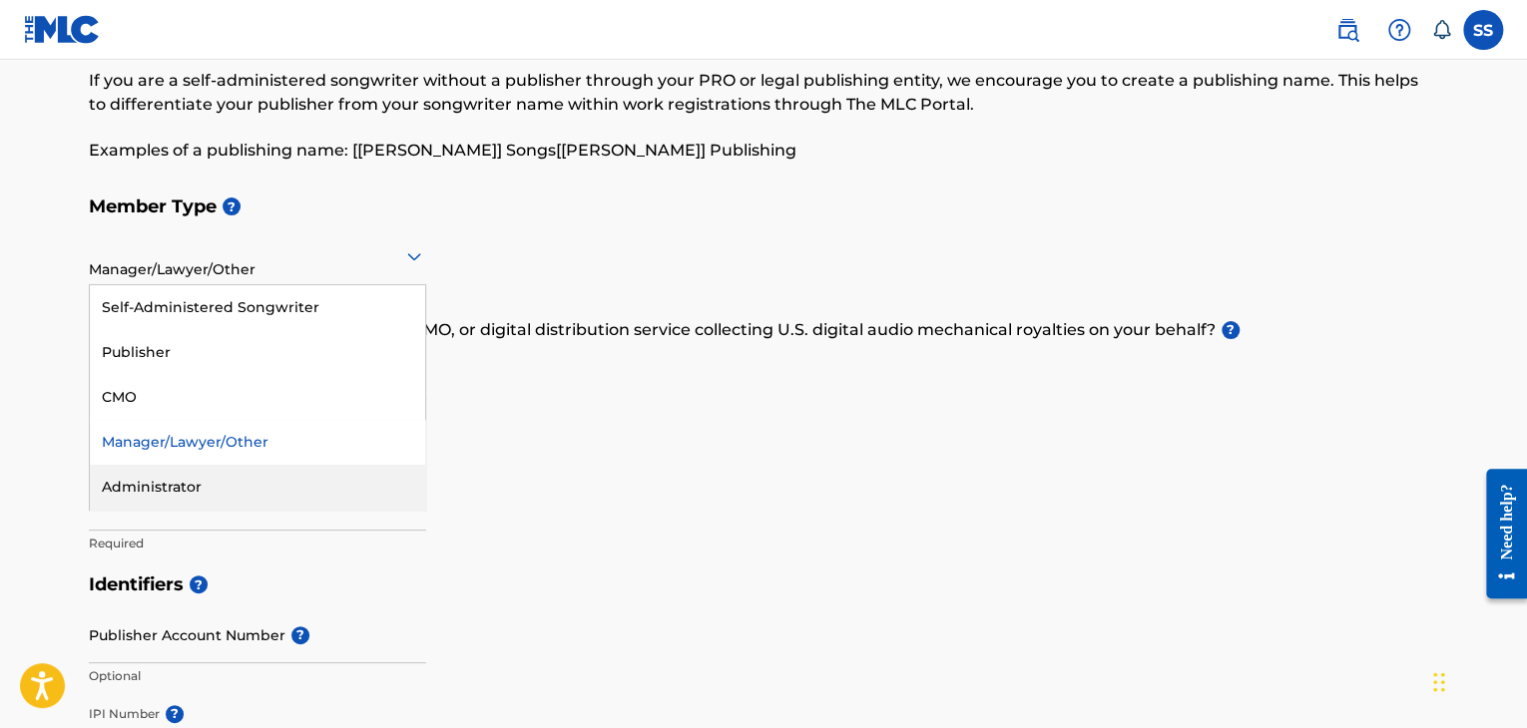
click at [205, 480] on div "Administrator" at bounding box center [257, 487] width 335 height 45
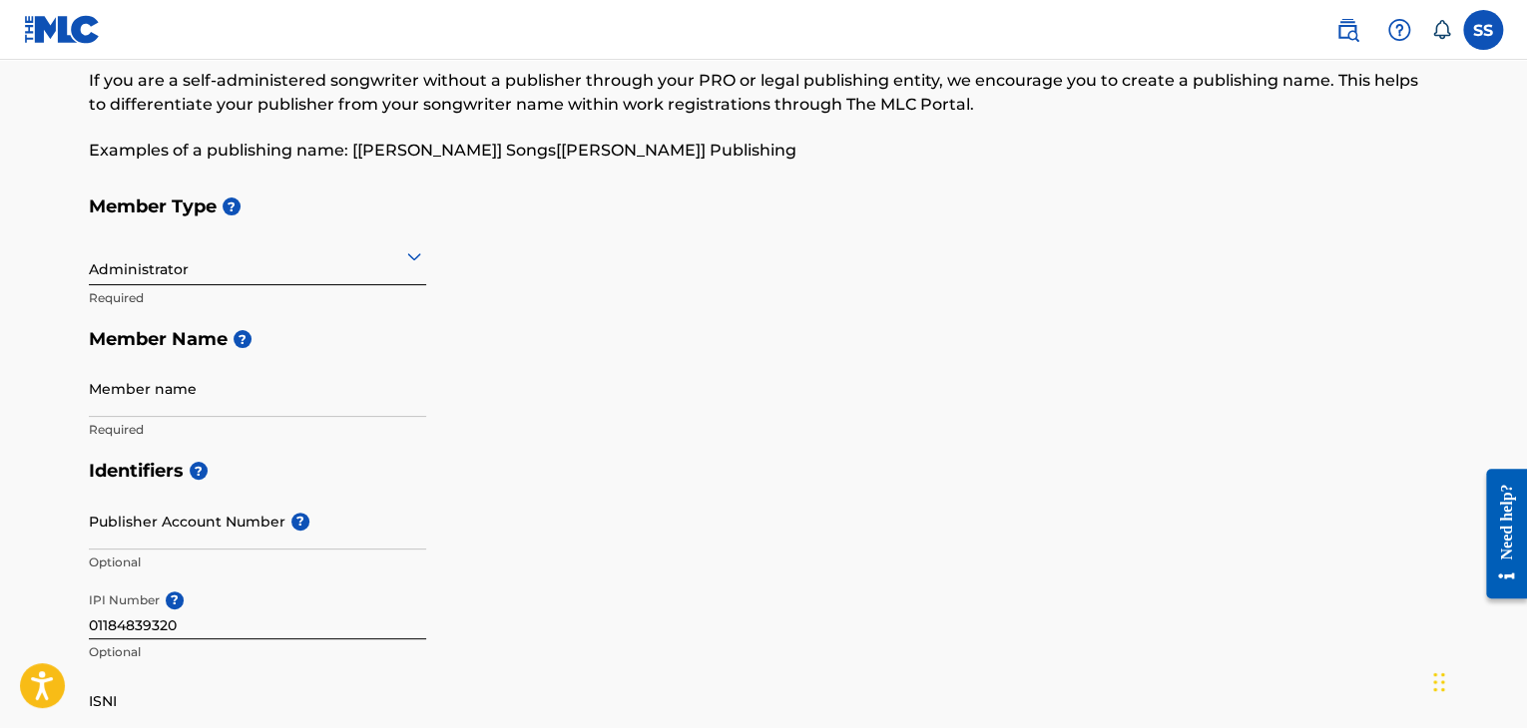
click at [232, 273] on div "Administrator" at bounding box center [257, 256] width 337 height 49
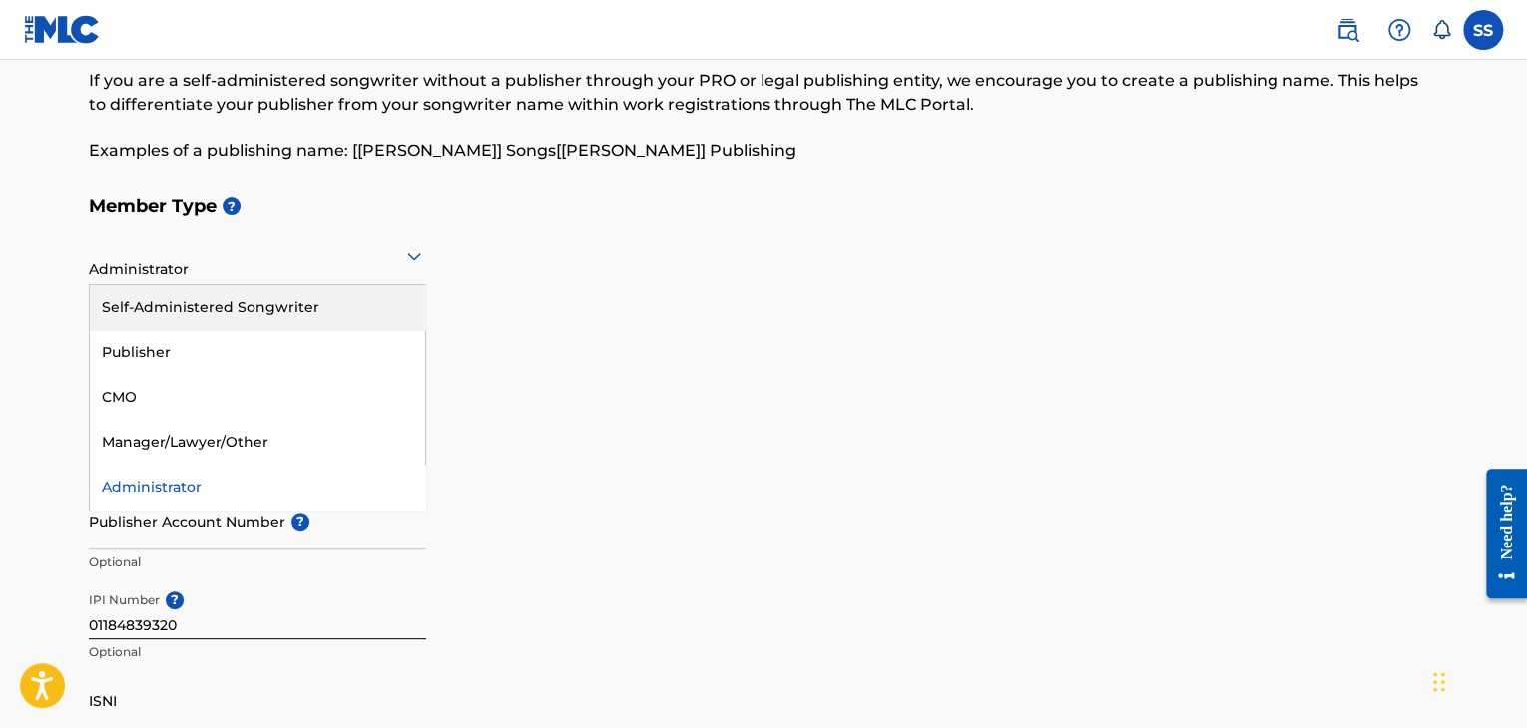
click at [227, 308] on div "Self-Administered Songwriter" at bounding box center [257, 307] width 335 height 45
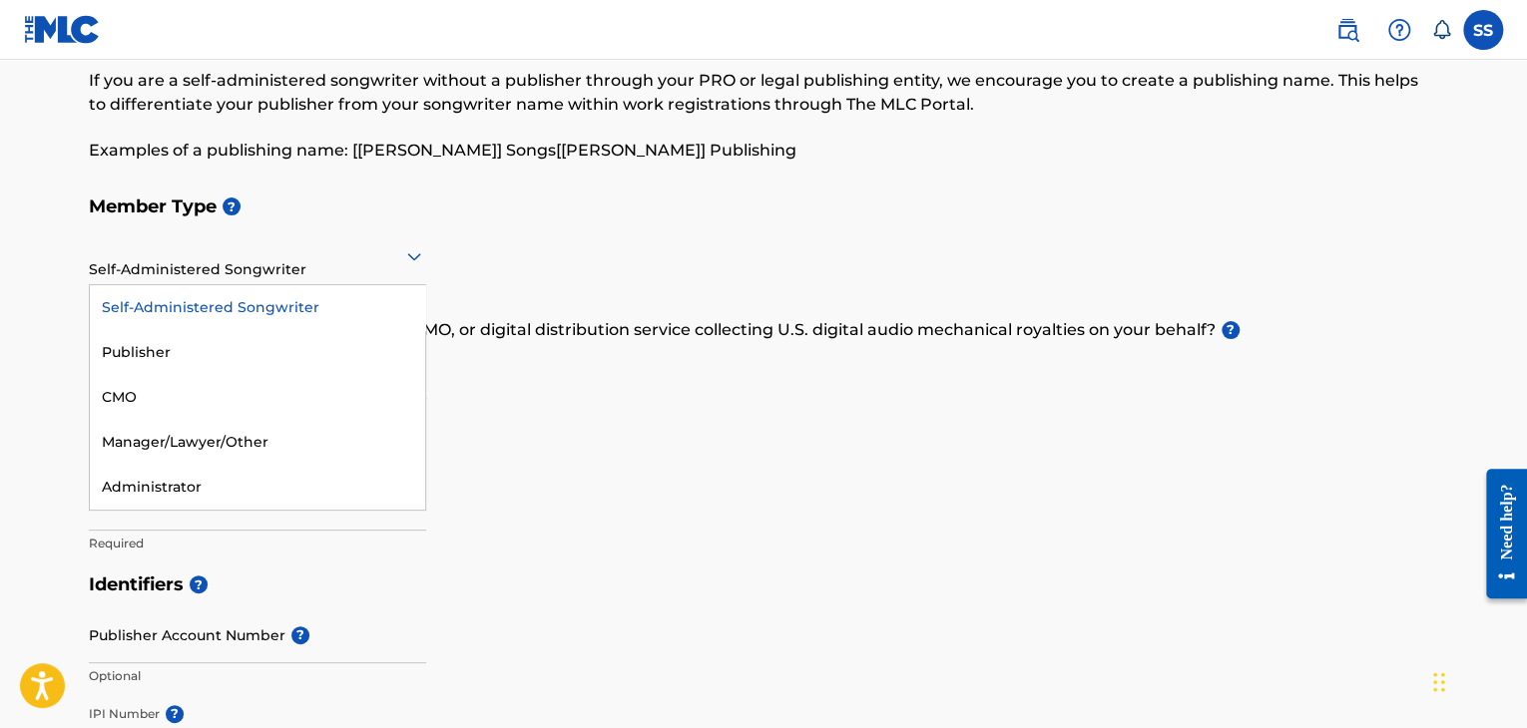
click at [251, 264] on div at bounding box center [257, 255] width 337 height 25
click at [201, 490] on div "Administrator" at bounding box center [257, 487] width 335 height 45
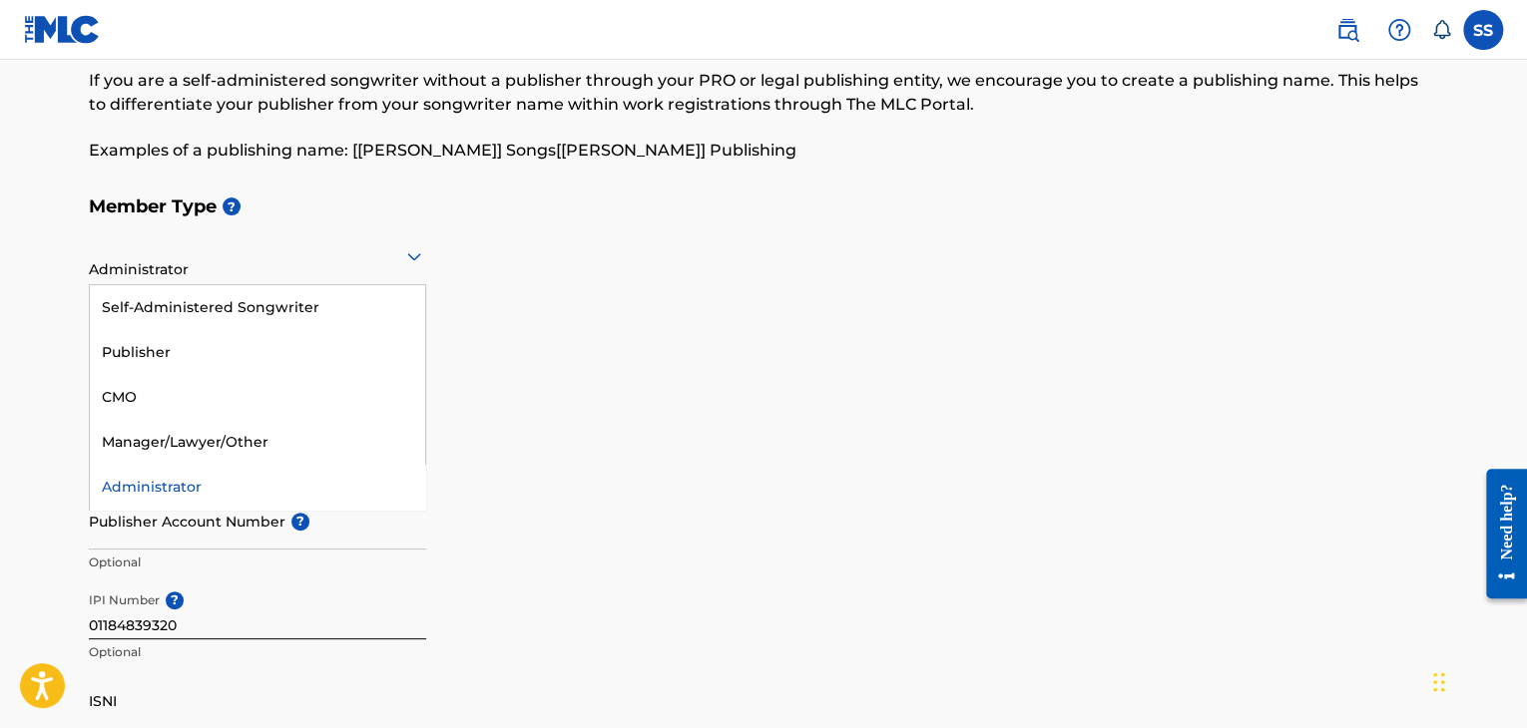
click at [244, 249] on div at bounding box center [257, 255] width 337 height 25
click at [220, 297] on div "Self-Administered Songwriter" at bounding box center [257, 307] width 335 height 45
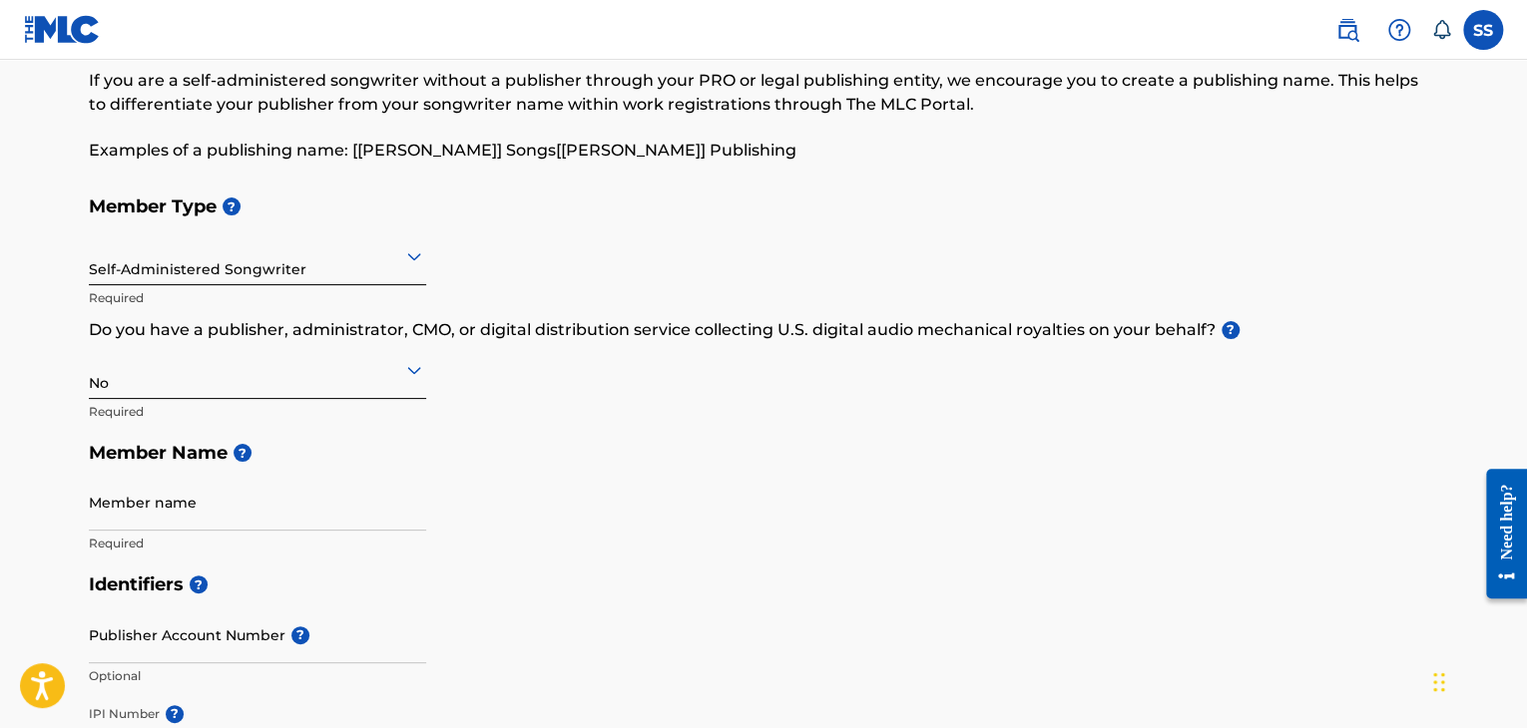
click at [200, 514] on input "Member name" at bounding box center [257, 502] width 337 height 57
type input "SarvaShiva"
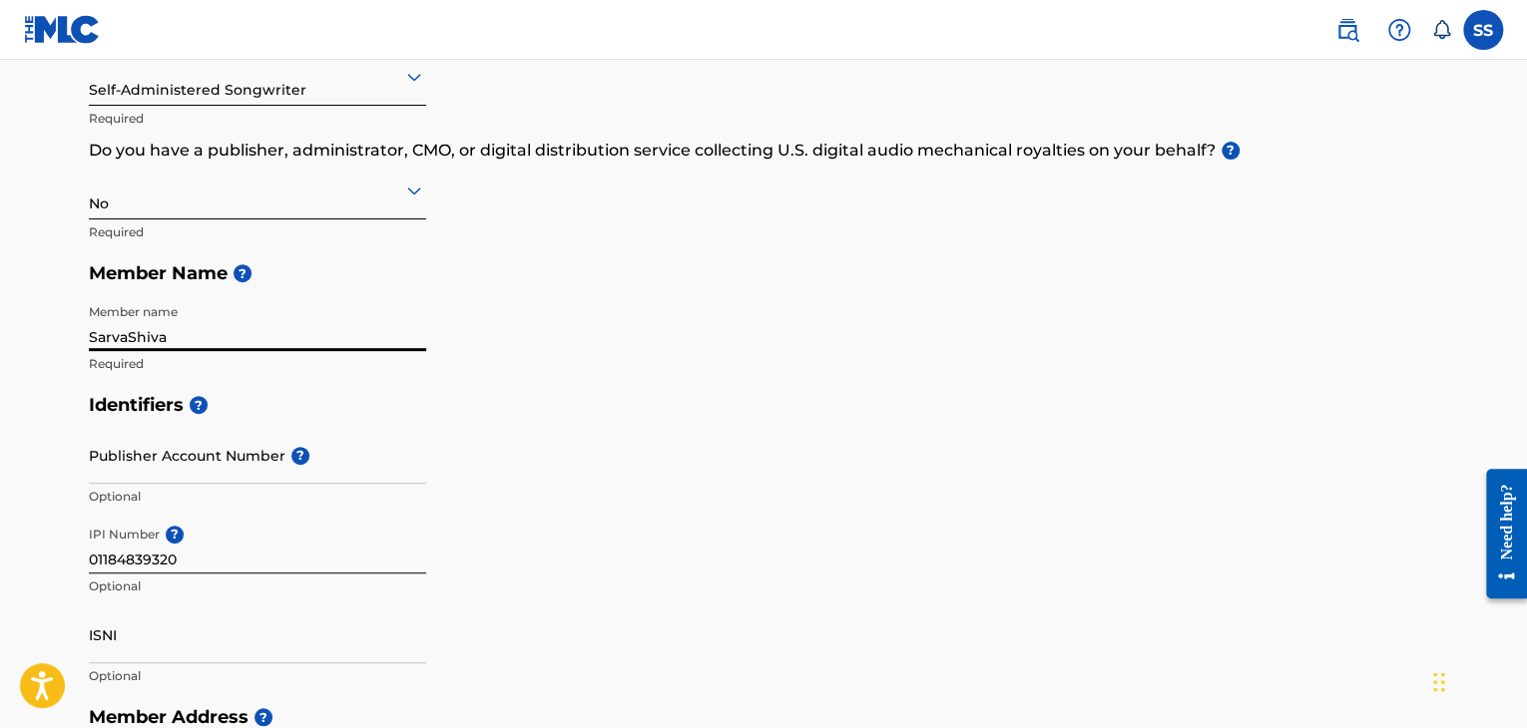
scroll to position [299, 0]
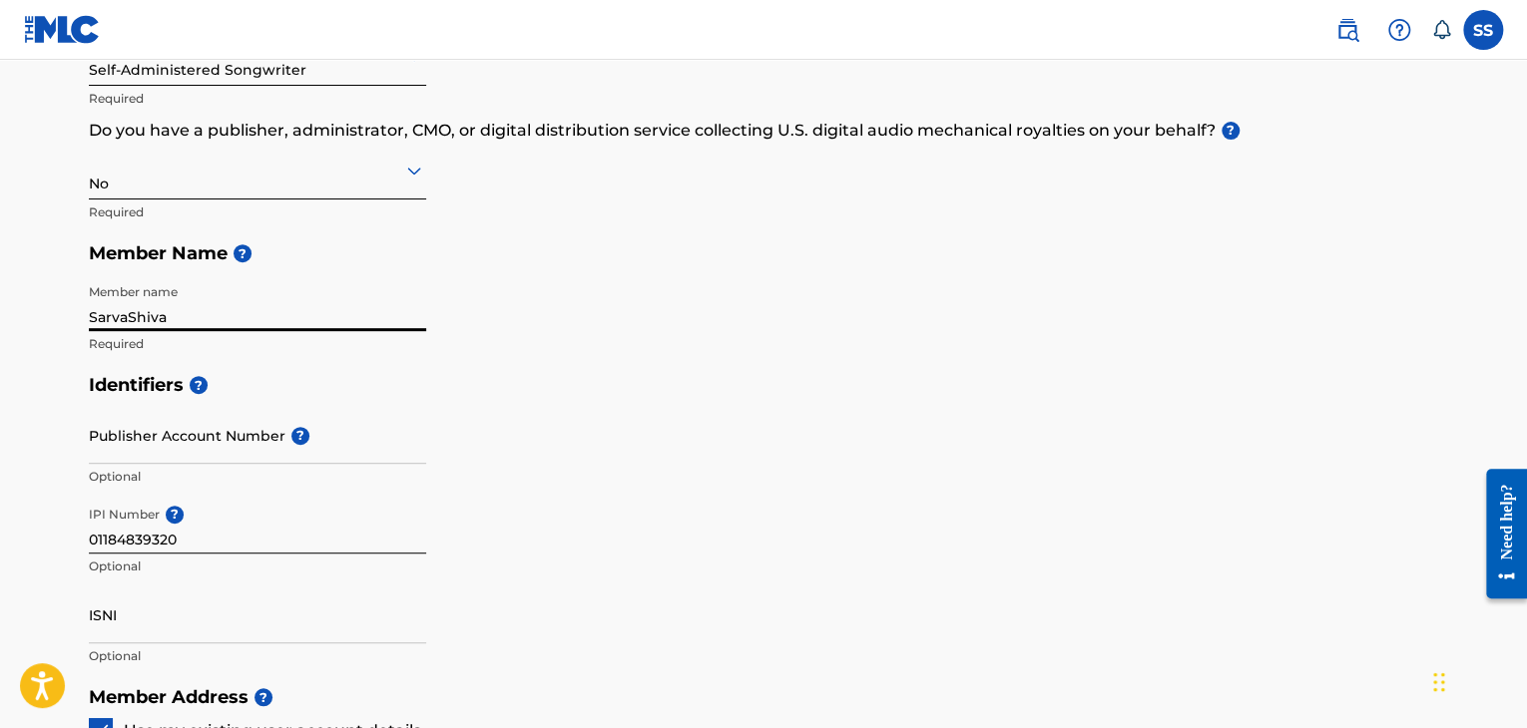
click at [184, 450] on input "Publisher Account Number ?" at bounding box center [257, 435] width 337 height 57
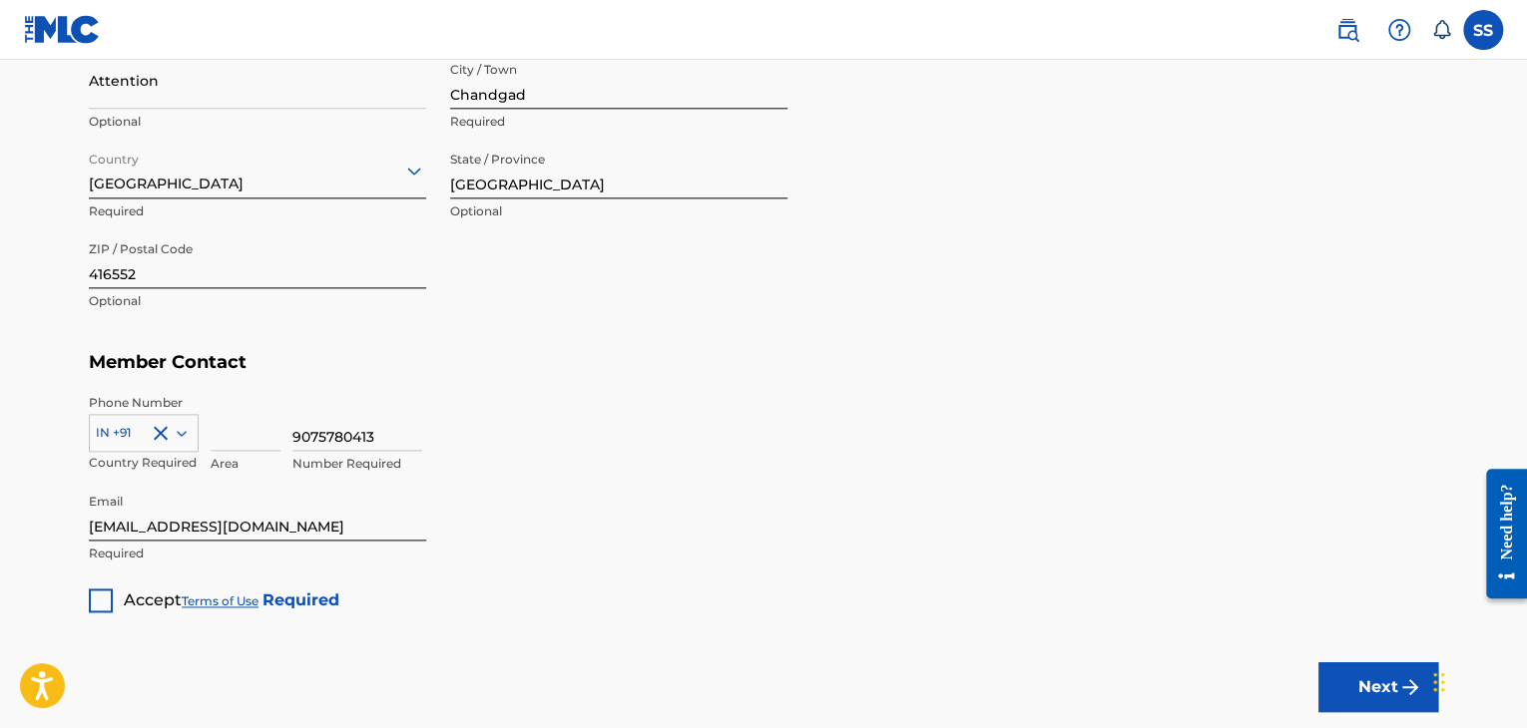
scroll to position [1098, 0]
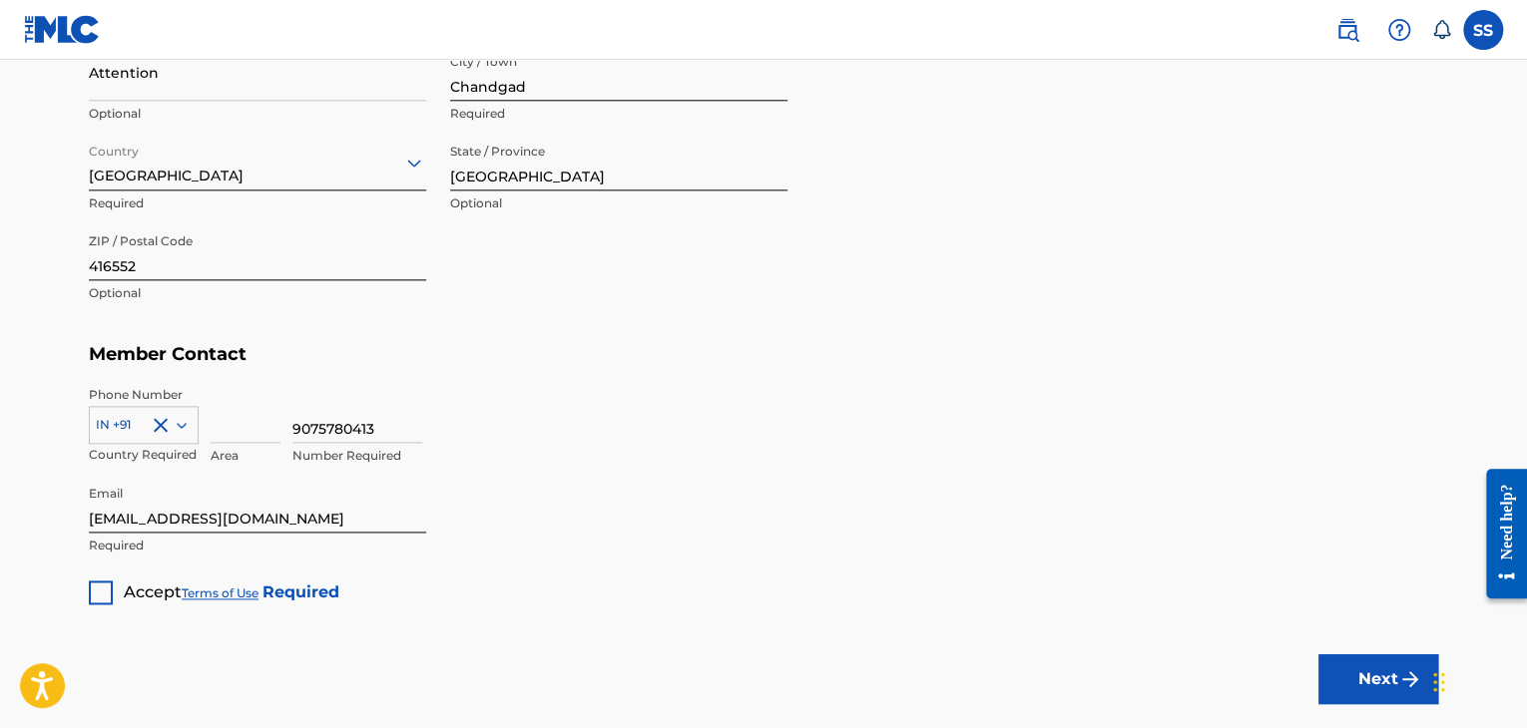
click at [106, 596] on div at bounding box center [101, 593] width 24 height 24
click at [1396, 694] on button "Next" at bounding box center [1378, 680] width 120 height 50
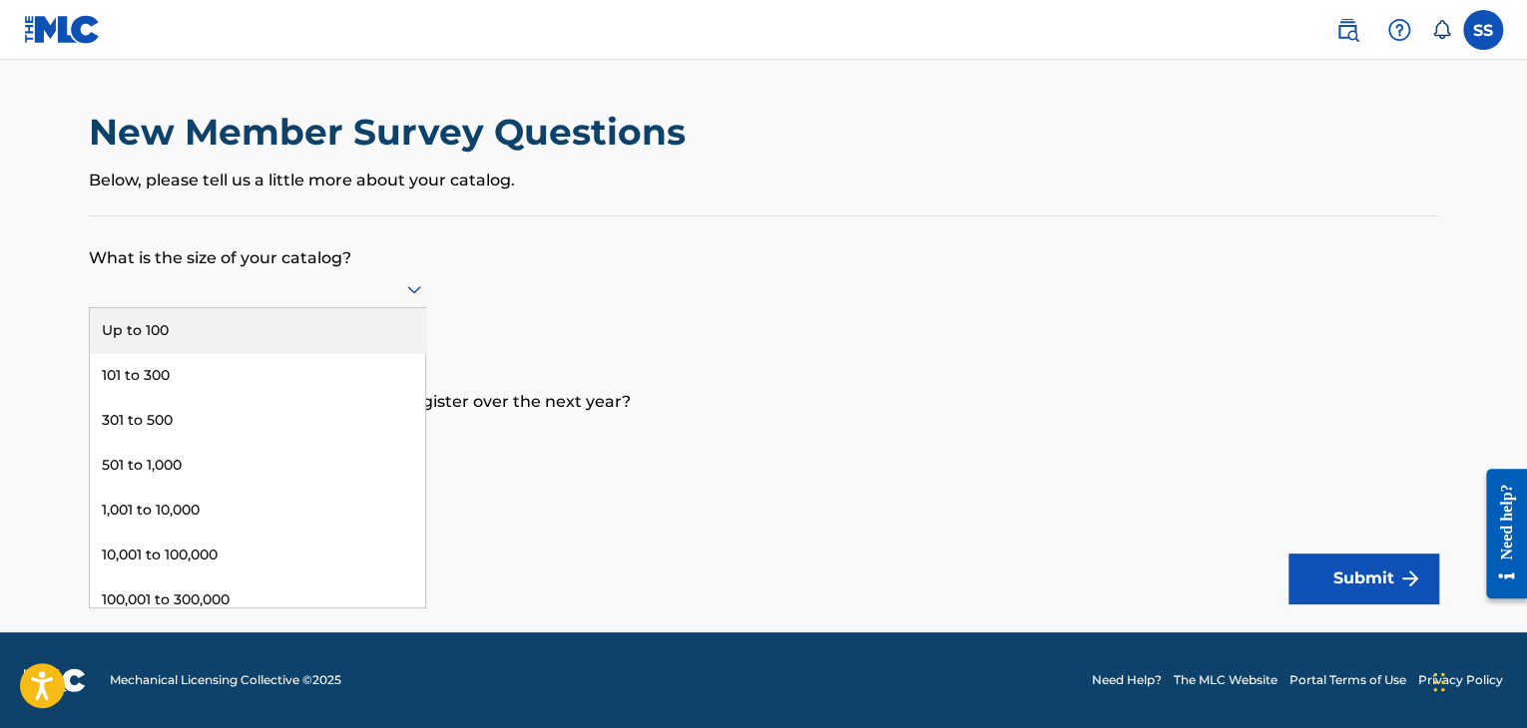
click at [193, 296] on div at bounding box center [257, 288] width 337 height 25
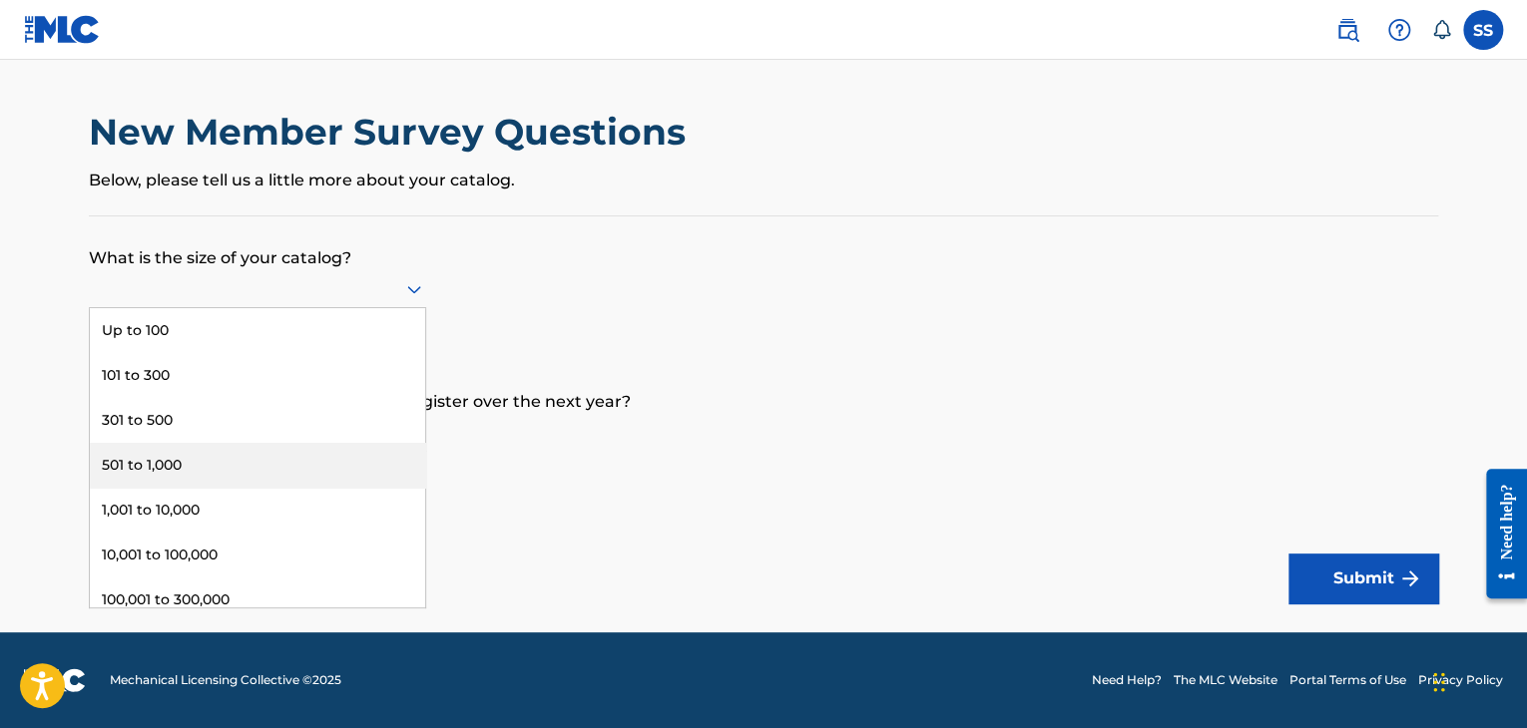
click at [156, 464] on div "501 to 1,000" at bounding box center [257, 465] width 335 height 45
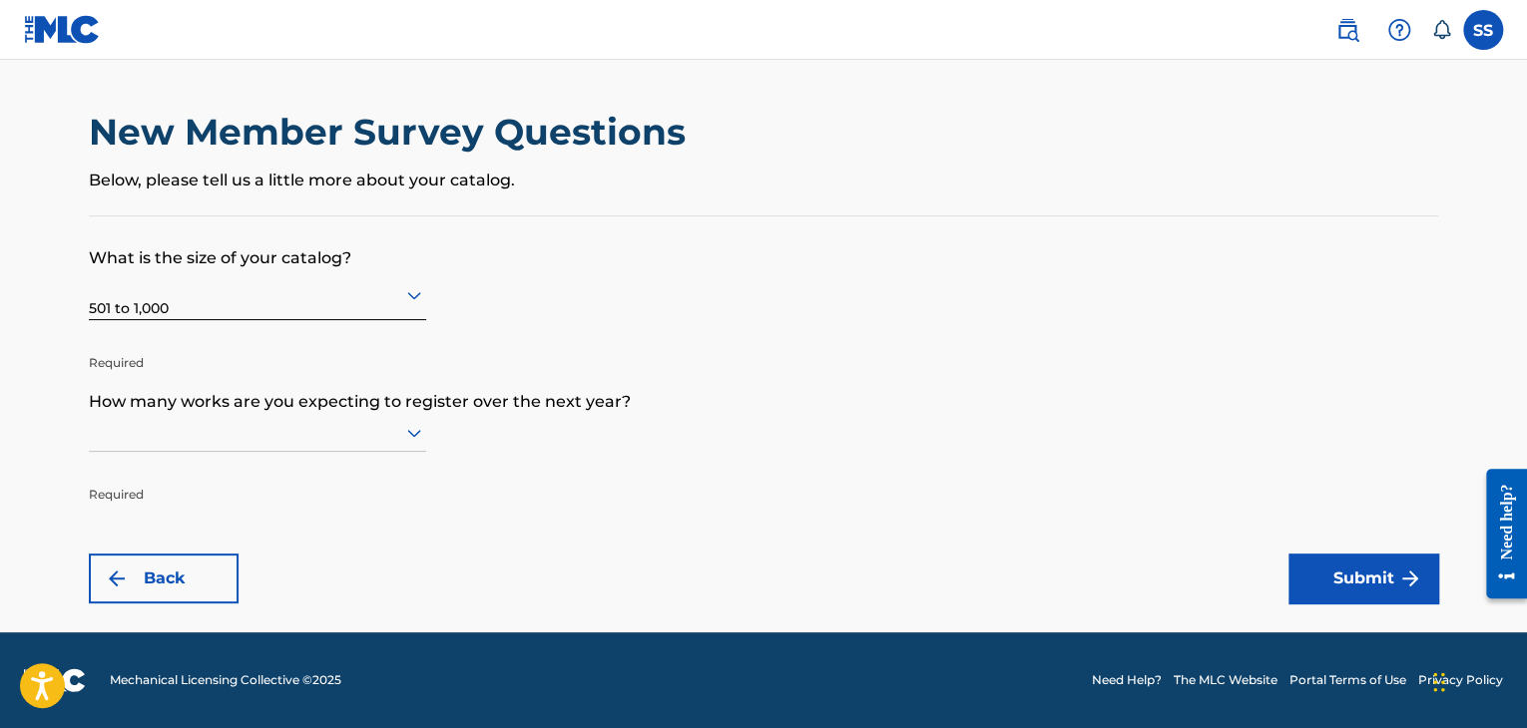
click at [161, 429] on div at bounding box center [257, 432] width 337 height 25
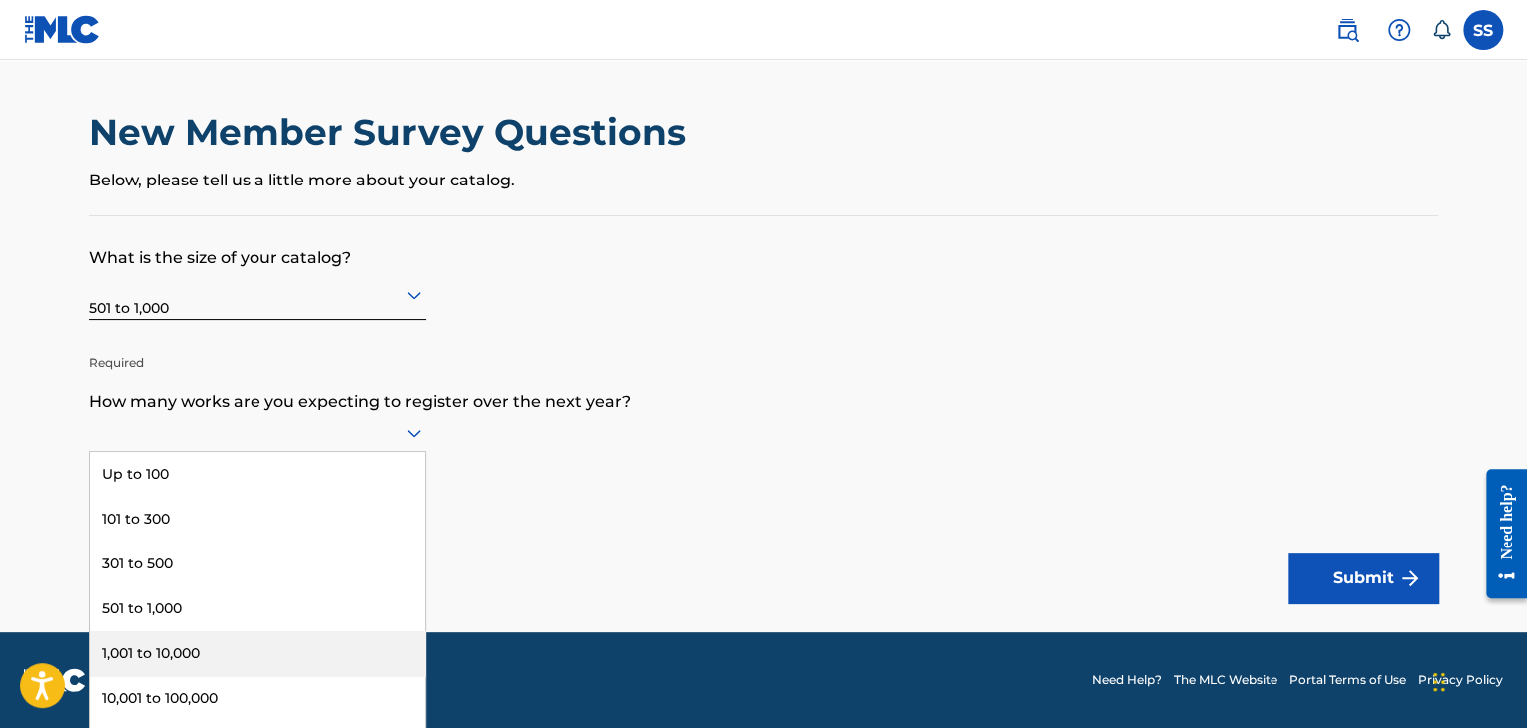
click at [146, 662] on div "1,001 to 10,000" at bounding box center [257, 654] width 335 height 45
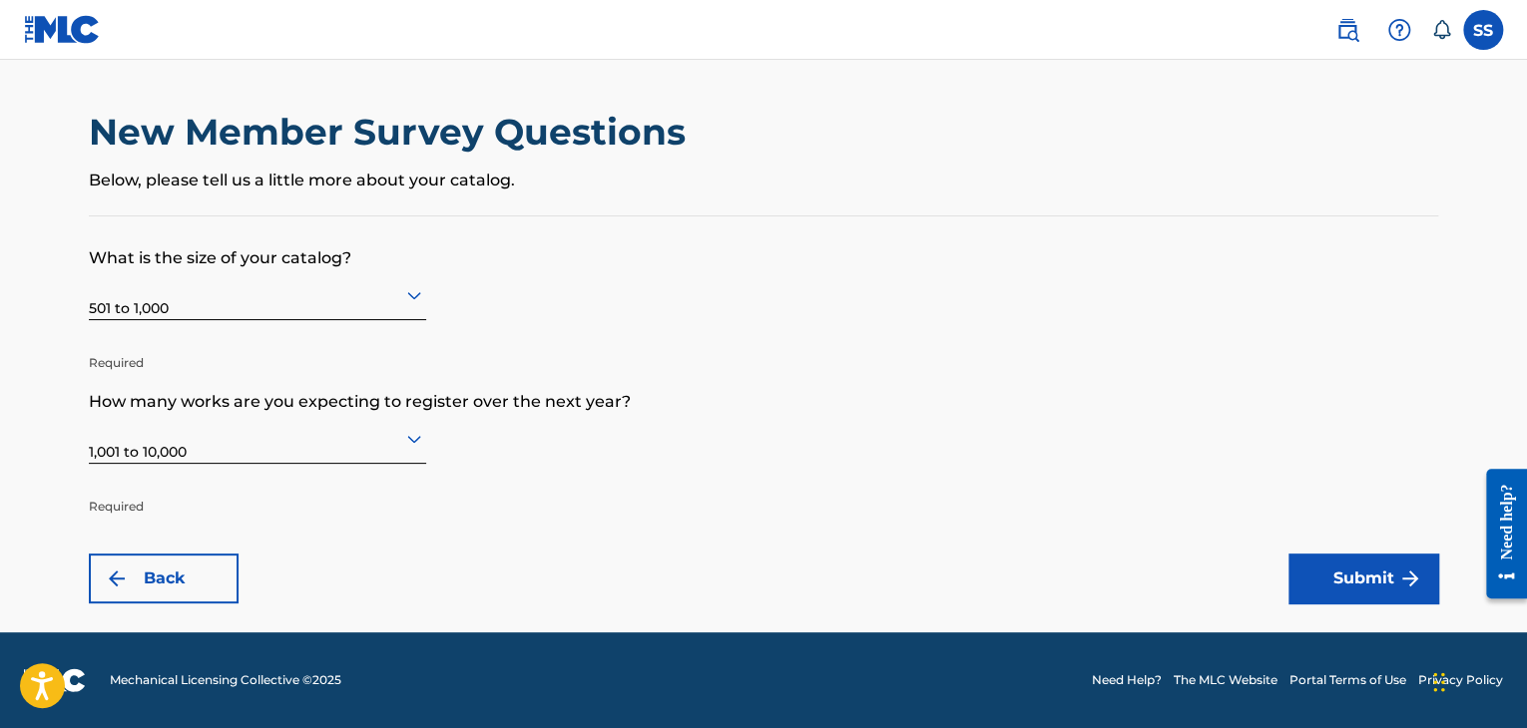
click at [1323, 584] on button "Submit" at bounding box center [1363, 579] width 150 height 50
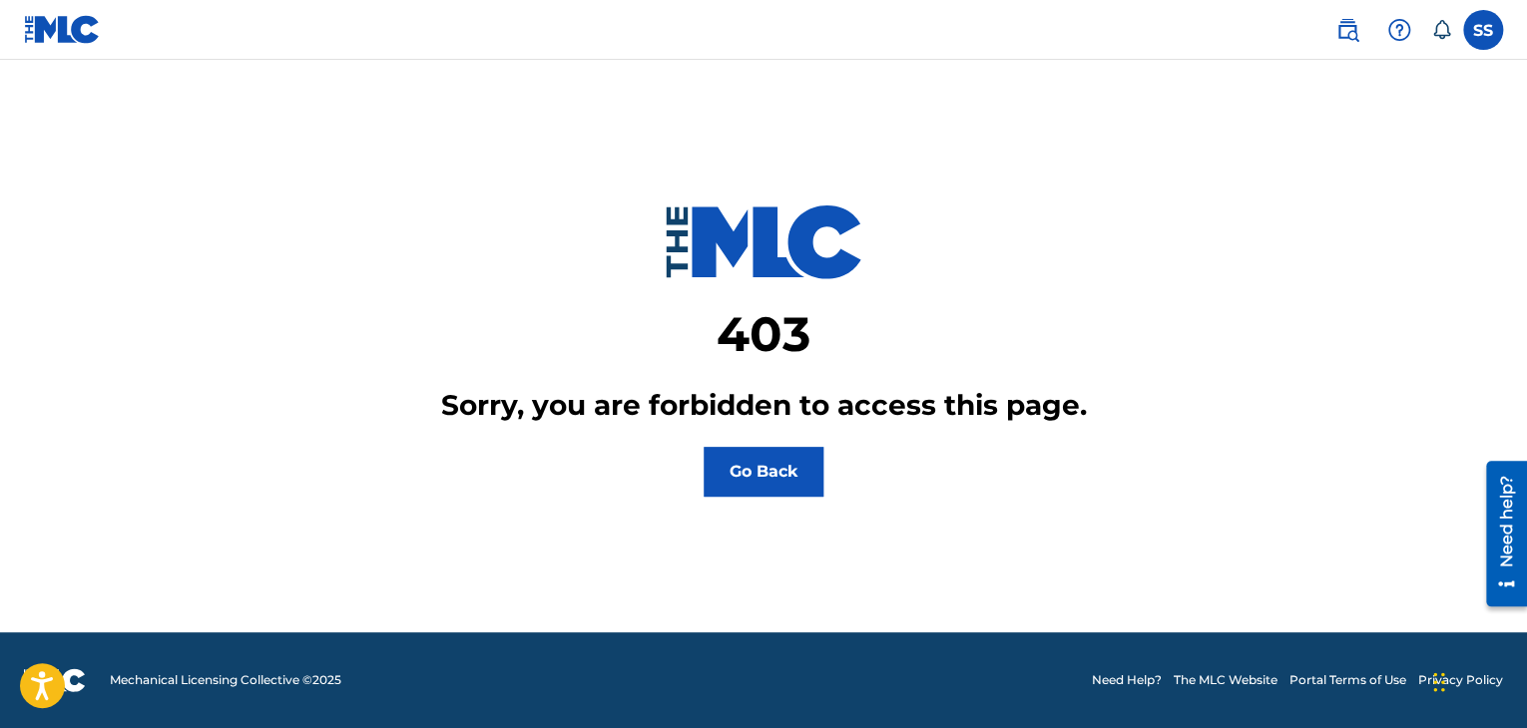
click at [738, 484] on button "Go Back" at bounding box center [764, 472] width 120 height 50
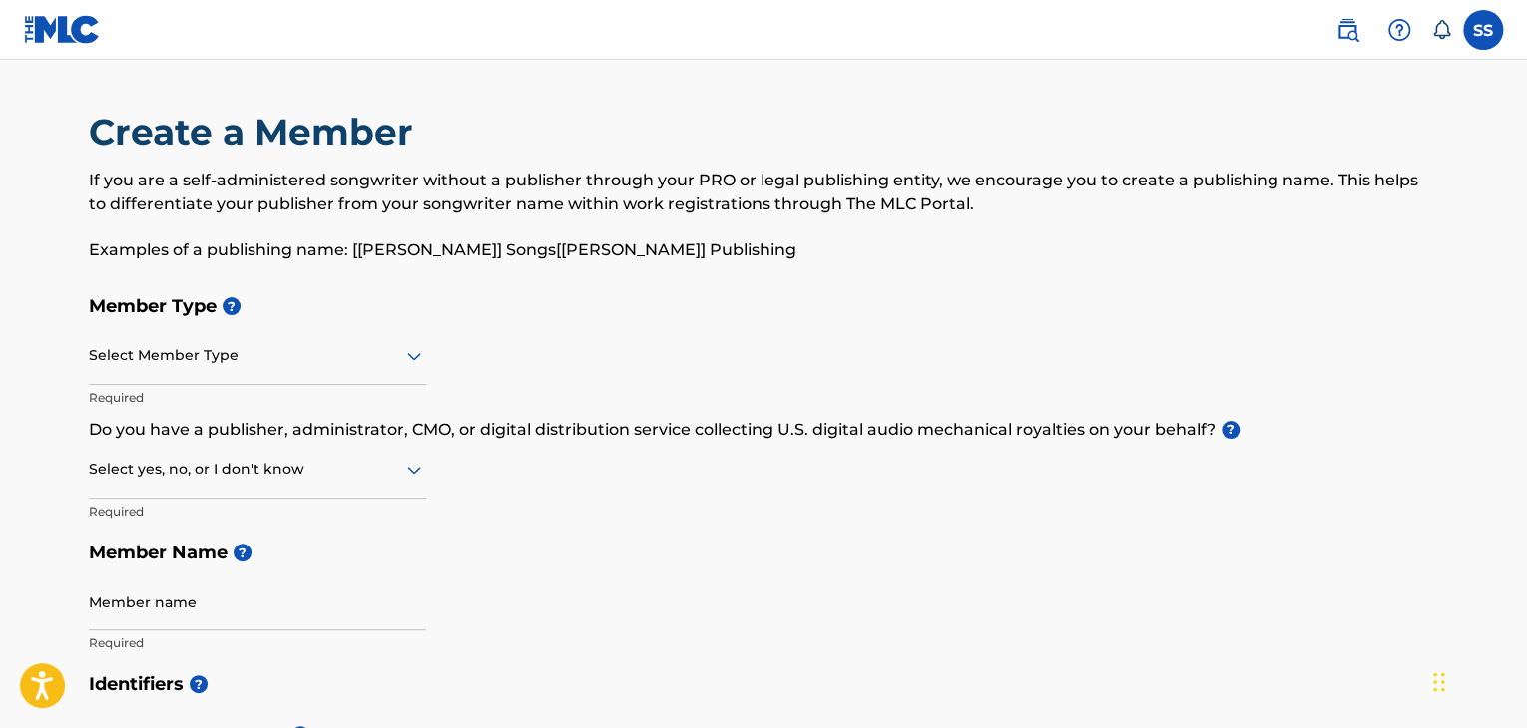
click at [165, 361] on div at bounding box center [257, 355] width 337 height 25
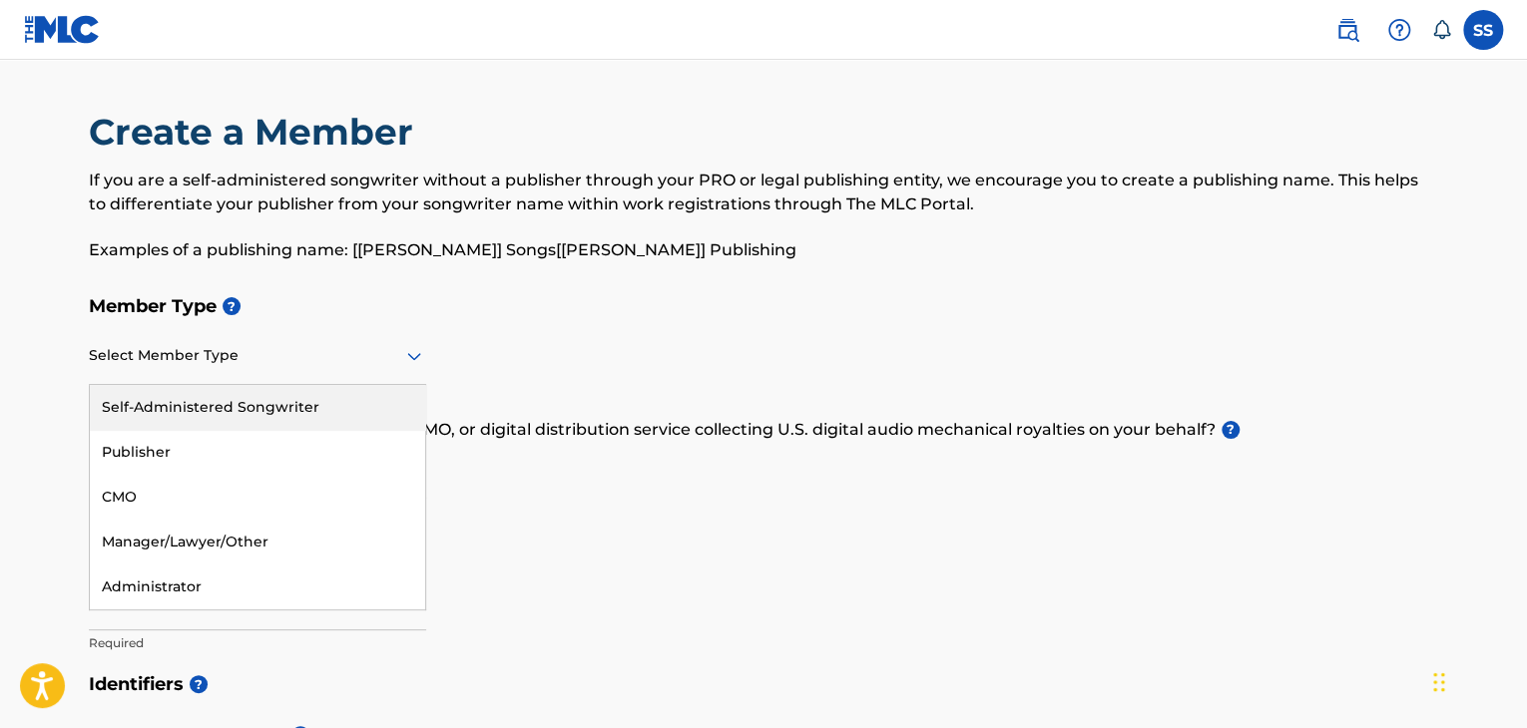
click at [178, 393] on div "Self-Administered Songwriter" at bounding box center [257, 407] width 335 height 45
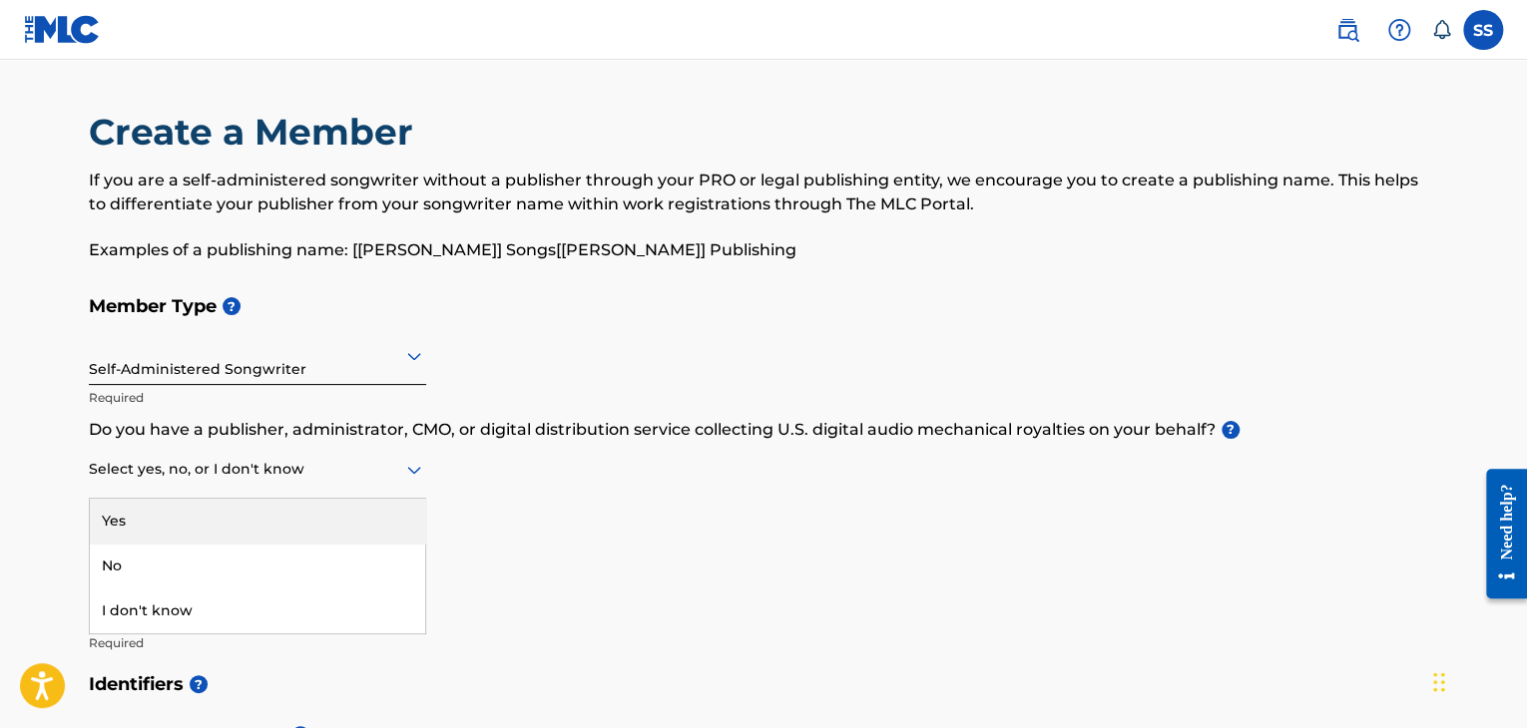
click at [160, 480] on div at bounding box center [257, 469] width 337 height 25
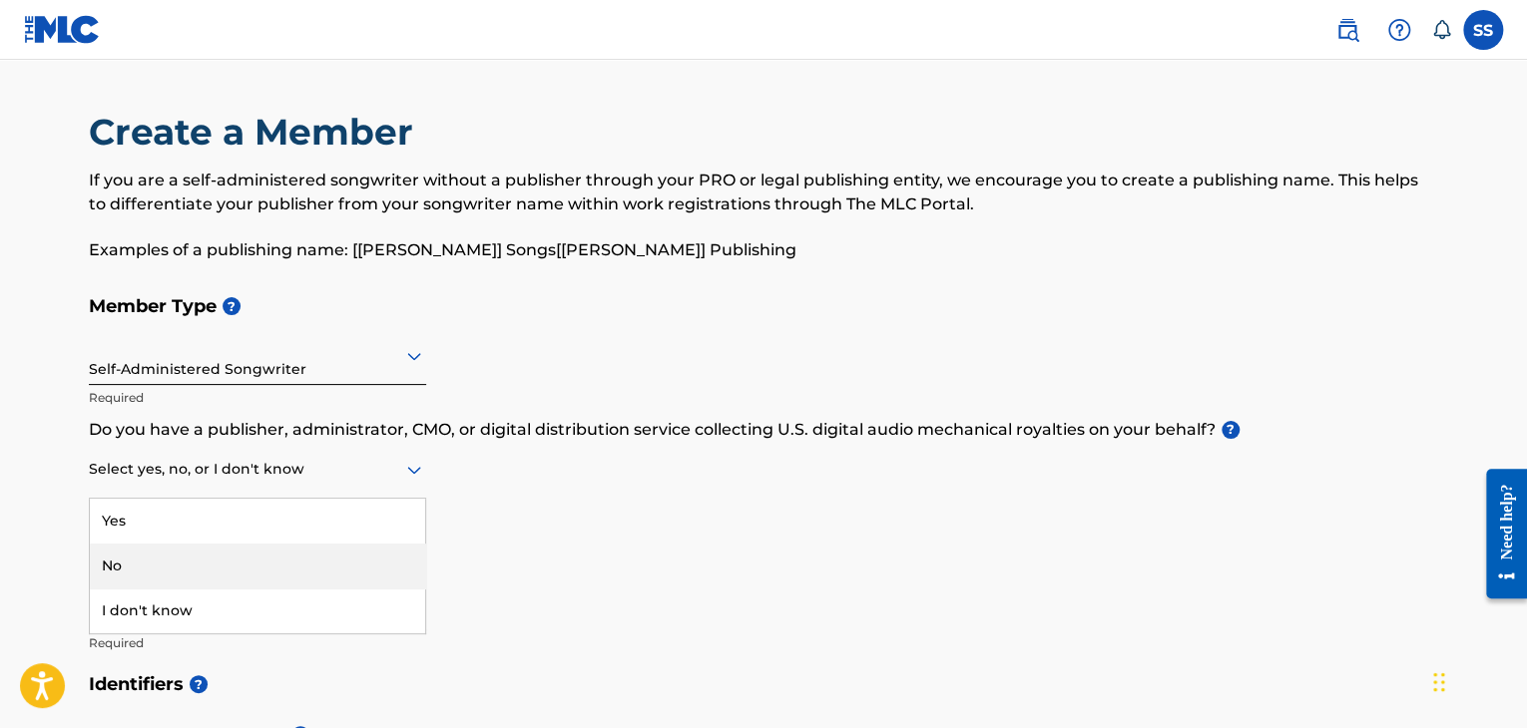
click at [133, 564] on div "No" at bounding box center [257, 566] width 335 height 45
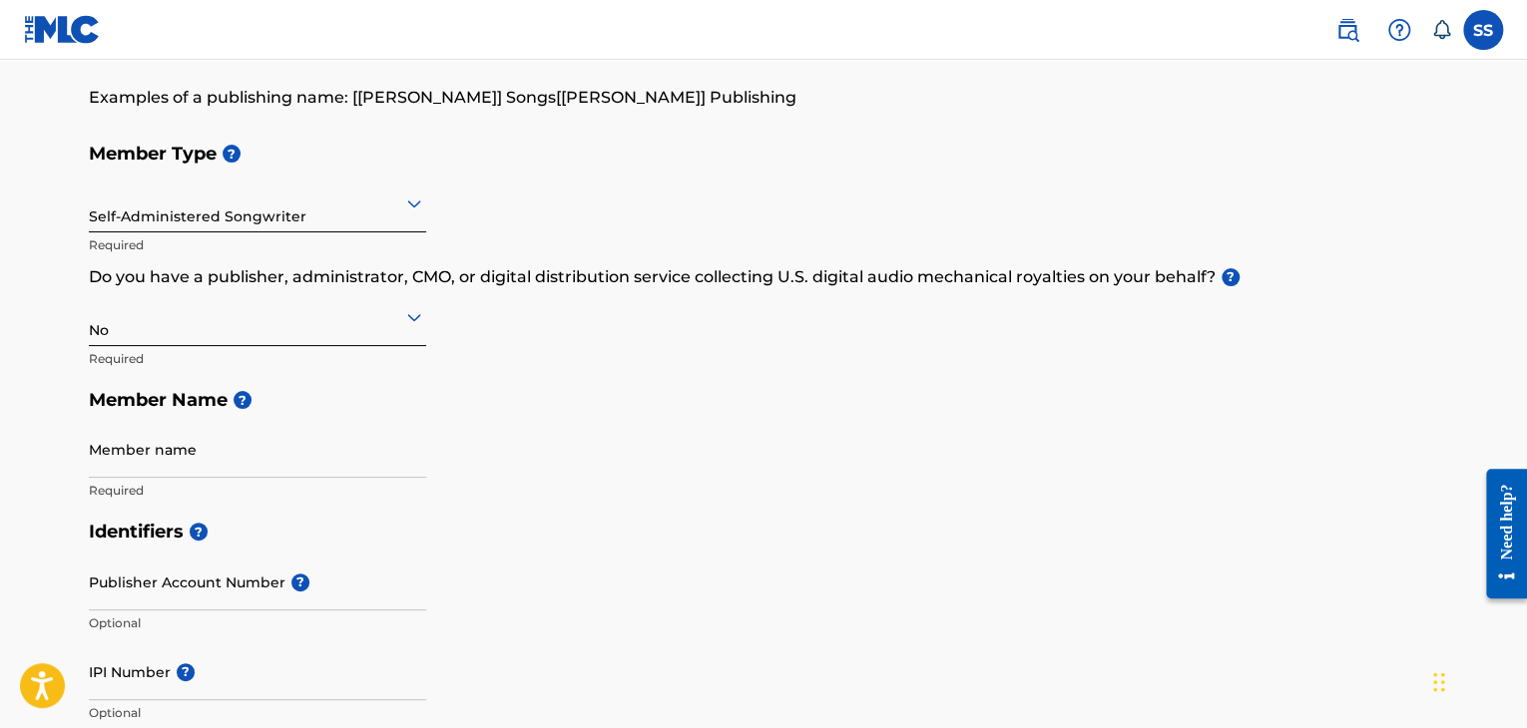
scroll to position [200, 0]
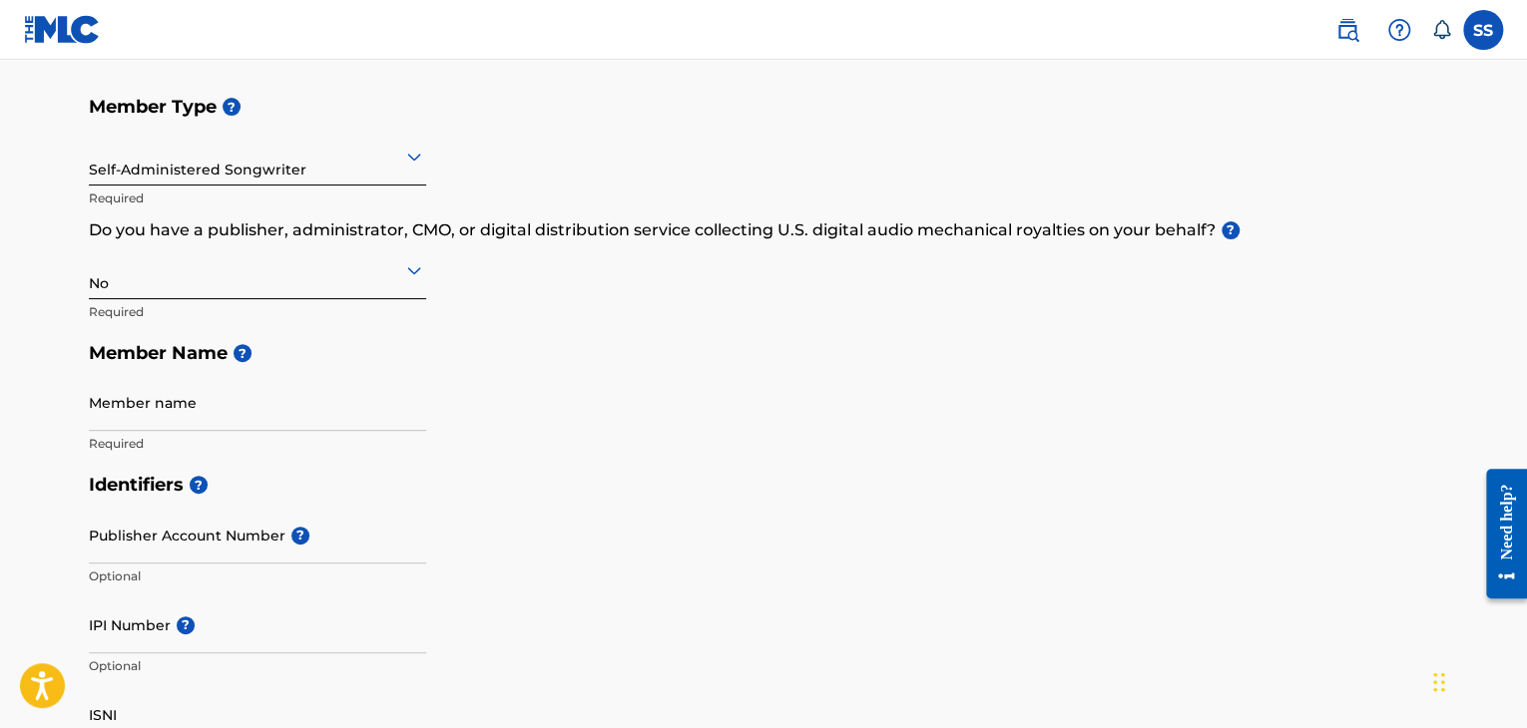
click at [191, 421] on input "Member name" at bounding box center [257, 402] width 337 height 57
type input "SarvaShiva"
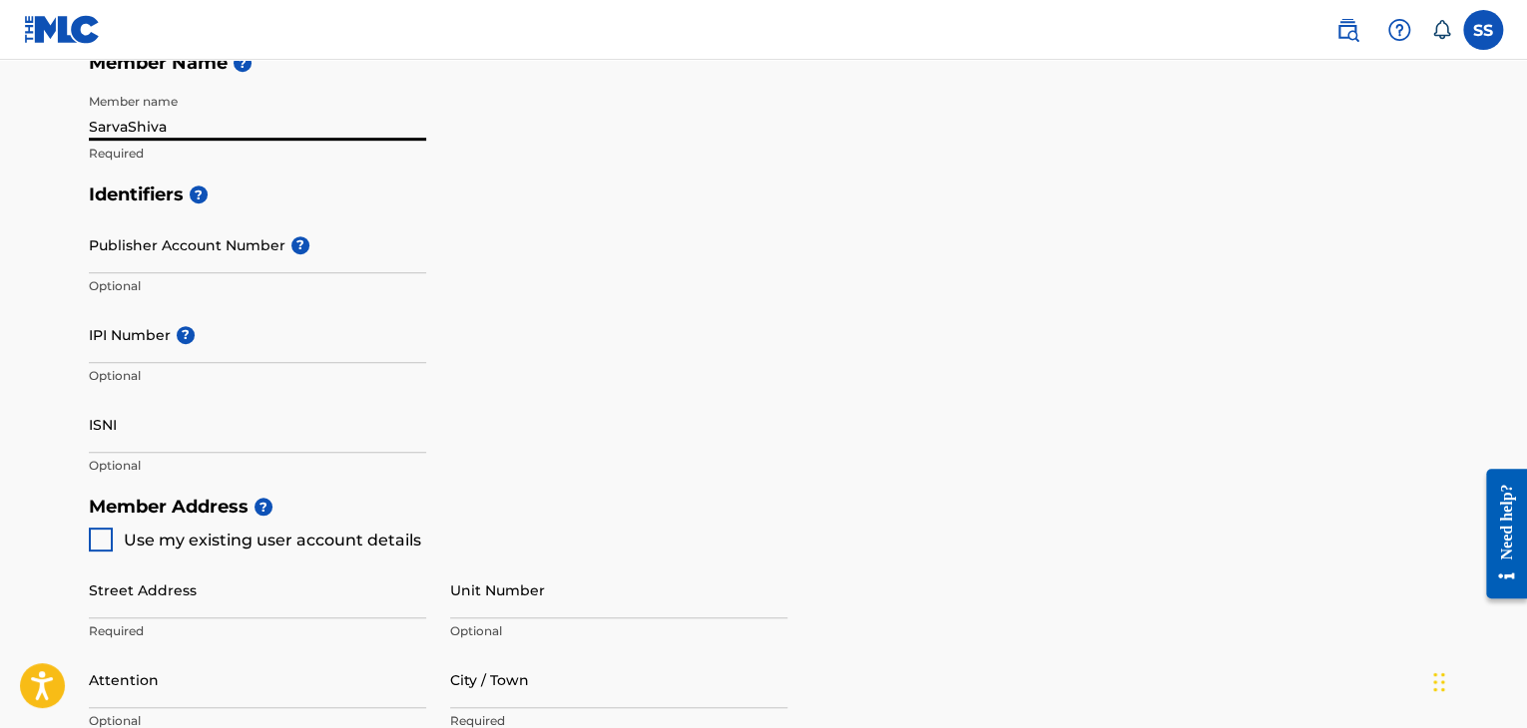
scroll to position [499, 0]
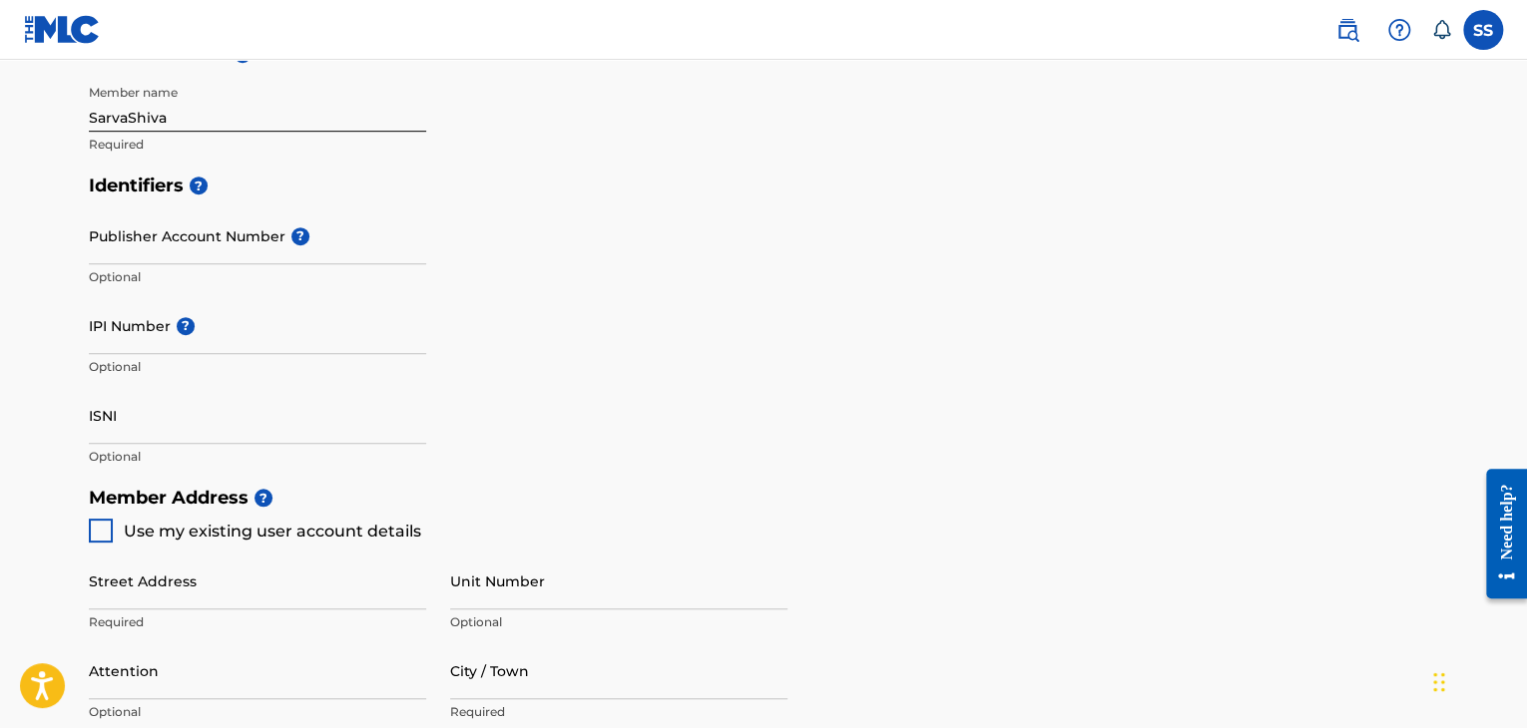
click at [94, 524] on div at bounding box center [101, 531] width 24 height 24
type input "Near rest house,Tambulwadi"
type input "Chandgad"
type input "Maharashtra"
type input "416552"
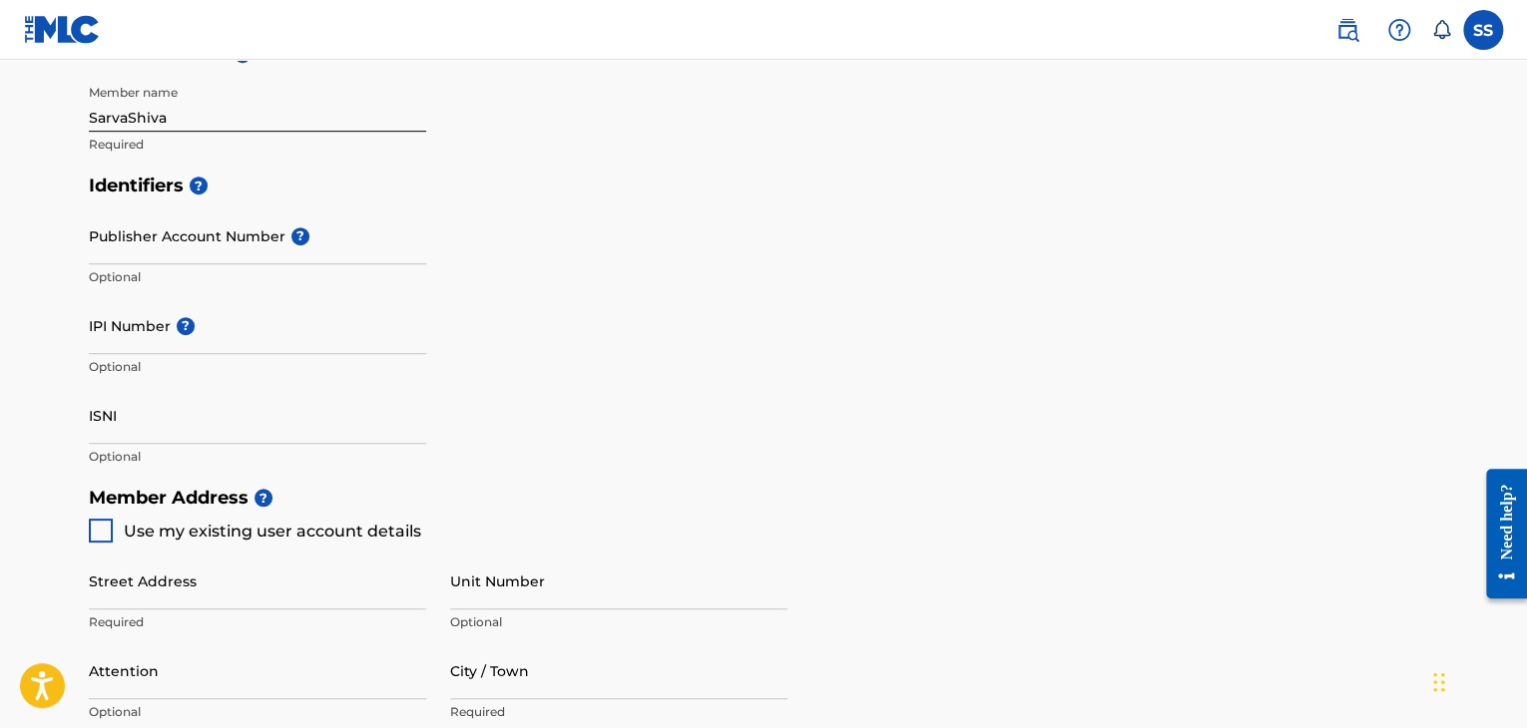
type input "9075780413"
type input "[EMAIL_ADDRESS][DOMAIN_NAME]"
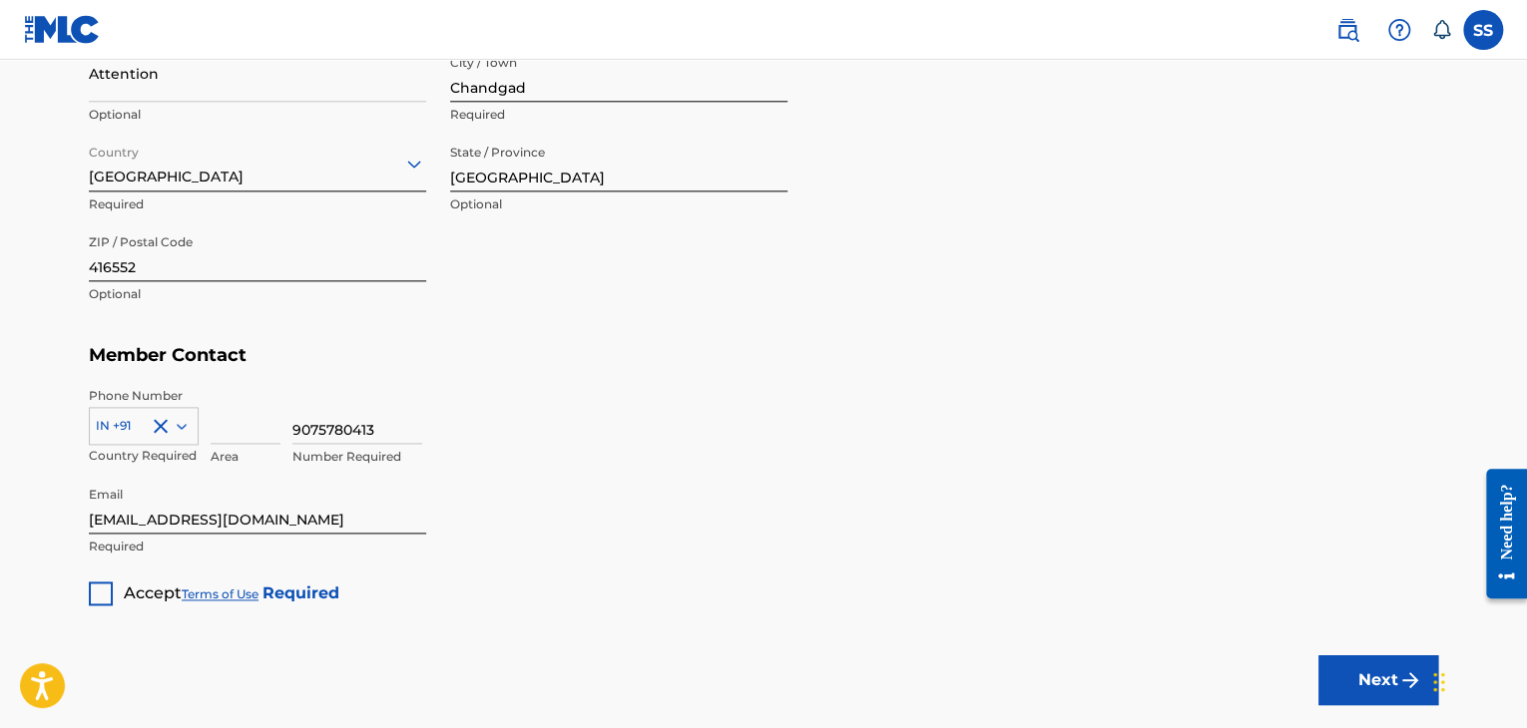
scroll to position [1098, 0]
click at [102, 601] on div at bounding box center [101, 593] width 24 height 24
click at [1393, 678] on button "Next" at bounding box center [1378, 680] width 120 height 50
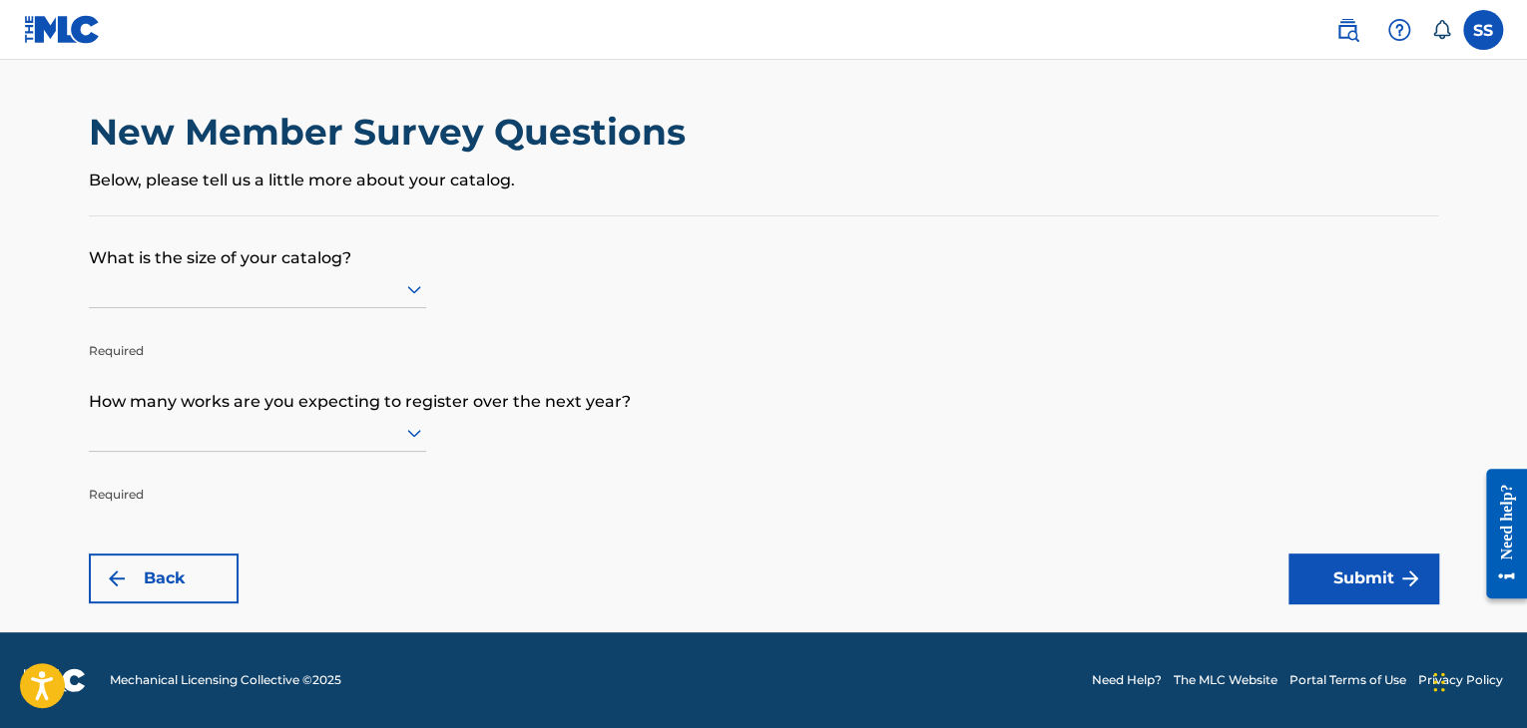
click at [199, 305] on div at bounding box center [257, 289] width 337 height 38
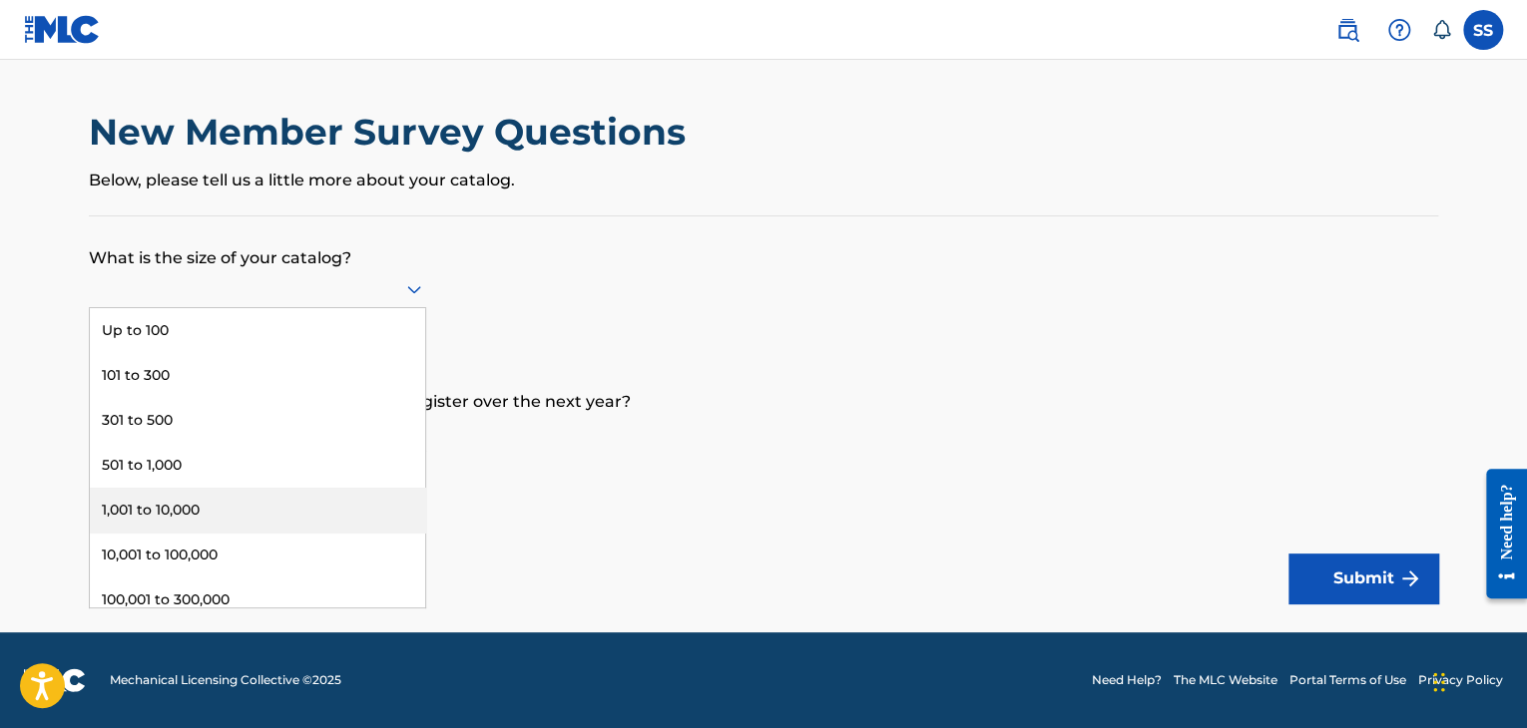
click at [193, 522] on div "1,001 to 10,000" at bounding box center [257, 510] width 335 height 45
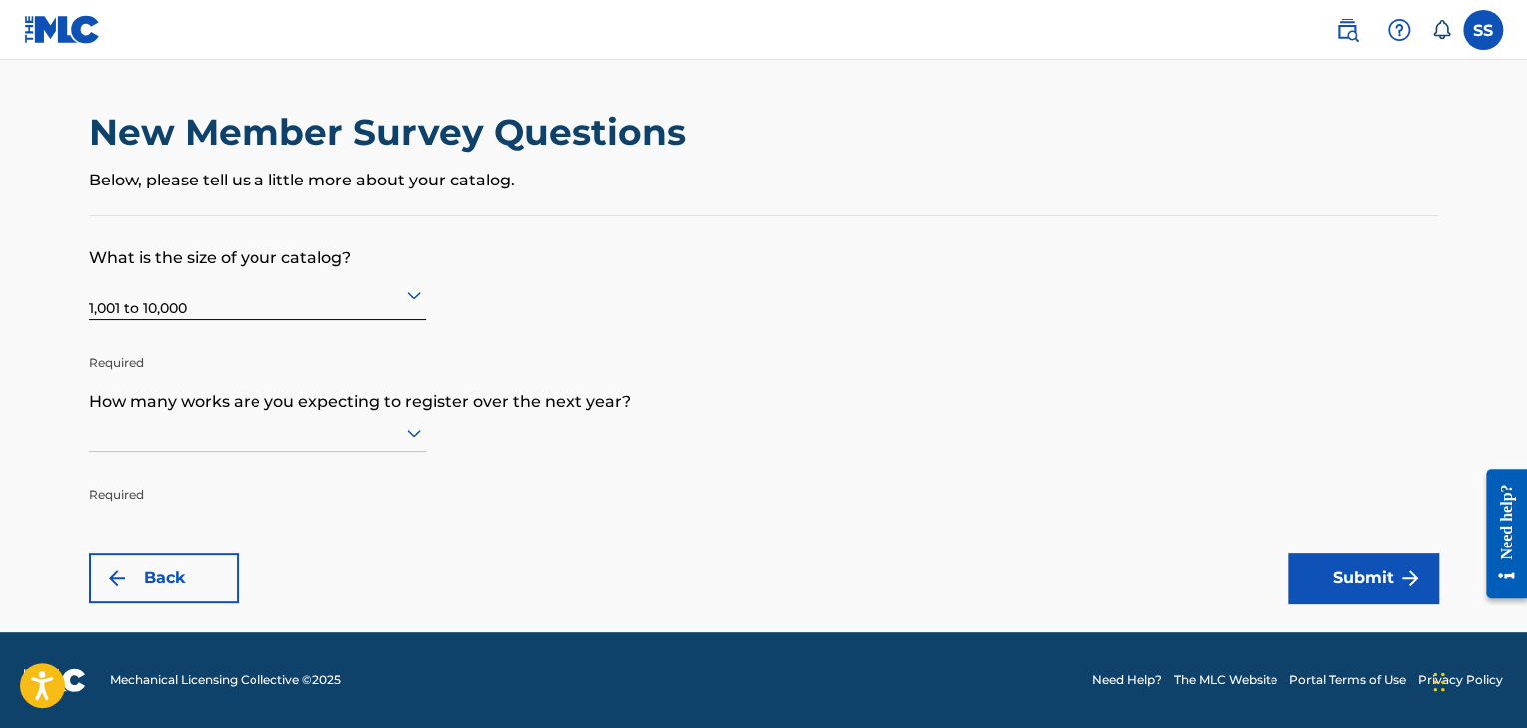
click at [192, 448] on div at bounding box center [257, 433] width 337 height 38
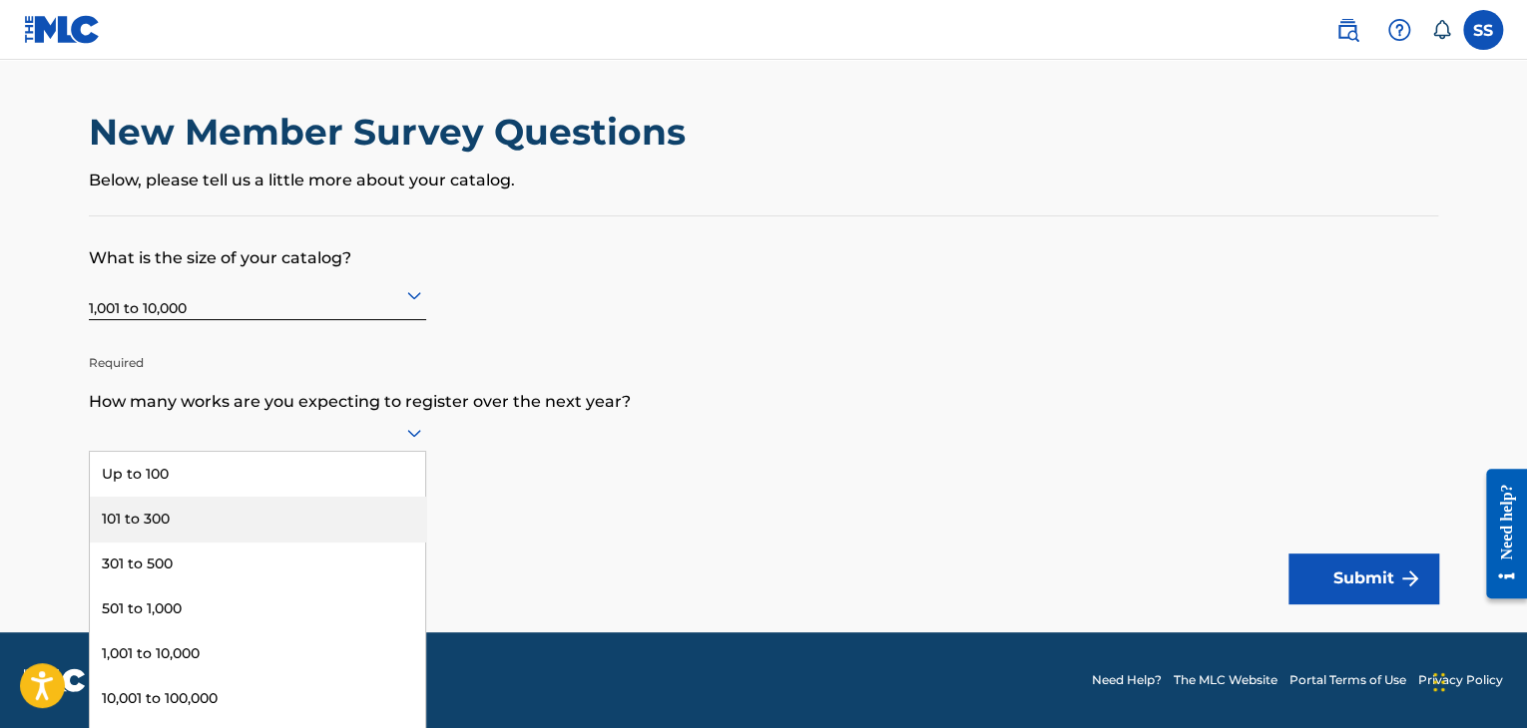
click at [173, 520] on div "101 to 300" at bounding box center [257, 519] width 335 height 45
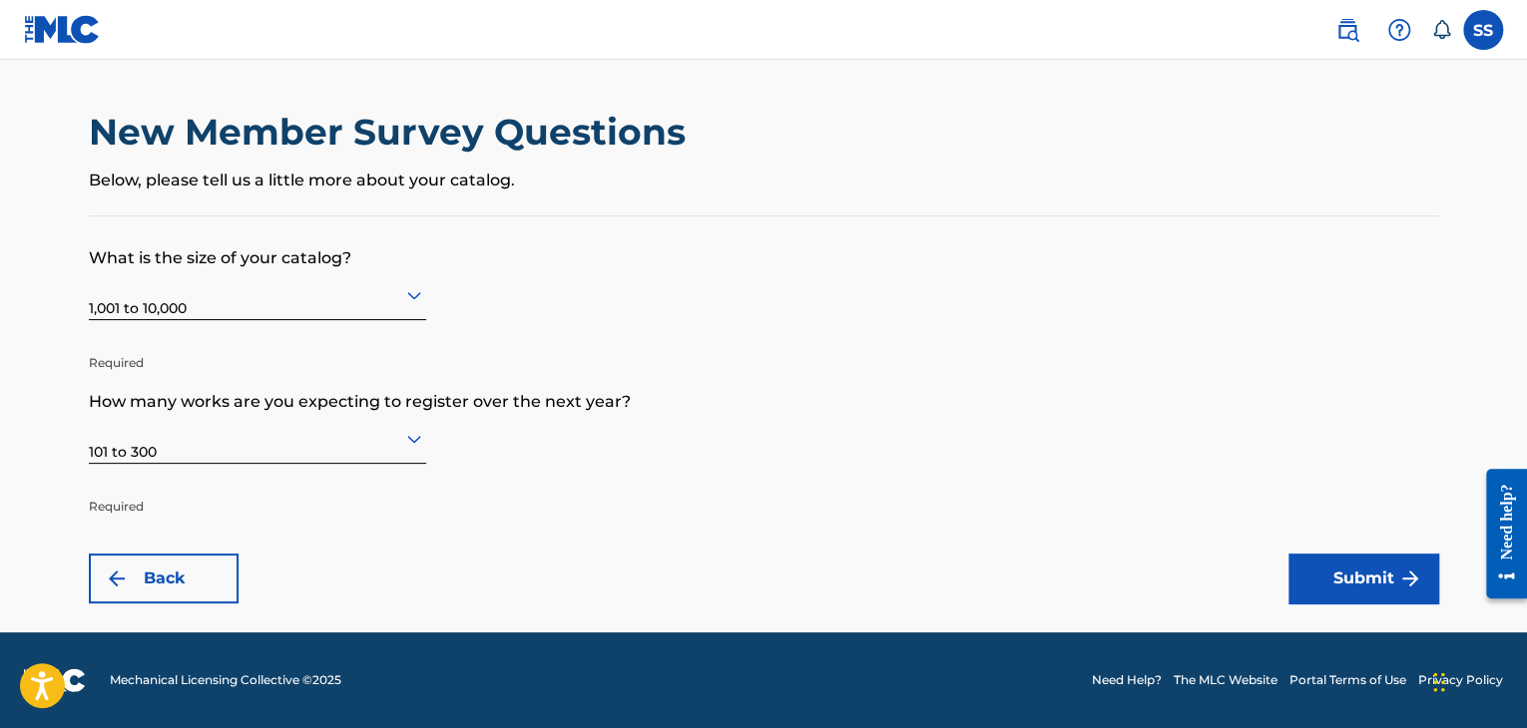
click at [1371, 567] on button "Submit" at bounding box center [1363, 579] width 150 height 50
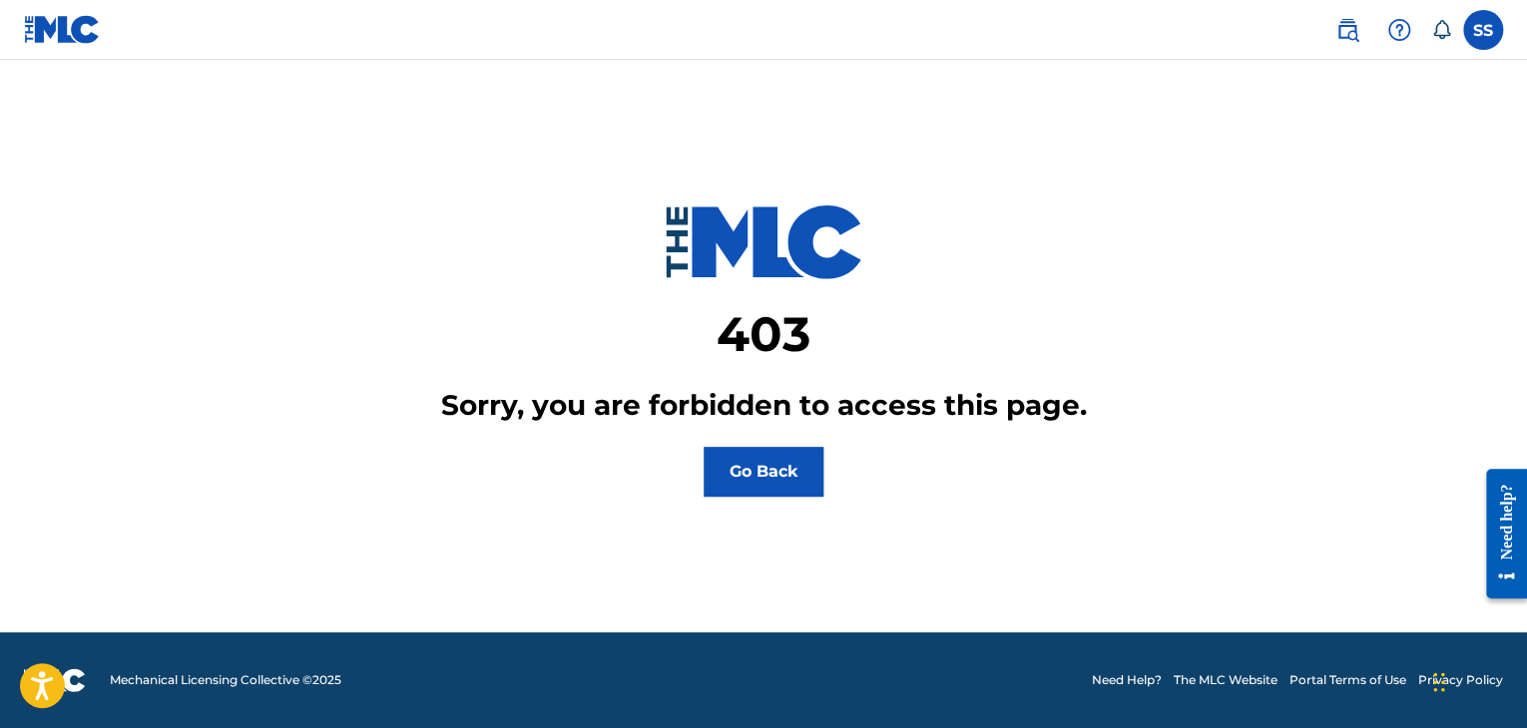
click at [1493, 521] on div "Need help?" at bounding box center [1506, 521] width 27 height 76
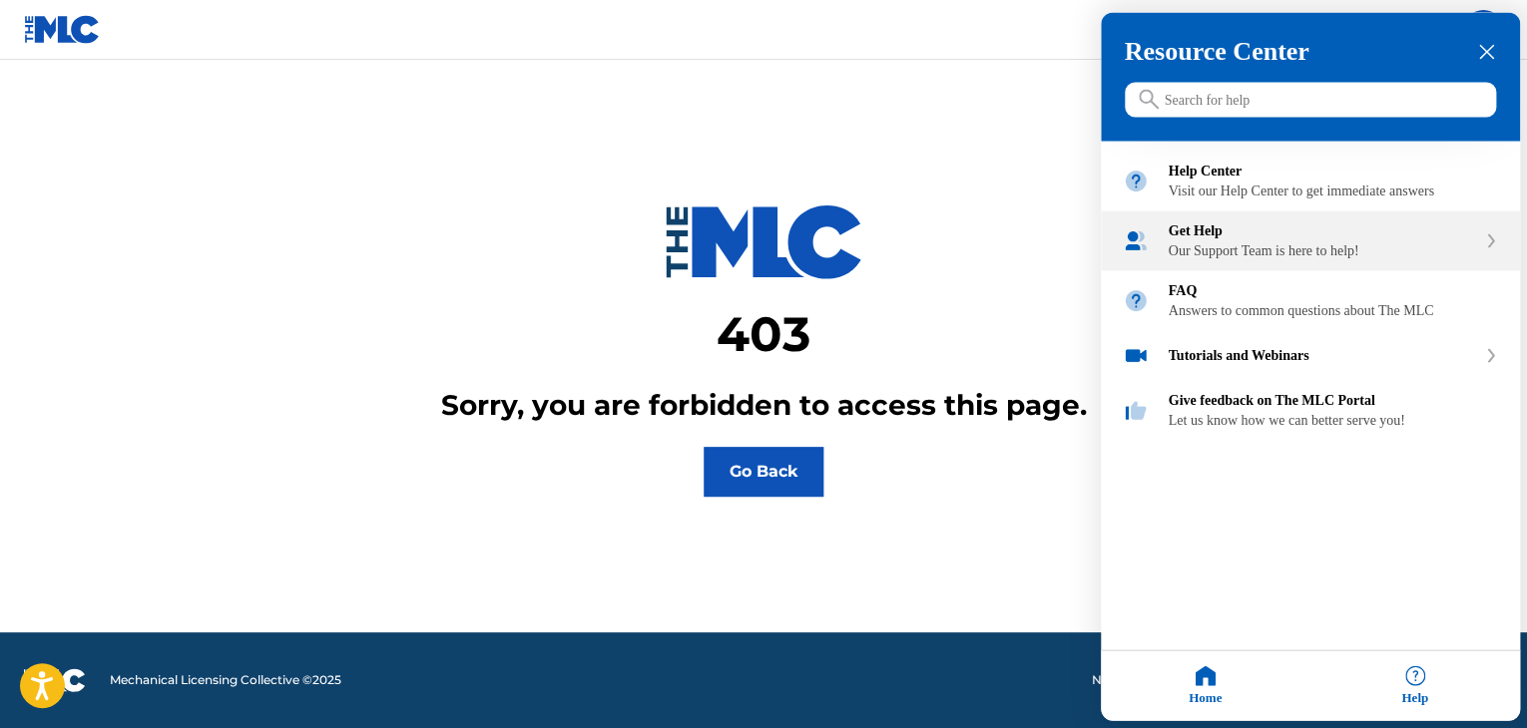
click at [1257, 239] on div "Get Help" at bounding box center [1322, 232] width 307 height 16
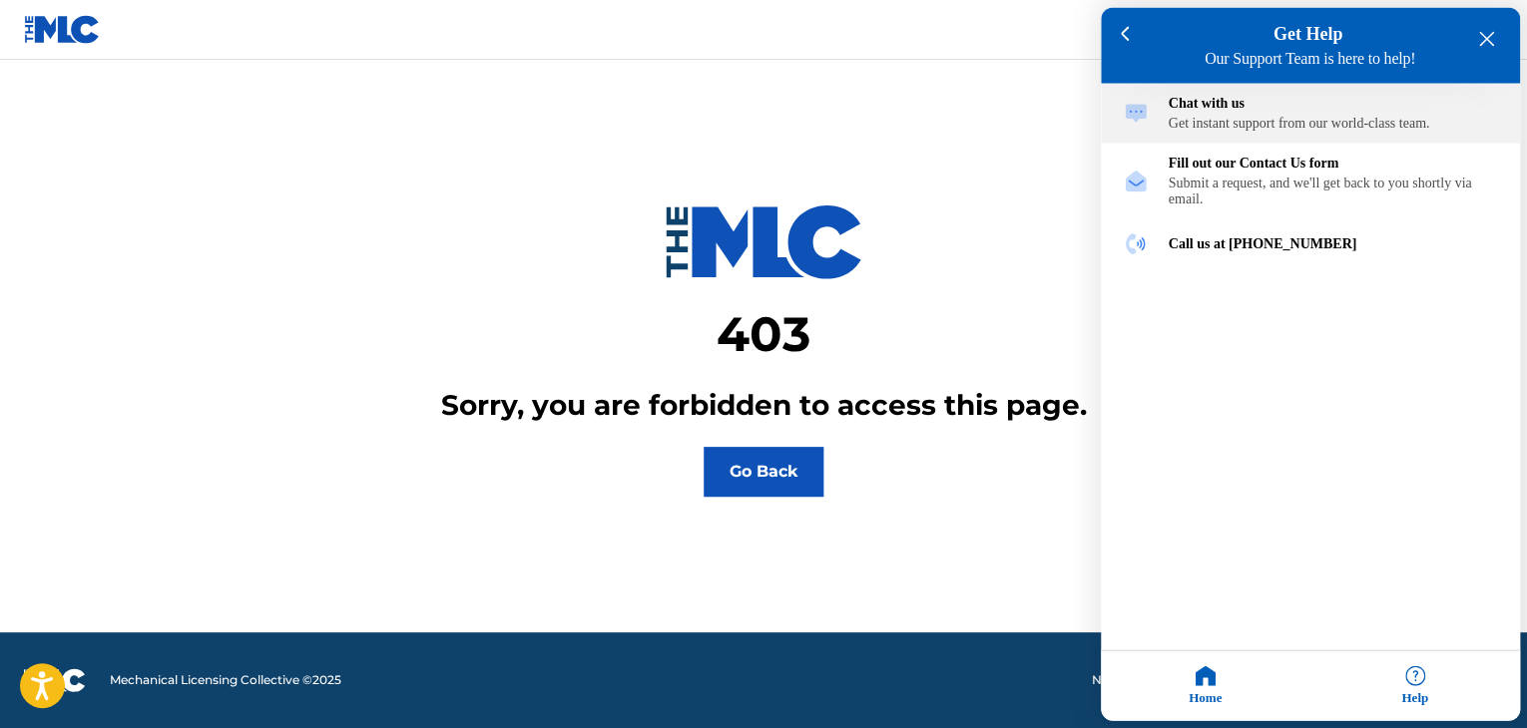
click at [1309, 127] on div "Get instant support from our world-class team." at bounding box center [1333, 124] width 329 height 16
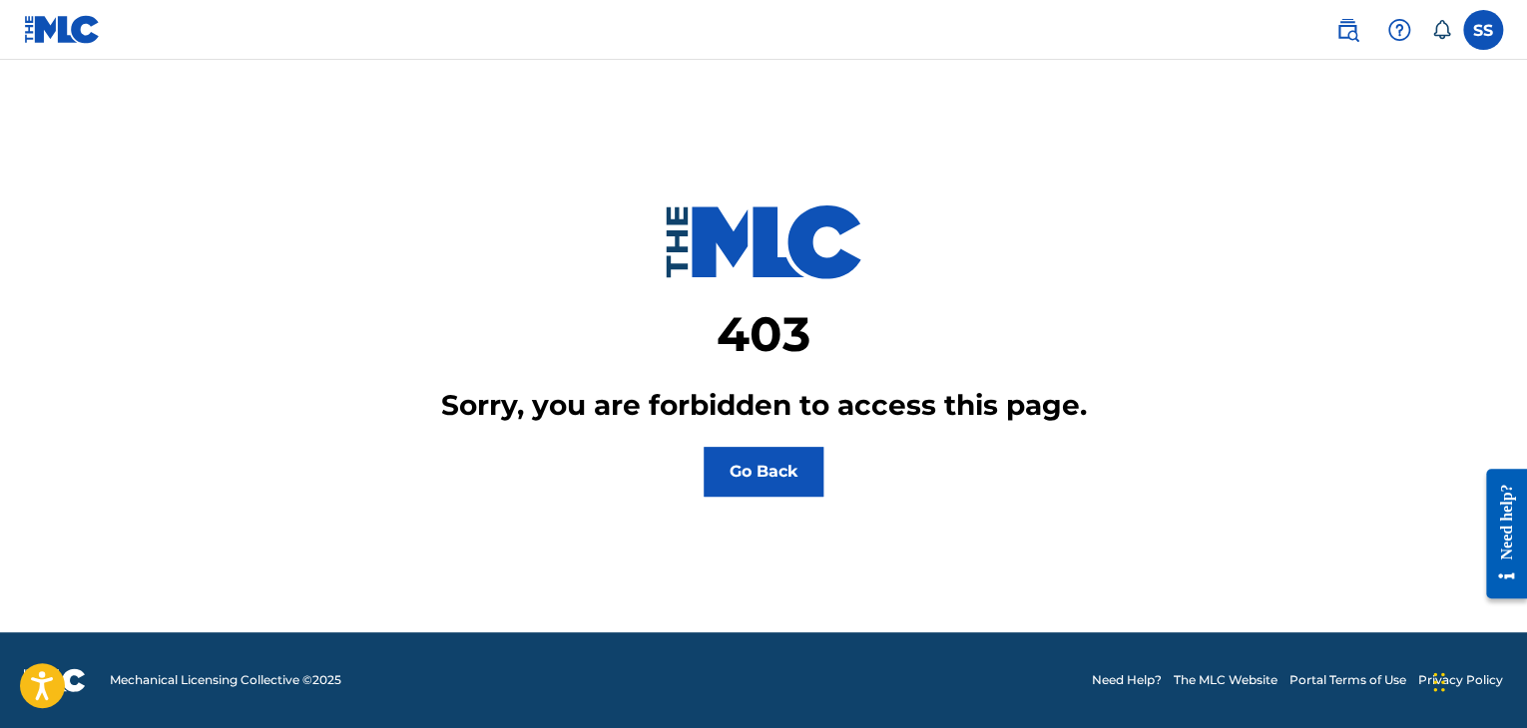
click at [834, 127] on div "403 Sorry, you are forbidden to access this page. Go Back" at bounding box center [763, 303] width 1349 height 387
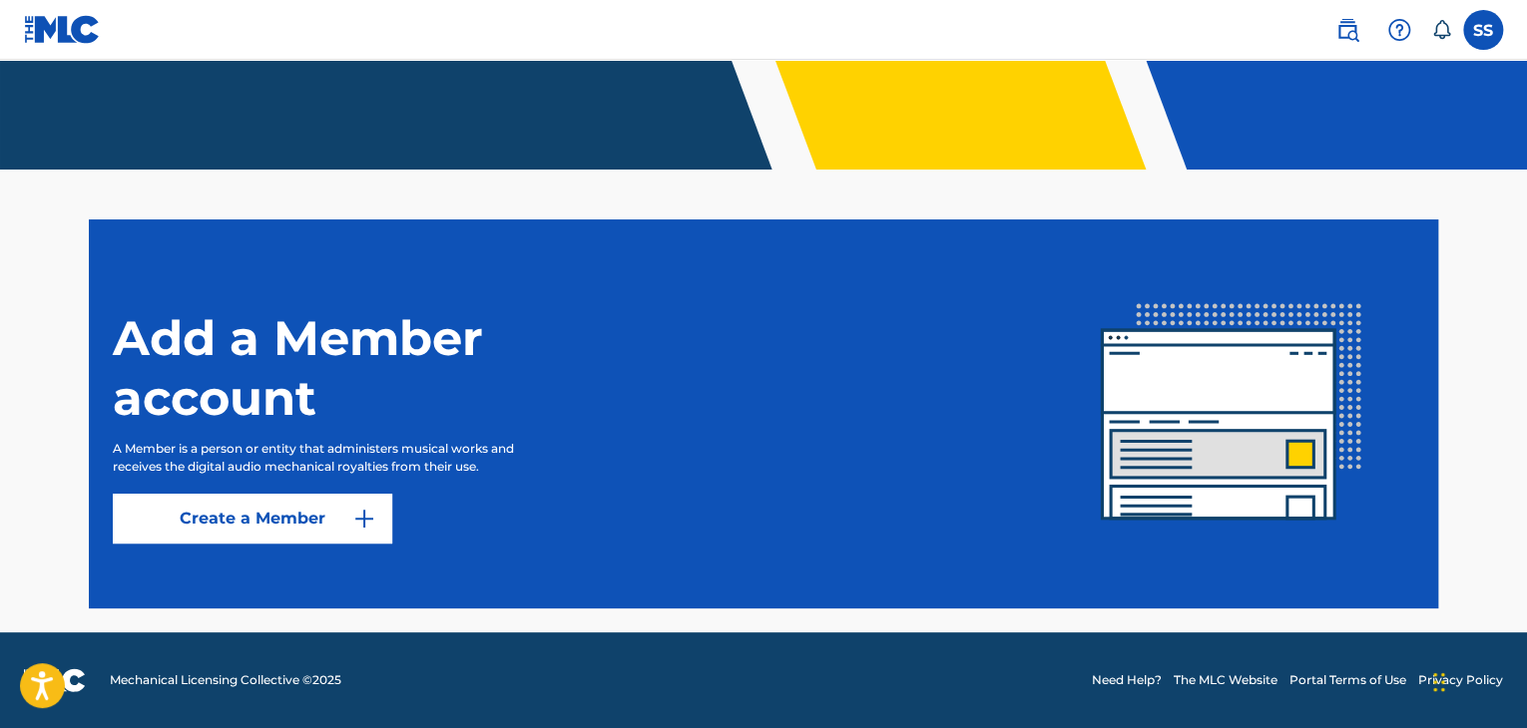
click at [252, 525] on button "Create a Member" at bounding box center [252, 519] width 279 height 50
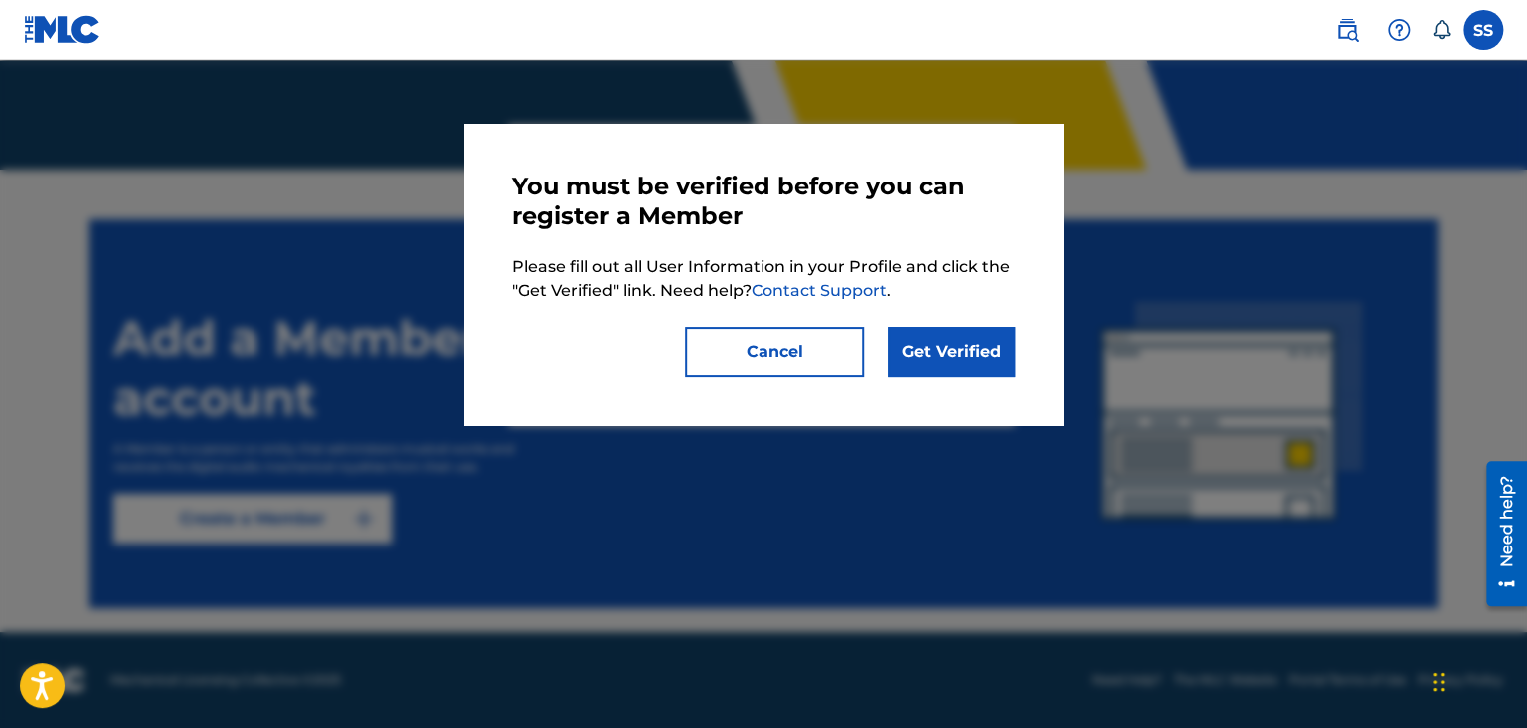
click at [934, 352] on link "Get Verified" at bounding box center [951, 352] width 127 height 50
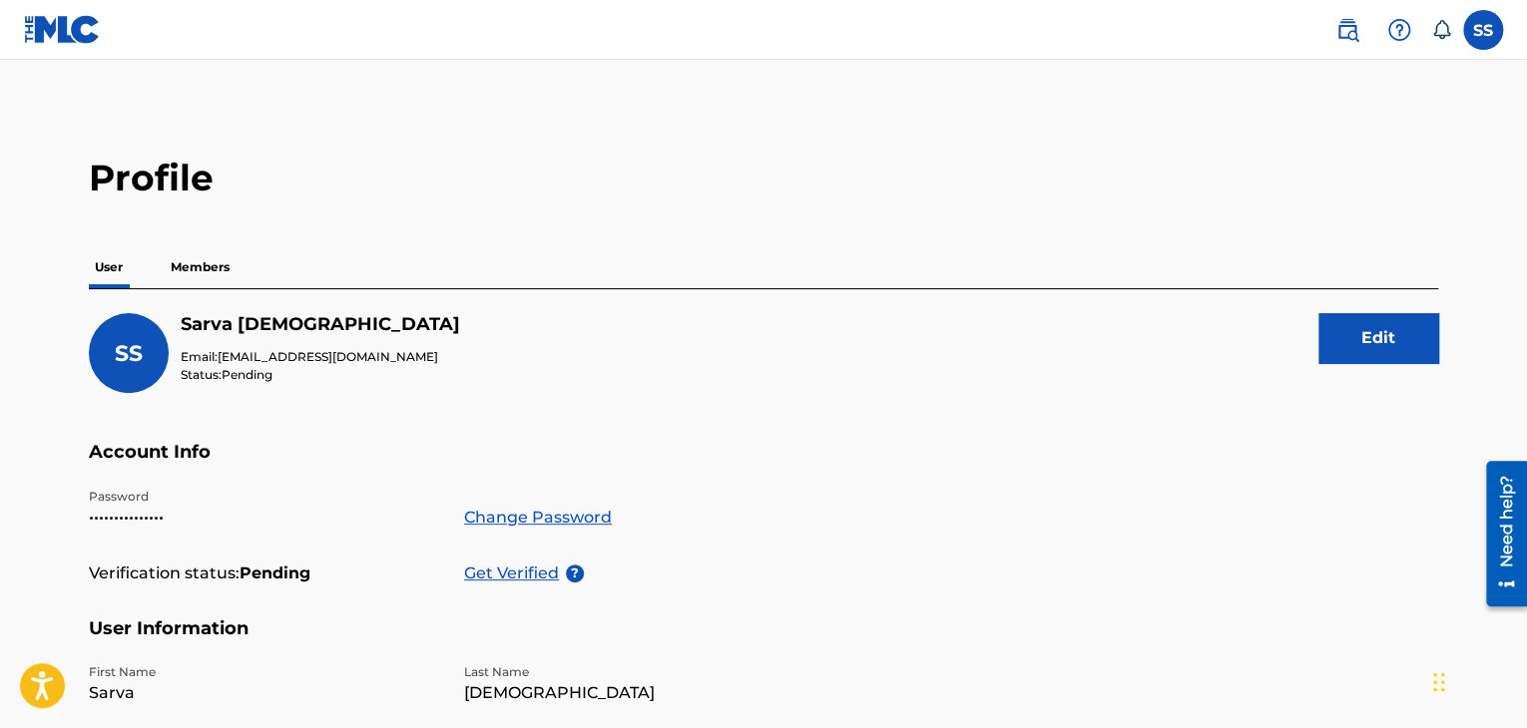
click at [221, 271] on p "Members" at bounding box center [200, 267] width 71 height 42
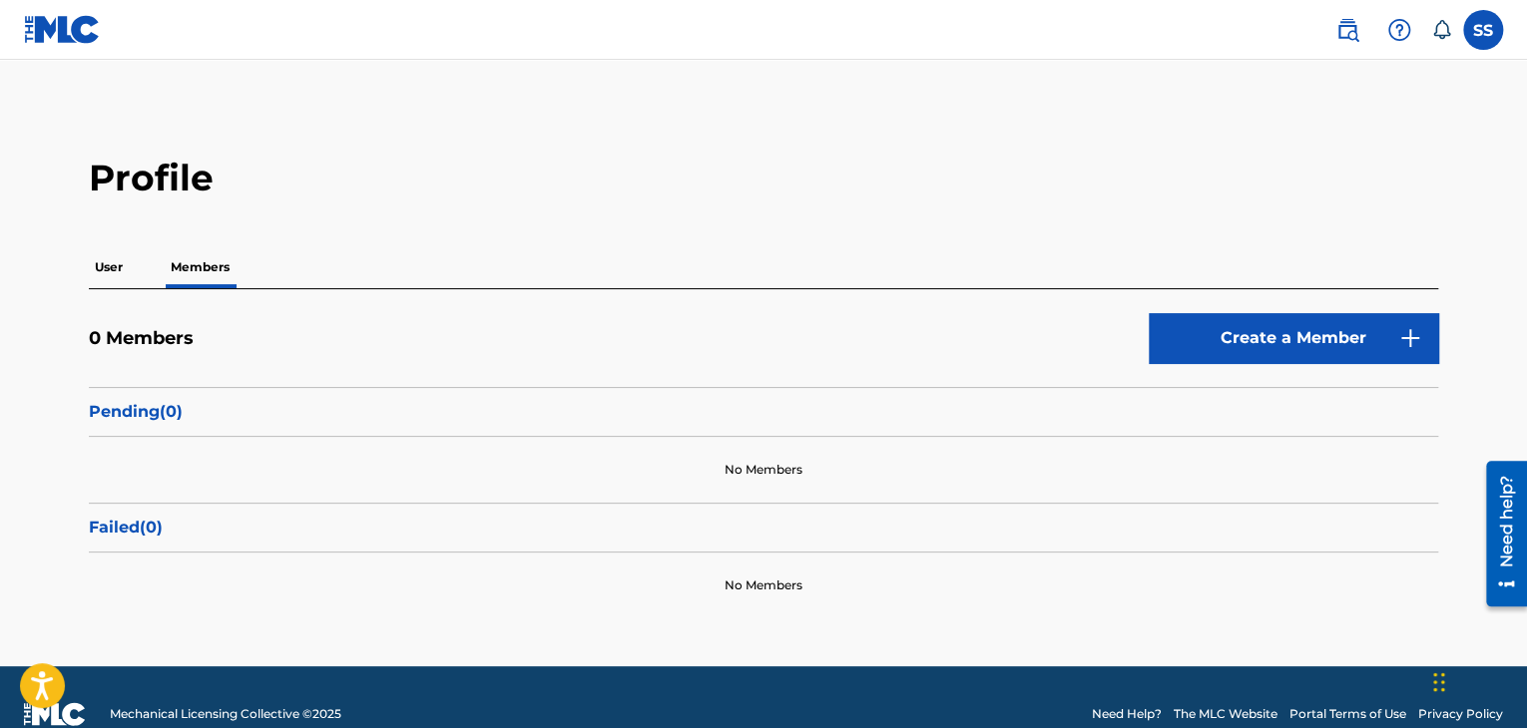
click at [1270, 334] on button "Create a Member" at bounding box center [1293, 338] width 289 height 50
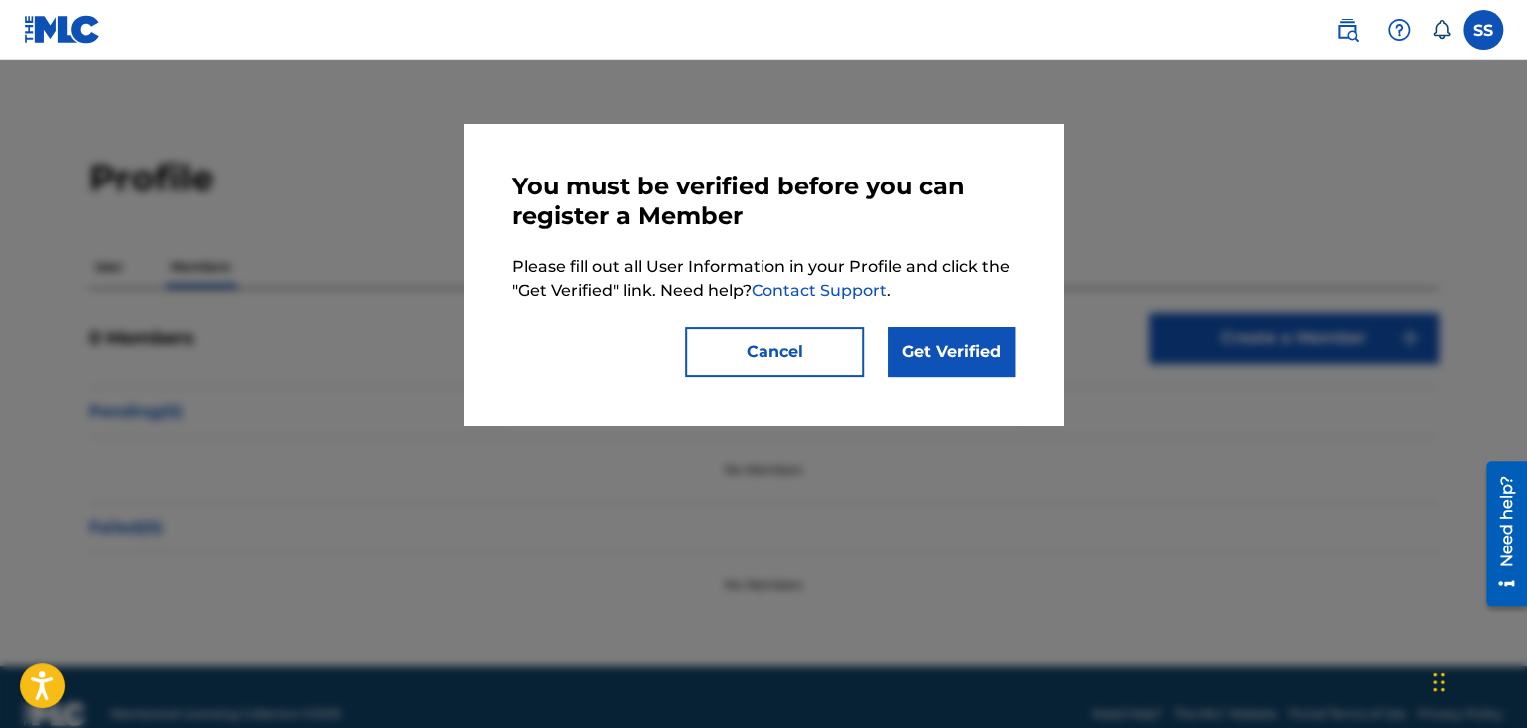
click at [945, 368] on link "Get Verified" at bounding box center [951, 352] width 127 height 50
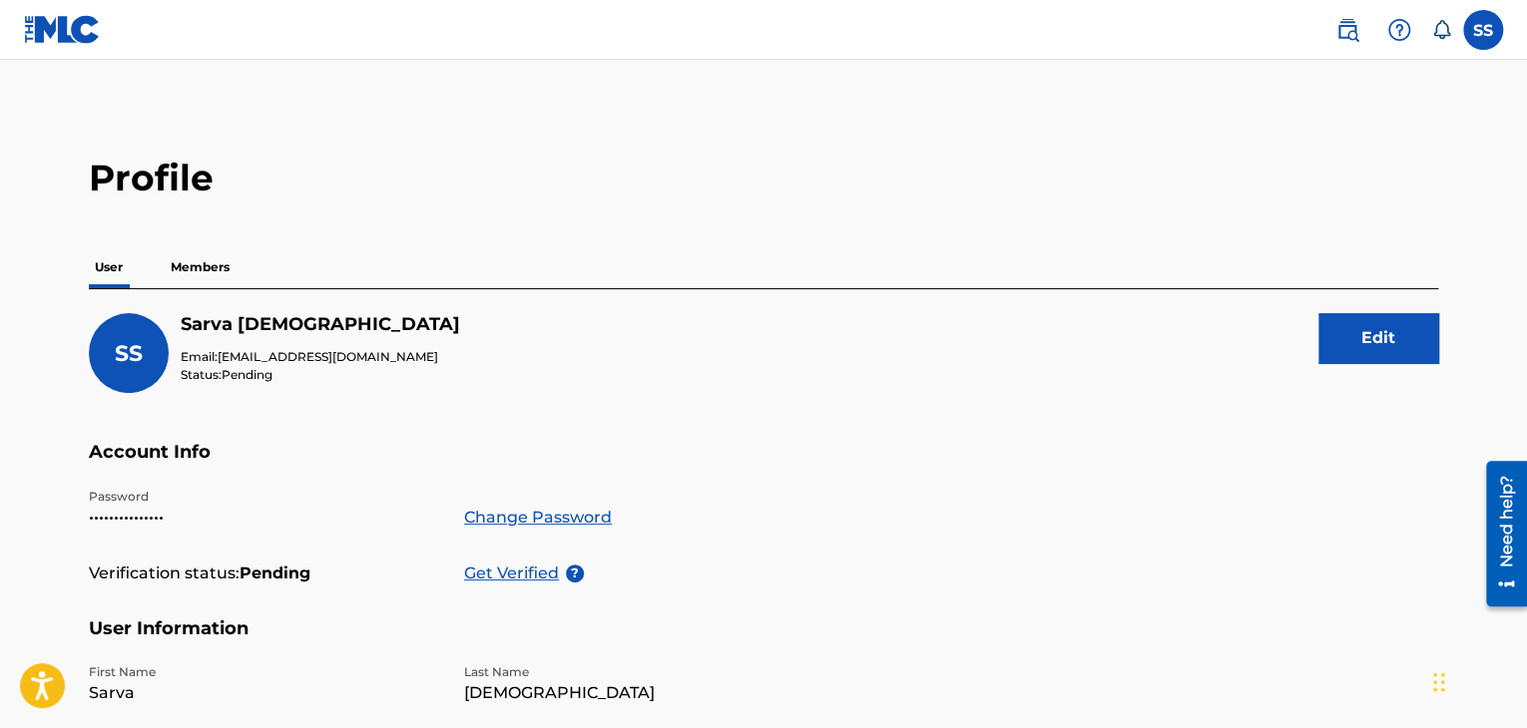
click at [48, 34] on img at bounding box center [62, 29] width 77 height 29
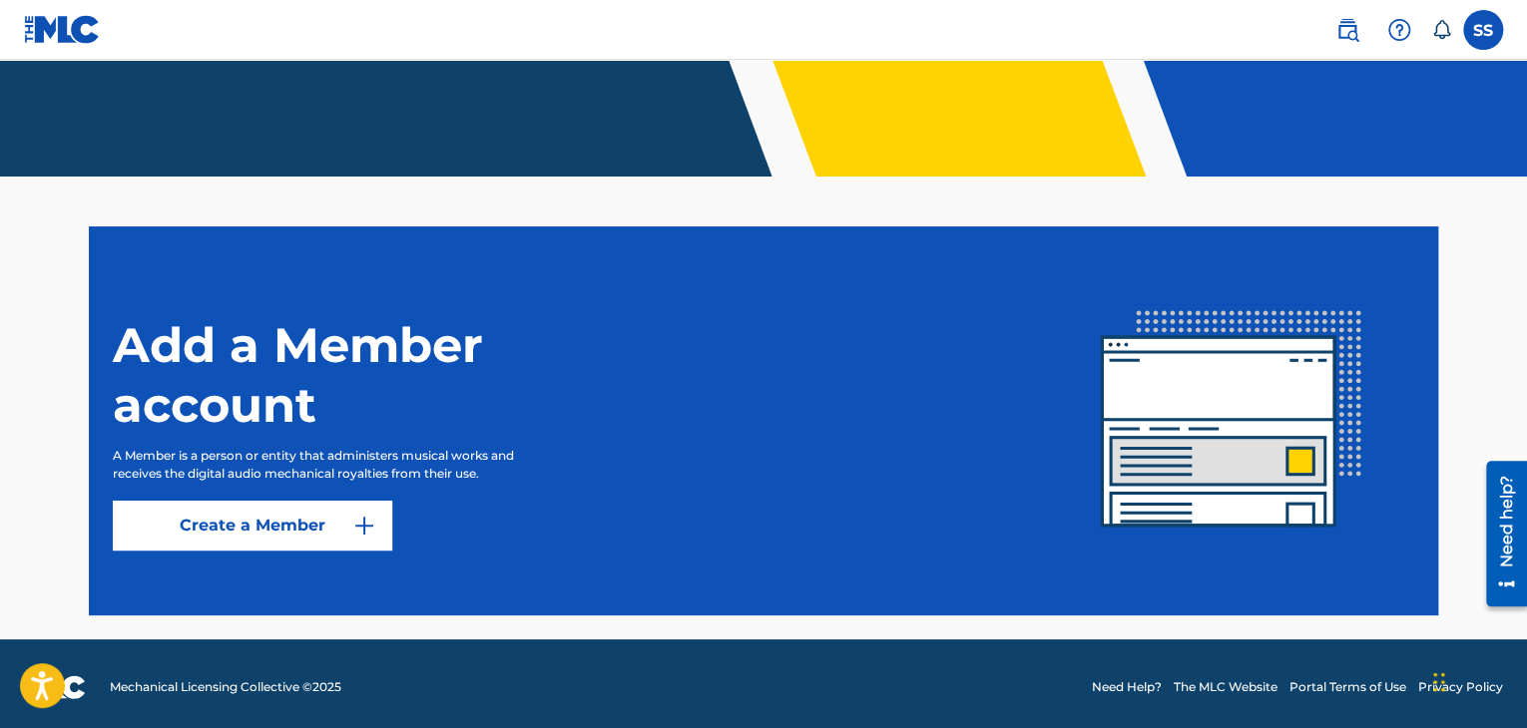
scroll to position [415, 0]
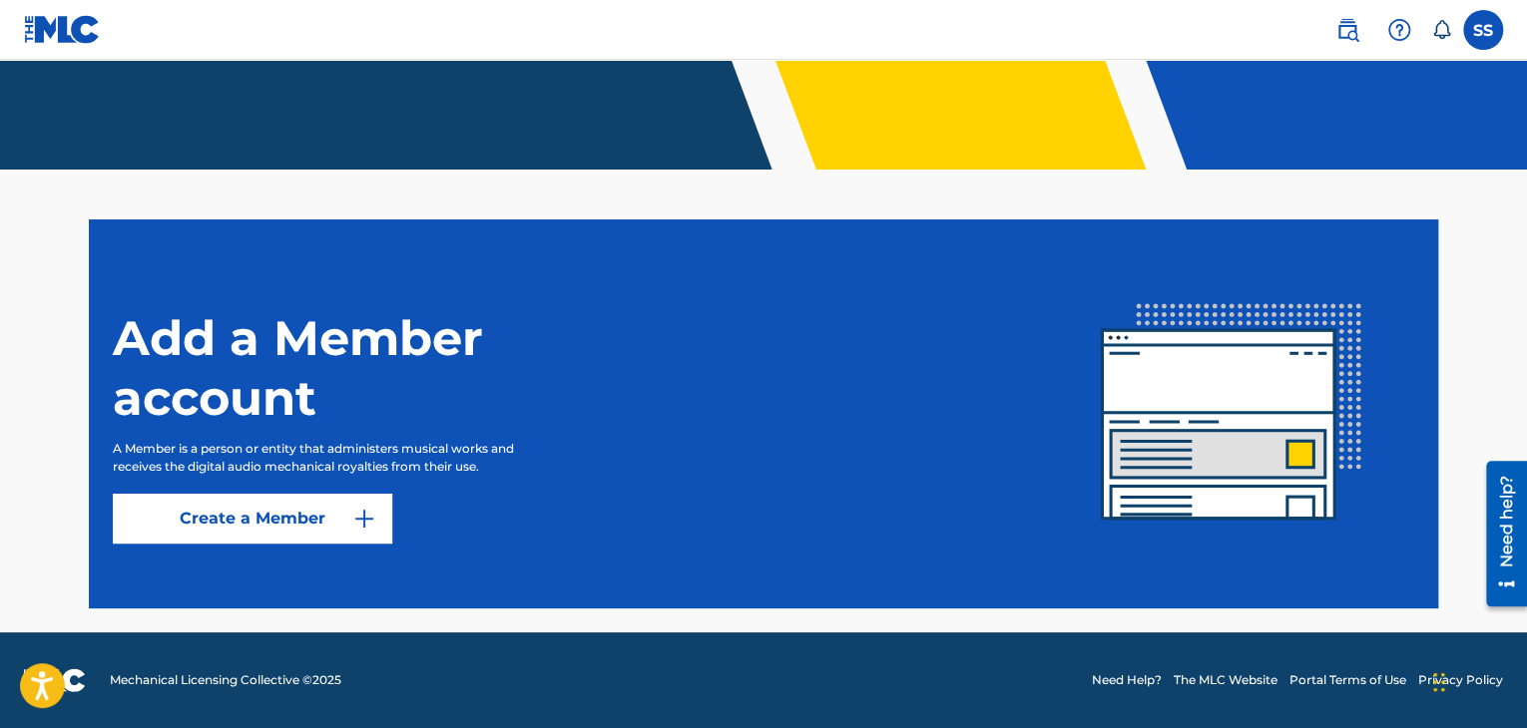
click at [298, 527] on button "Create a Member" at bounding box center [252, 519] width 279 height 50
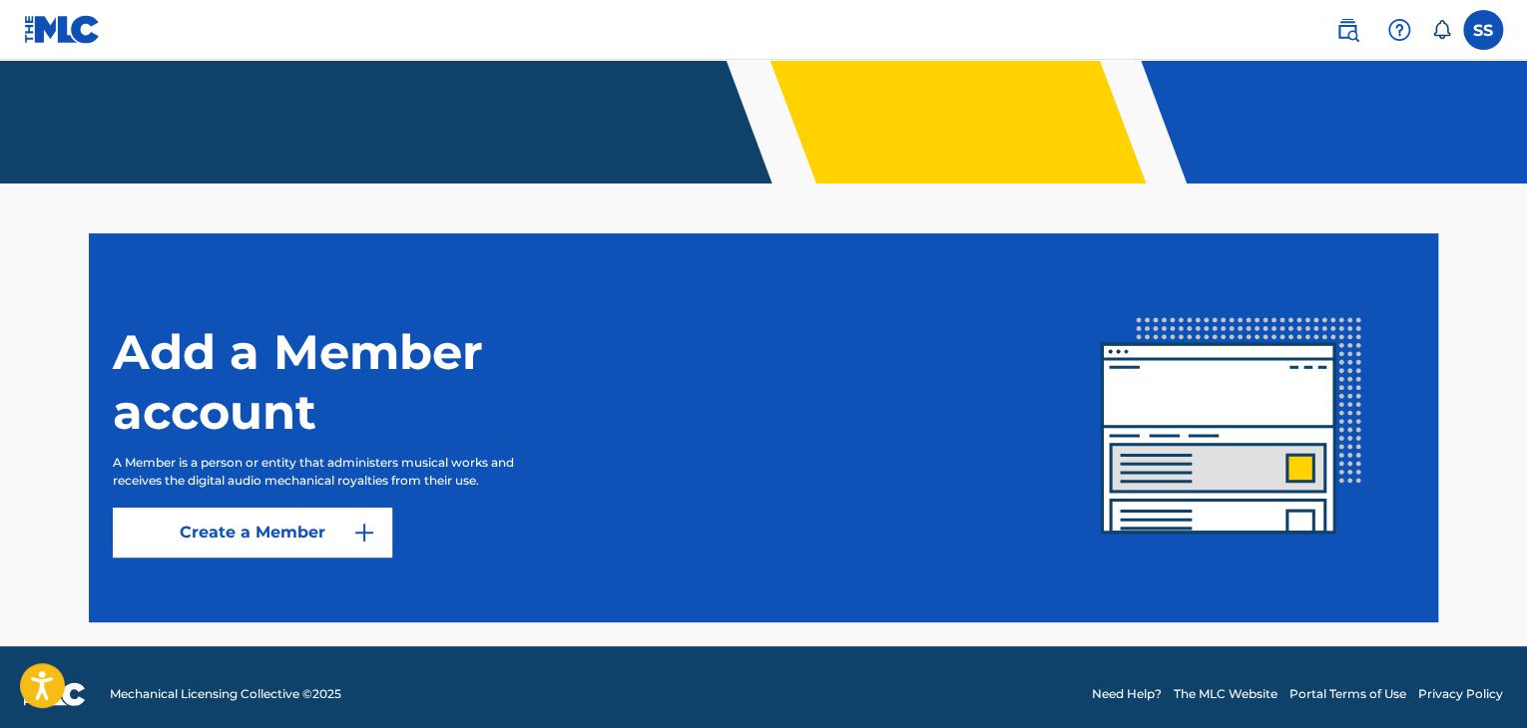
scroll to position [415, 0]
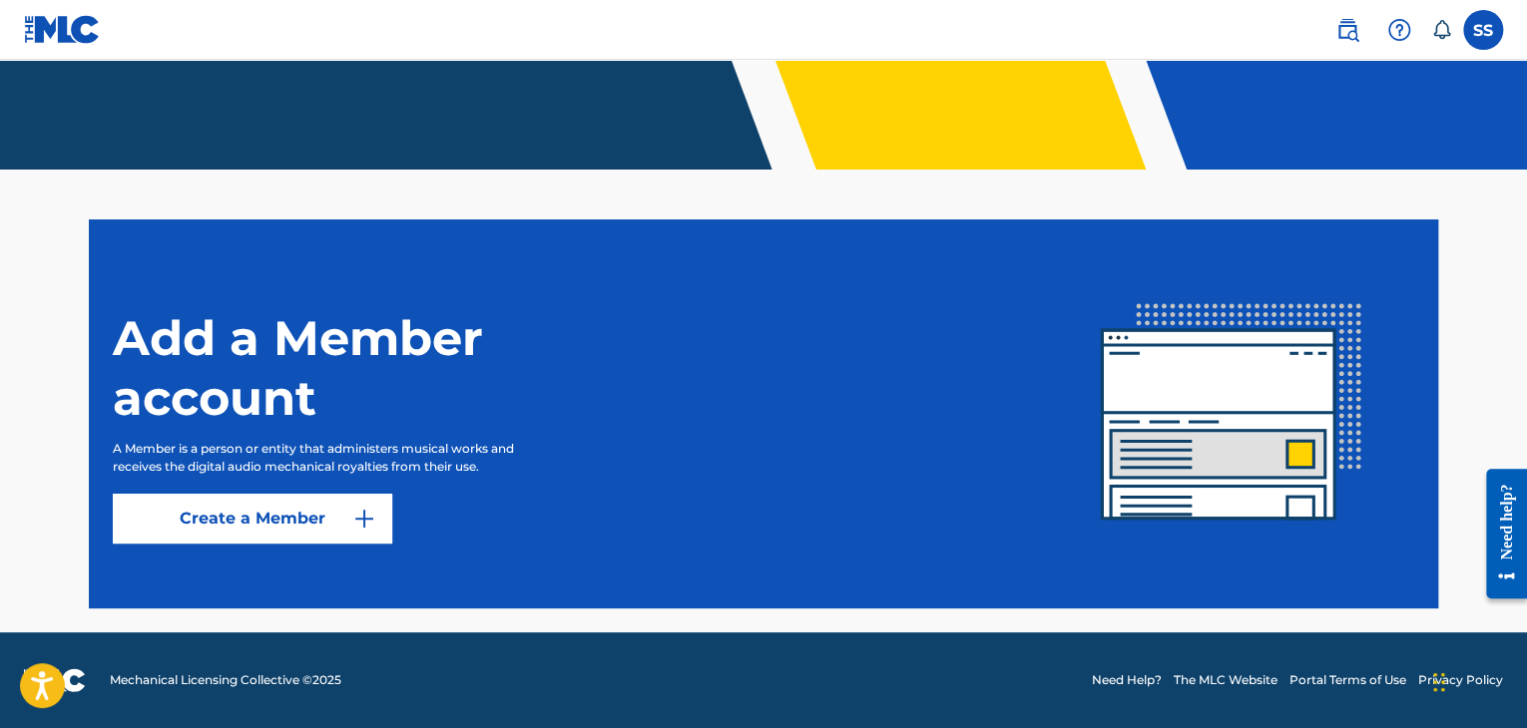
click at [348, 533] on button "Create a Member" at bounding box center [252, 519] width 279 height 50
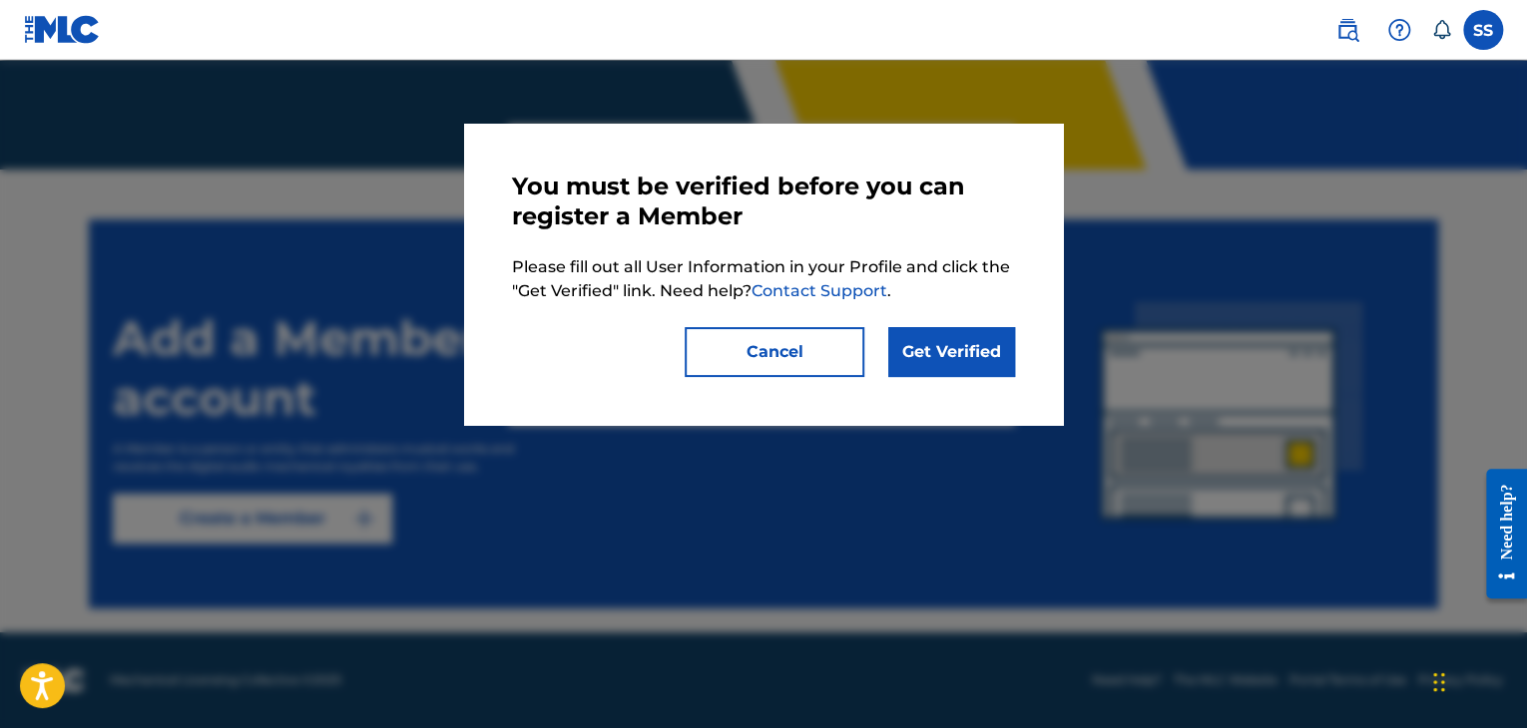
click at [910, 362] on link "Get Verified" at bounding box center [951, 352] width 127 height 50
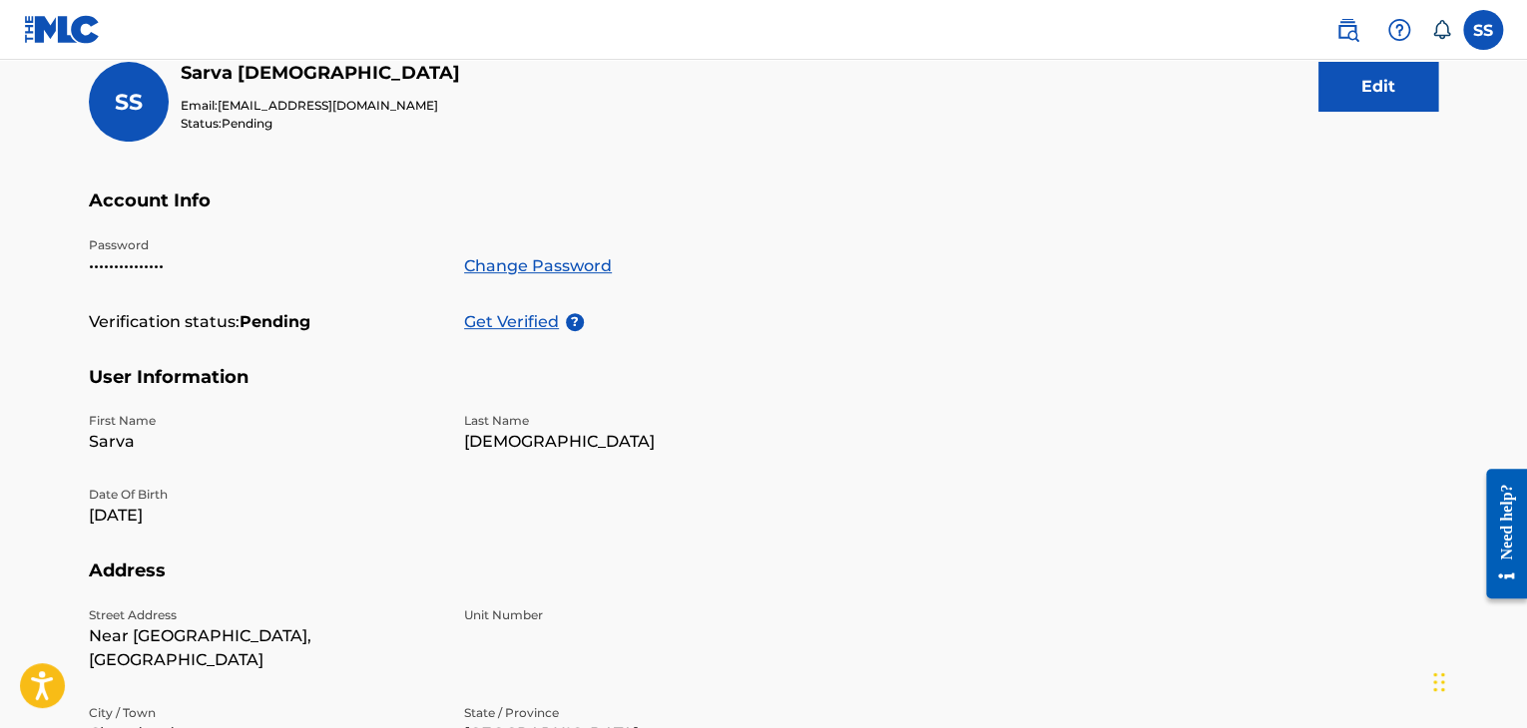
scroll to position [116, 0]
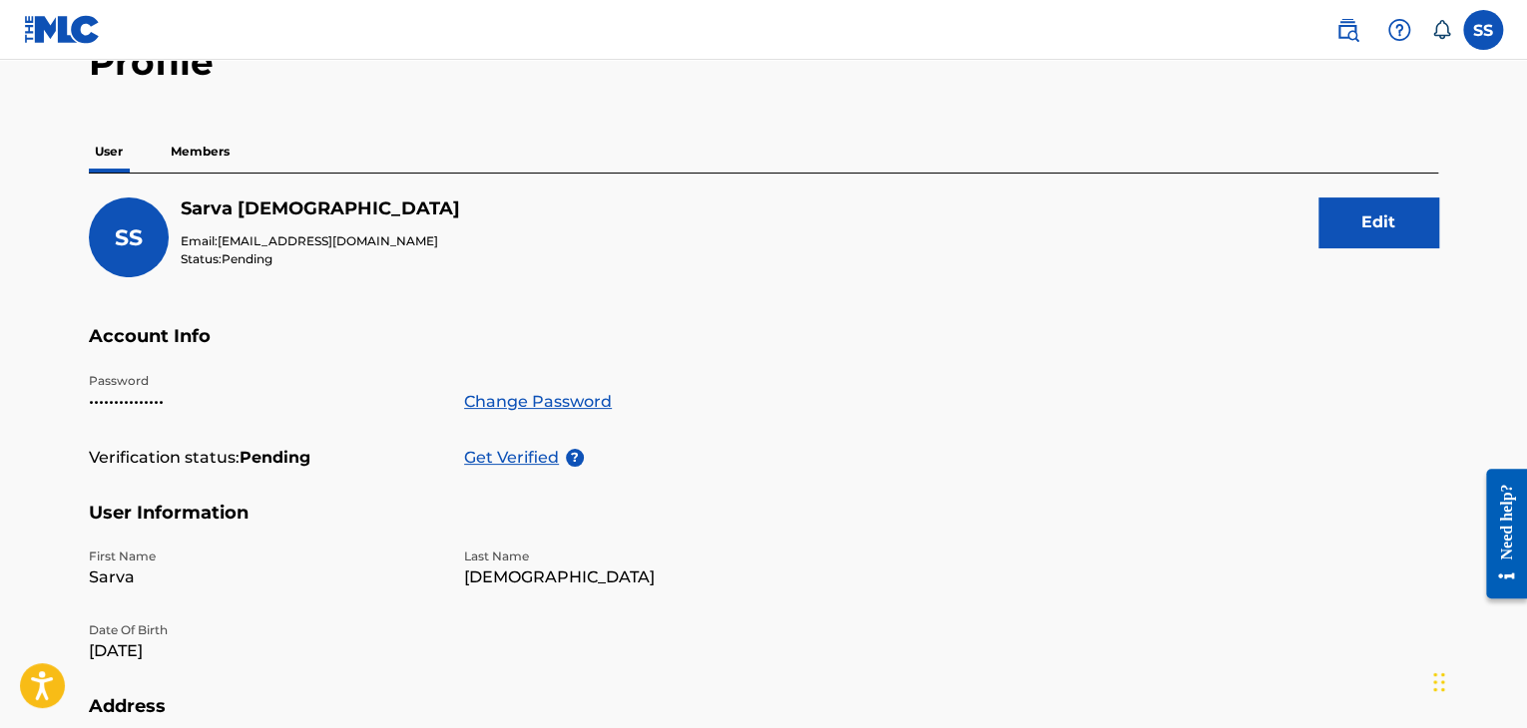
click at [200, 160] on p "Members" at bounding box center [200, 152] width 71 height 42
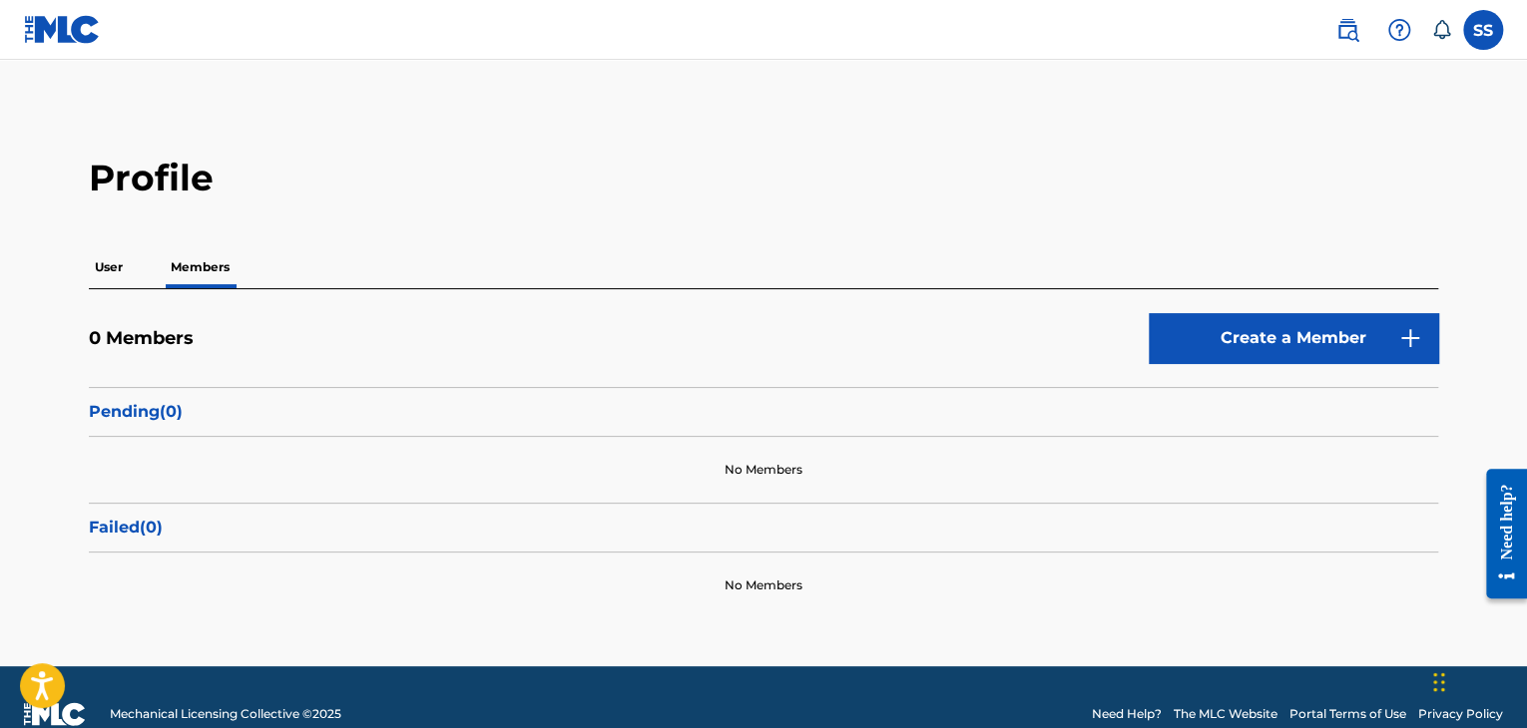
click at [1210, 340] on button "Create a Member" at bounding box center [1293, 338] width 289 height 50
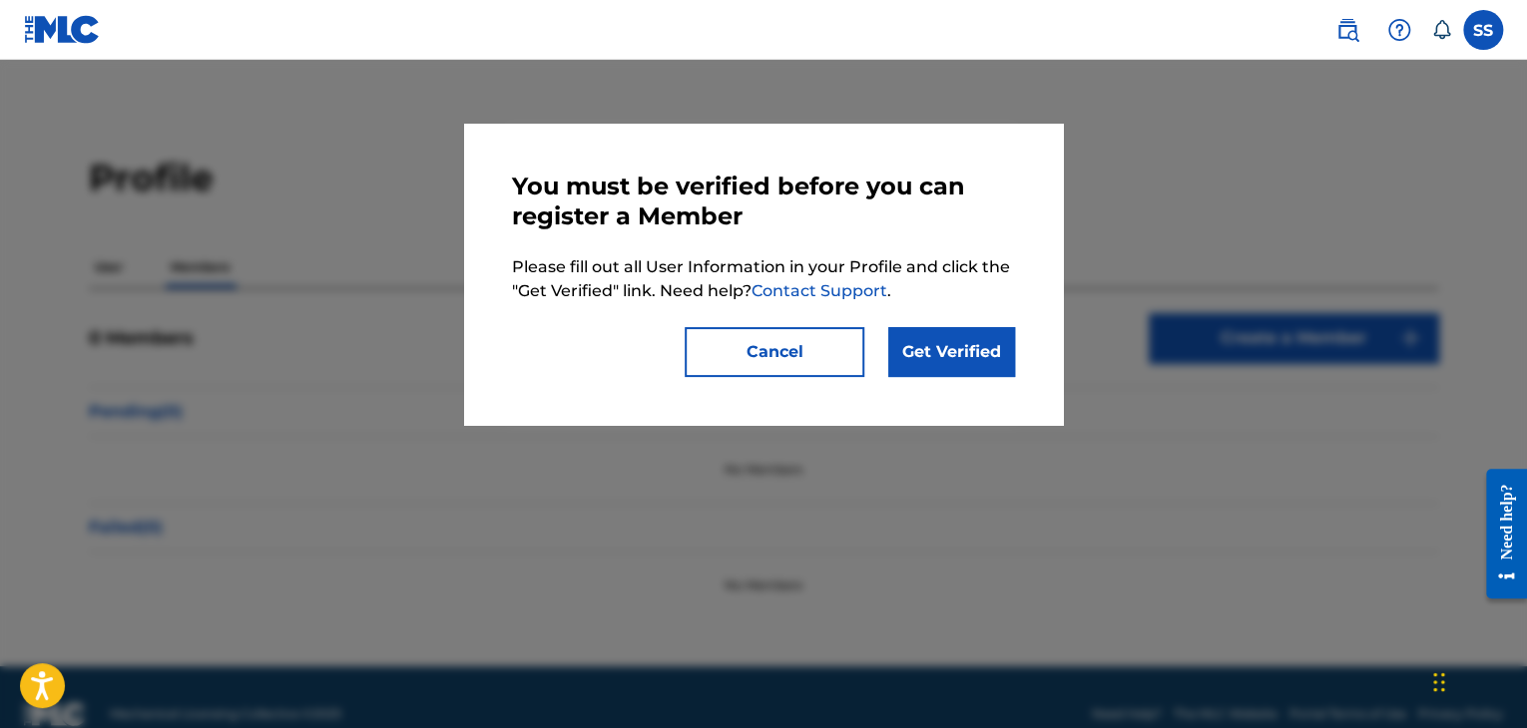
click at [940, 352] on link "Get Verified" at bounding box center [951, 352] width 127 height 50
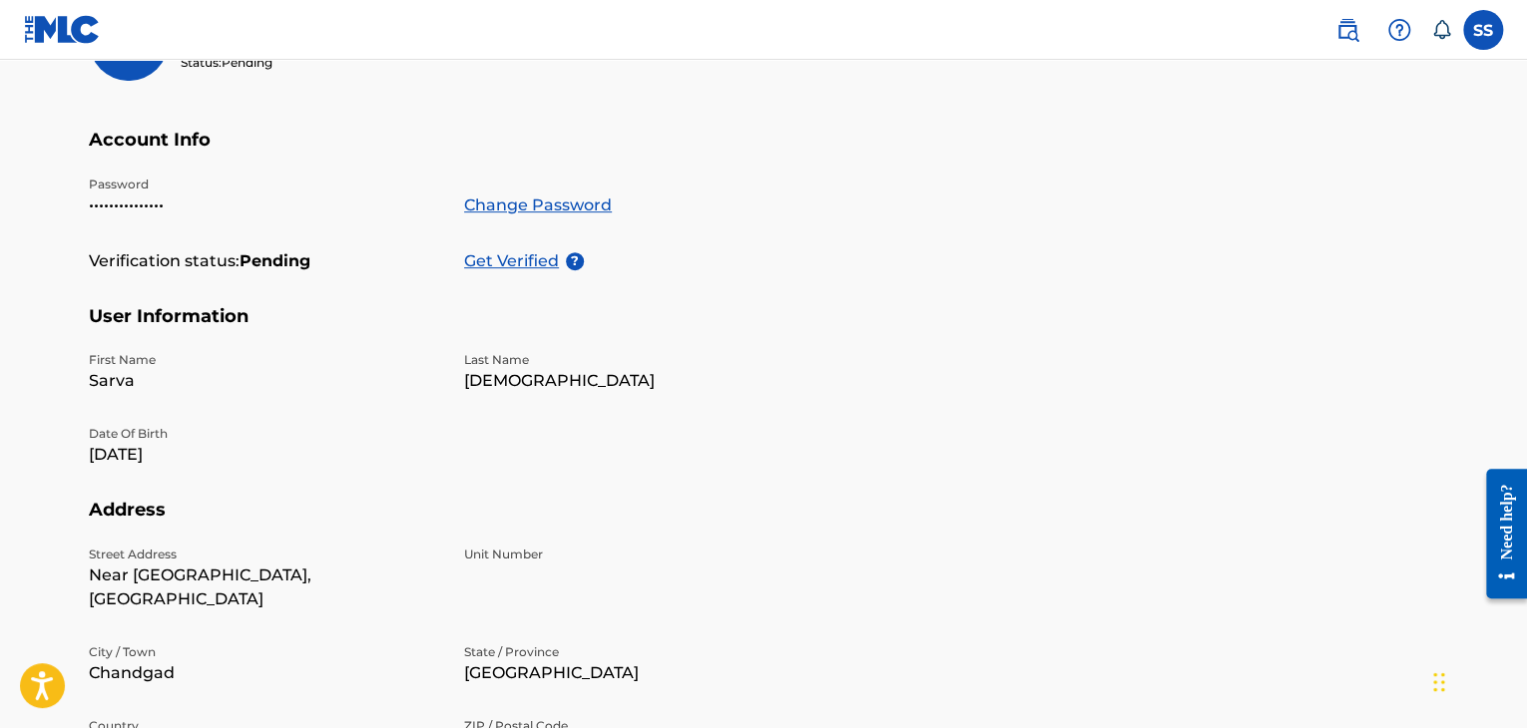
scroll to position [216, 0]
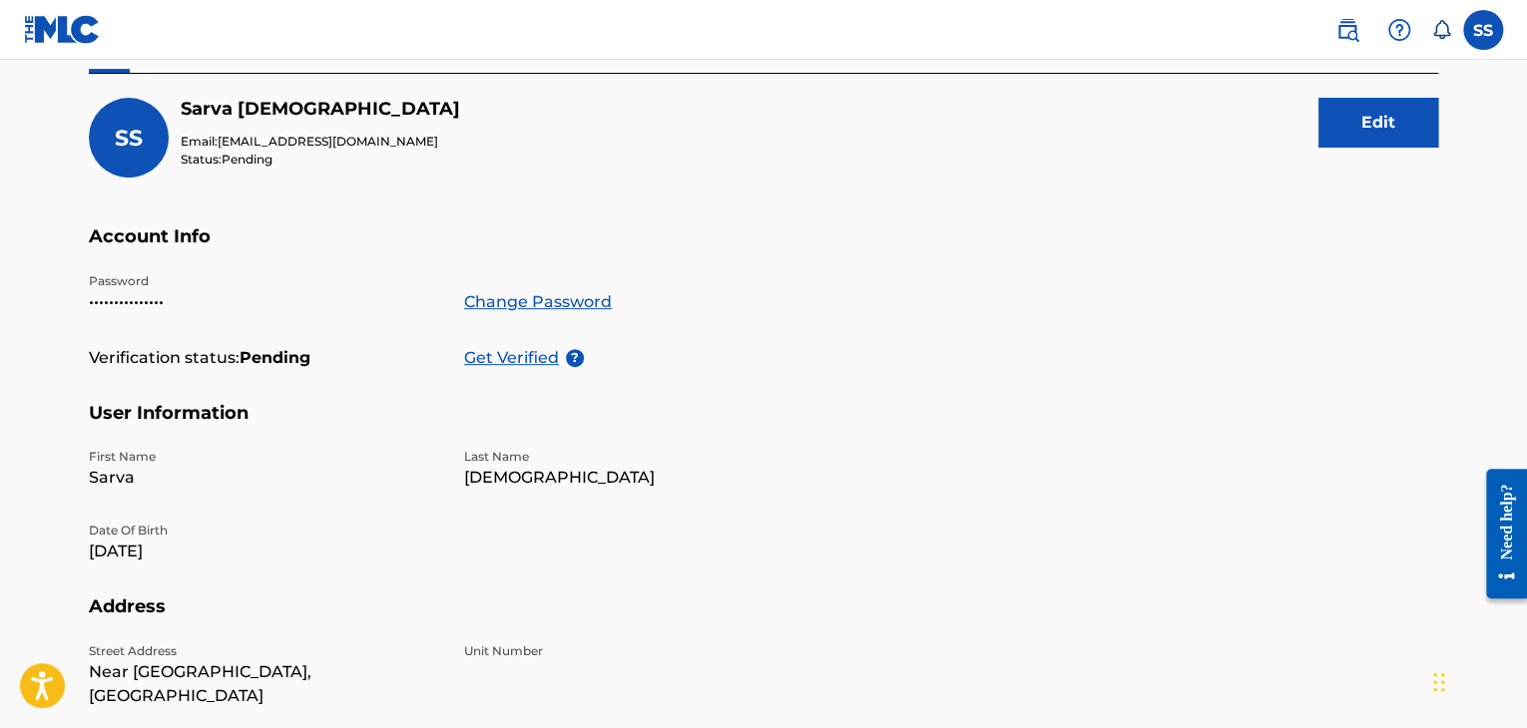
click at [513, 364] on p "Get Verified" at bounding box center [515, 358] width 102 height 24
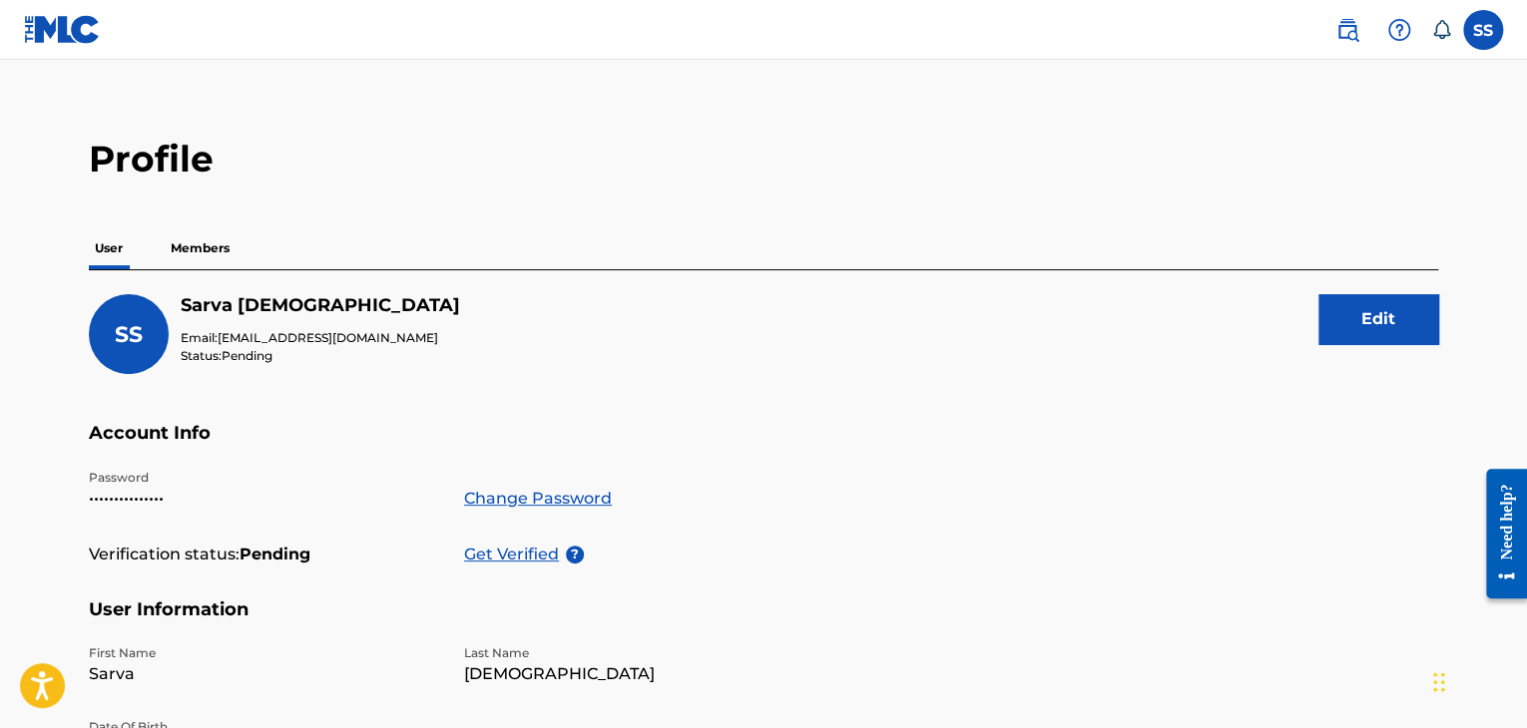
scroll to position [16, 0]
